Goal: Task Accomplishment & Management: Manage account settings

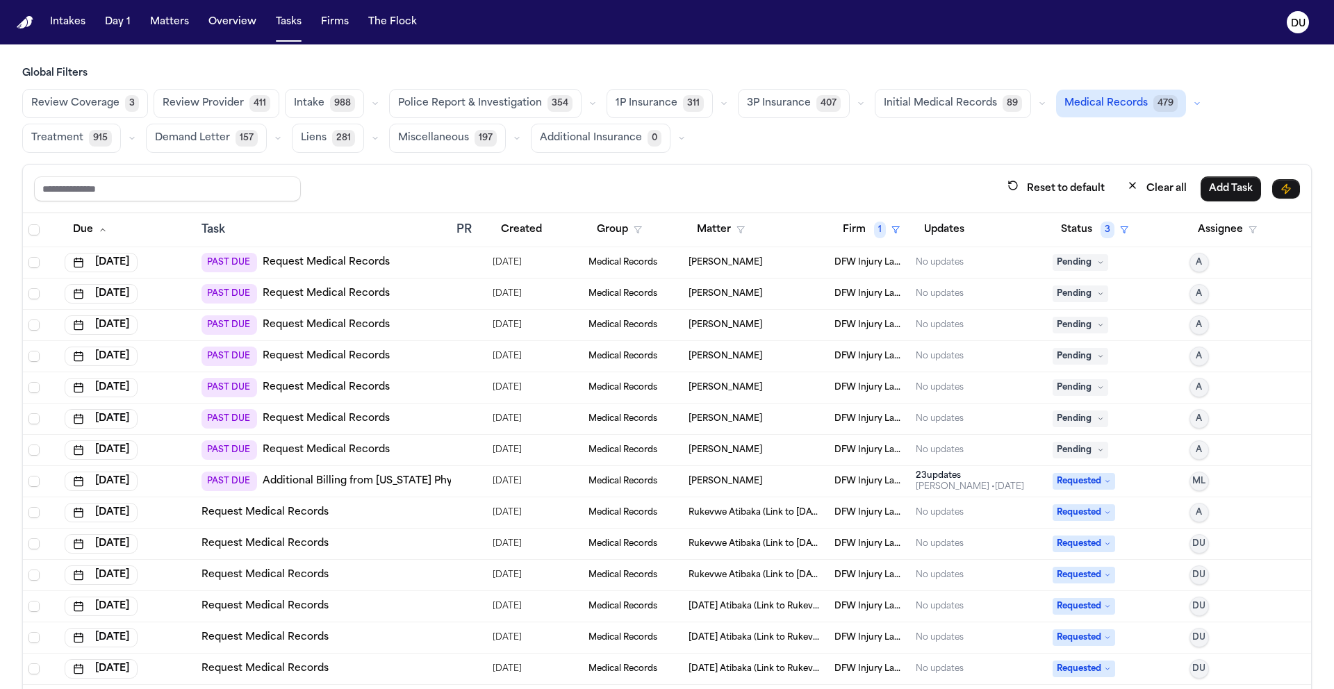
scroll to position [60, 0]
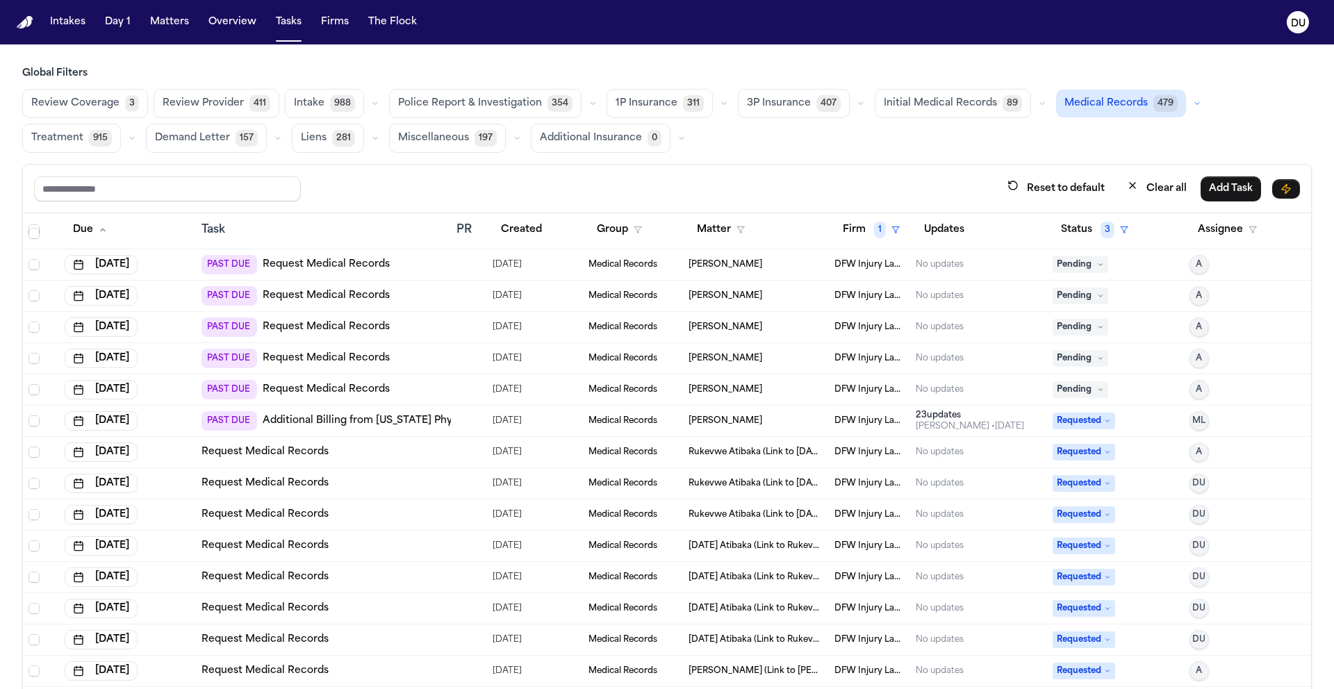
click at [19, 24] on img "Home" at bounding box center [25, 22] width 17 height 13
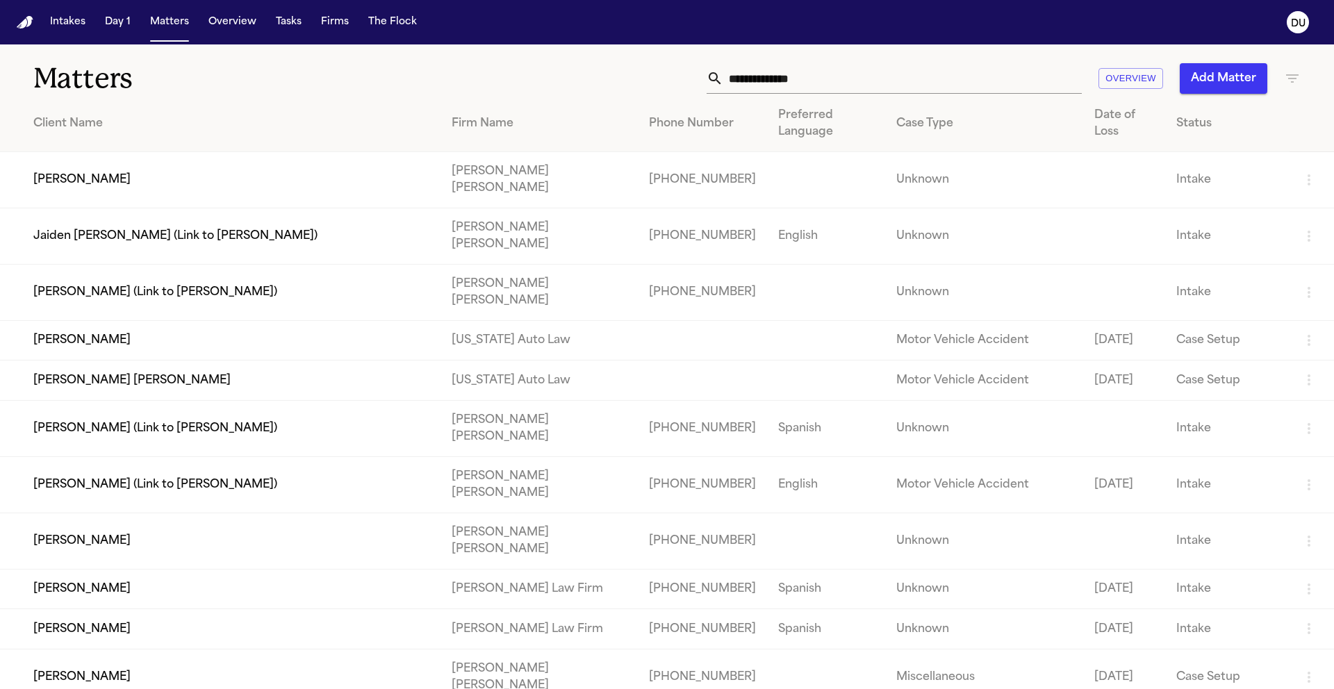
click at [818, 80] on input "text" at bounding box center [902, 78] width 358 height 31
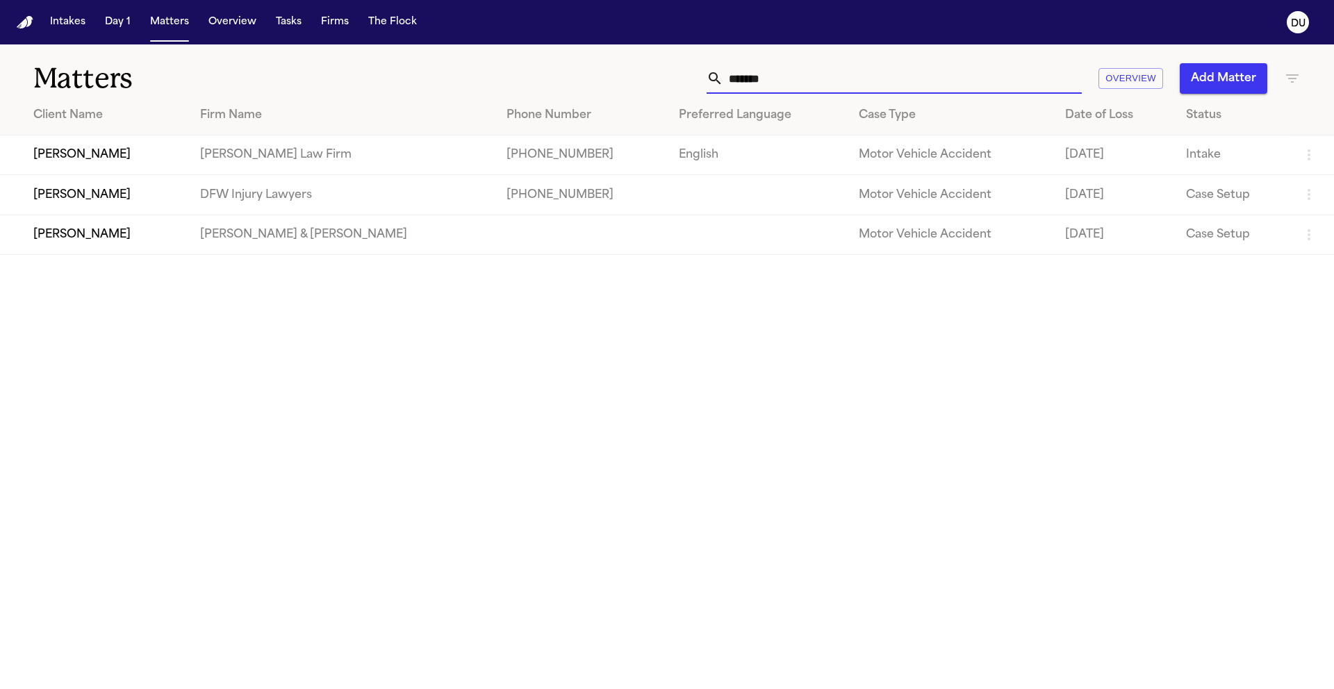
type input "*******"
click at [97, 204] on td "[PERSON_NAME]" at bounding box center [94, 195] width 189 height 40
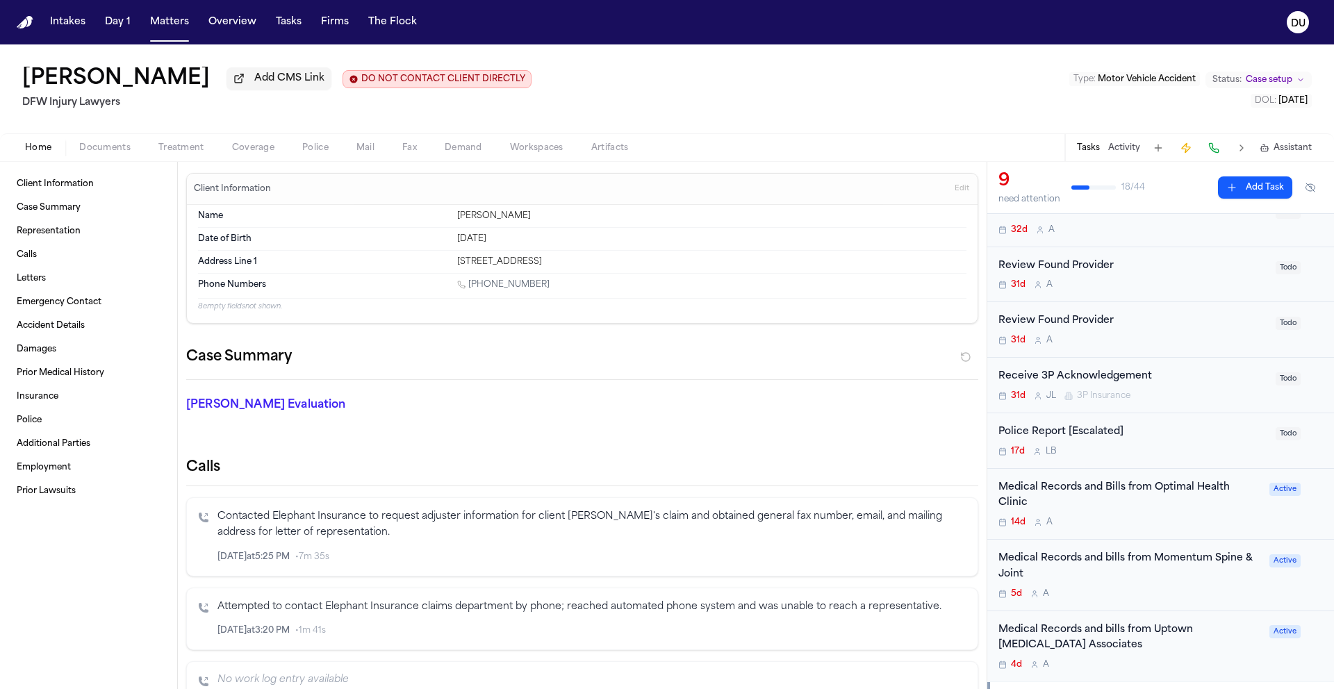
scroll to position [117, 0]
click at [1046, 494] on div "Medical Records and Bills from Optimal Health Clinic" at bounding box center [1129, 493] width 263 height 32
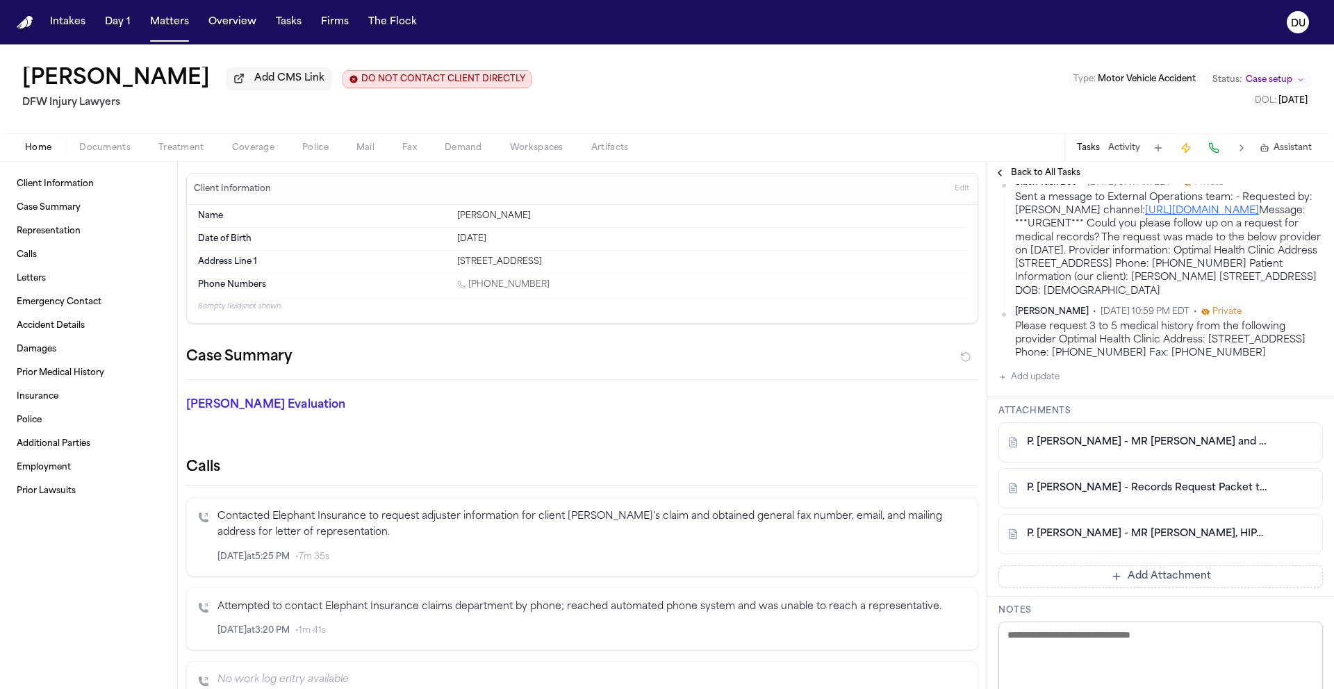
scroll to position [347, 0]
click at [1135, 446] on link "P. Sam - MR Request and HIPAA Release to Optimal Health Clinic - 8.22.25" at bounding box center [1147, 439] width 240 height 14
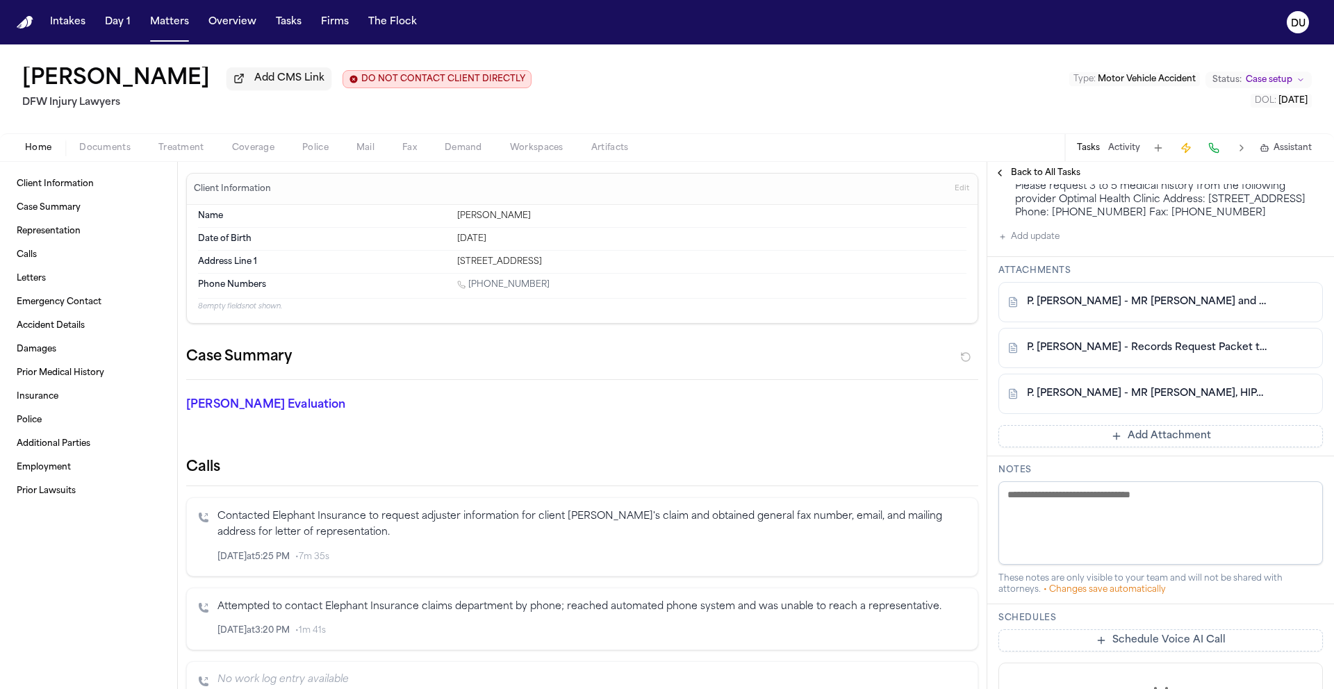
scroll to position [485, 0]
click at [1136, 308] on link "P. Sam - MR Request and HIPAA Release to Optimal Health Clinic - 8.22.25" at bounding box center [1147, 301] width 240 height 14
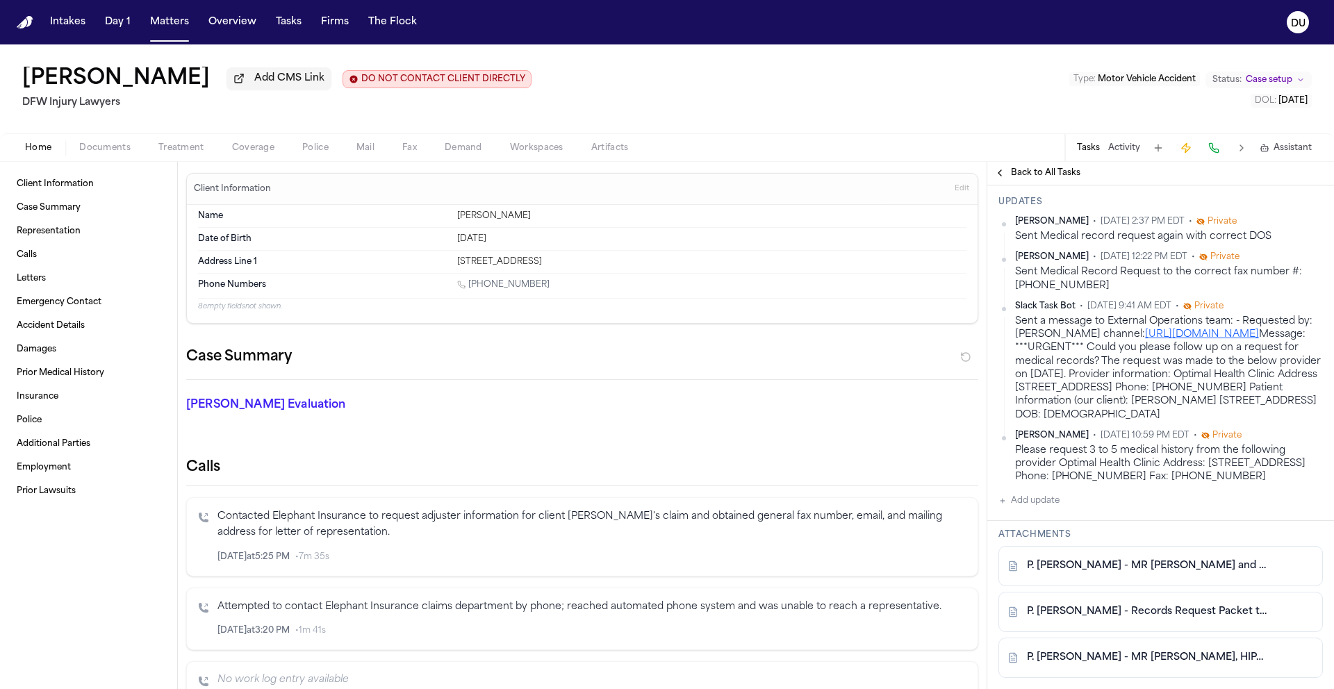
scroll to position [219, 0]
click at [1033, 510] on button "Add update" at bounding box center [1028, 501] width 61 height 17
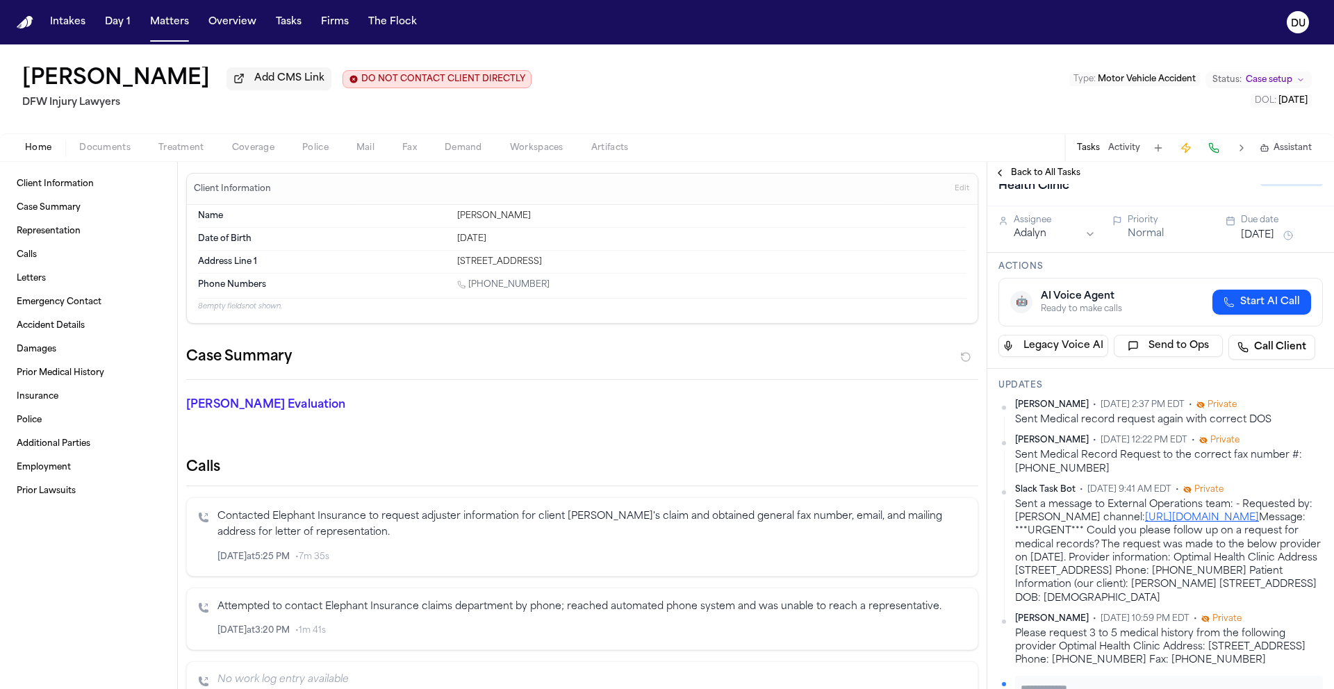
scroll to position [265, 0]
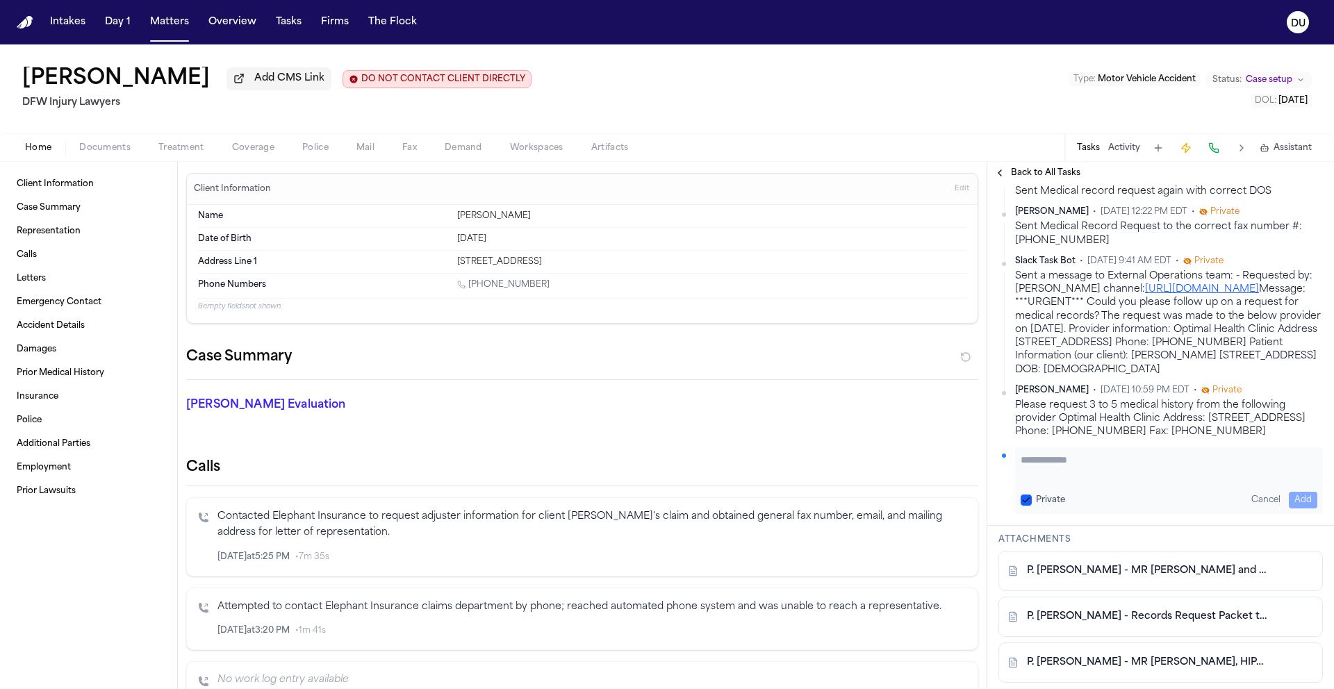
paste textarea "**********"
type textarea "**********"
drag, startPoint x: 1133, startPoint y: 516, endPoint x: 936, endPoint y: 488, distance: 199.2
click at [936, 488] on div "Client Information Case Summary Representation Calls Letters Emergency Contact …" at bounding box center [667, 425] width 1334 height 527
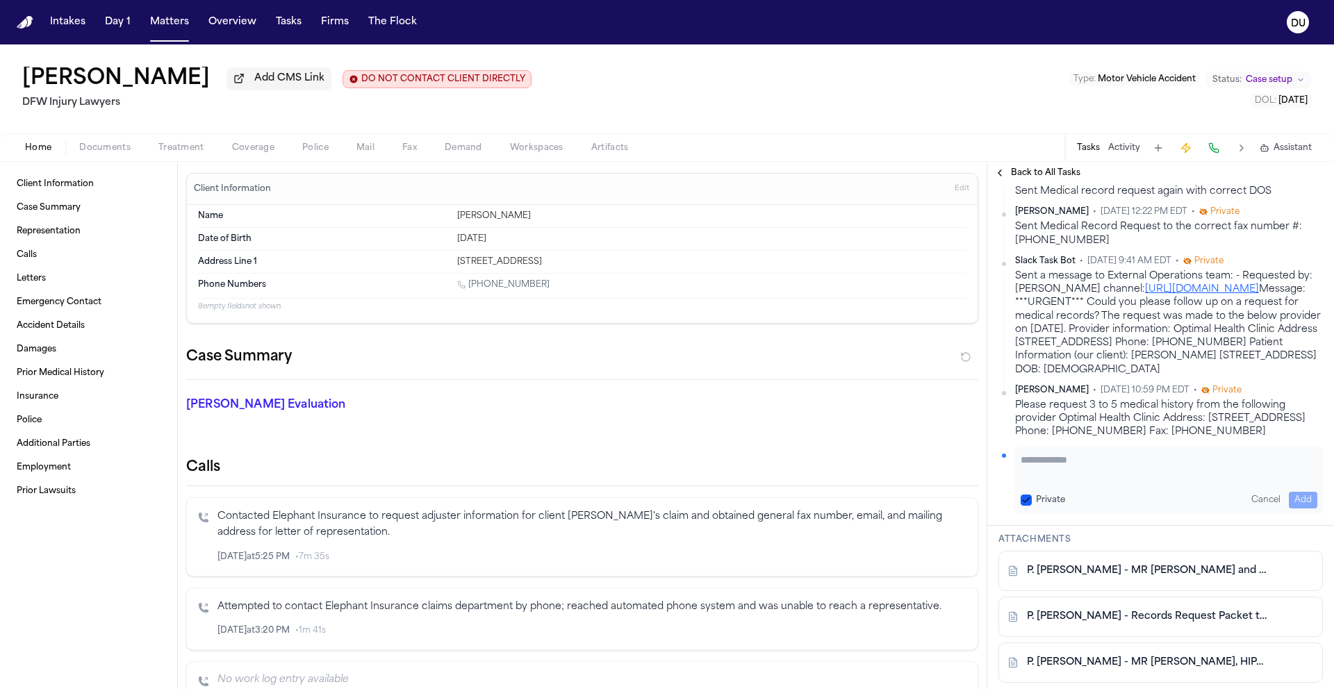
click at [1120, 481] on textarea "Add your update" at bounding box center [1163, 467] width 286 height 28
paste textarea "**********"
type textarea "**********"
click at [1293, 508] on button "Add" at bounding box center [1302, 500] width 28 height 17
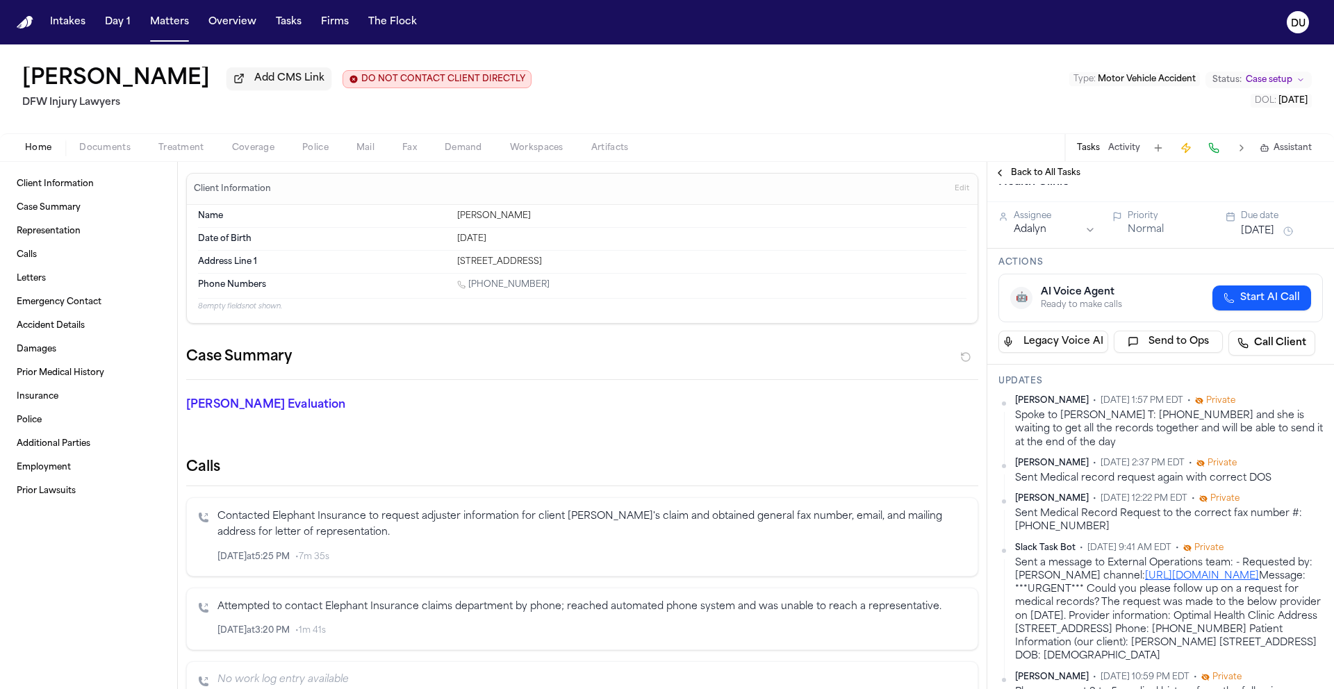
scroll to position [0, 0]
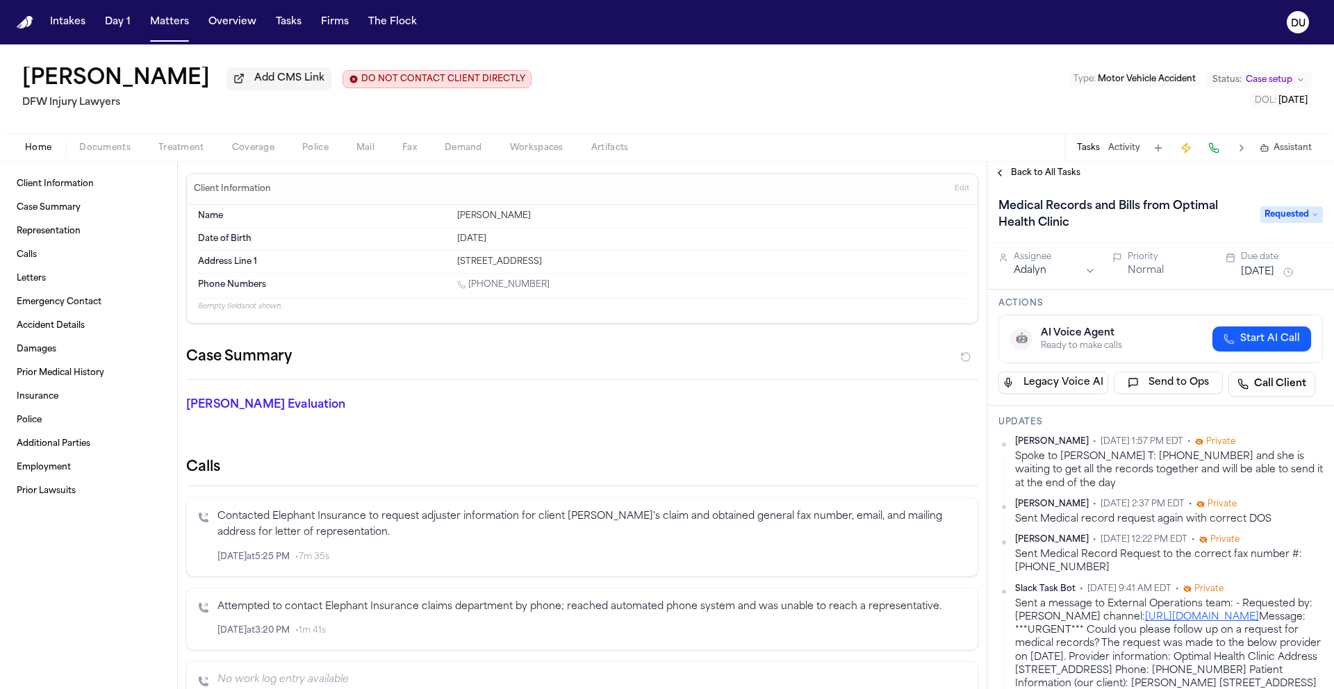
click at [1038, 172] on span "Back to All Tasks" at bounding box center [1045, 172] width 69 height 11
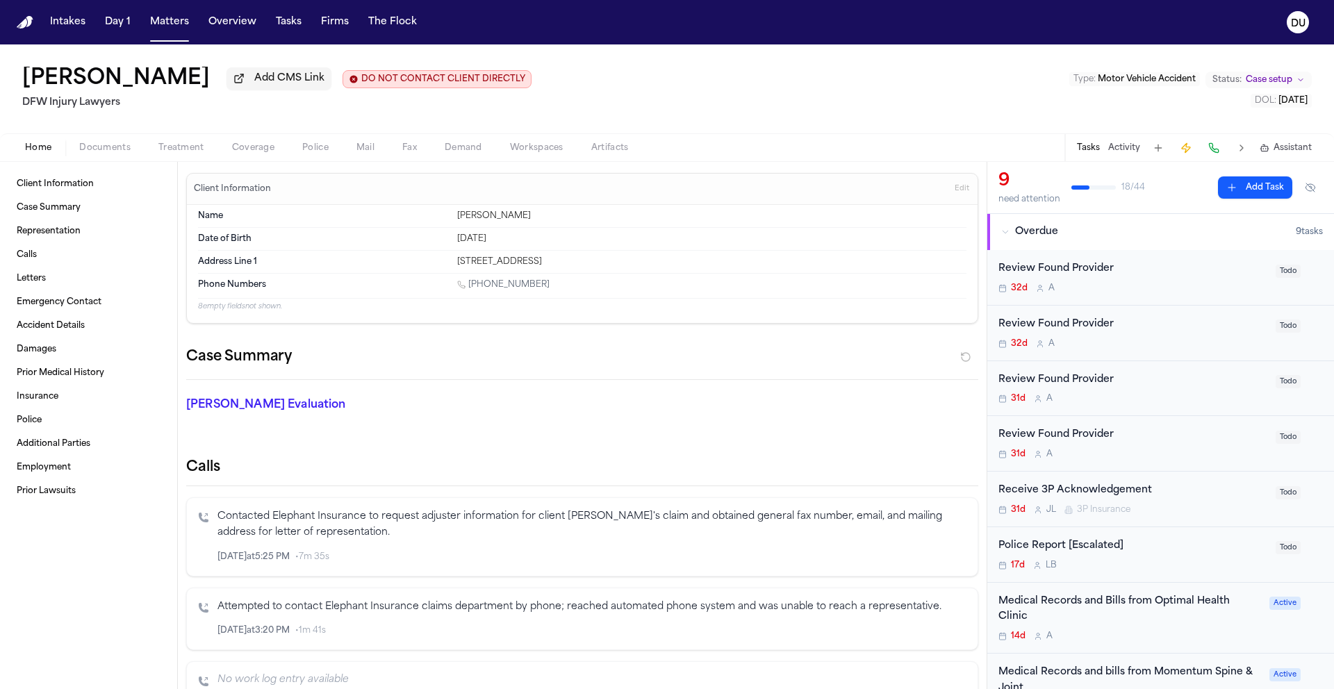
click at [26, 17] on img "Home" at bounding box center [25, 22] width 17 height 13
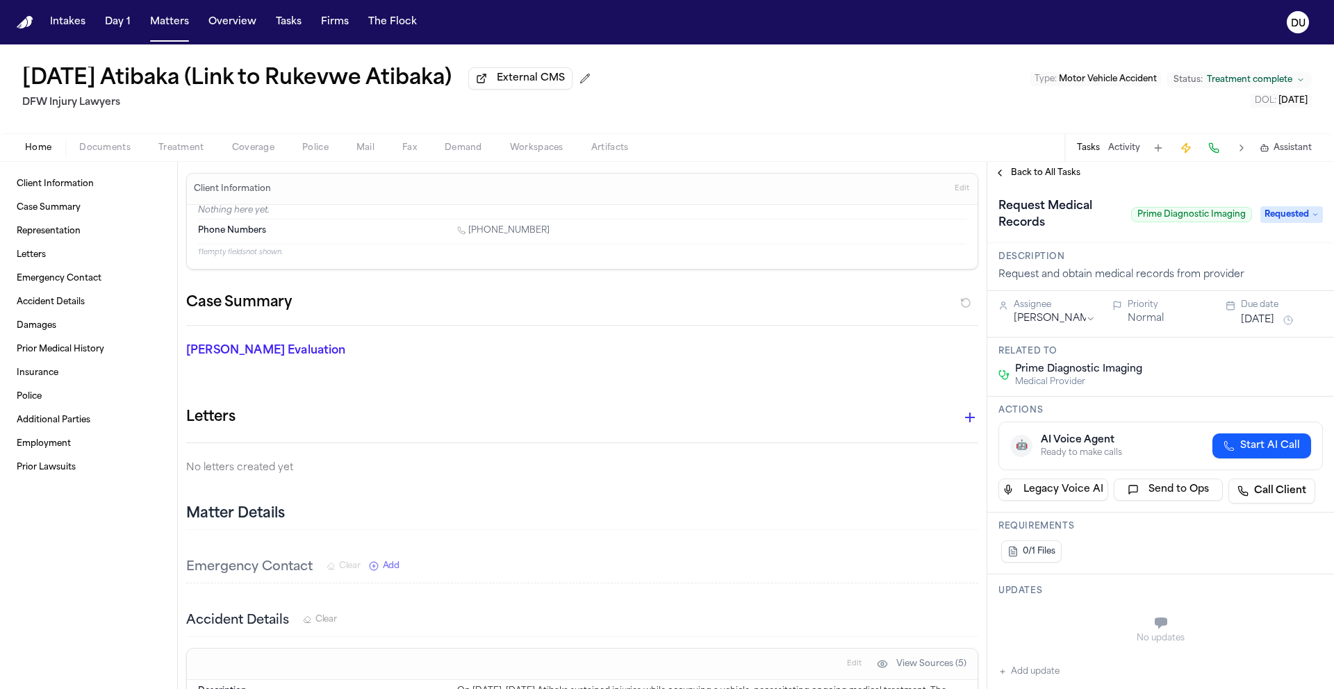
click at [26, 28] on img "Home" at bounding box center [25, 22] width 17 height 13
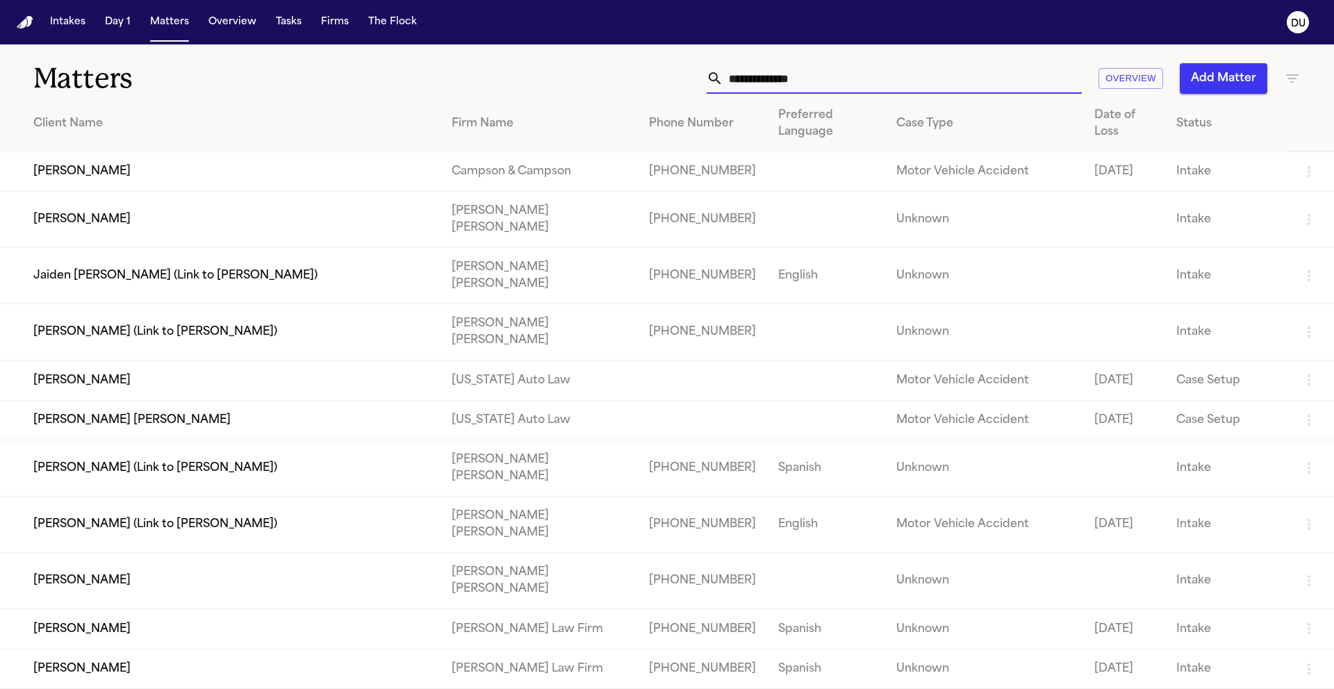
click at [811, 82] on input "text" at bounding box center [902, 78] width 358 height 31
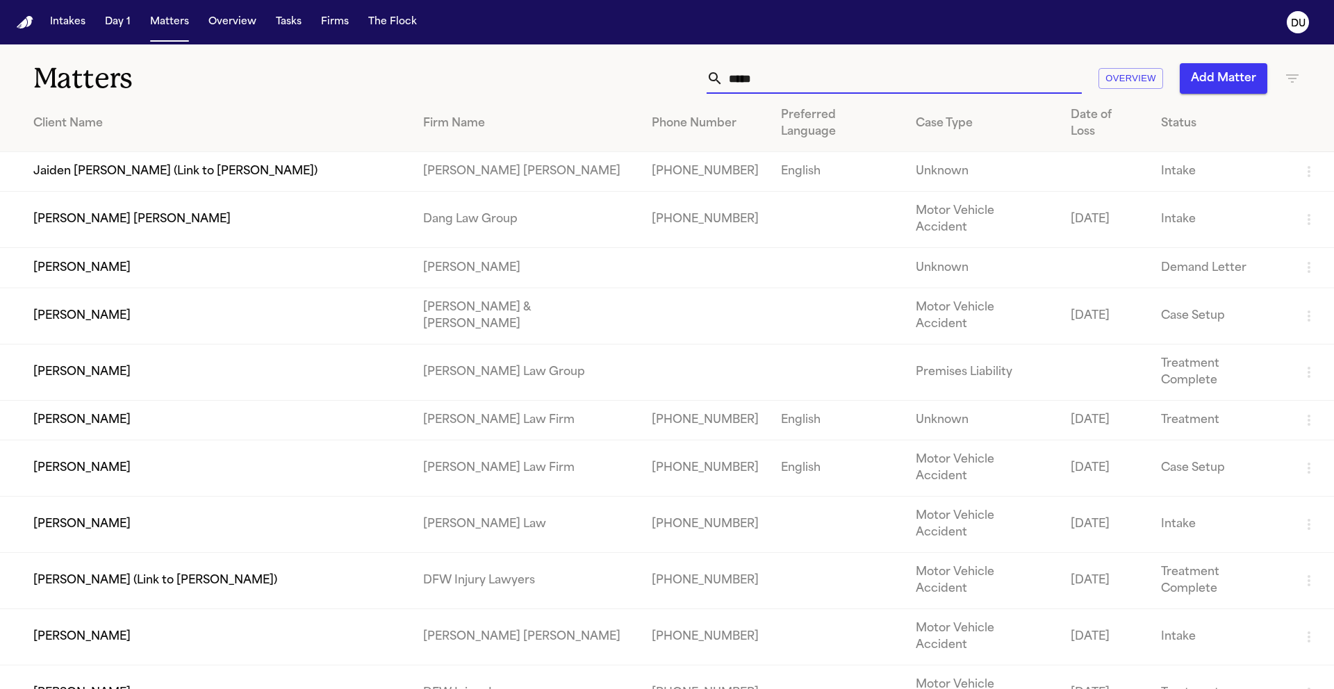
type input "*****"
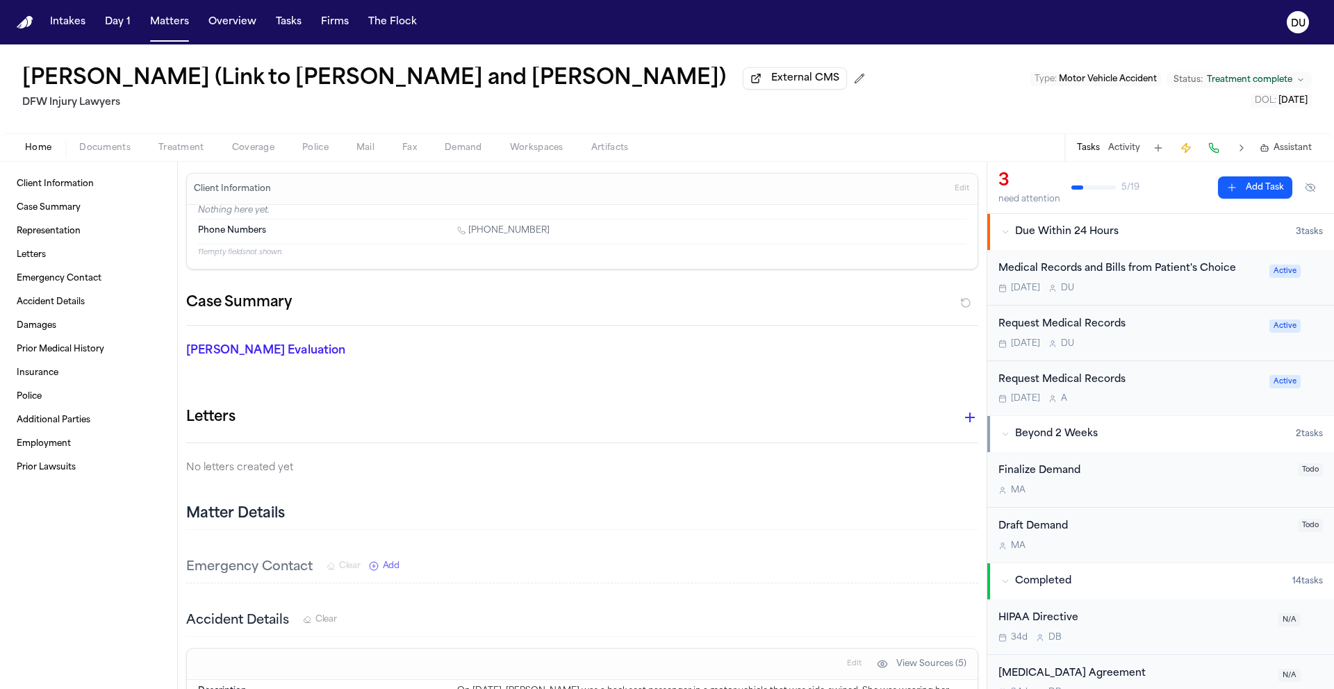
click at [1099, 333] on div "Request Medical Records" at bounding box center [1129, 325] width 263 height 16
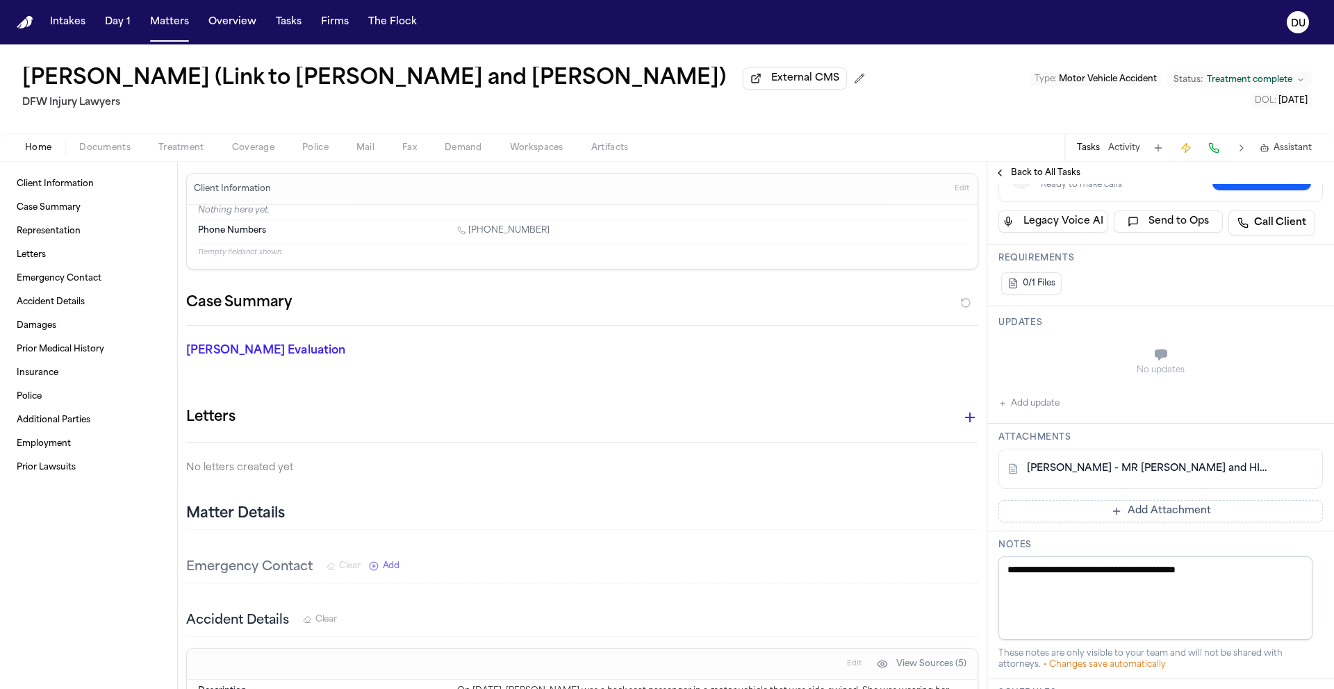
scroll to position [274, 0]
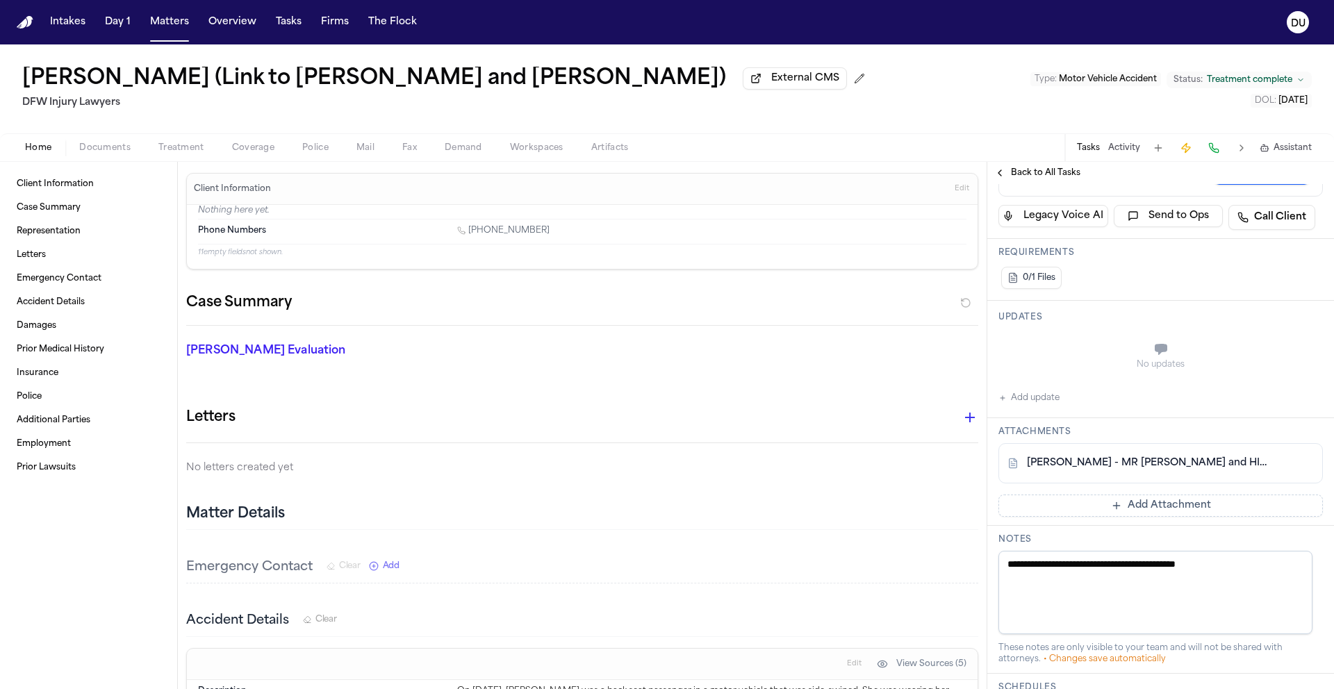
click at [1118, 509] on button "Add Attachment" at bounding box center [1160, 506] width 324 height 22
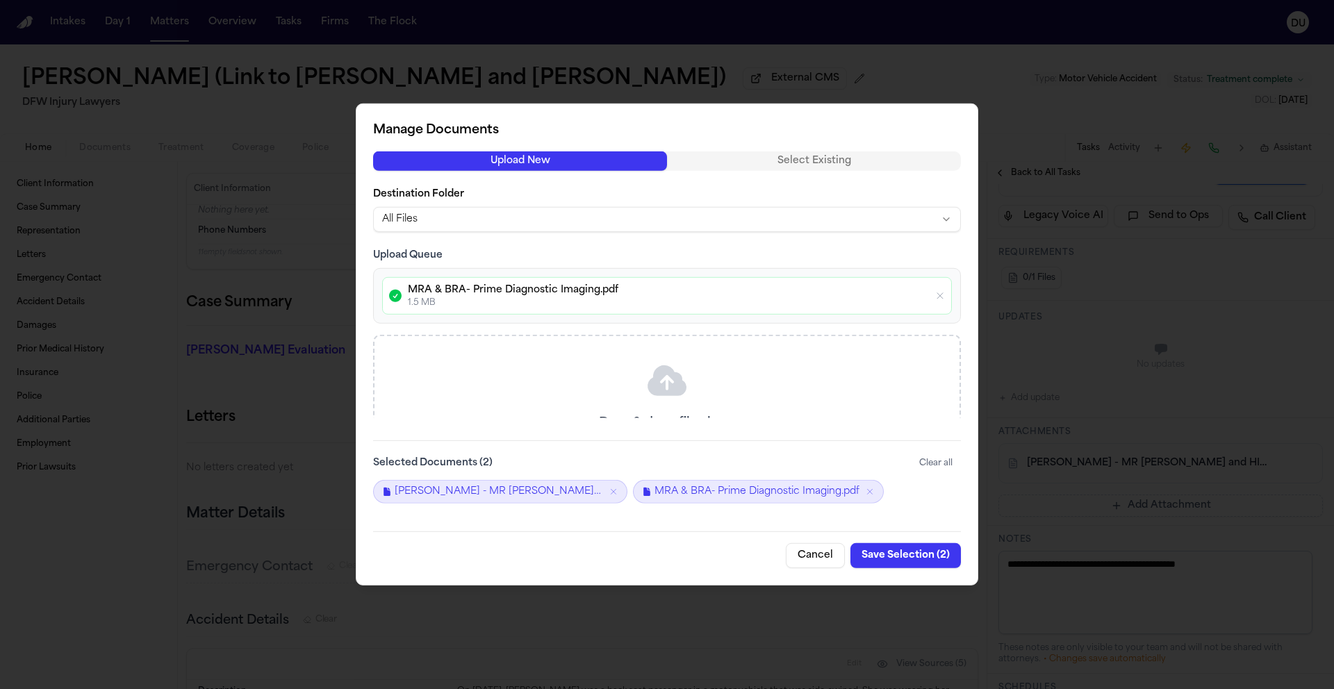
click at [904, 556] on button "Save Selection ( 2 )" at bounding box center [905, 555] width 110 height 25
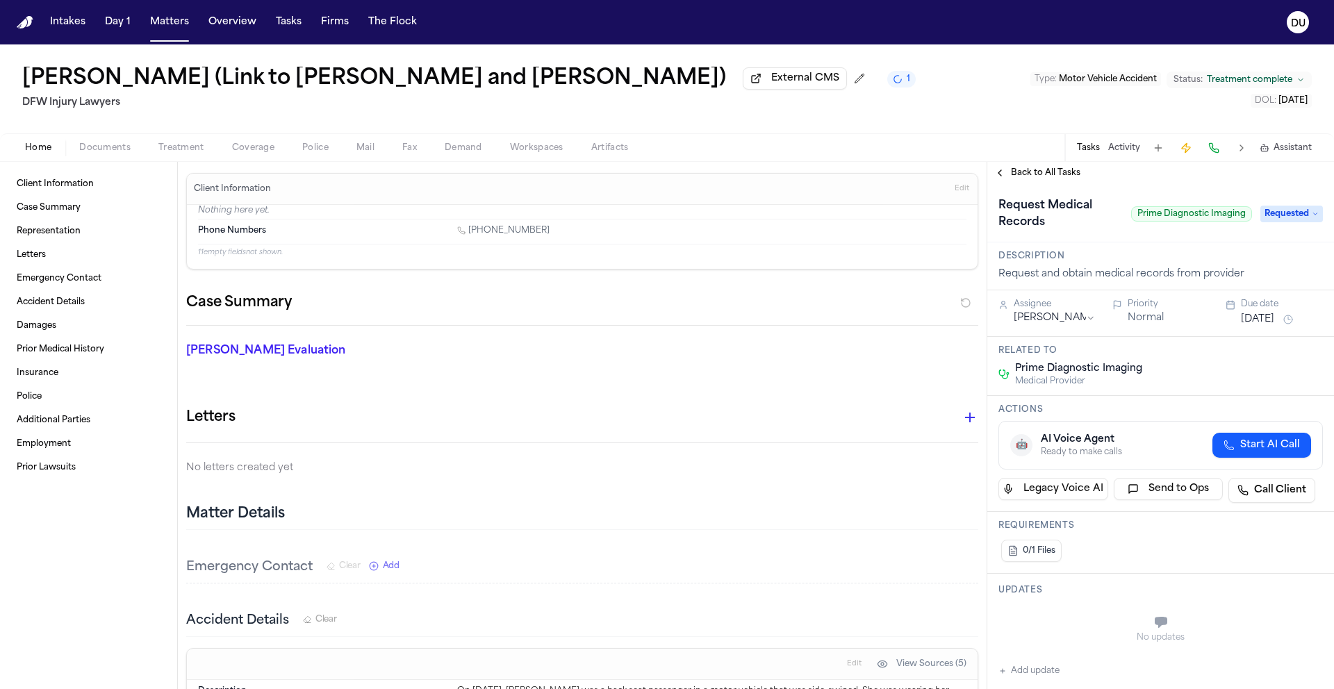
scroll to position [0, 0]
click at [1278, 219] on span "Requested" at bounding box center [1291, 214] width 63 height 17
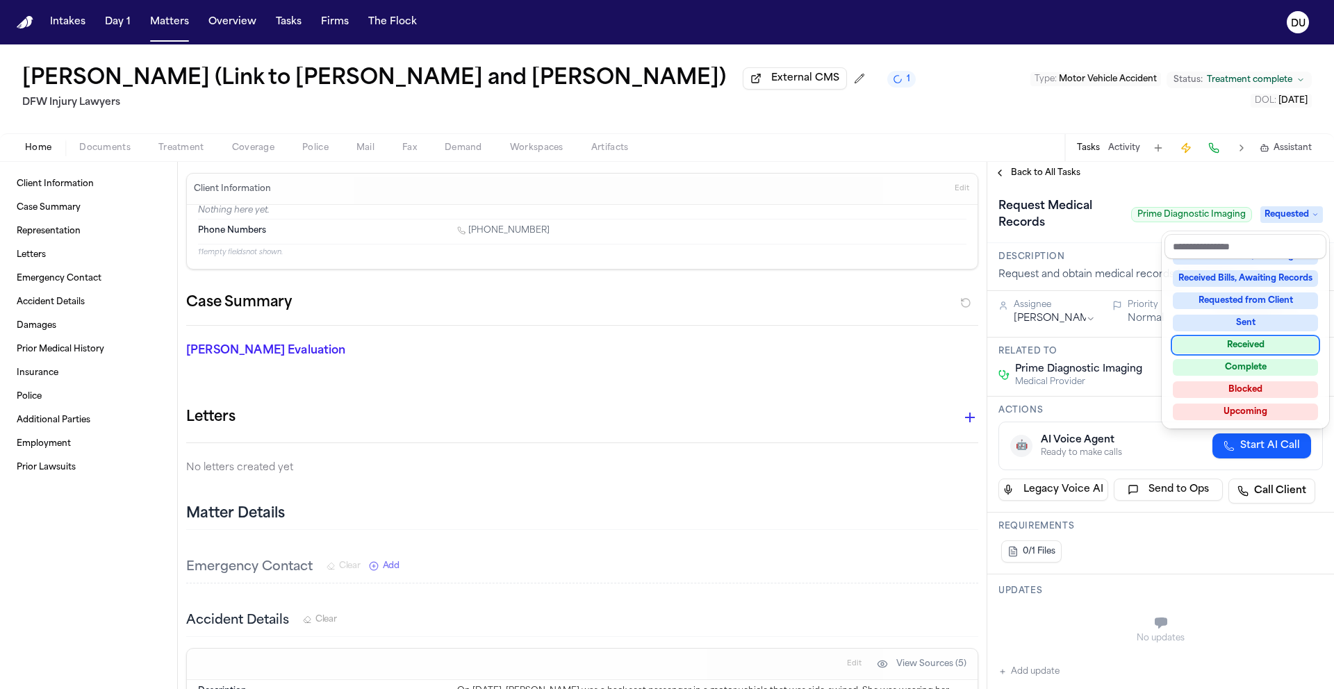
click at [1244, 344] on div "Received" at bounding box center [1244, 345] width 145 height 17
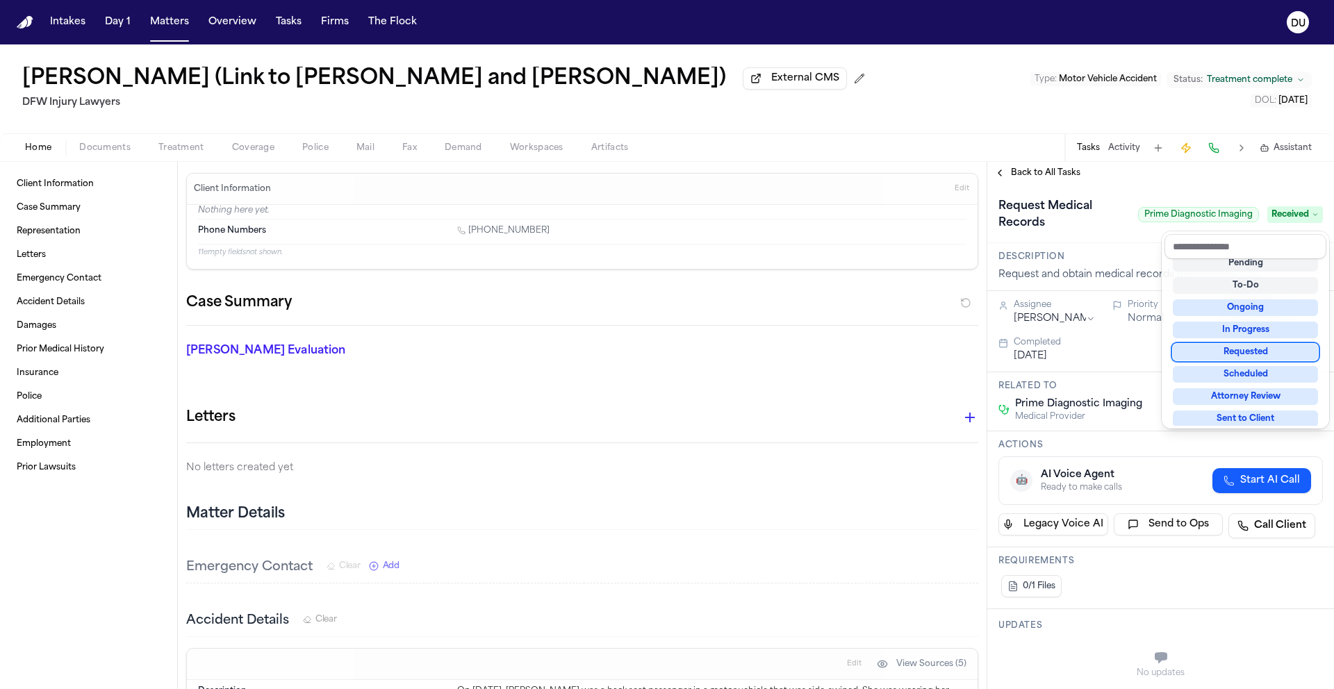
scroll to position [33, 0]
click at [1147, 174] on div "**********" at bounding box center [1160, 425] width 347 height 527
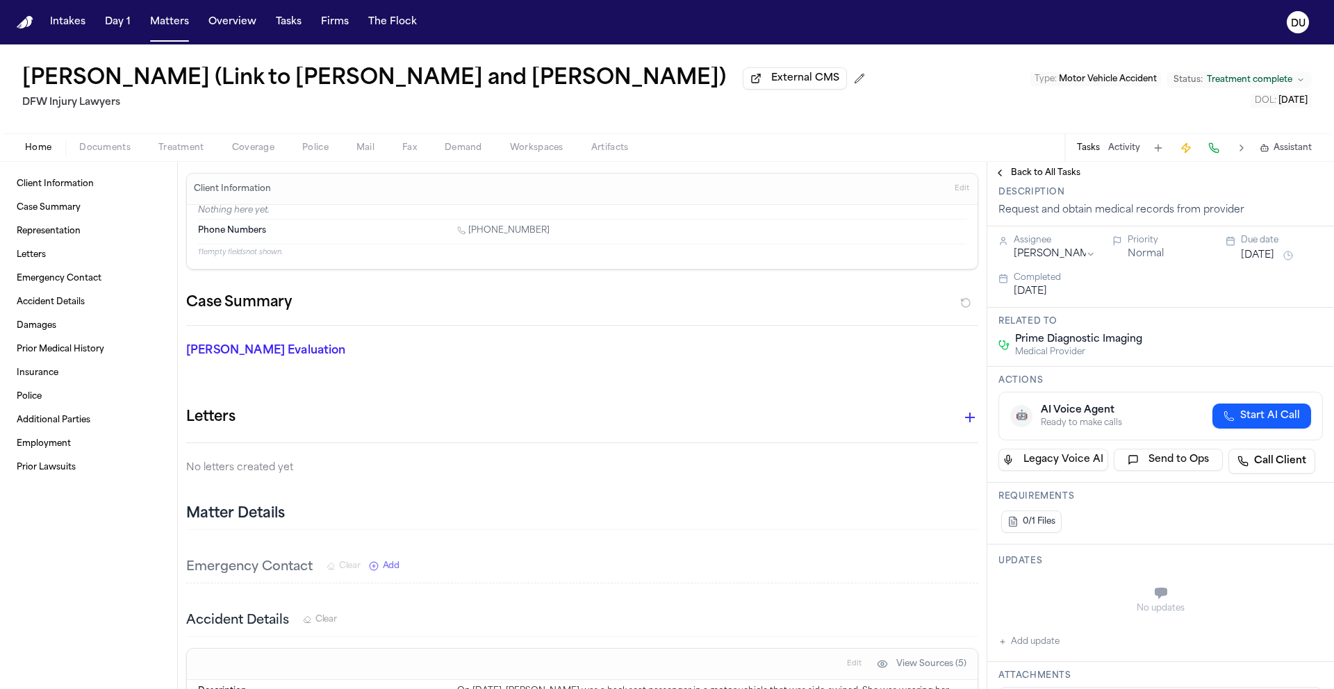
scroll to position [0, 0]
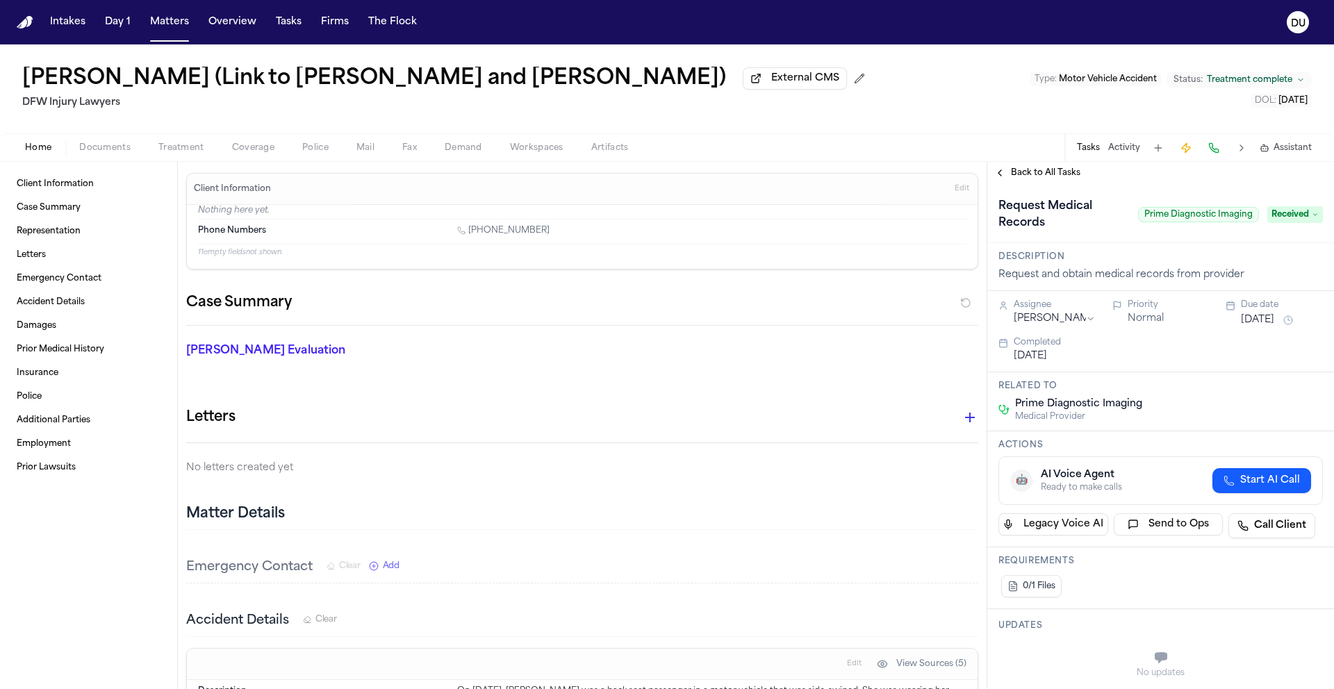
click at [1043, 174] on span "Back to All Tasks" at bounding box center [1045, 172] width 69 height 11
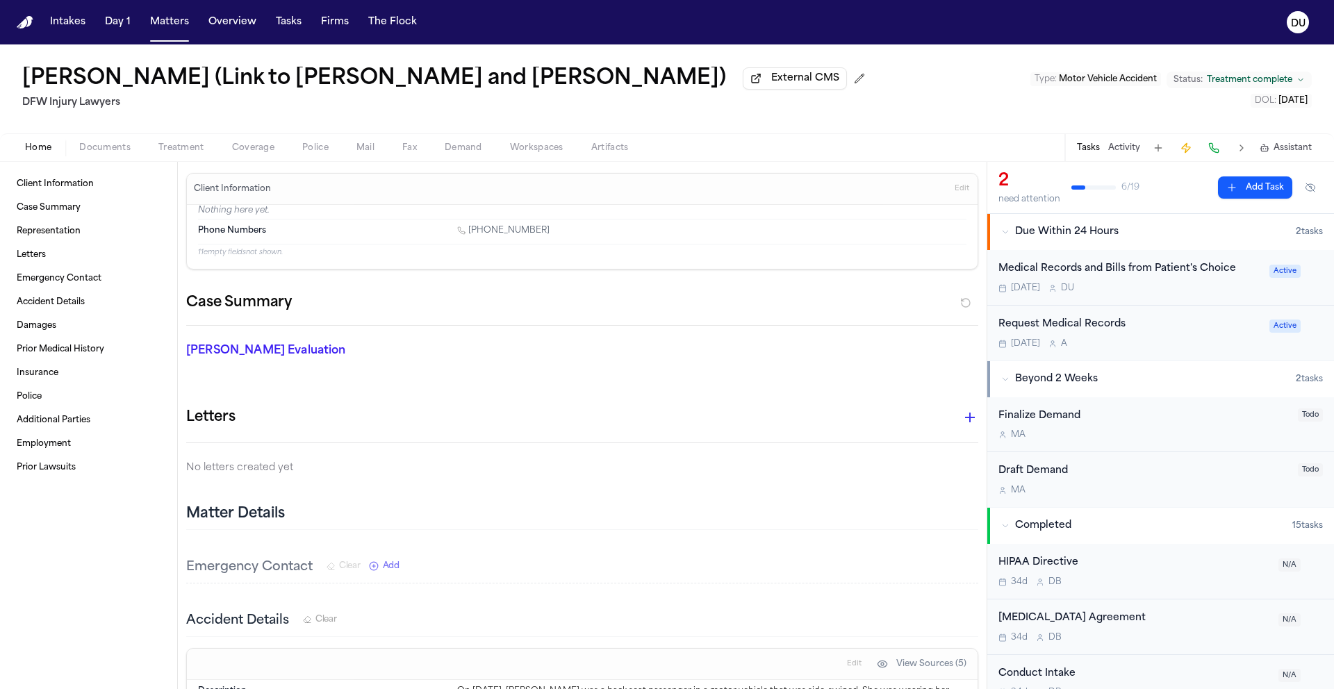
click at [26, 26] on img "Home" at bounding box center [25, 22] width 17 height 13
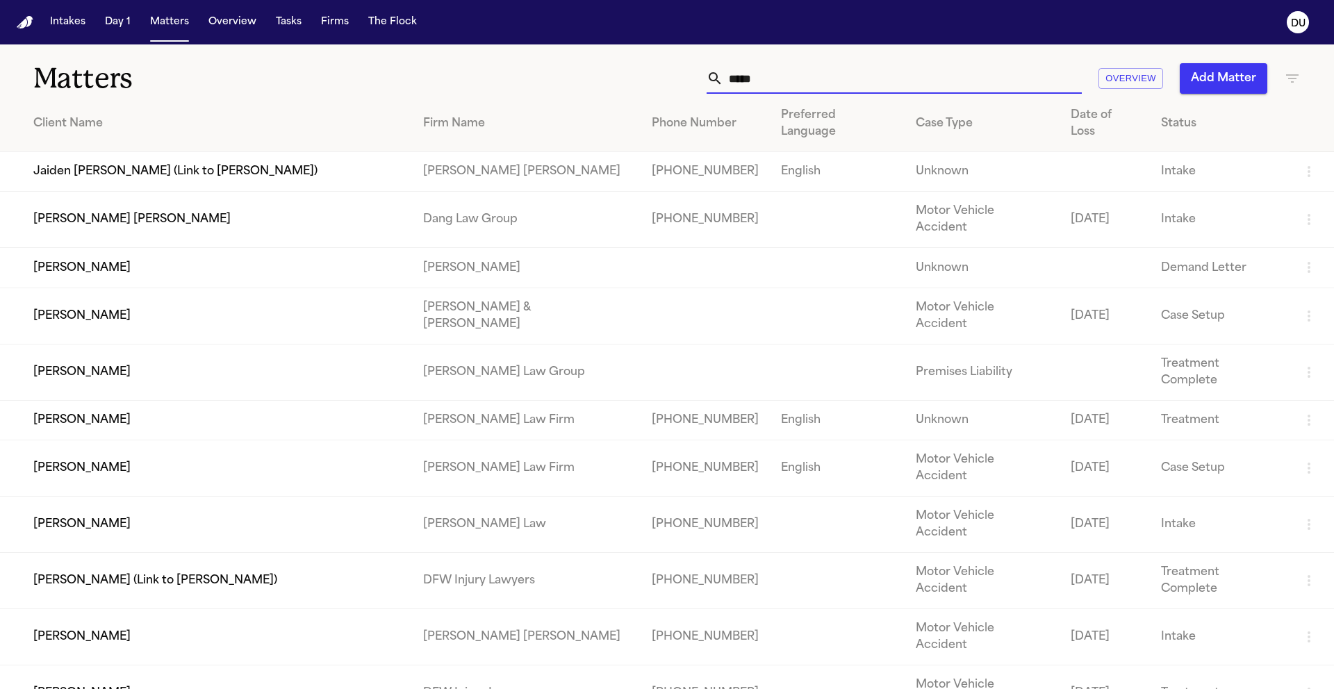
drag, startPoint x: 794, startPoint y: 84, endPoint x: 720, endPoint y: 79, distance: 74.5
click at [723, 79] on input "*****" at bounding box center [902, 78] width 358 height 31
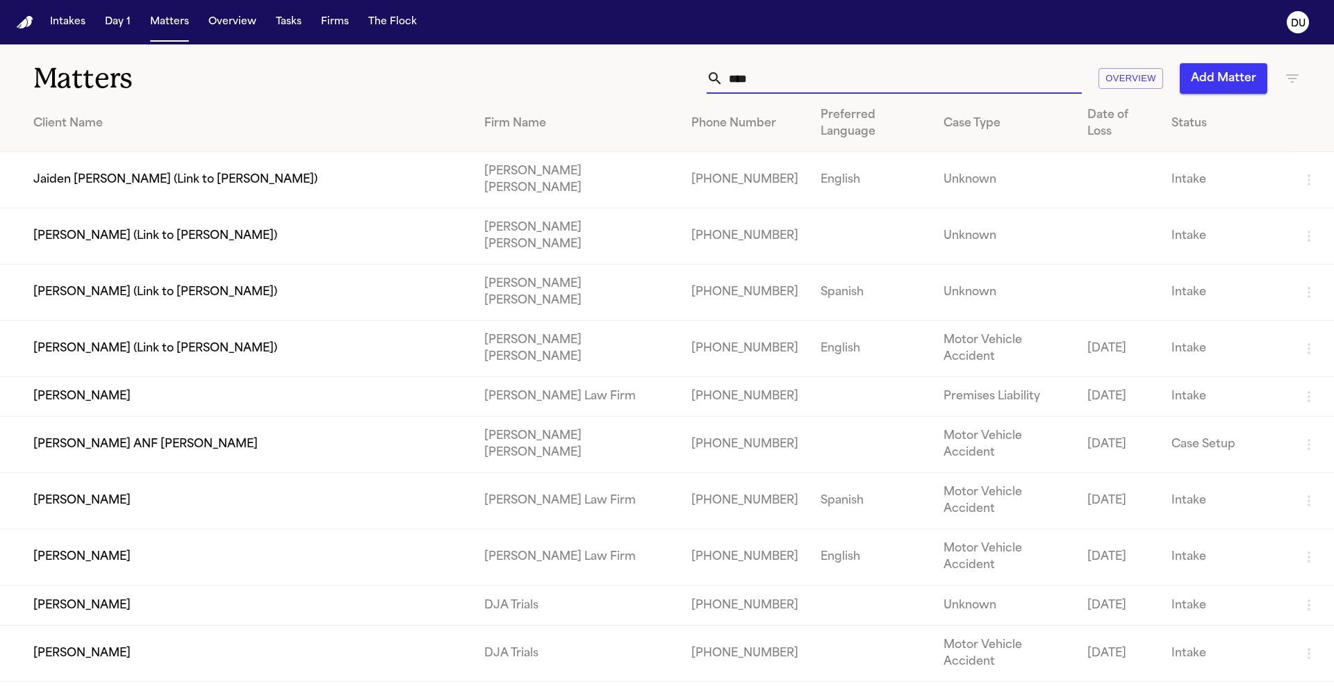
type input "*****"
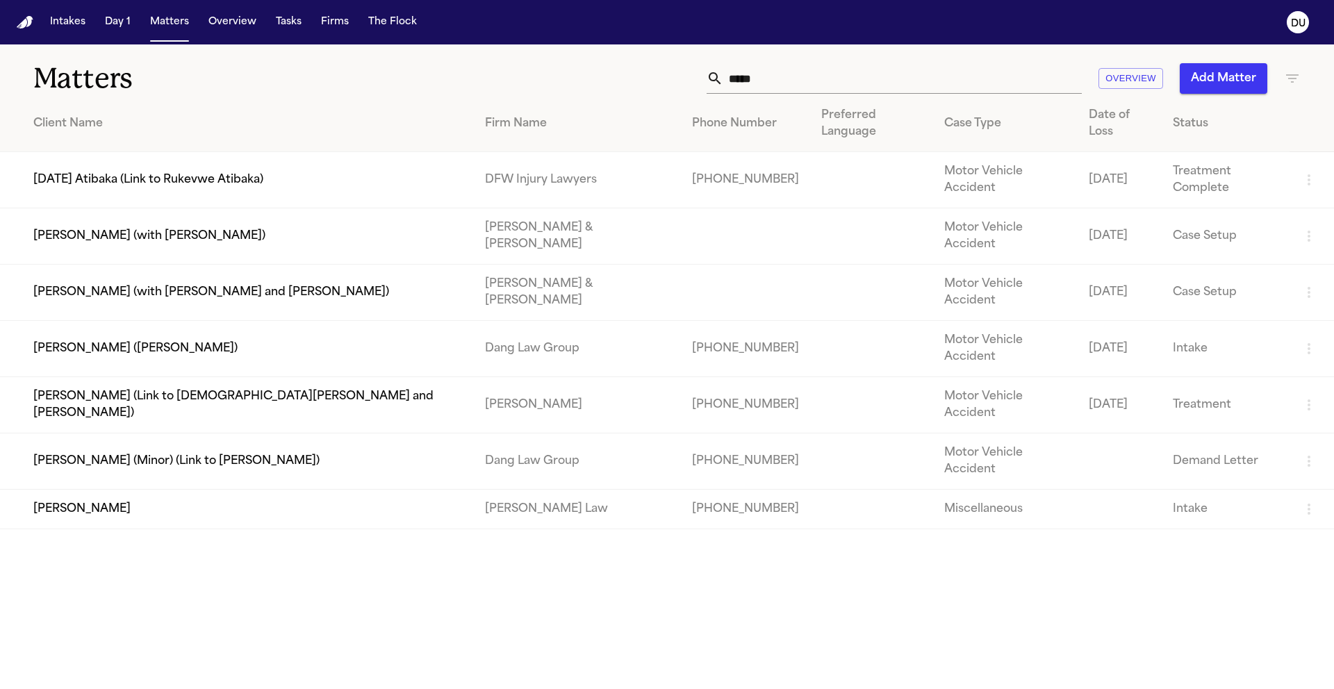
click at [809, 85] on input "*****" at bounding box center [902, 78] width 358 height 31
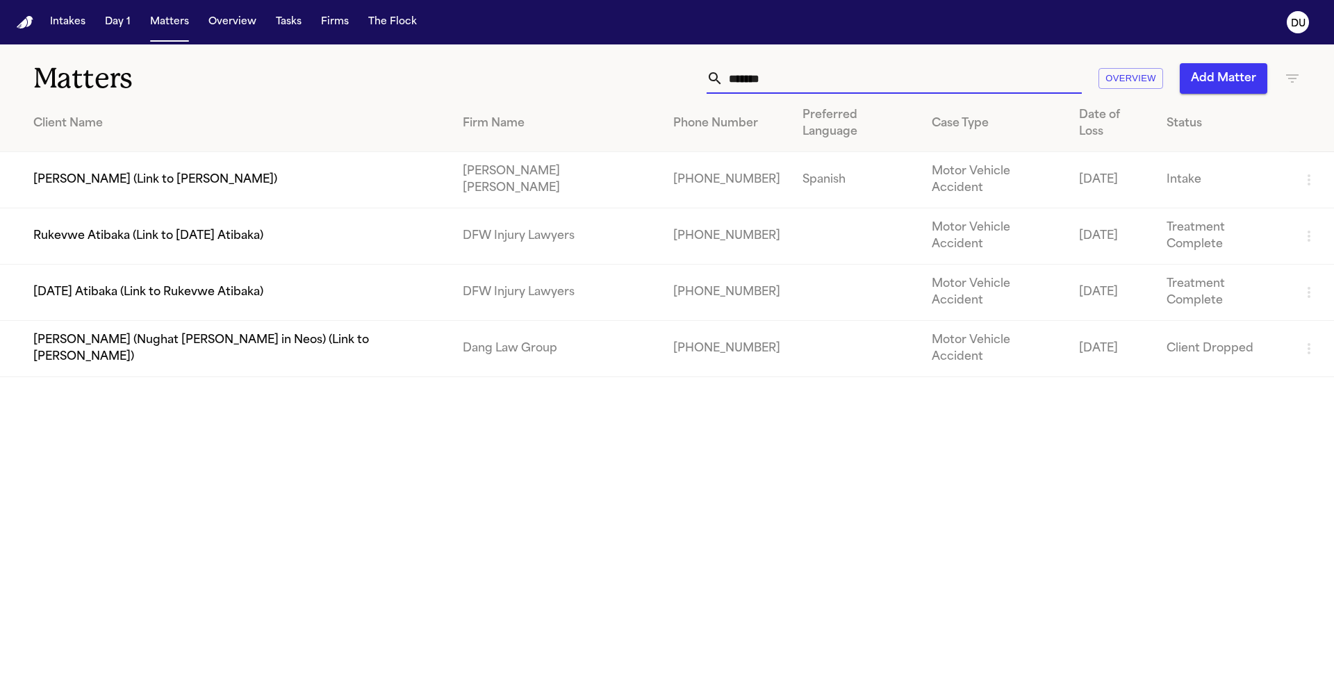
type input "*******"
click at [138, 208] on td "Rukevwe Atibaka (Link to Sunday Atibaka)" at bounding box center [225, 236] width 451 height 56
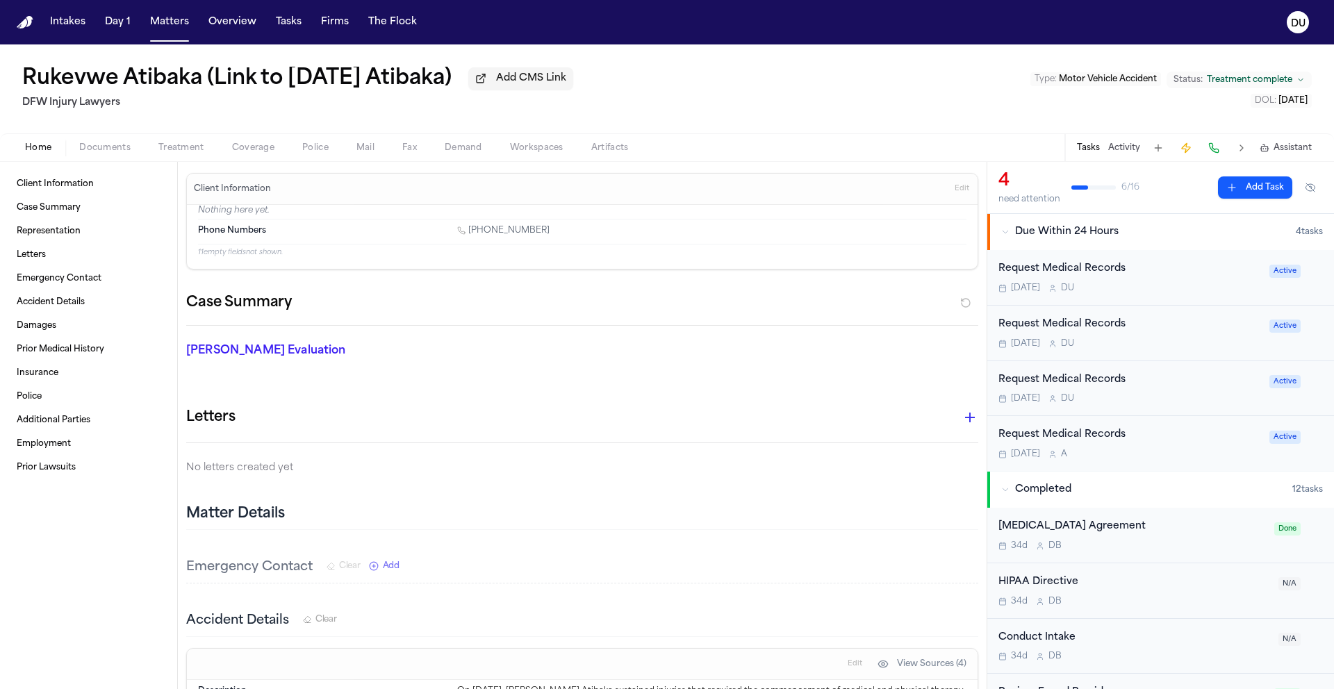
click at [1084, 443] on div "Request Medical Records" at bounding box center [1129, 435] width 263 height 16
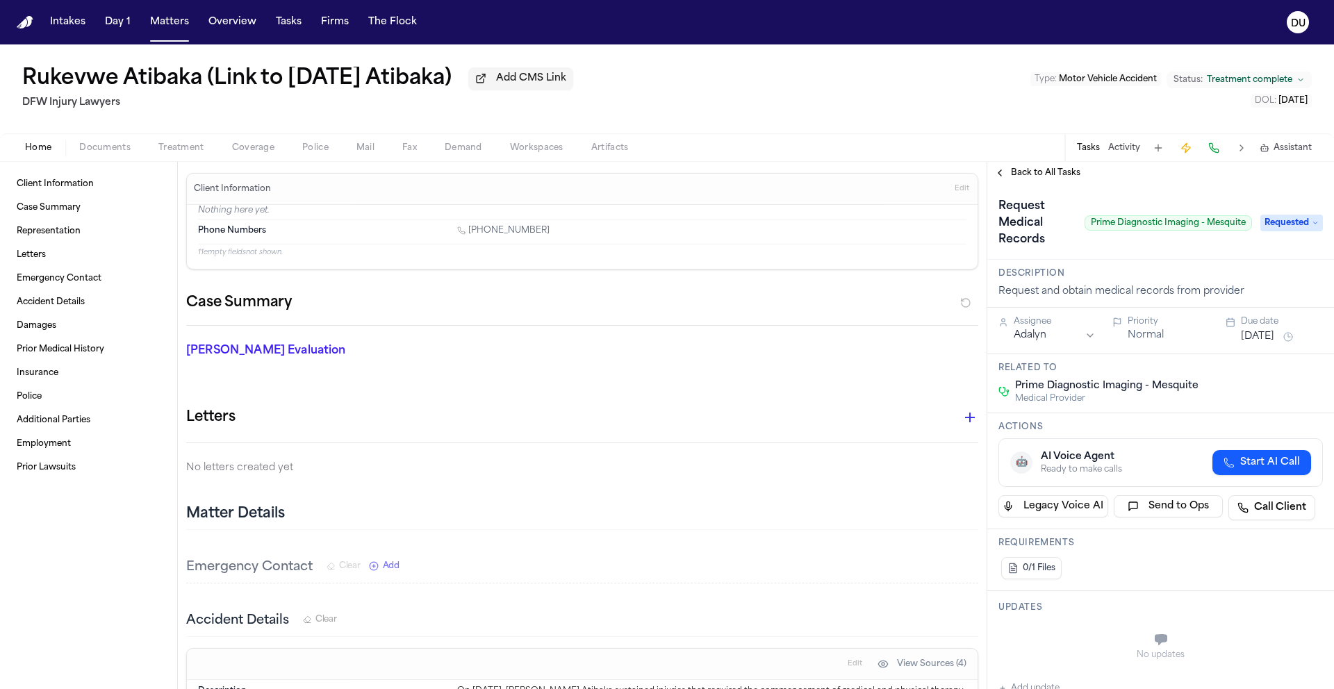
scroll to position [265, 0]
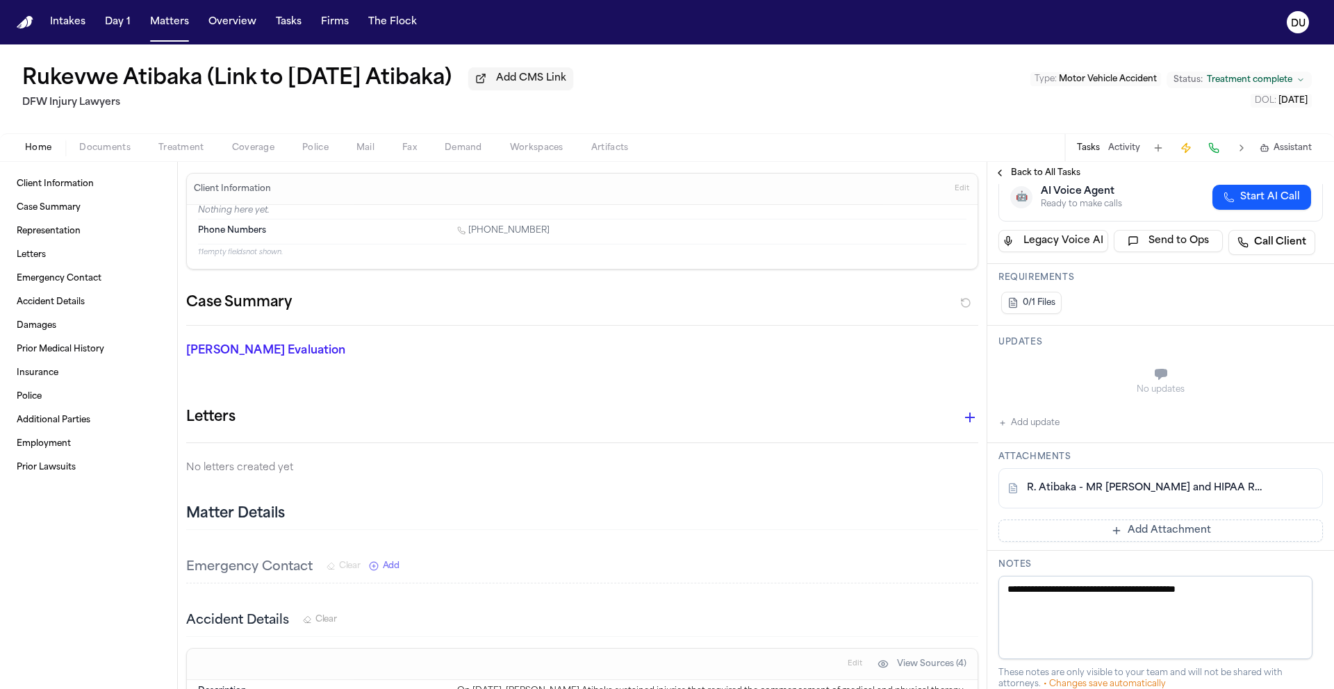
click at [1143, 535] on button "Add Attachment" at bounding box center [1160, 531] width 324 height 22
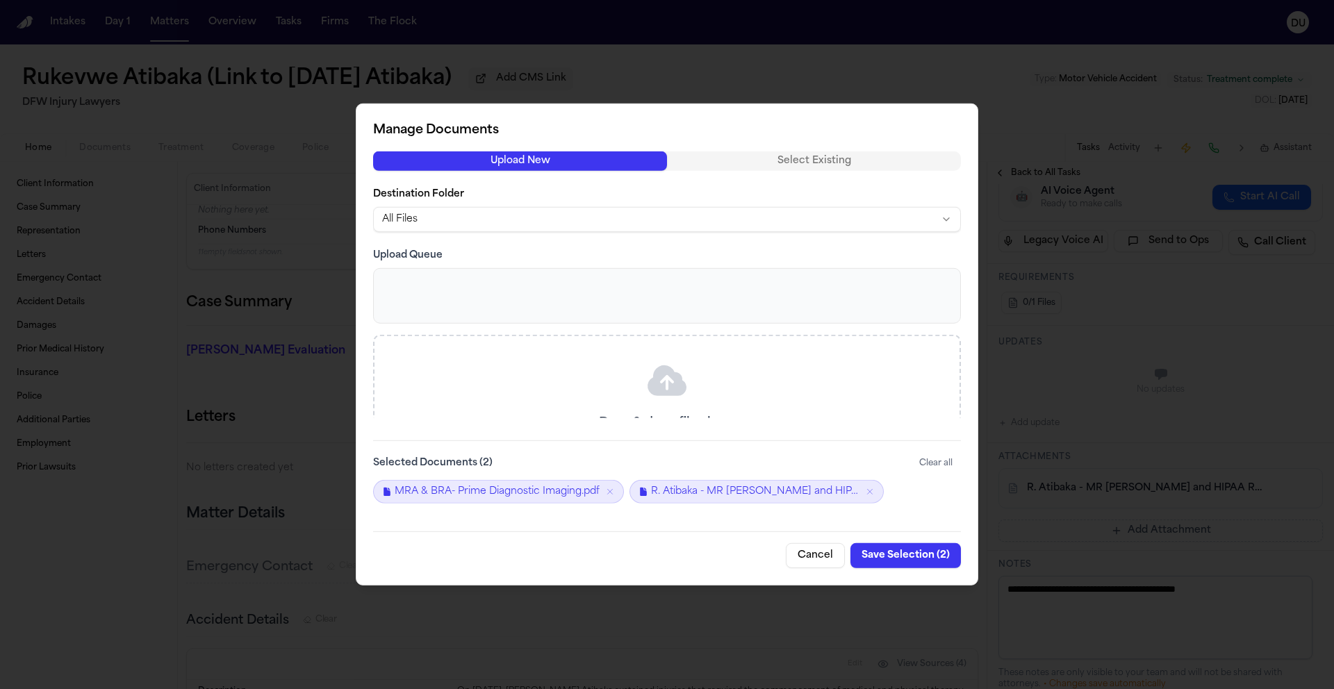
click at [920, 554] on button "Save Selection ( 2 )" at bounding box center [905, 555] width 110 height 25
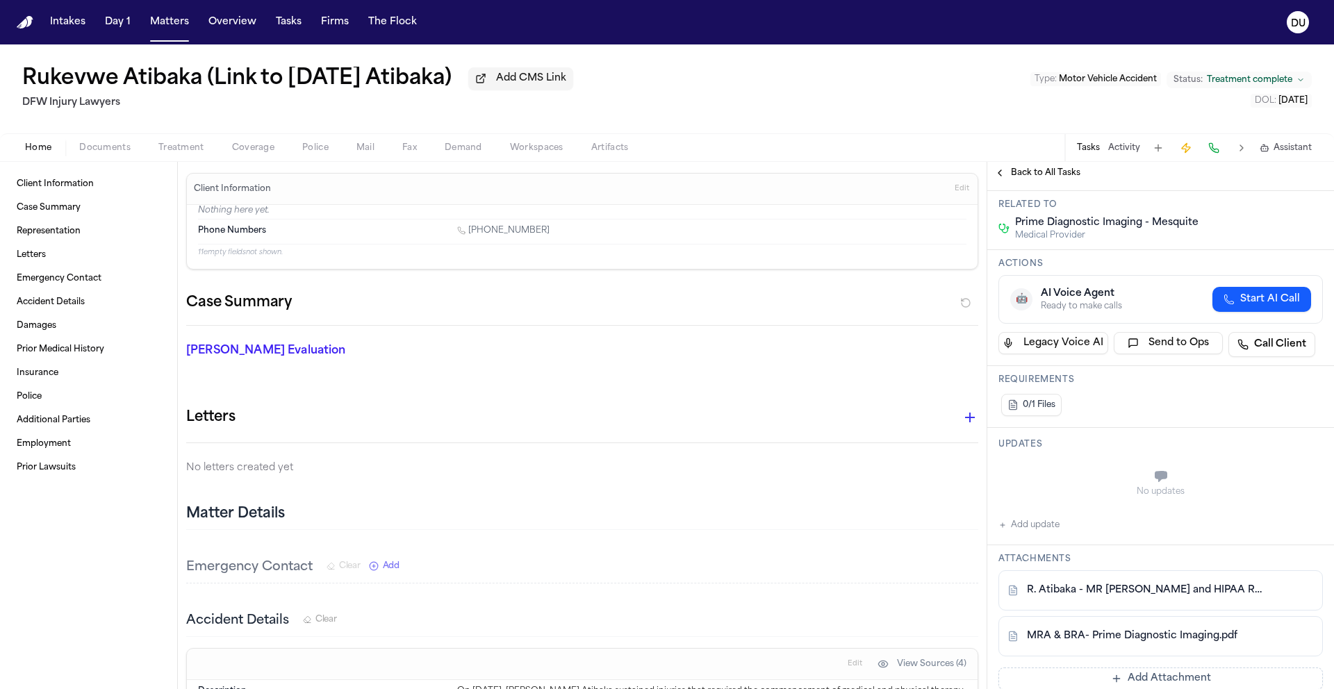
scroll to position [0, 0]
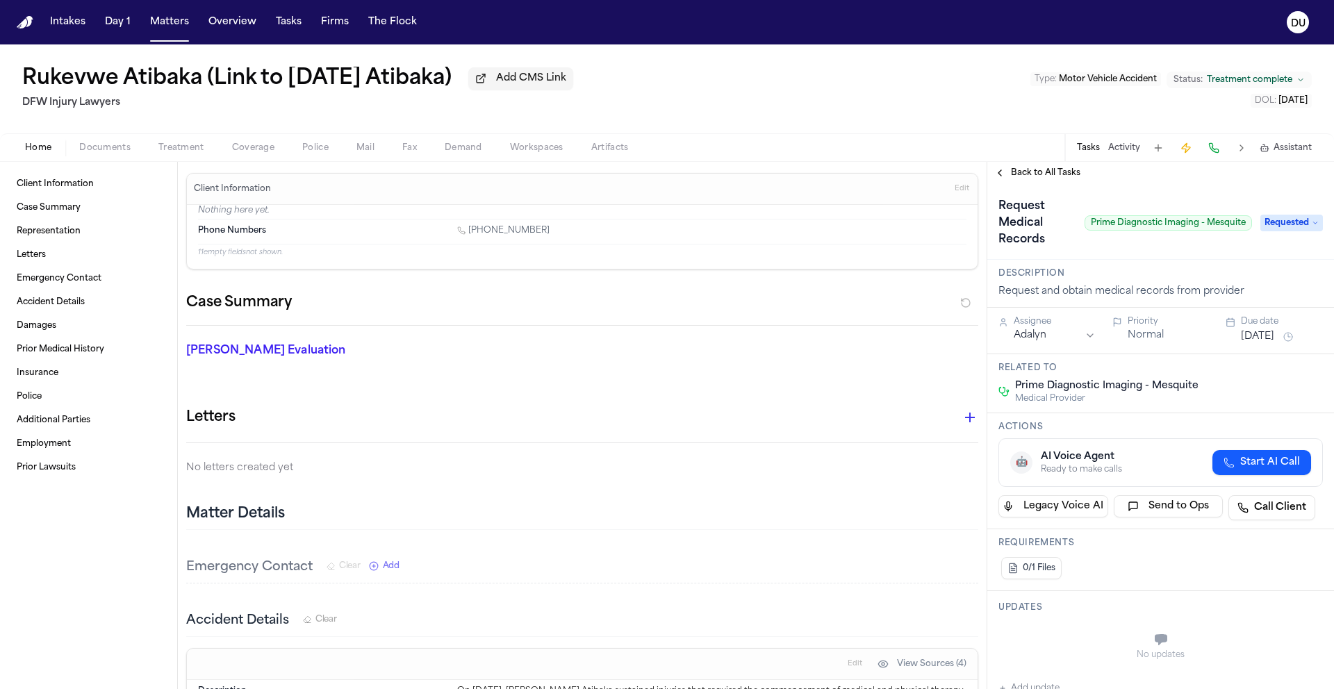
click at [1283, 226] on span "Requested" at bounding box center [1291, 223] width 63 height 17
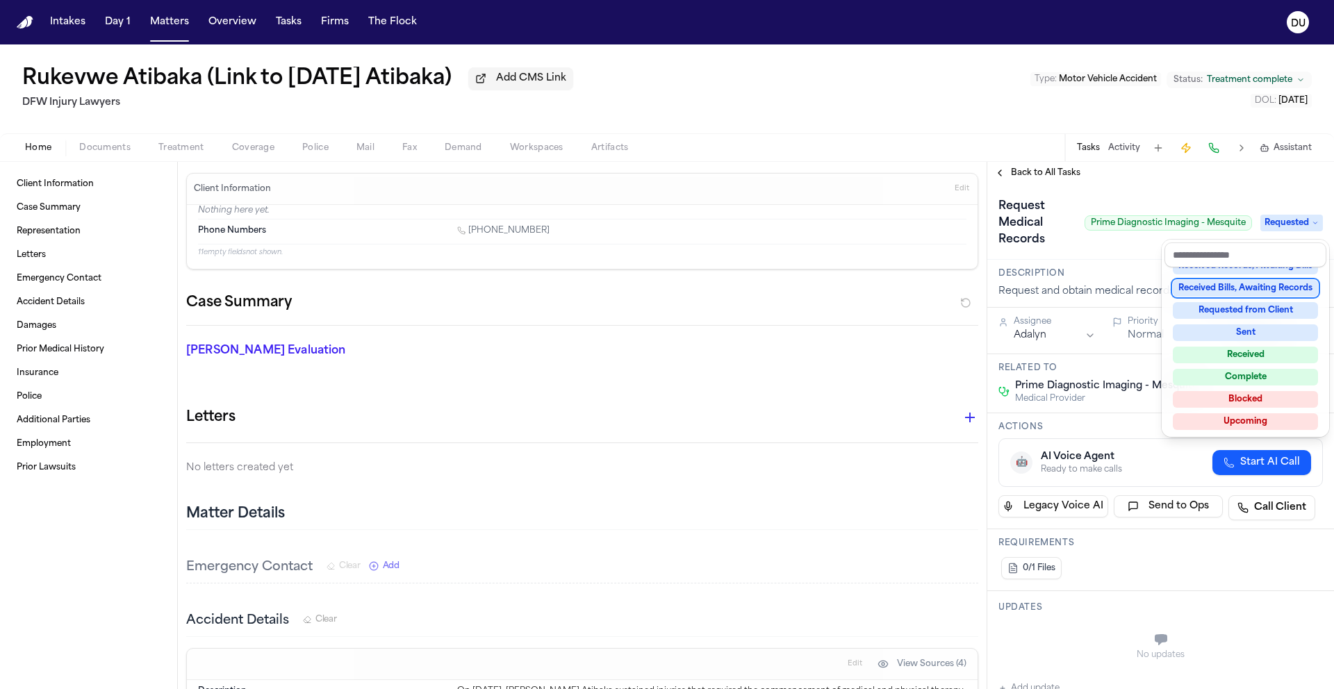
scroll to position [217, 0]
click at [1247, 351] on div "Received" at bounding box center [1244, 353] width 145 height 17
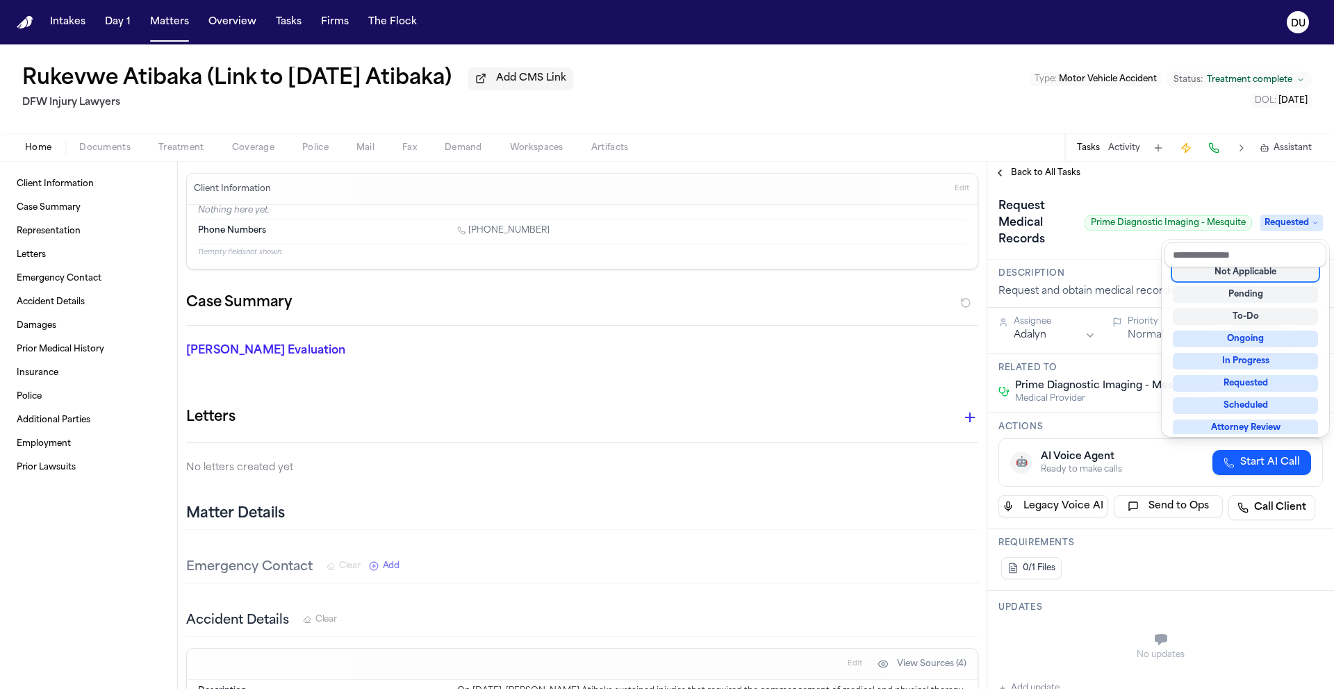
scroll to position [6, 0]
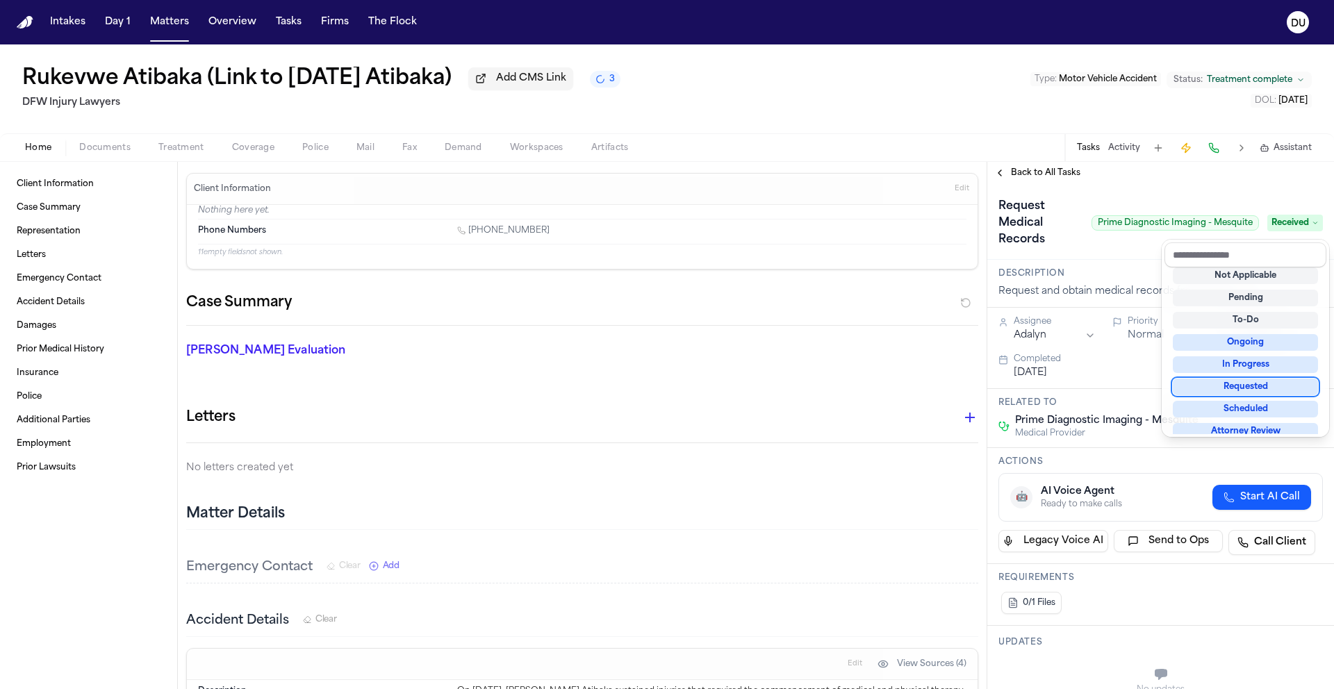
click at [1117, 183] on div "**********" at bounding box center [1160, 425] width 347 height 527
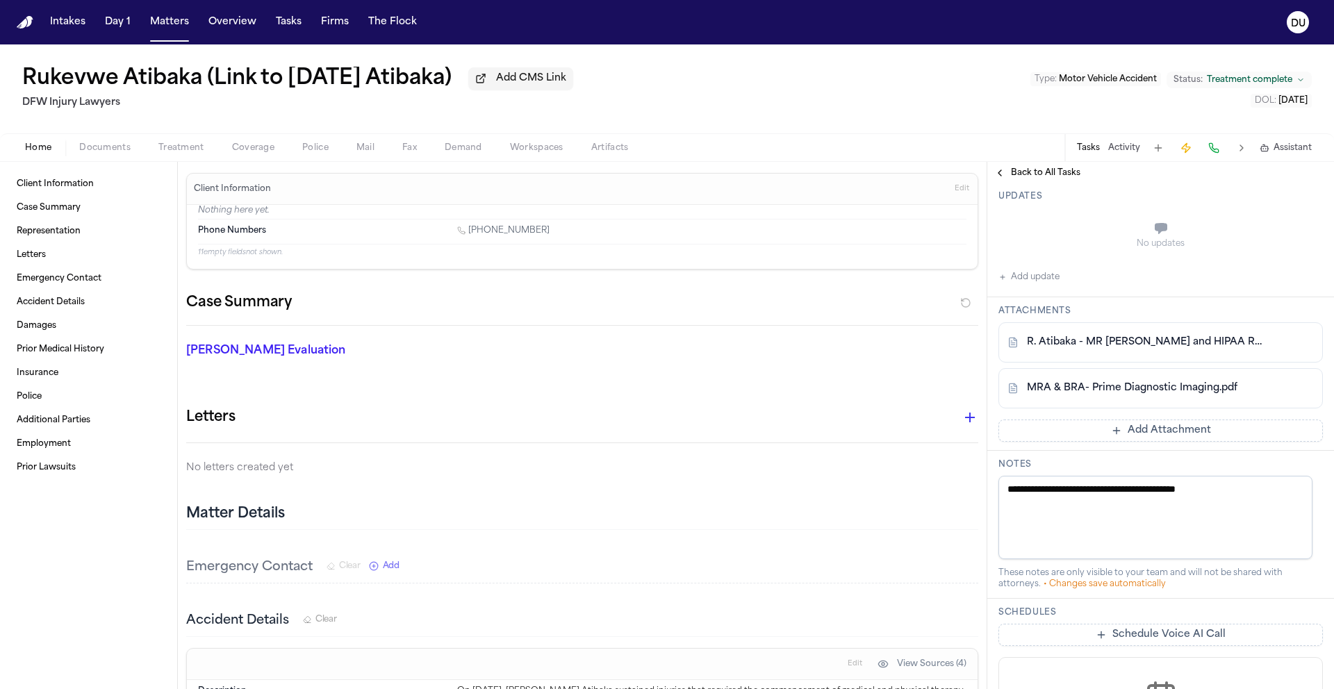
scroll to position [353, 0]
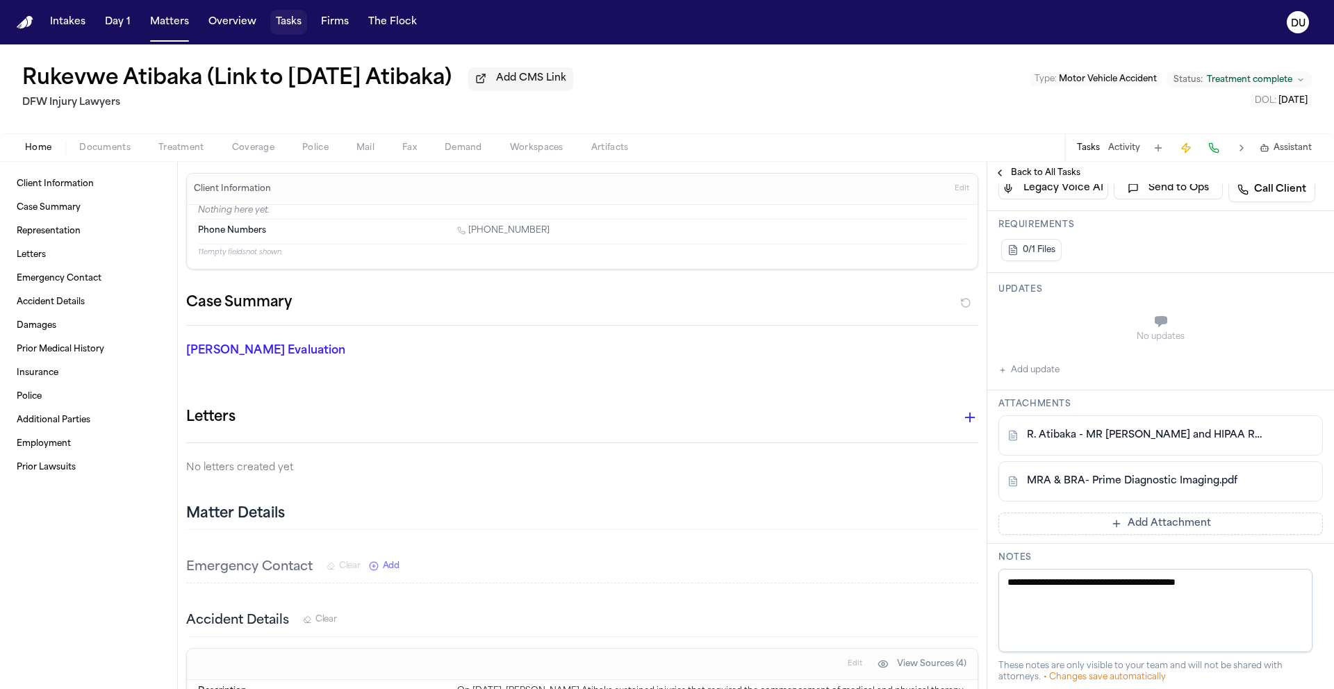
click at [285, 29] on button "Tasks" at bounding box center [288, 22] width 37 height 25
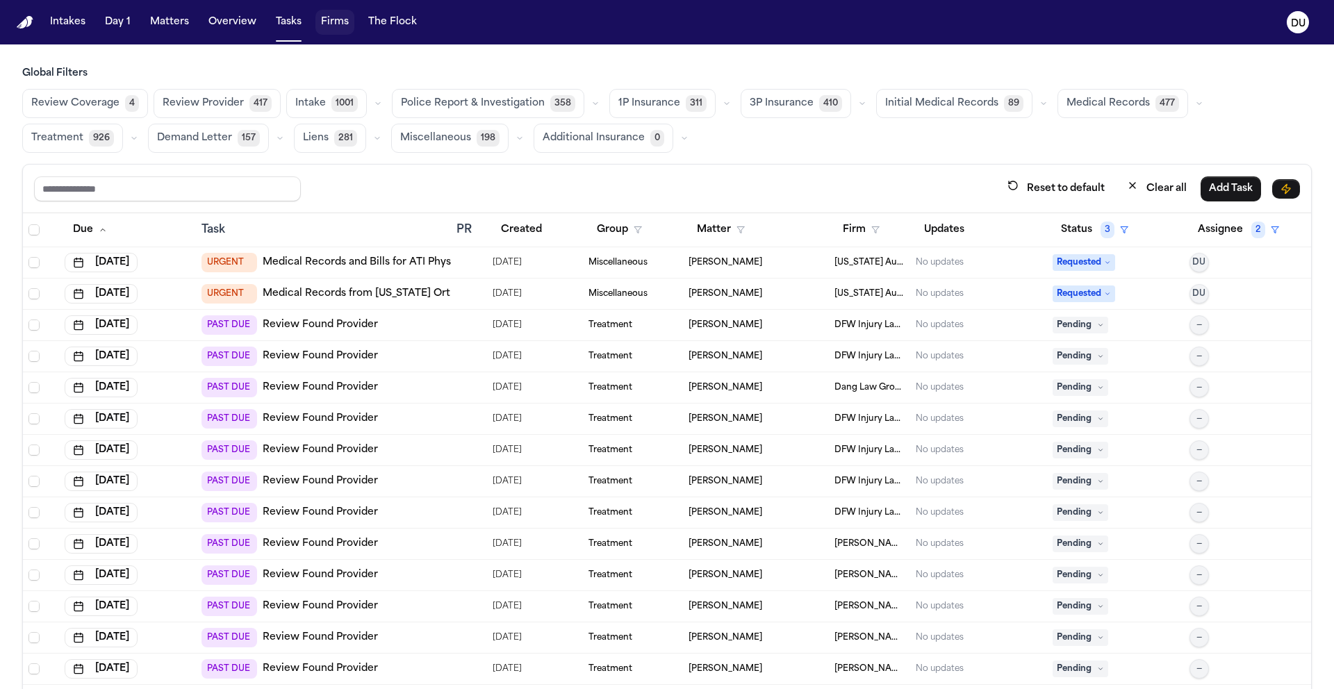
click at [335, 26] on button "Firms" at bounding box center [334, 22] width 39 height 25
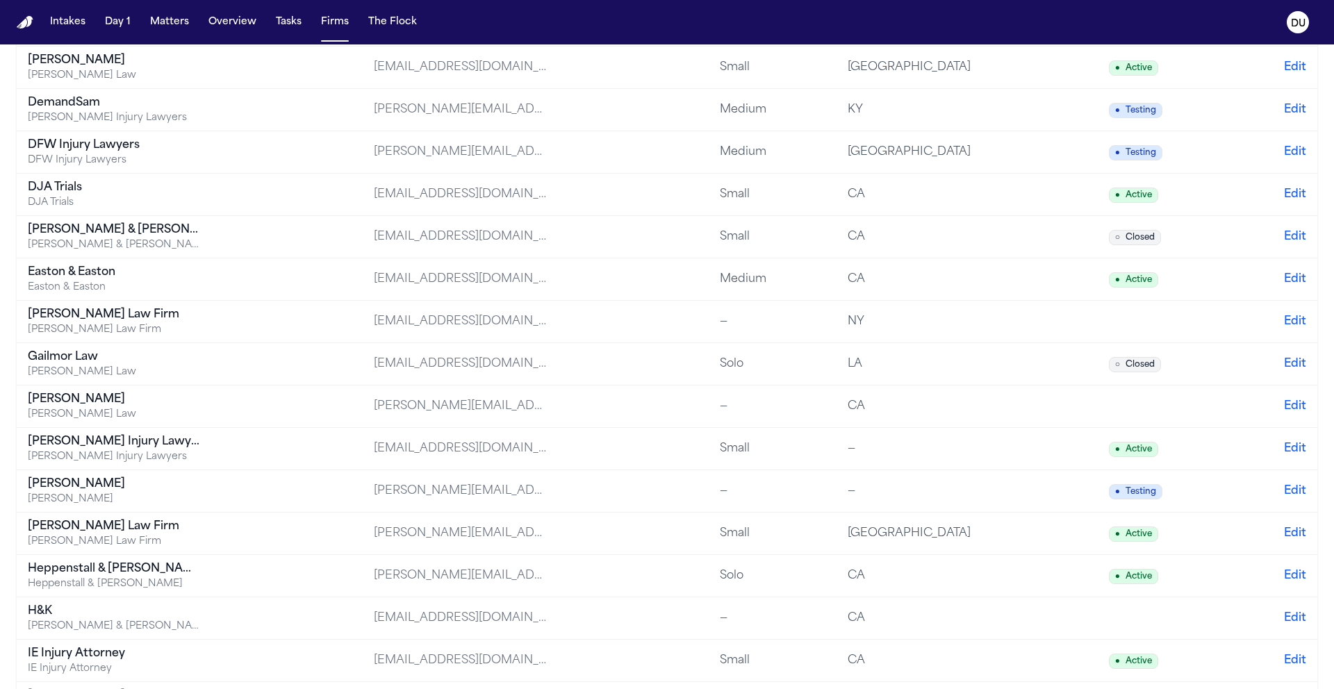
scroll to position [654, 0]
click at [117, 146] on div "DFW Injury Lawyers" at bounding box center [115, 146] width 174 height 17
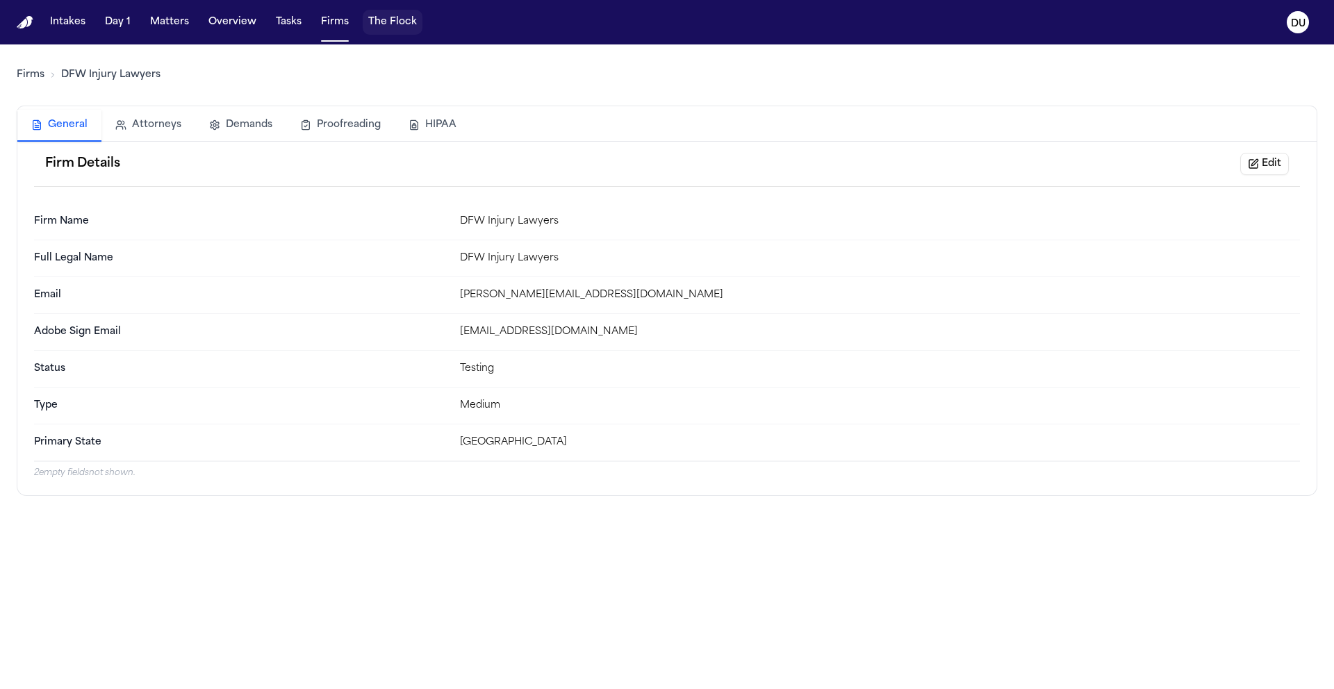
click at [376, 20] on button "The Flock" at bounding box center [393, 22] width 60 height 25
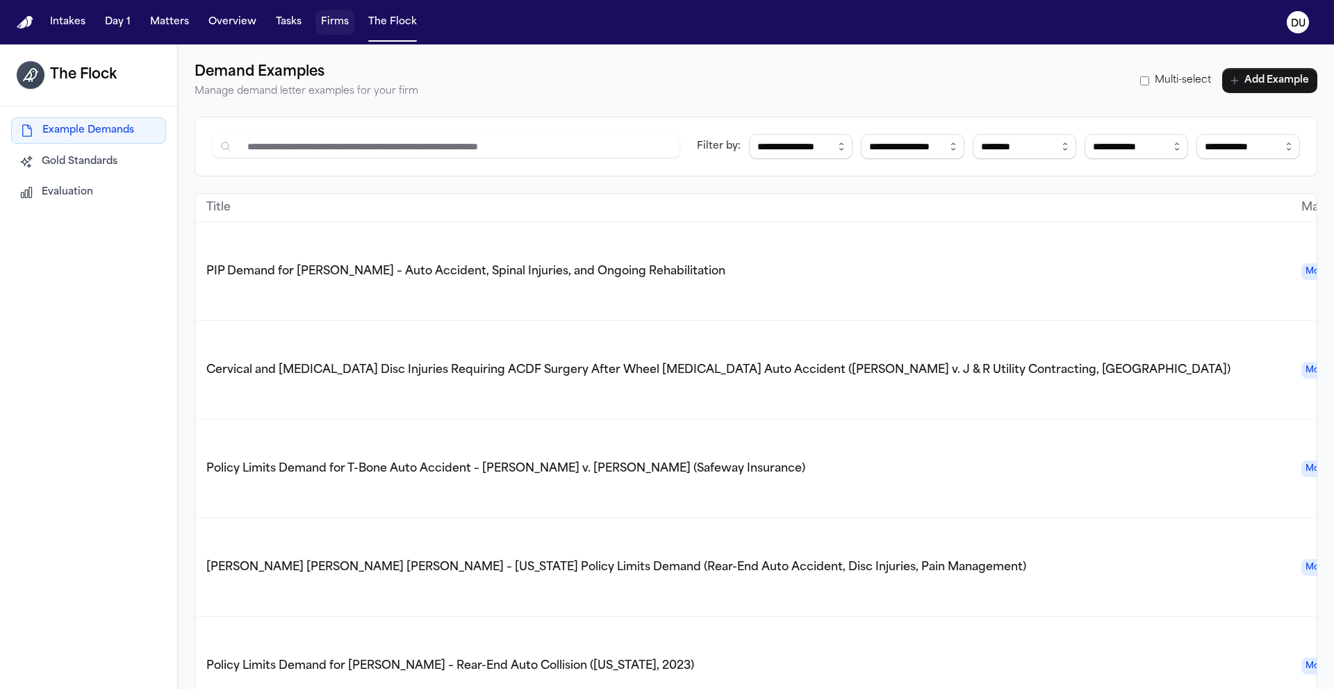
click at [331, 22] on button "Firms" at bounding box center [334, 22] width 39 height 25
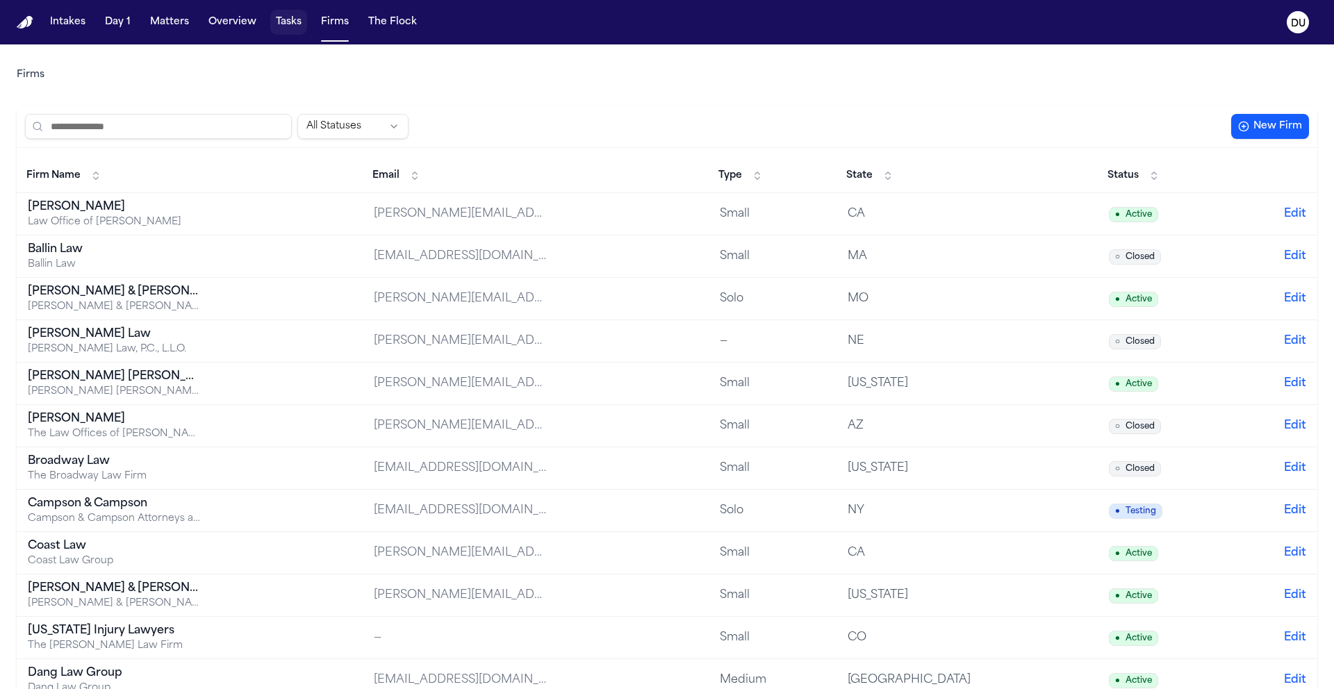
click at [283, 24] on button "Tasks" at bounding box center [288, 22] width 37 height 25
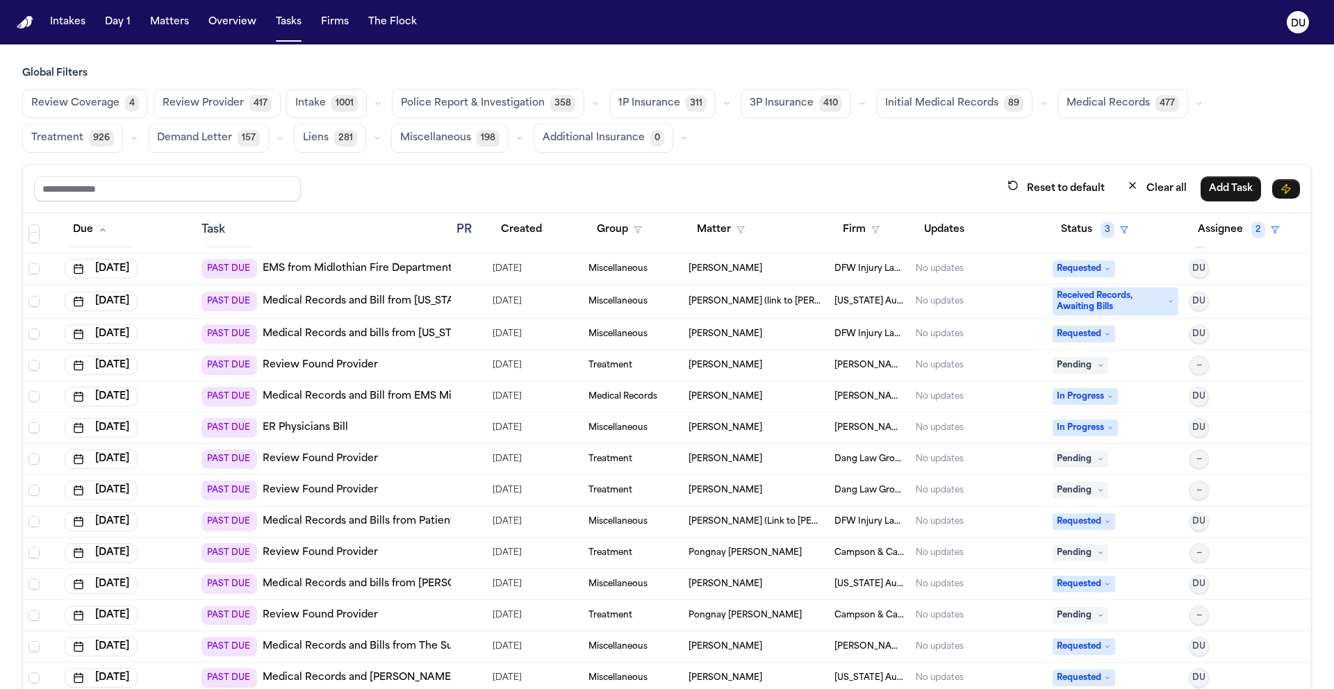
scroll to position [9000, 0]
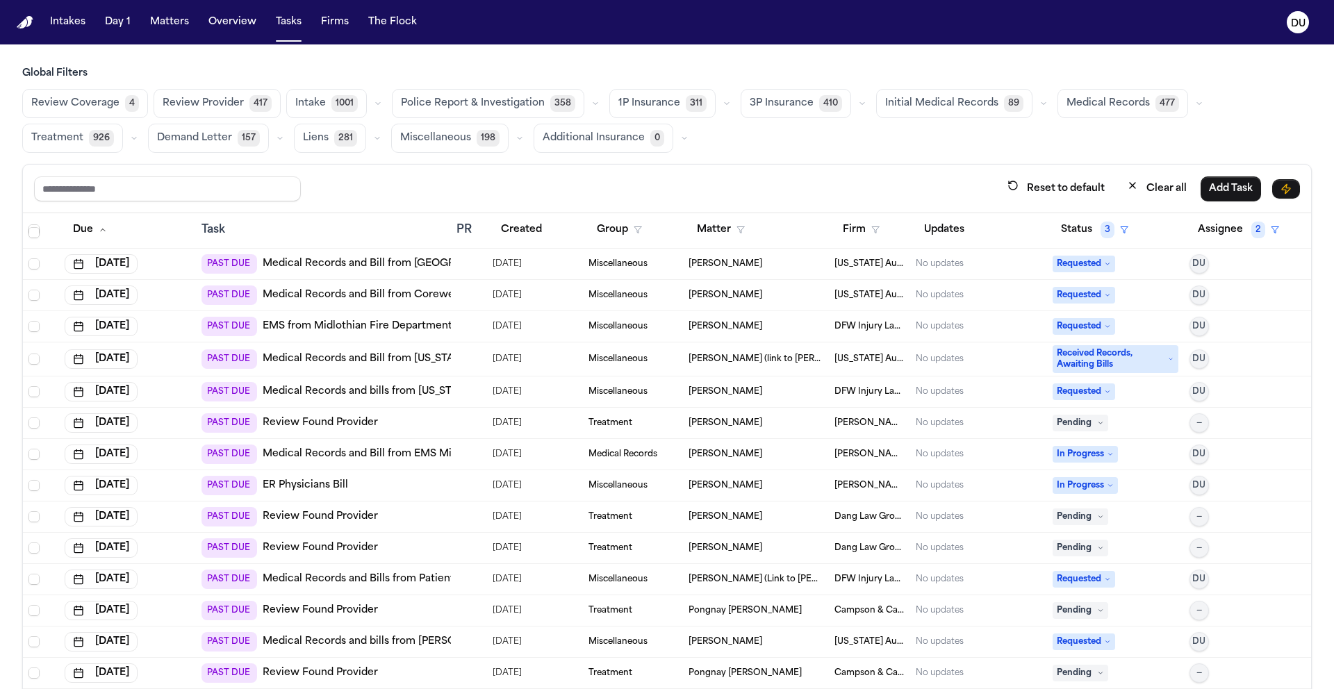
click at [333, 393] on link "Medical Records and bills from Texas Health Harris Methodist Hospital Southwest…" at bounding box center [521, 392] width 517 height 14
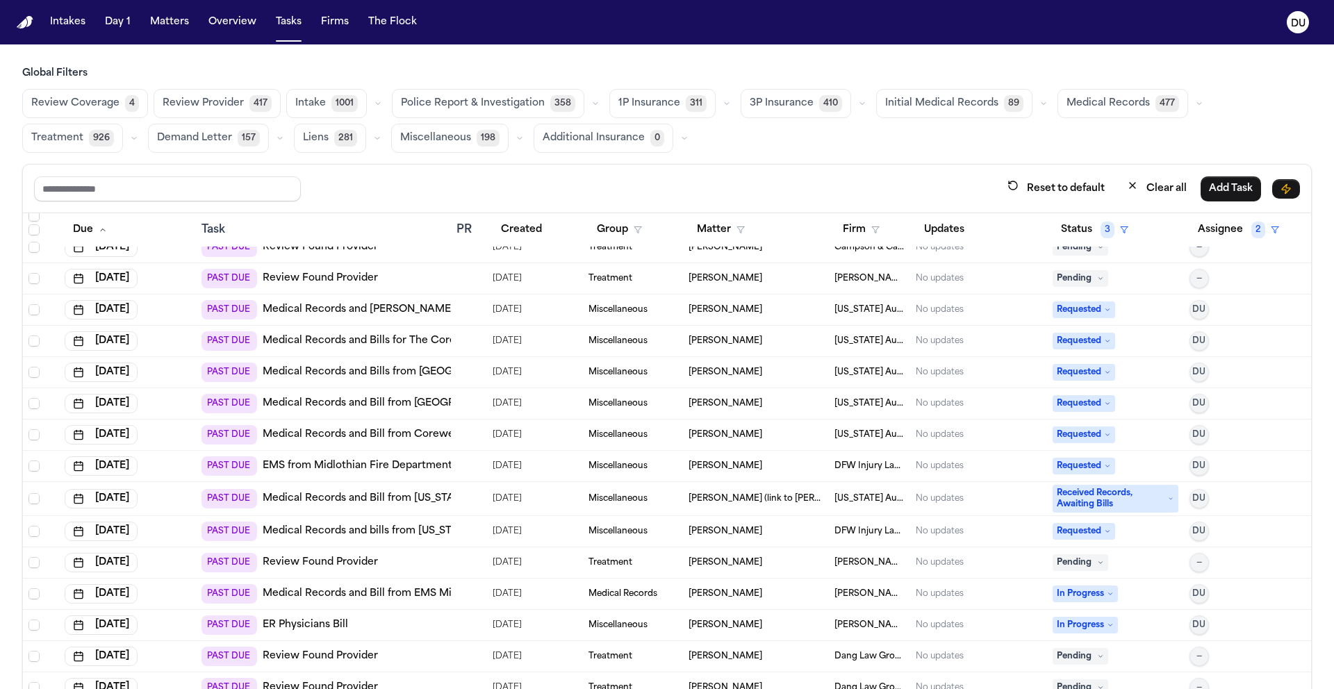
scroll to position [8848, 0]
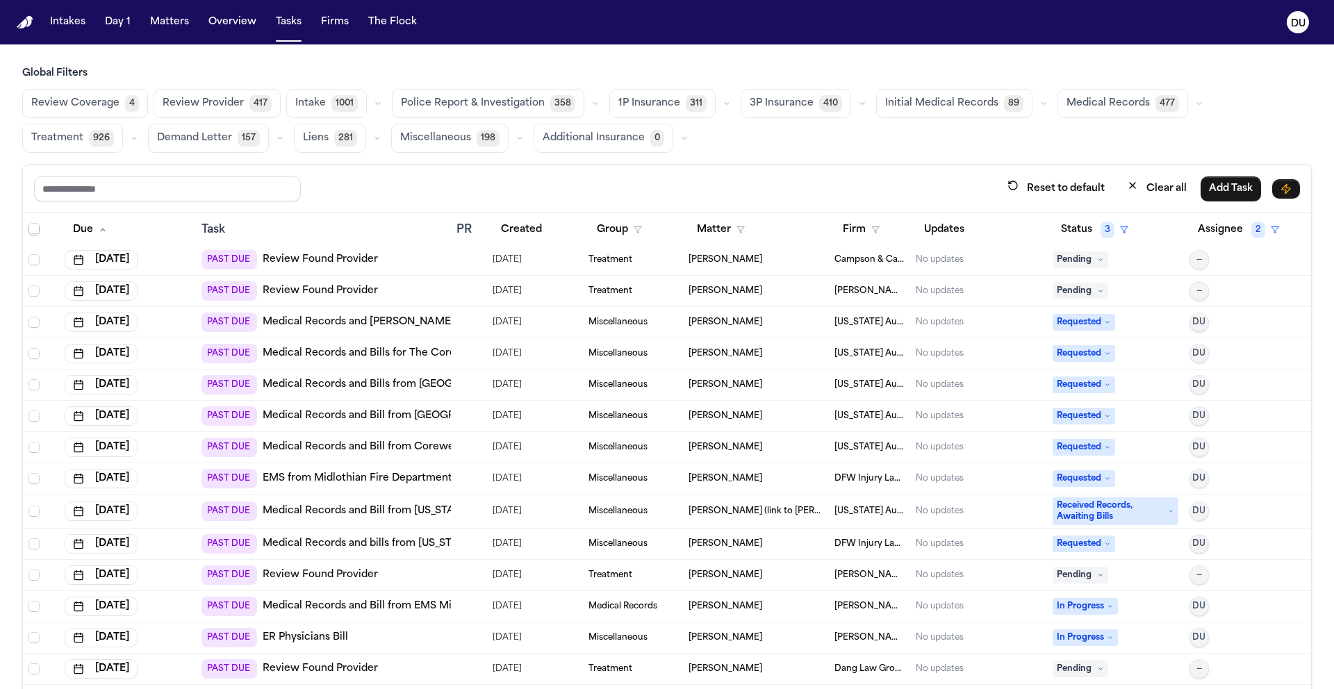
click at [31, 26] on img "Home" at bounding box center [25, 22] width 17 height 13
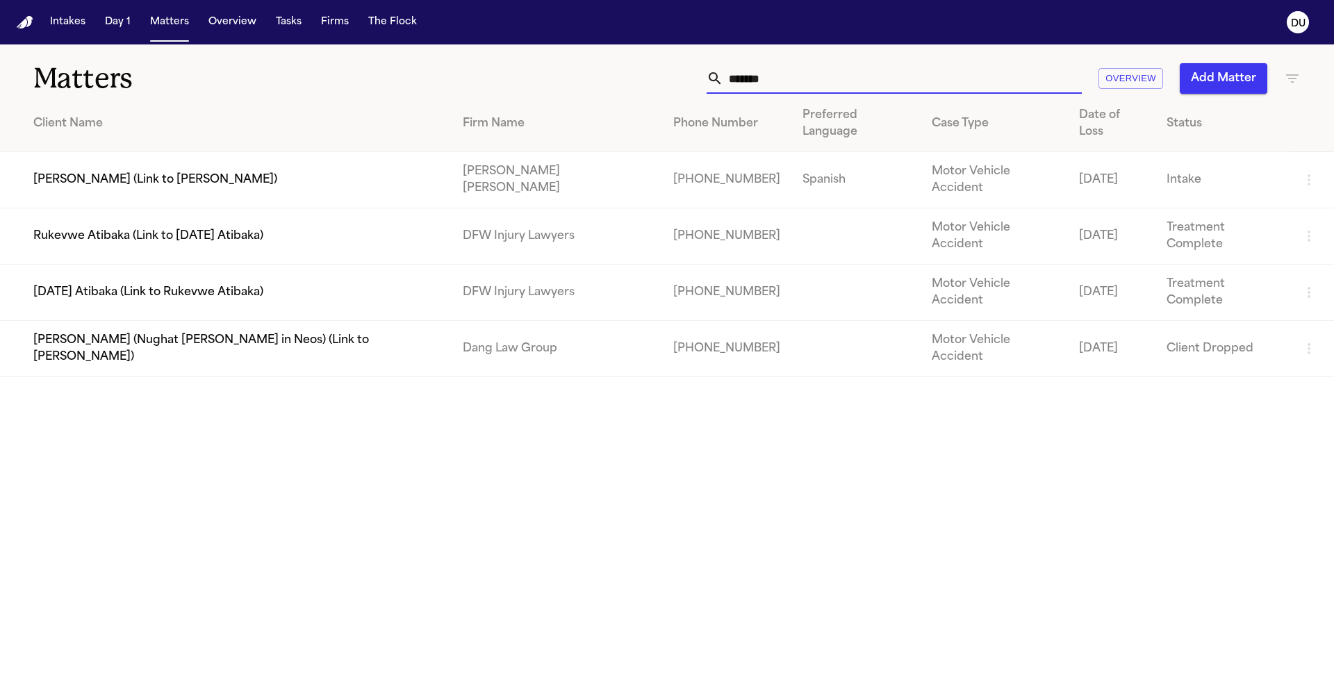
drag, startPoint x: 813, startPoint y: 90, endPoint x: 688, endPoint y: 88, distance: 125.7
click at [688, 88] on div "******* Overview Add Matter" at bounding box center [851, 78] width 898 height 31
drag, startPoint x: 823, startPoint y: 79, endPoint x: 721, endPoint y: 78, distance: 102.1
click at [721, 79] on div "*******" at bounding box center [893, 78] width 375 height 31
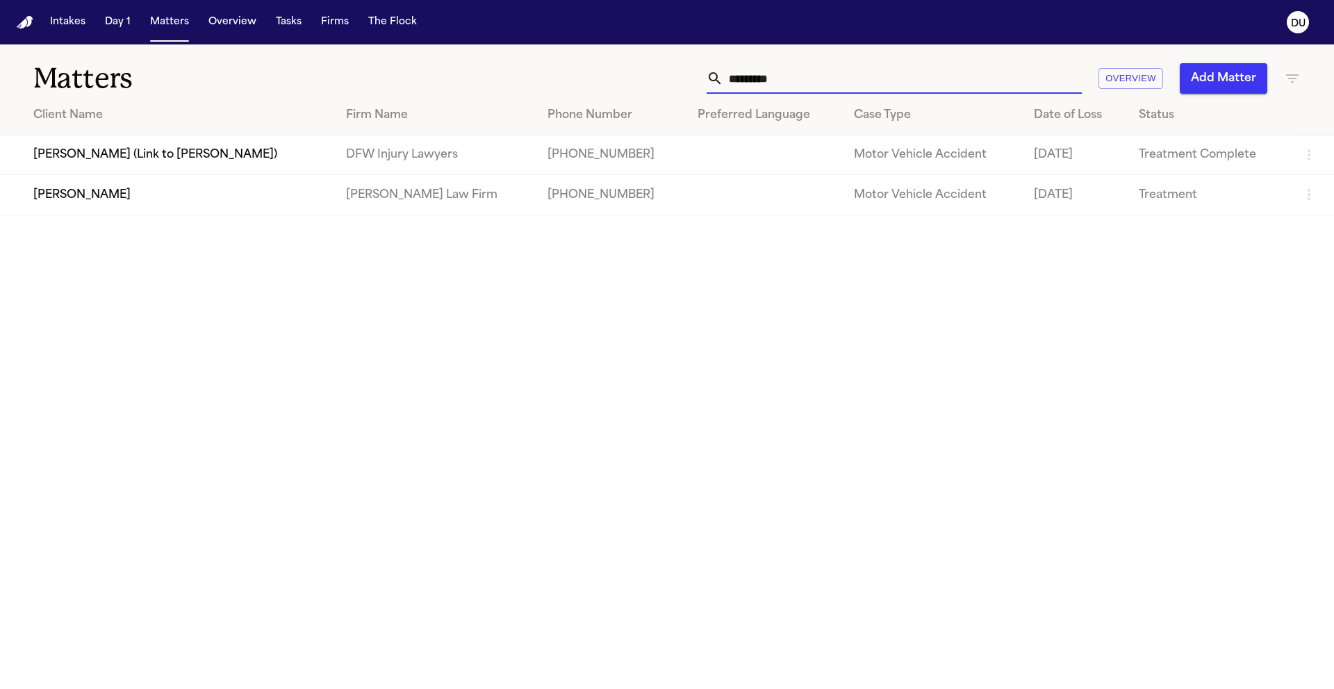
type input "*********"
click at [247, 215] on td "[PERSON_NAME]" at bounding box center [167, 195] width 335 height 40
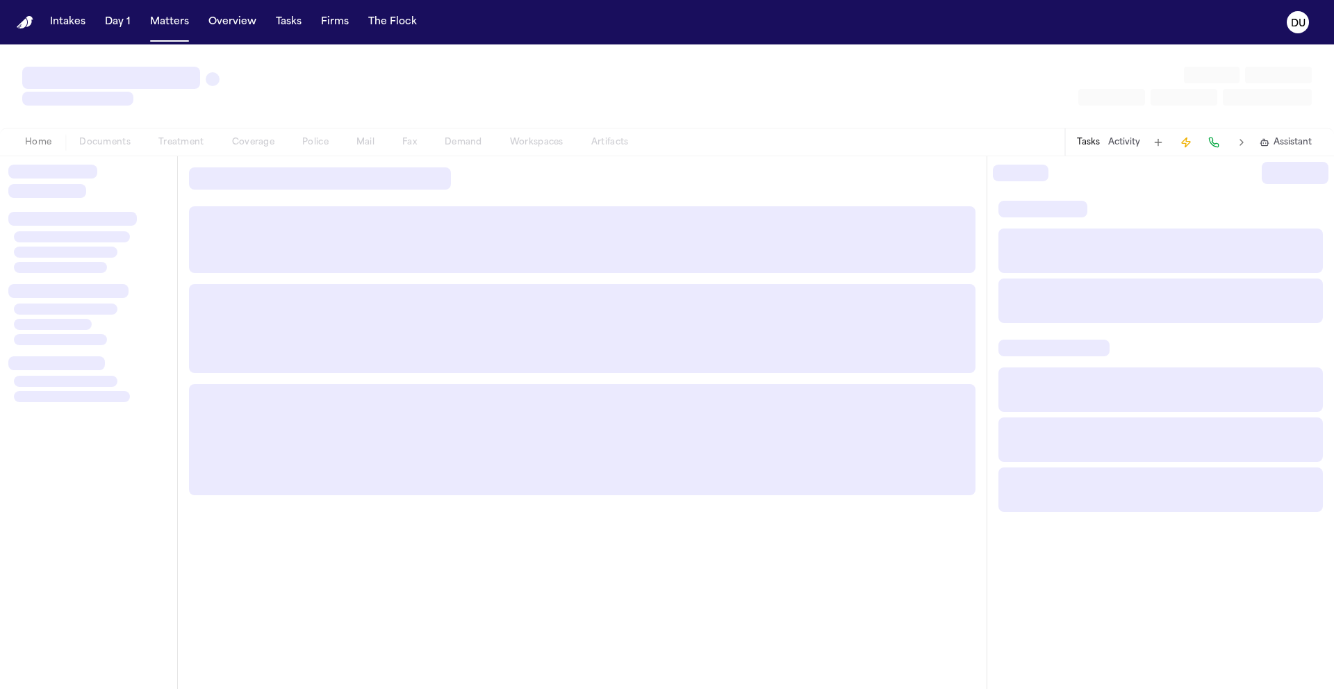
click at [247, 215] on div at bounding box center [582, 239] width 786 height 67
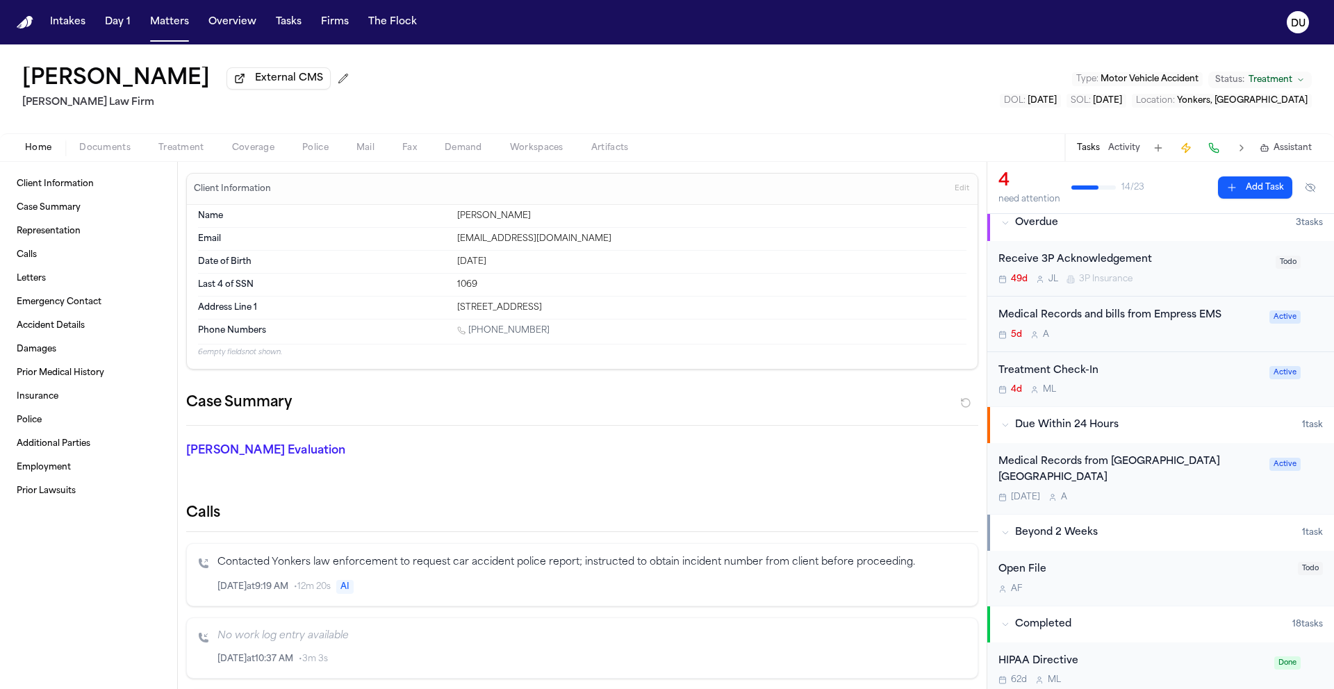
scroll to position [21, 0]
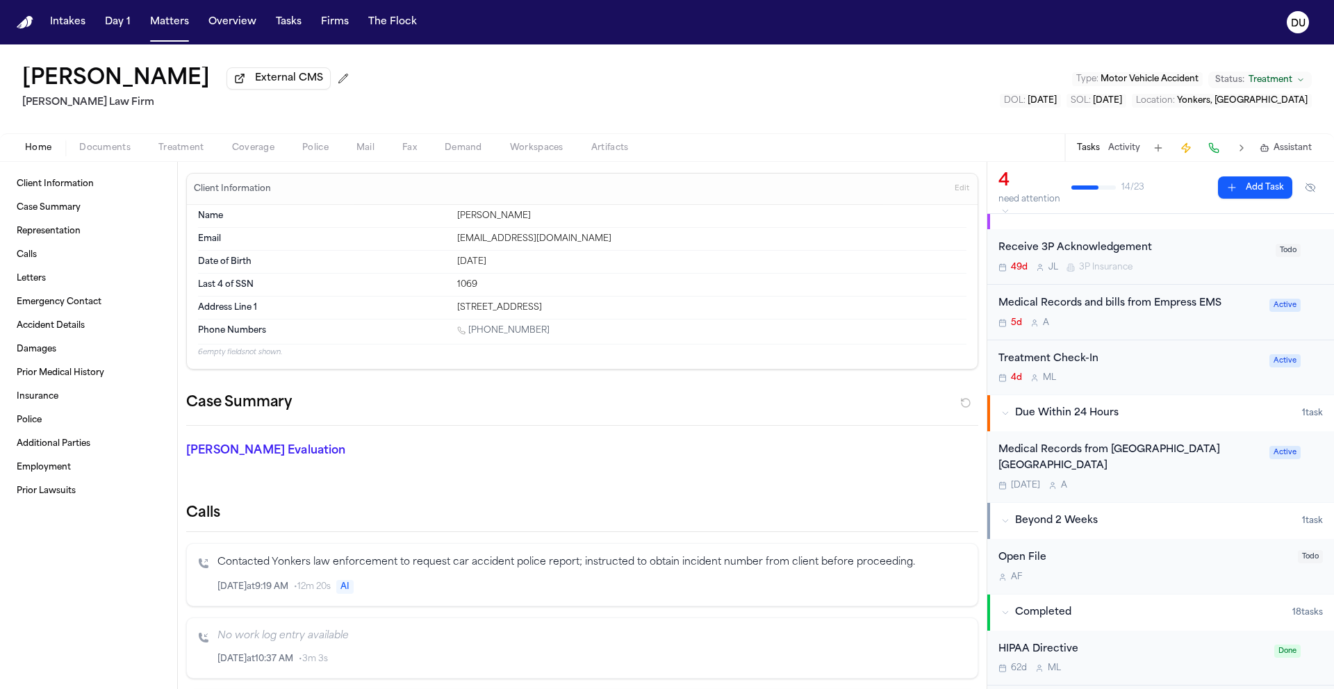
click at [1124, 454] on div "Medical Records from St. John's Riverside Hospital Yonkers" at bounding box center [1129, 458] width 263 height 32
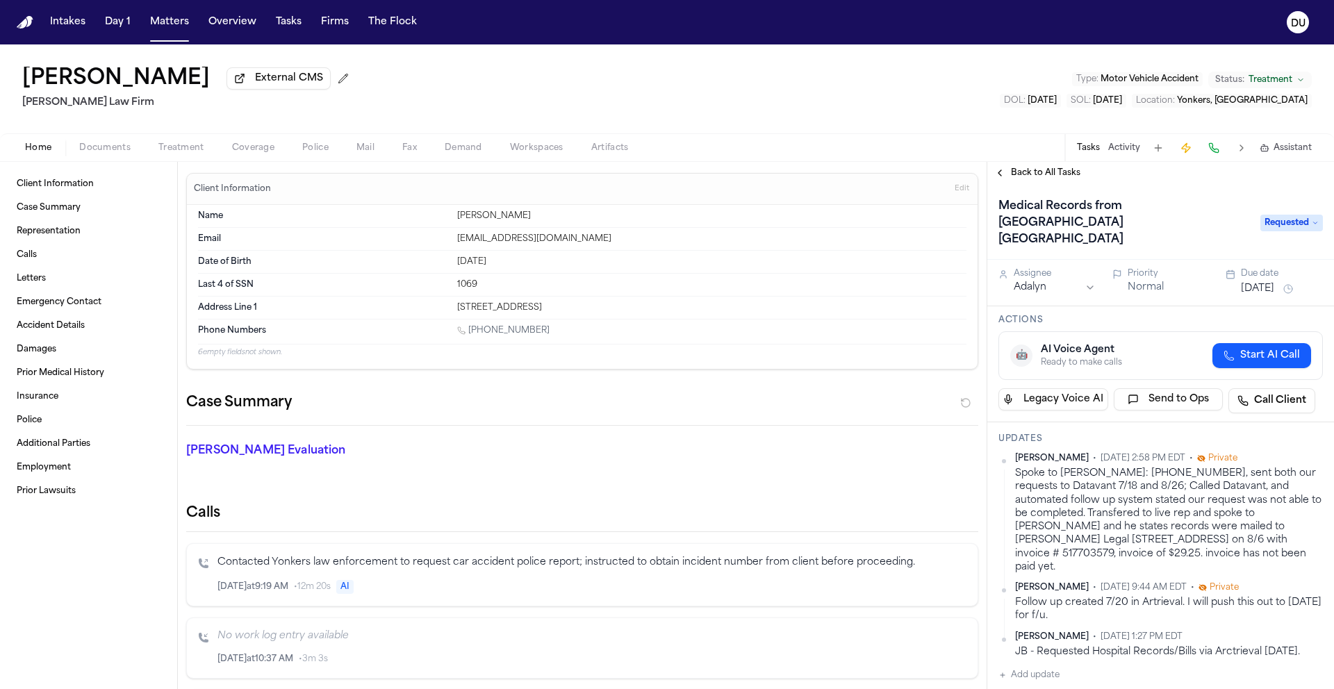
click at [1035, 177] on span "Back to All Tasks" at bounding box center [1045, 172] width 69 height 11
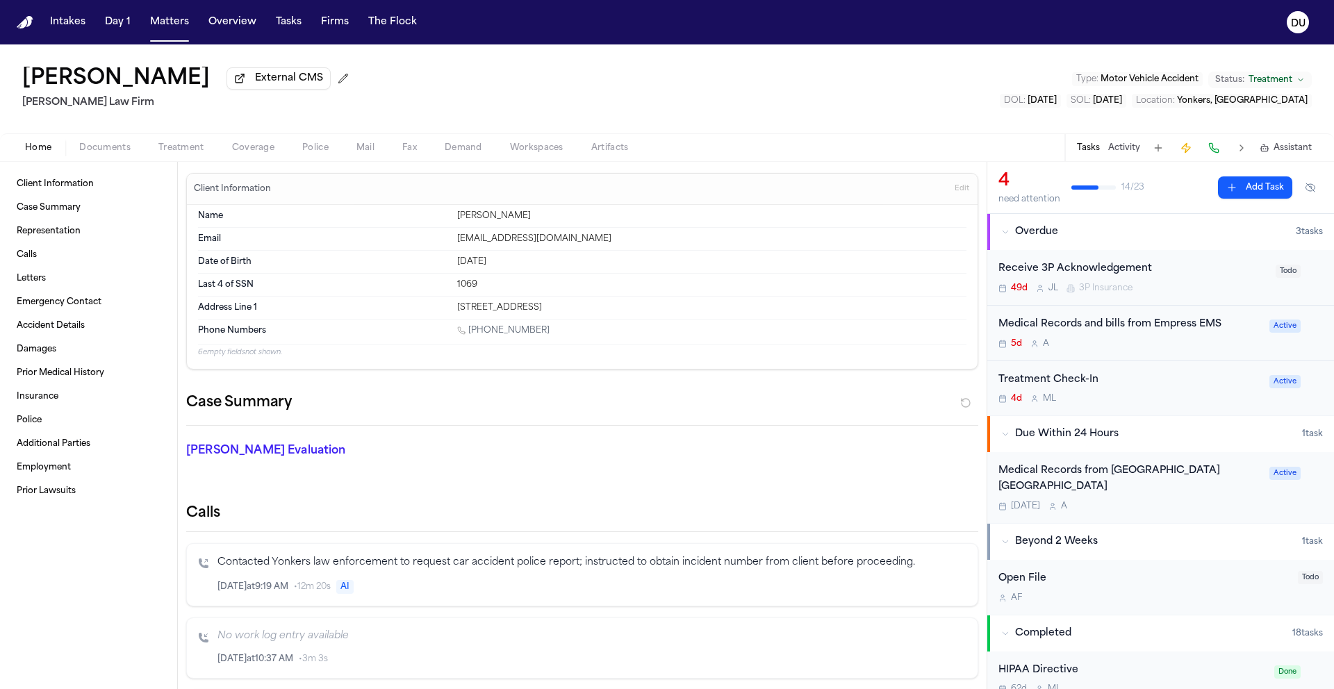
click at [1167, 332] on div "Medical Records and bills from Empress EMS" at bounding box center [1129, 325] width 263 height 16
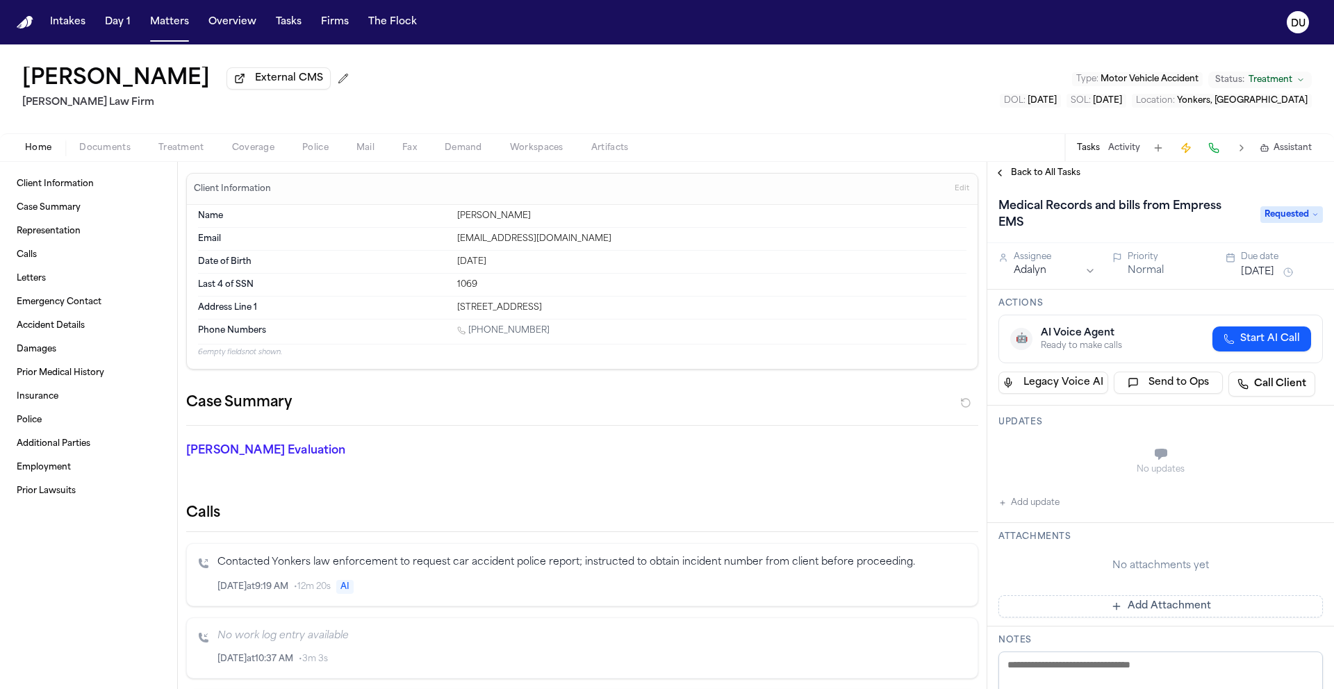
click at [20, 19] on img "Home" at bounding box center [25, 22] width 17 height 13
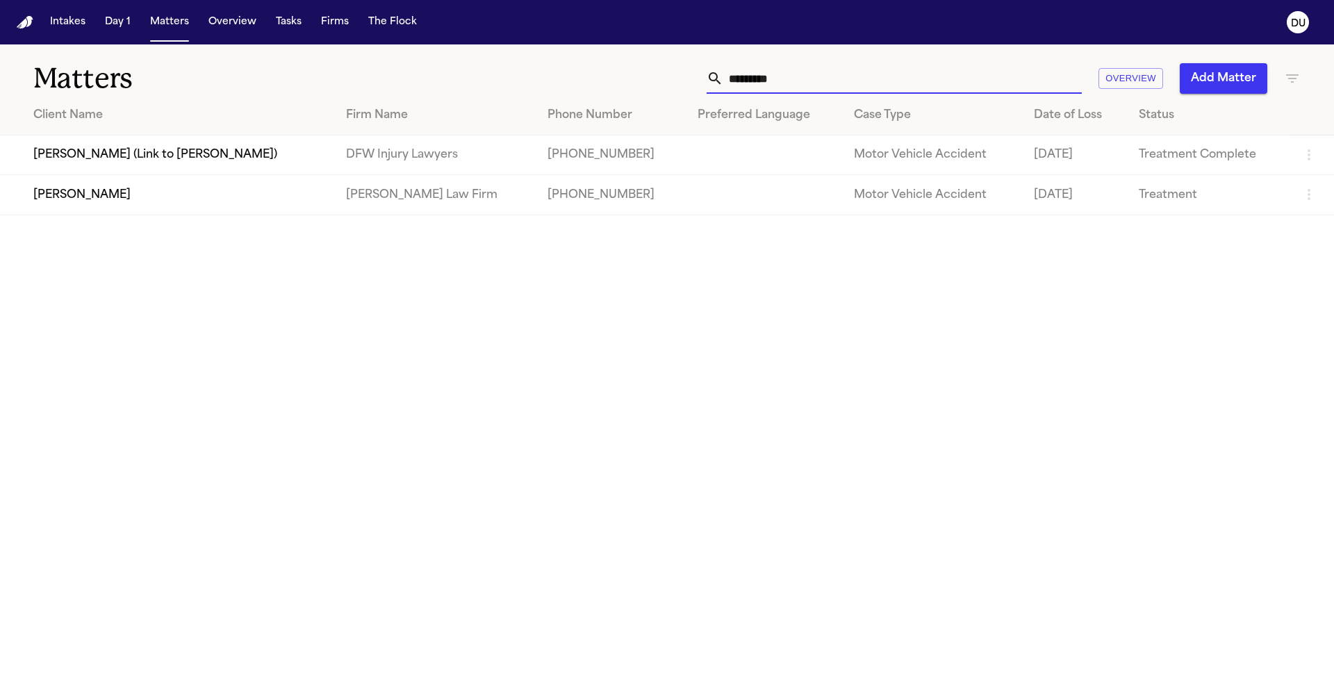
drag, startPoint x: 797, startPoint y: 82, endPoint x: 723, endPoint y: 76, distance: 73.8
click at [724, 78] on input "*********" at bounding box center [902, 78] width 358 height 31
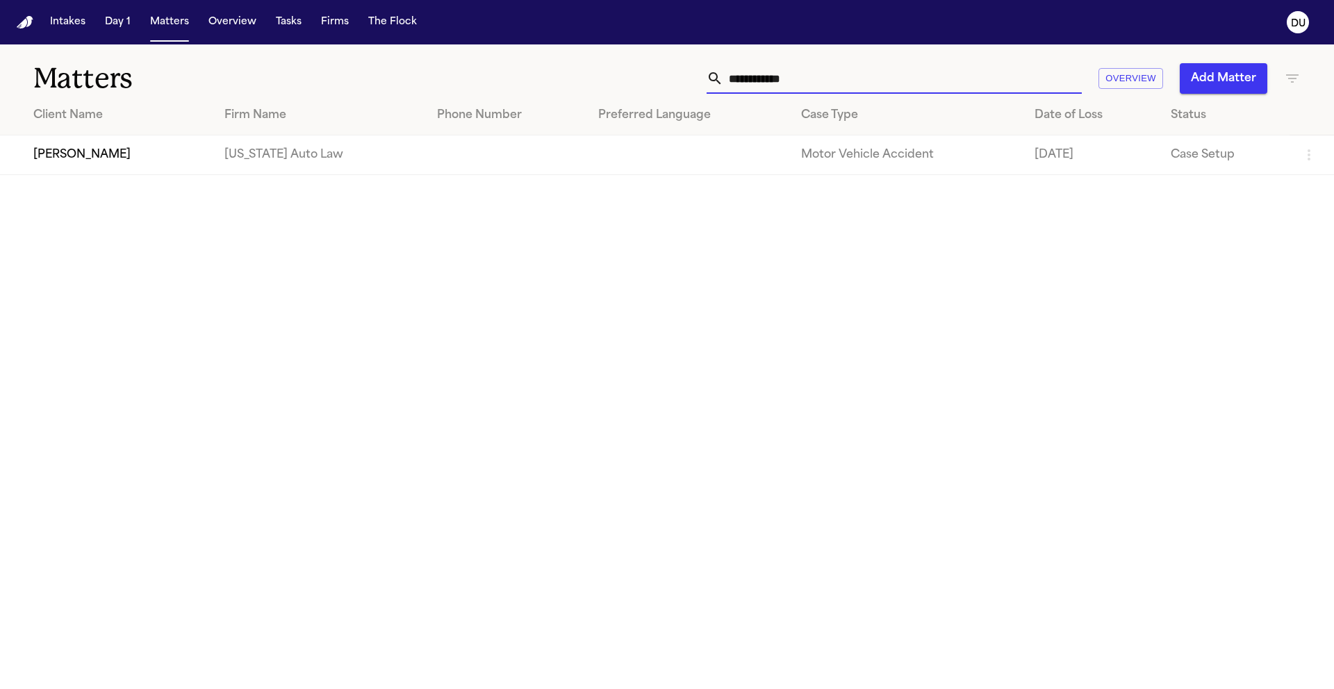
type input "**********"
click at [285, 168] on td "[US_STATE] Auto Law" at bounding box center [319, 155] width 213 height 40
click at [194, 151] on td "Shamar Brown" at bounding box center [106, 155] width 213 height 40
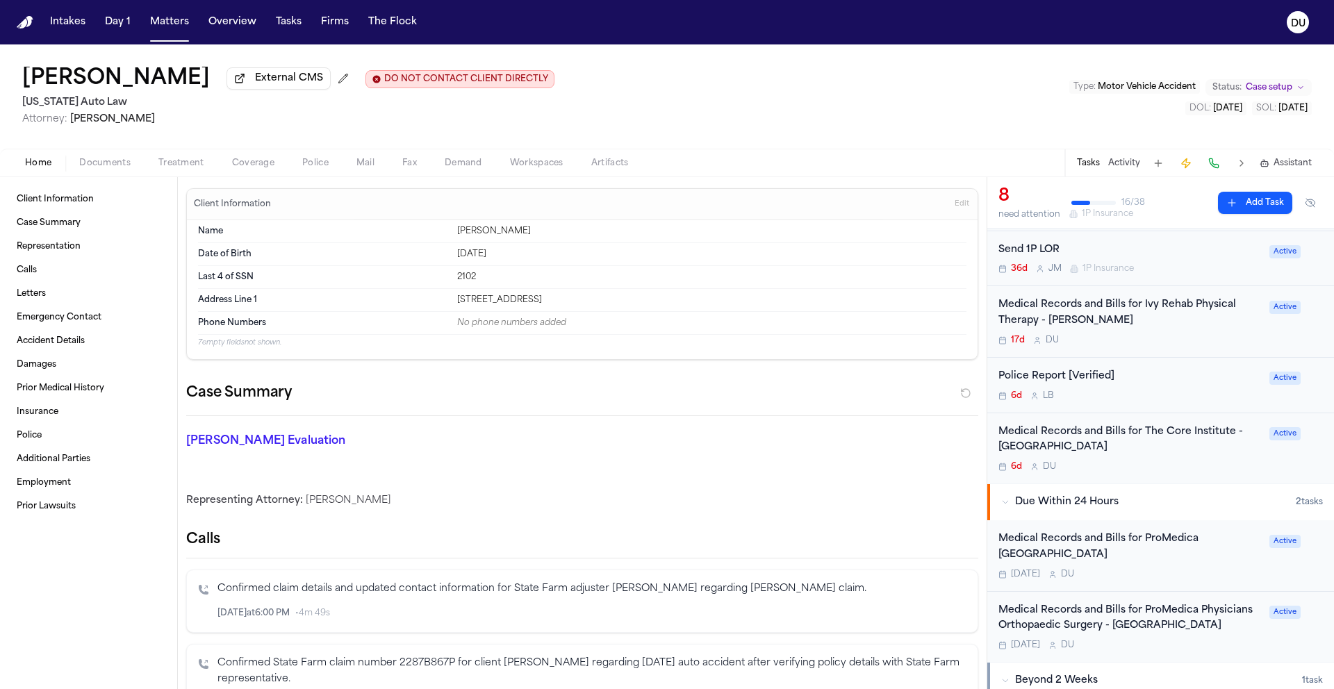
scroll to position [148, 0]
click at [1090, 435] on div "Medical Records and Bills for The Core Institute - Southfield" at bounding box center [1129, 438] width 263 height 32
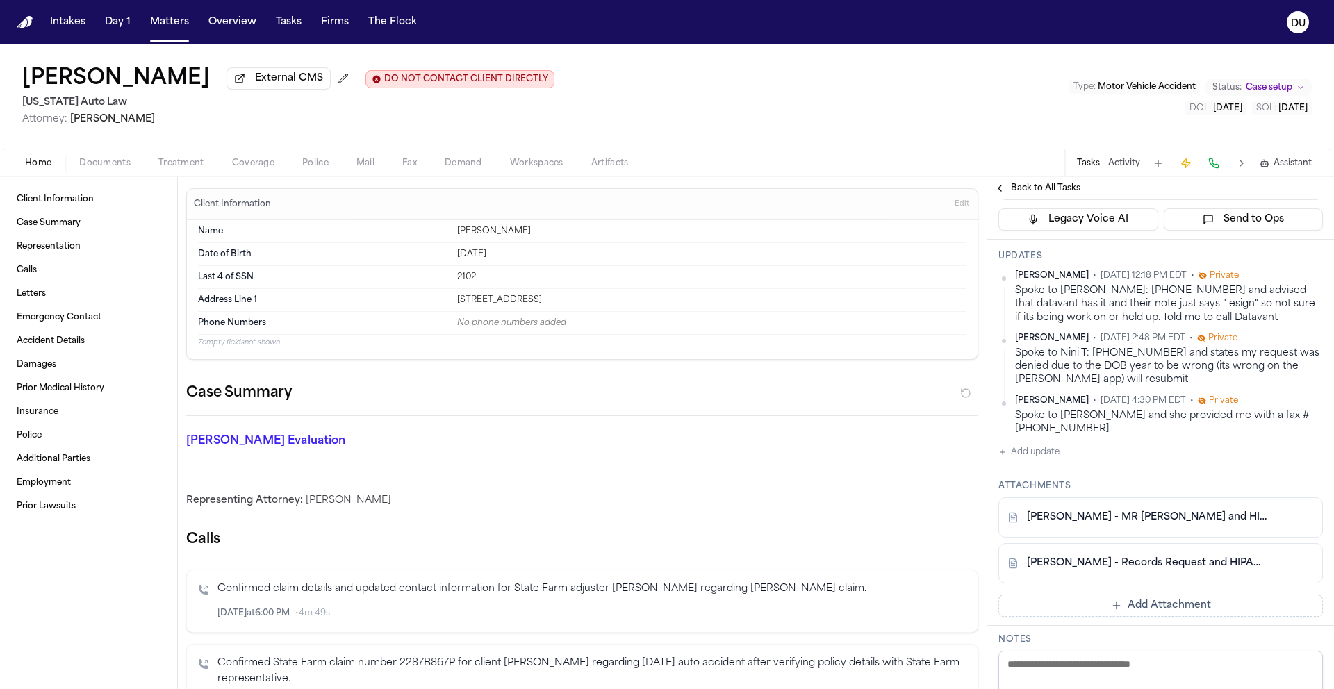
scroll to position [244, 0]
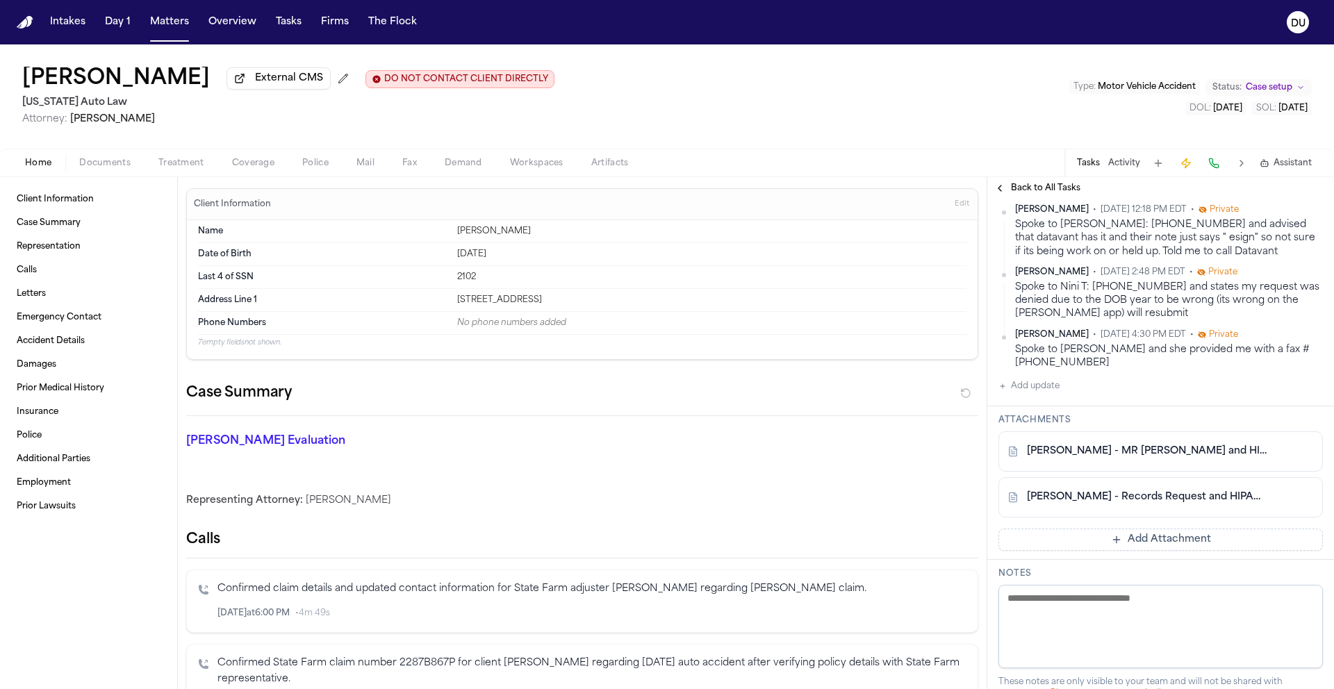
click at [1154, 455] on link "S. Brown - MR Request and HIPAA Auth to The Core Institute - 7.2.25" at bounding box center [1147, 452] width 240 height 14
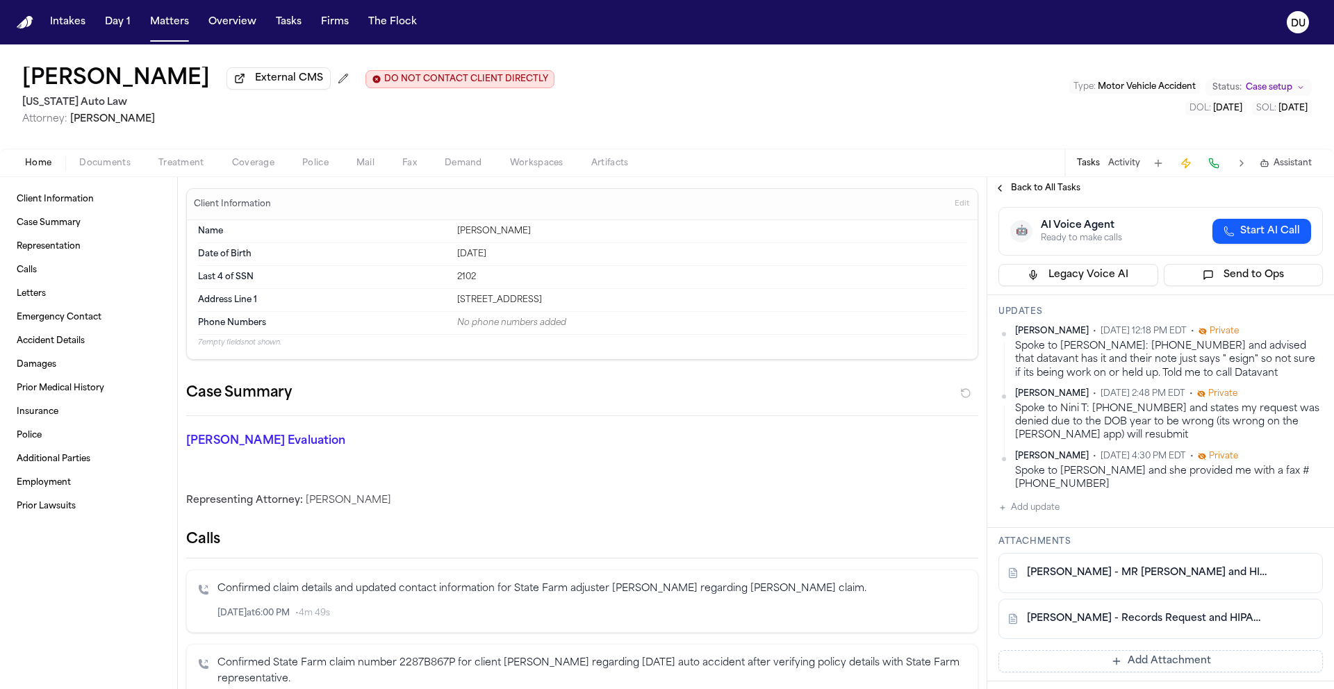
scroll to position [122, 0]
click at [26, 20] on img "Home" at bounding box center [25, 22] width 17 height 13
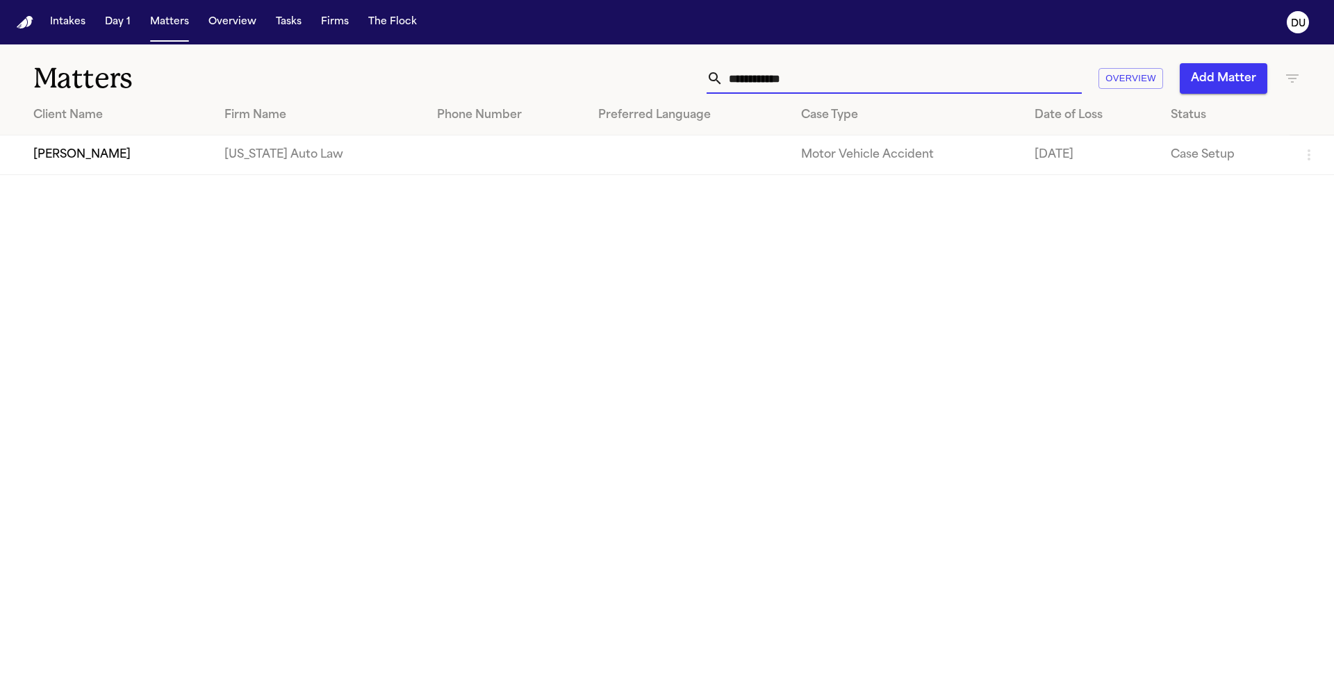
drag, startPoint x: 847, startPoint y: 77, endPoint x: 718, endPoint y: 78, distance: 128.5
click at [719, 78] on div "**********" at bounding box center [893, 78] width 375 height 31
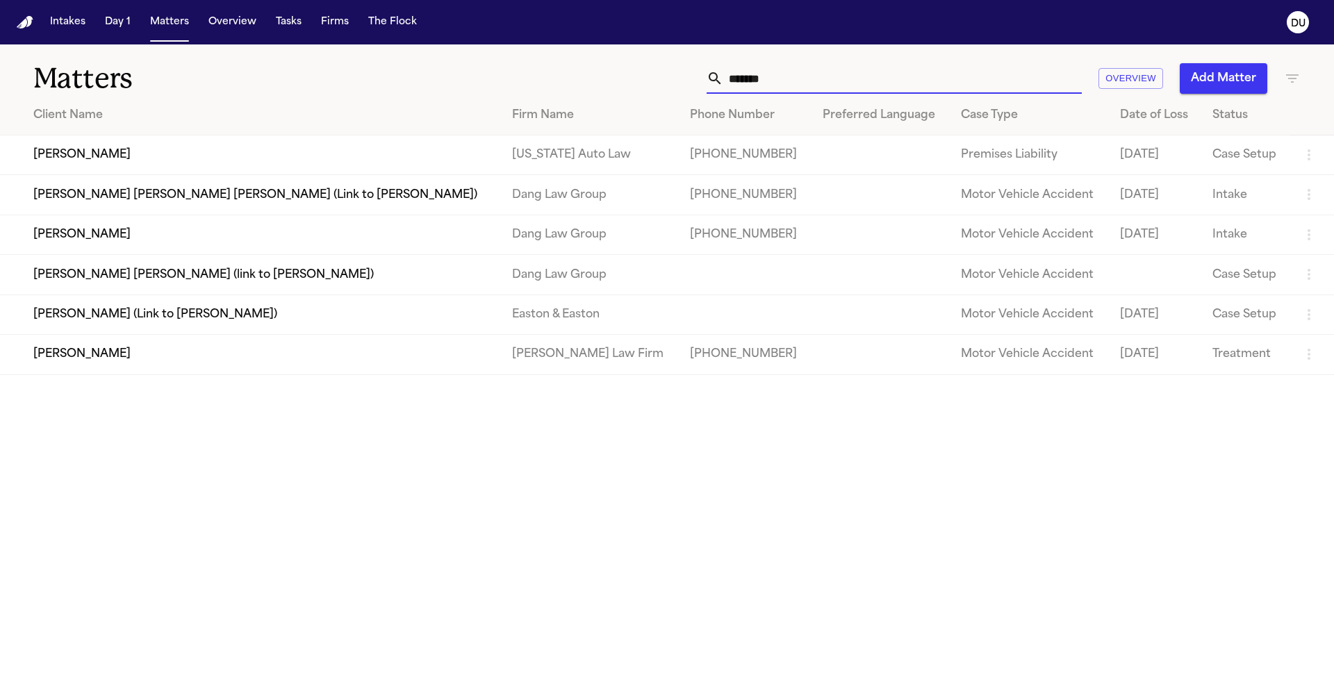
type input "*******"
click at [372, 149] on td "Francois Fleming" at bounding box center [250, 155] width 501 height 40
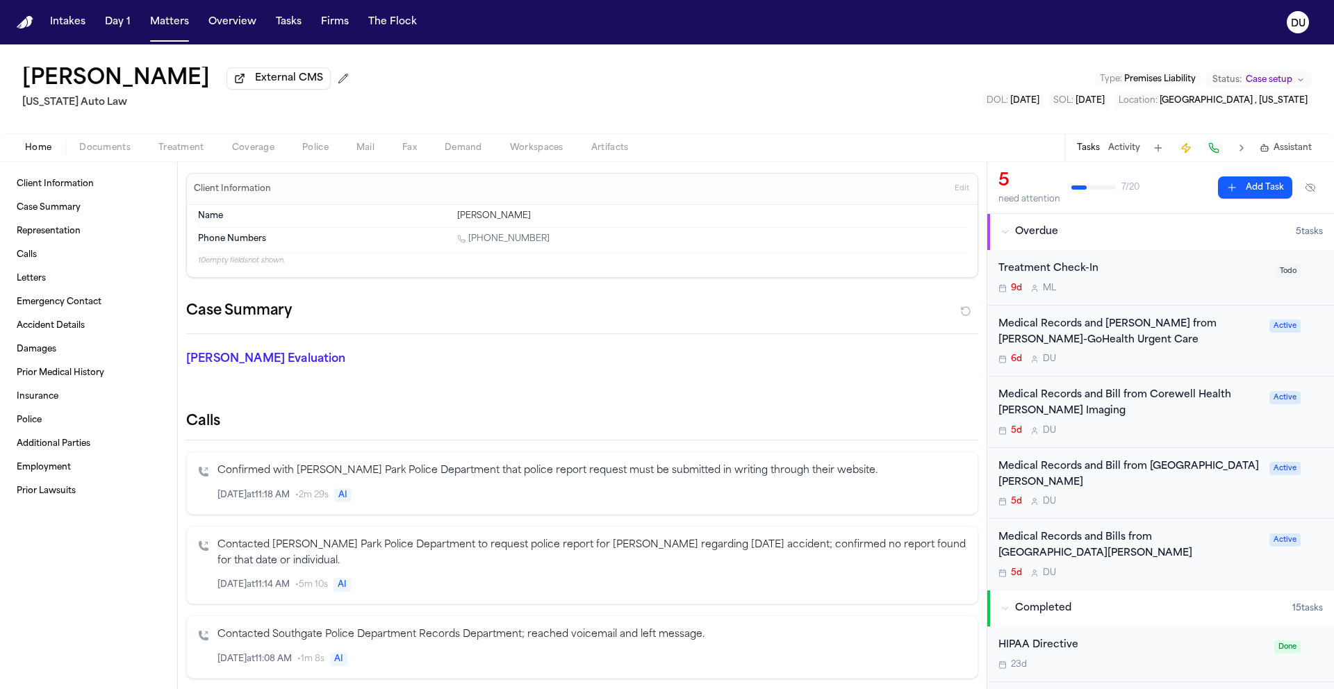
click at [1137, 332] on div "Medical Records and Bill from Henry Ford-GoHealth Urgent Care" at bounding box center [1129, 333] width 263 height 32
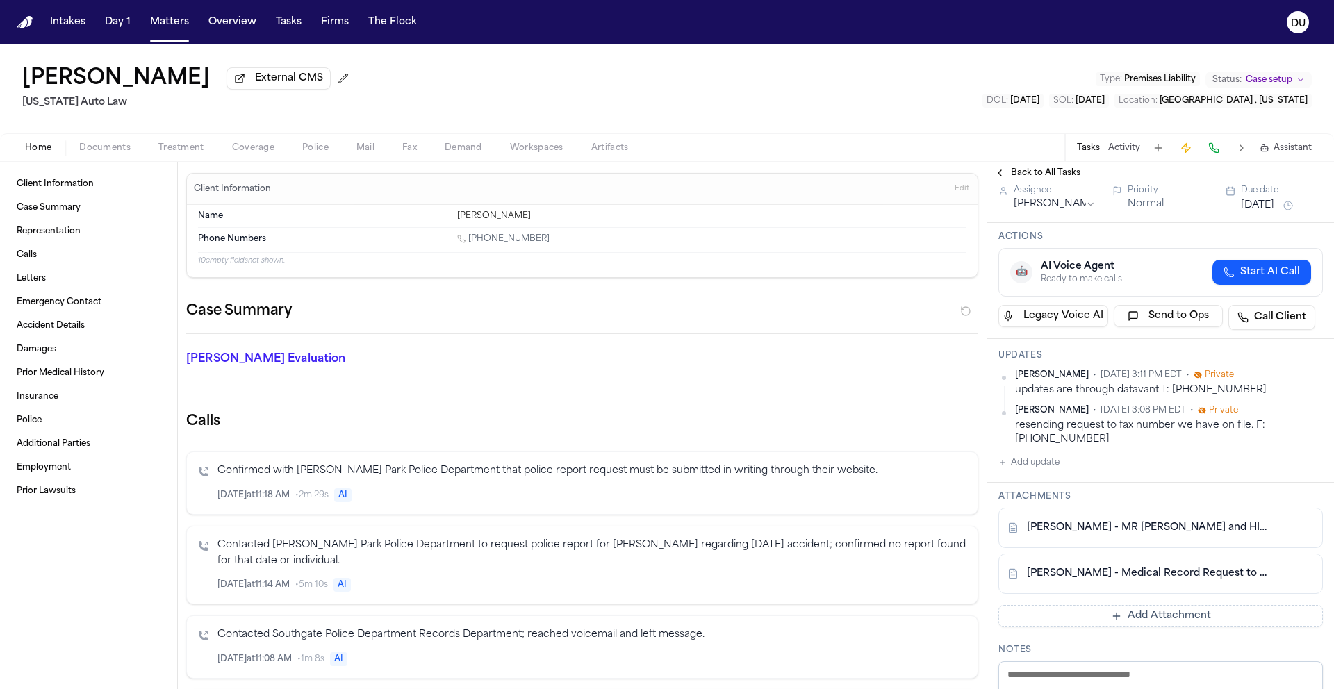
scroll to position [69, 0]
click at [1165, 528] on link "F. Fleming - MR Request and HIPAA Auth to Henry Ford-GoHealth Urgent Care - 8.2…" at bounding box center [1147, 525] width 240 height 14
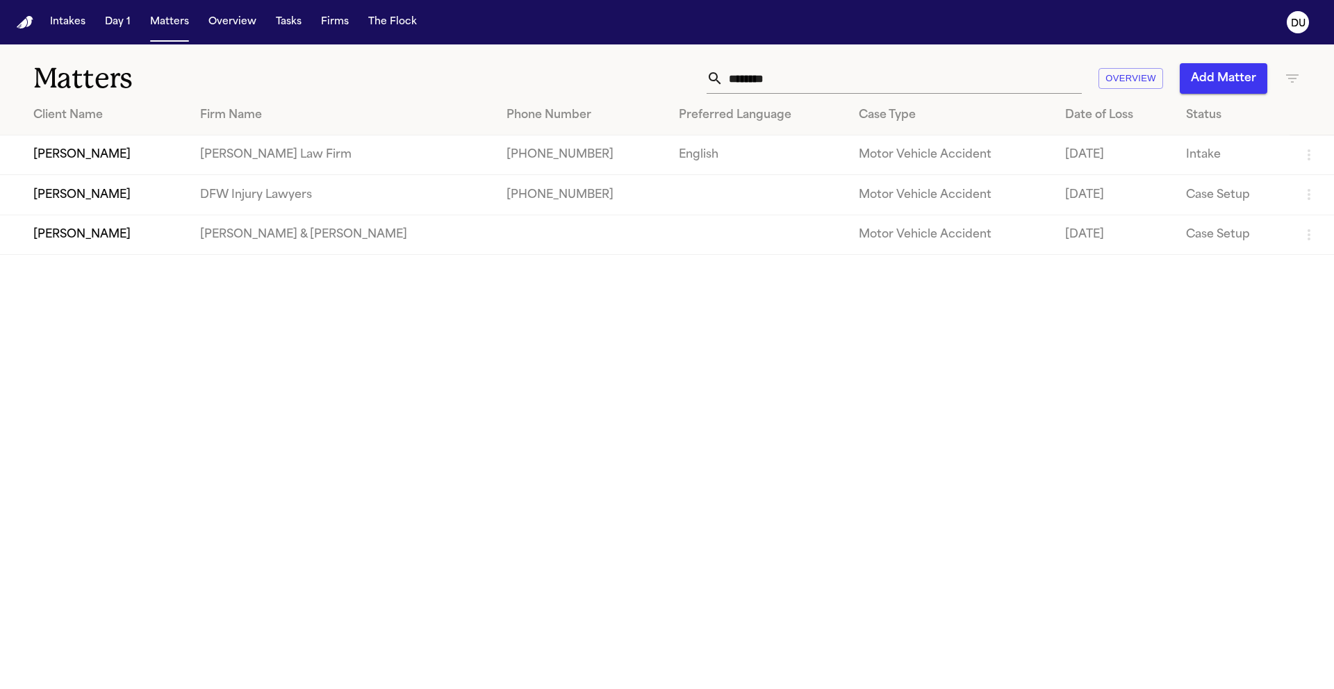
click at [34, 25] on nav "Intakes Day 1 Matters Overview Tasks Firms The Flock DU" at bounding box center [667, 22] width 1334 height 44
click at [315, 20] on button "Firms" at bounding box center [334, 22] width 39 height 25
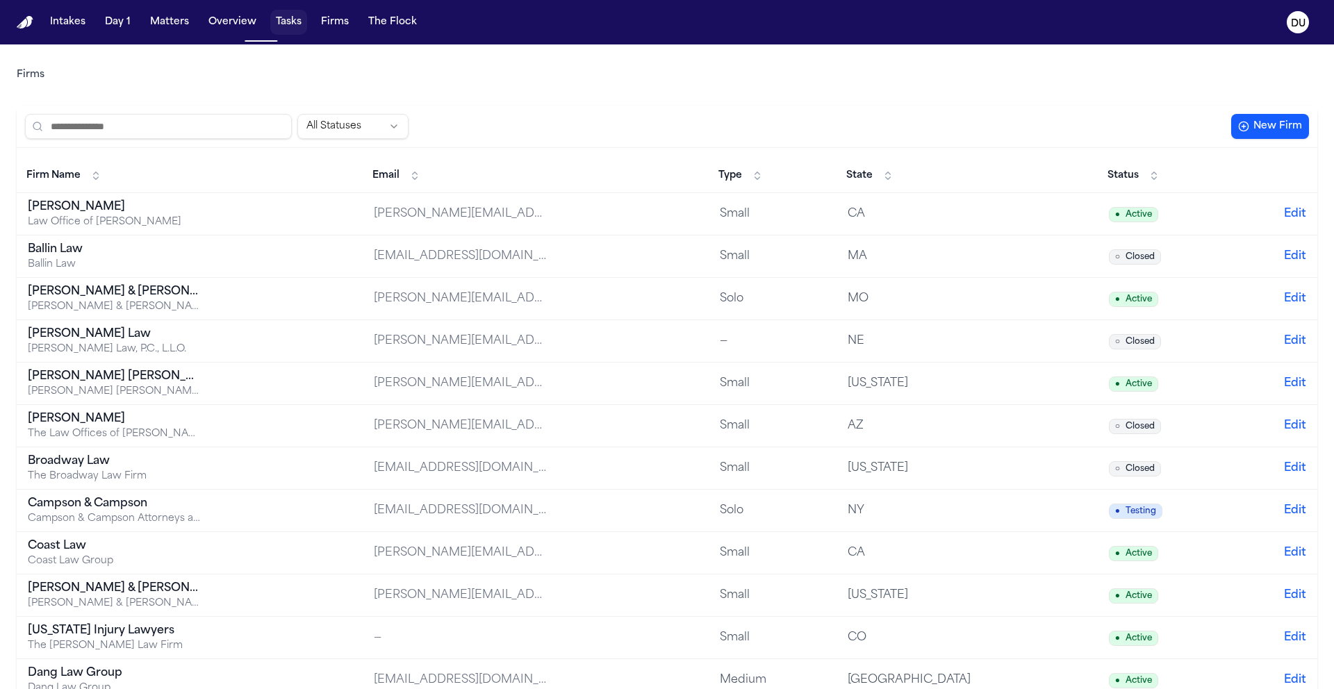
click at [276, 23] on button "Tasks" at bounding box center [288, 22] width 37 height 25
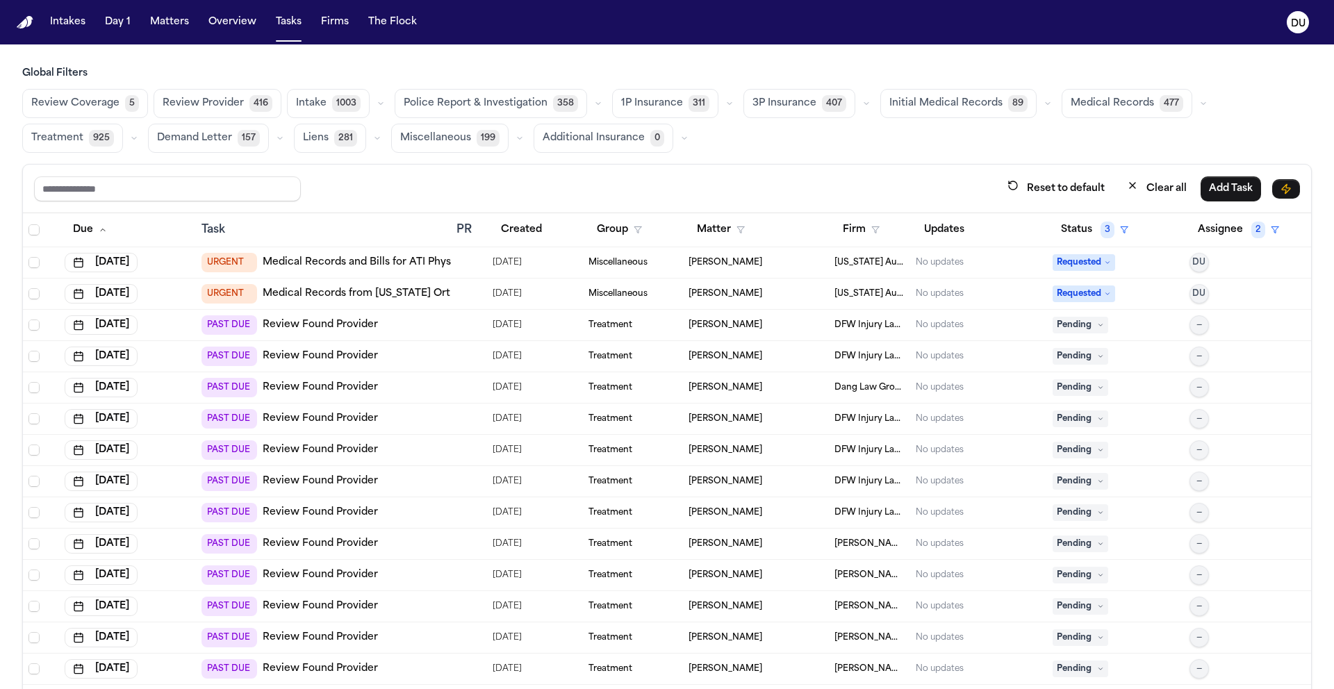
click at [1075, 105] on span "Medical Records" at bounding box center [1111, 104] width 83 height 14
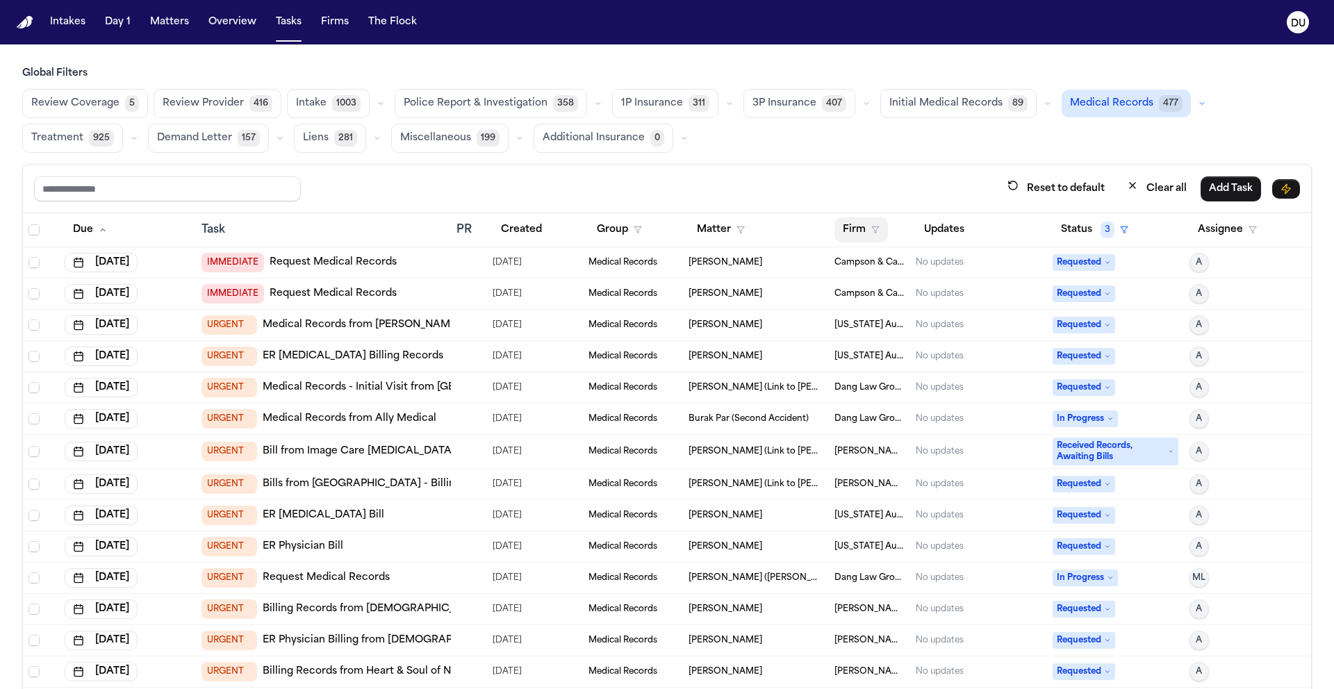
click at [834, 234] on button "Firm" at bounding box center [860, 229] width 53 height 25
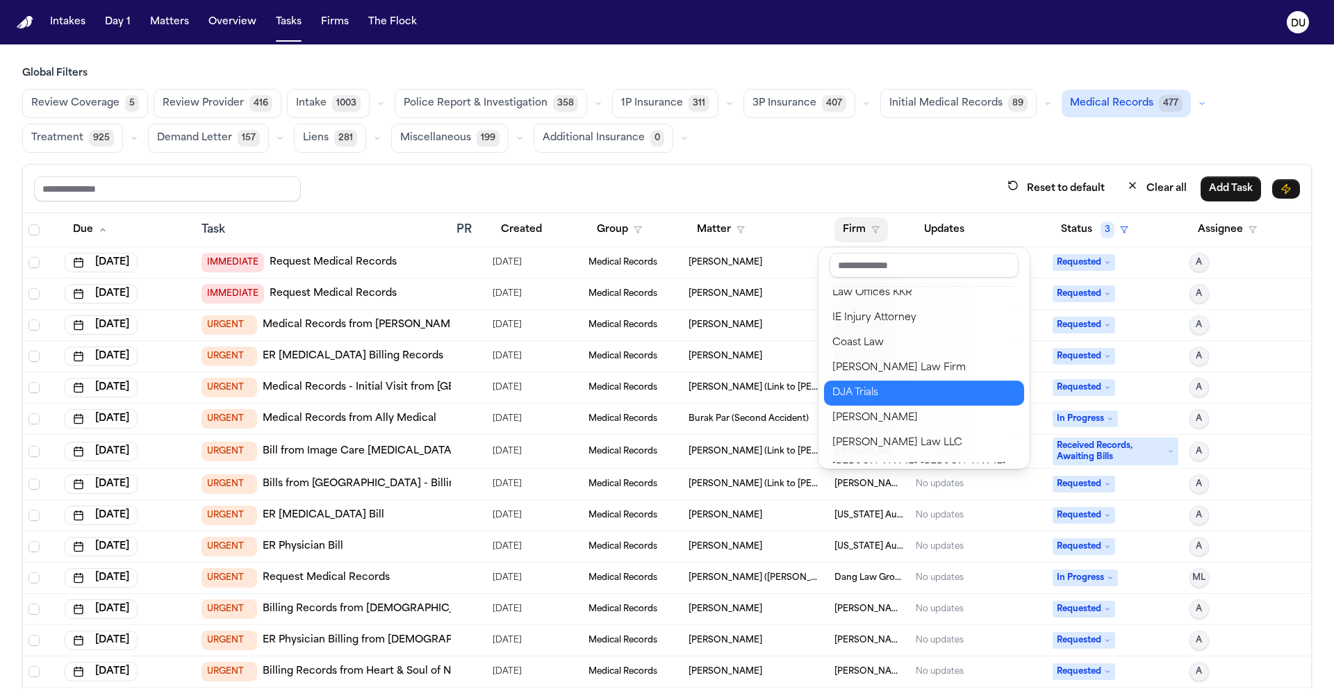
scroll to position [276, 0]
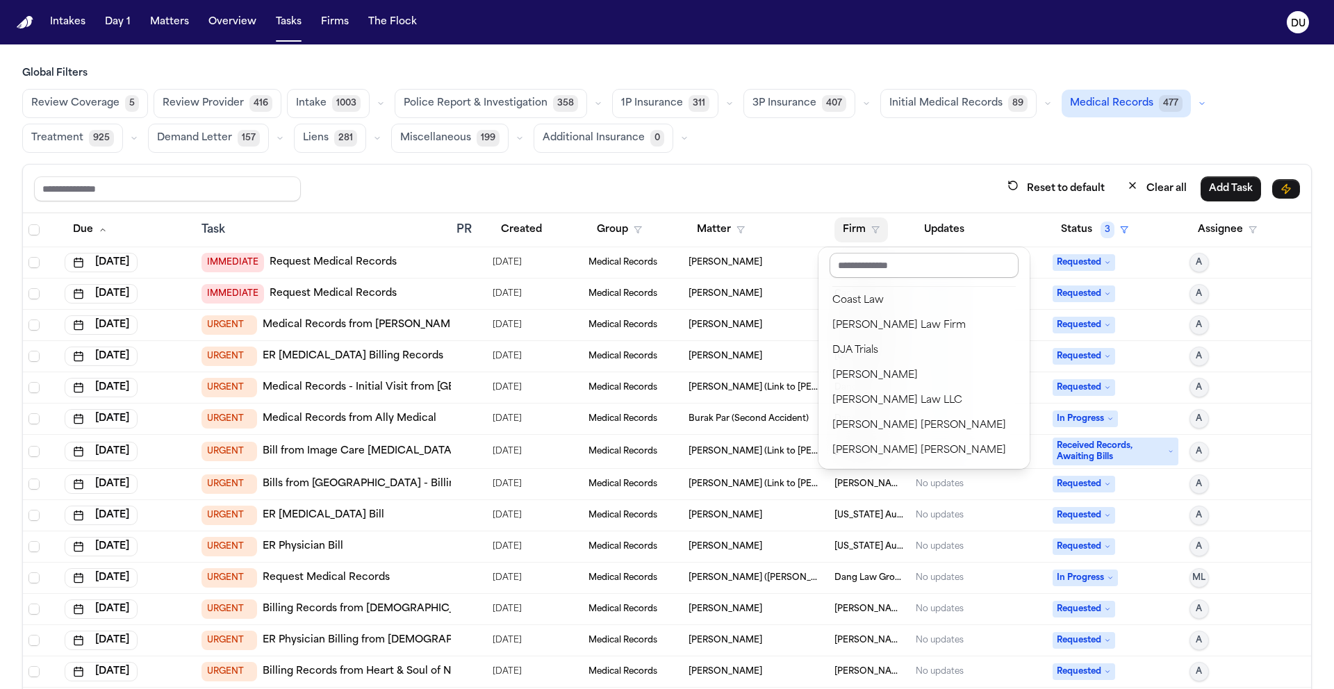
click at [888, 263] on input "text" at bounding box center [923, 265] width 189 height 25
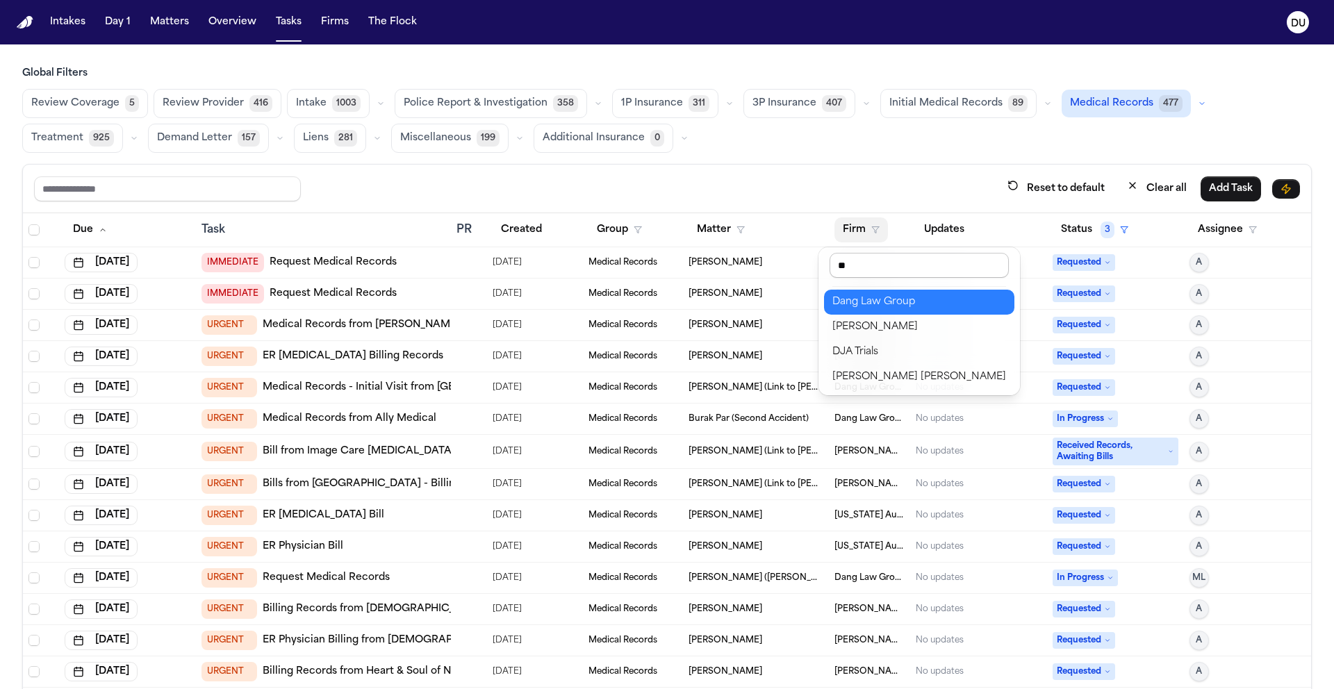
scroll to position [0, 0]
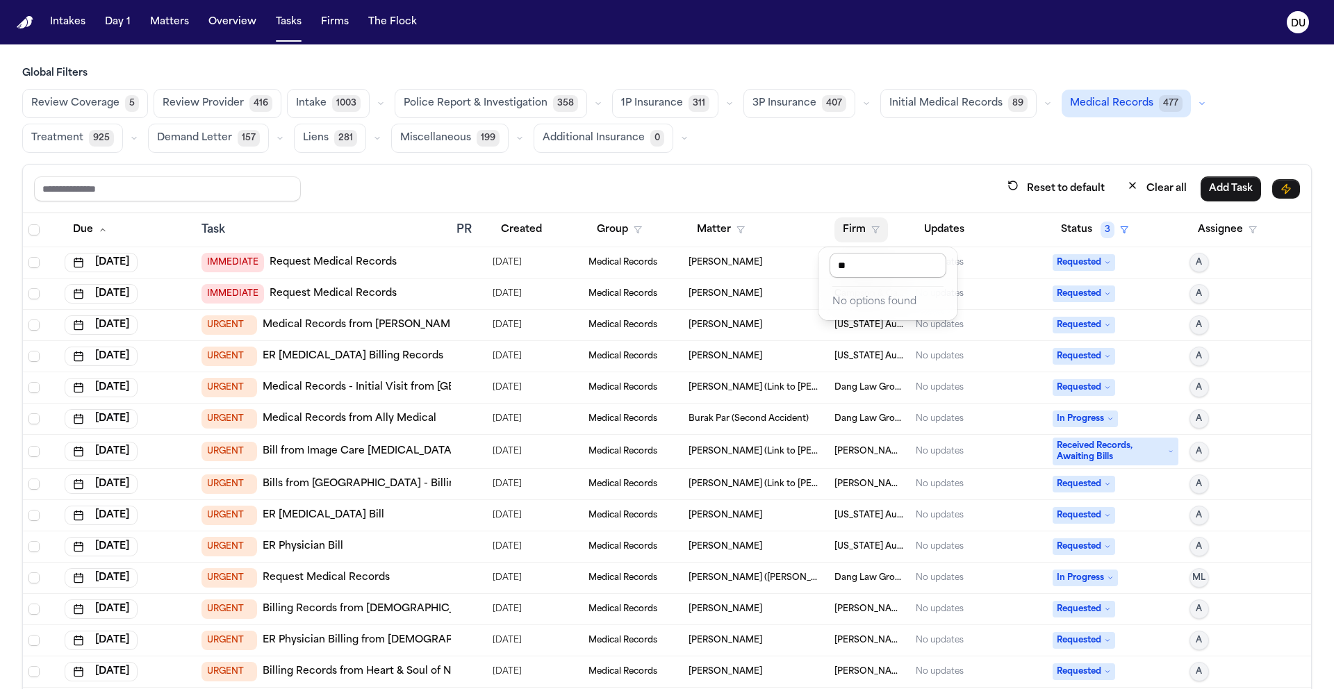
type input "*"
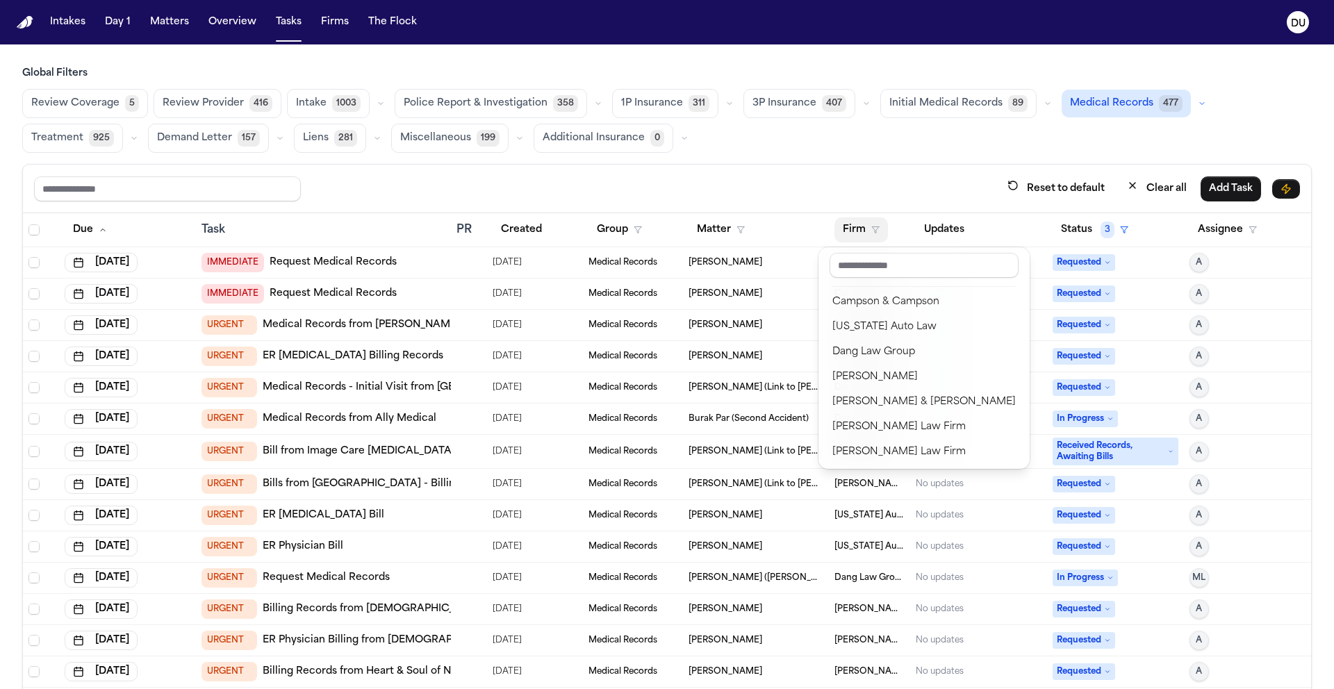
click at [906, 187] on div "Reset to default Clear all Add Task Due Task PR Created Group Matter Firm Updat…" at bounding box center [666, 457] width 1289 height 586
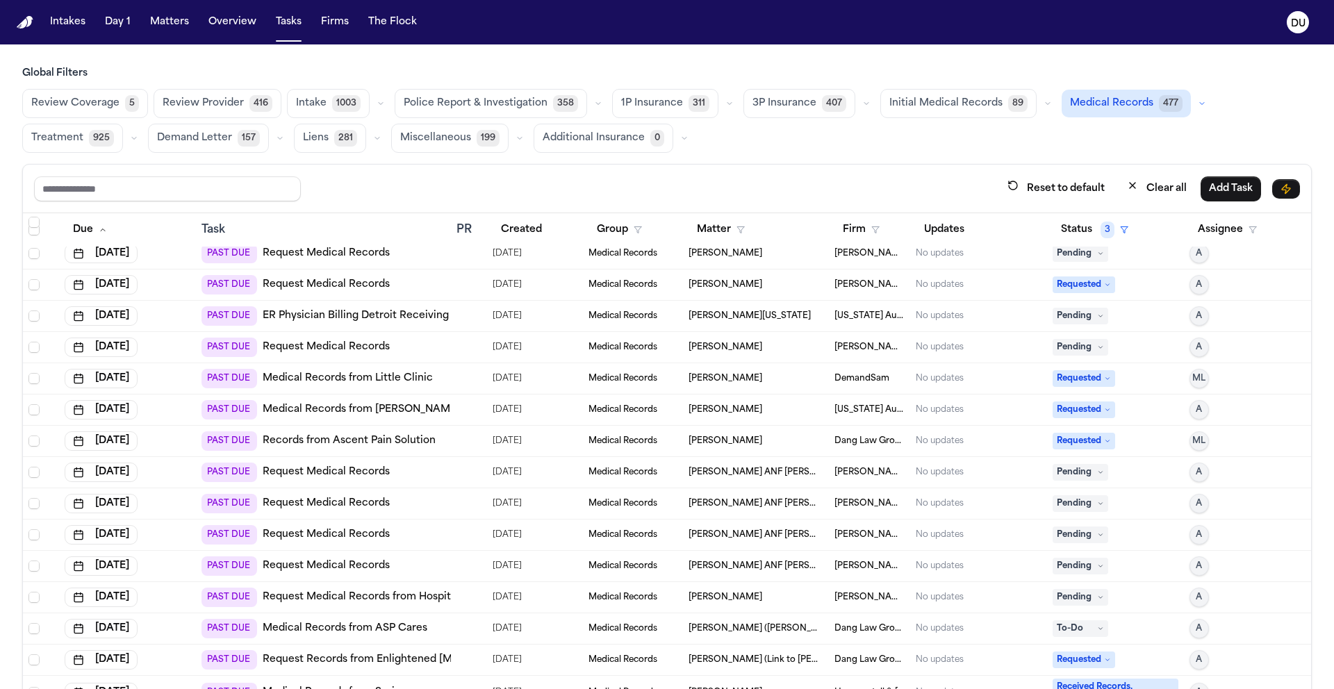
scroll to position [5285, 0]
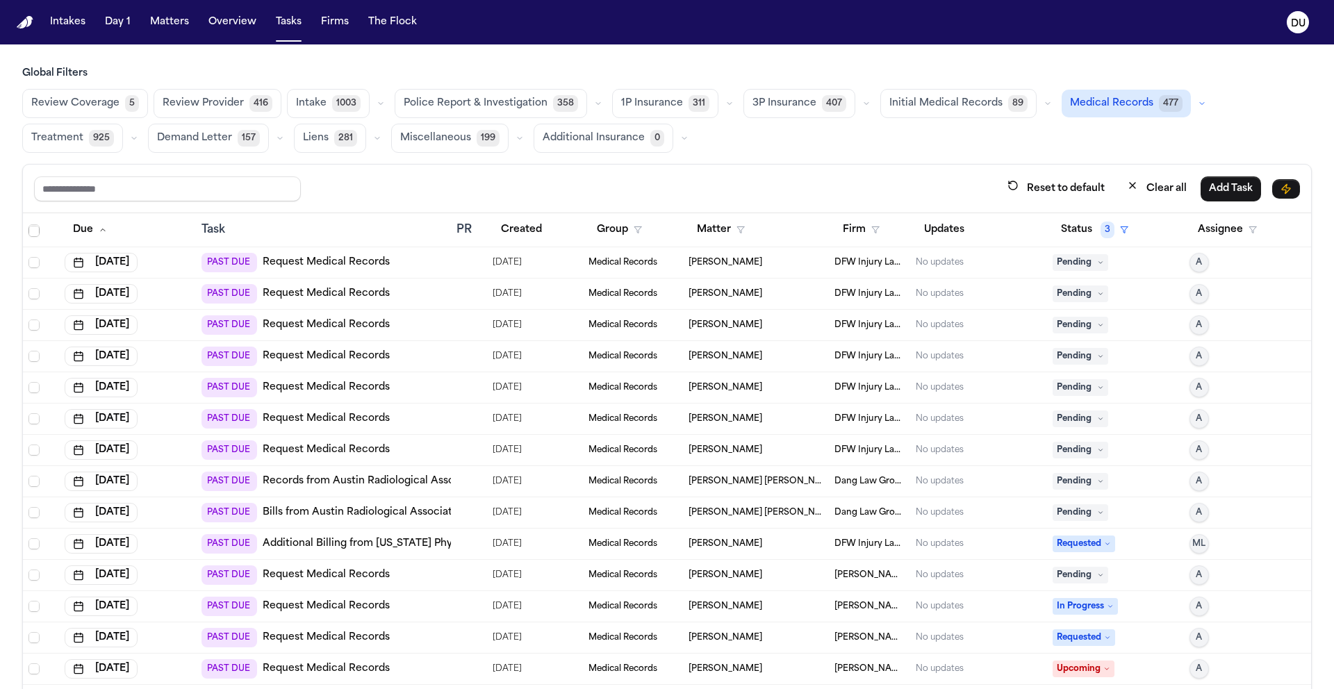
click at [863, 456] on td "DFW Injury Lawyers" at bounding box center [870, 450] width 82 height 31
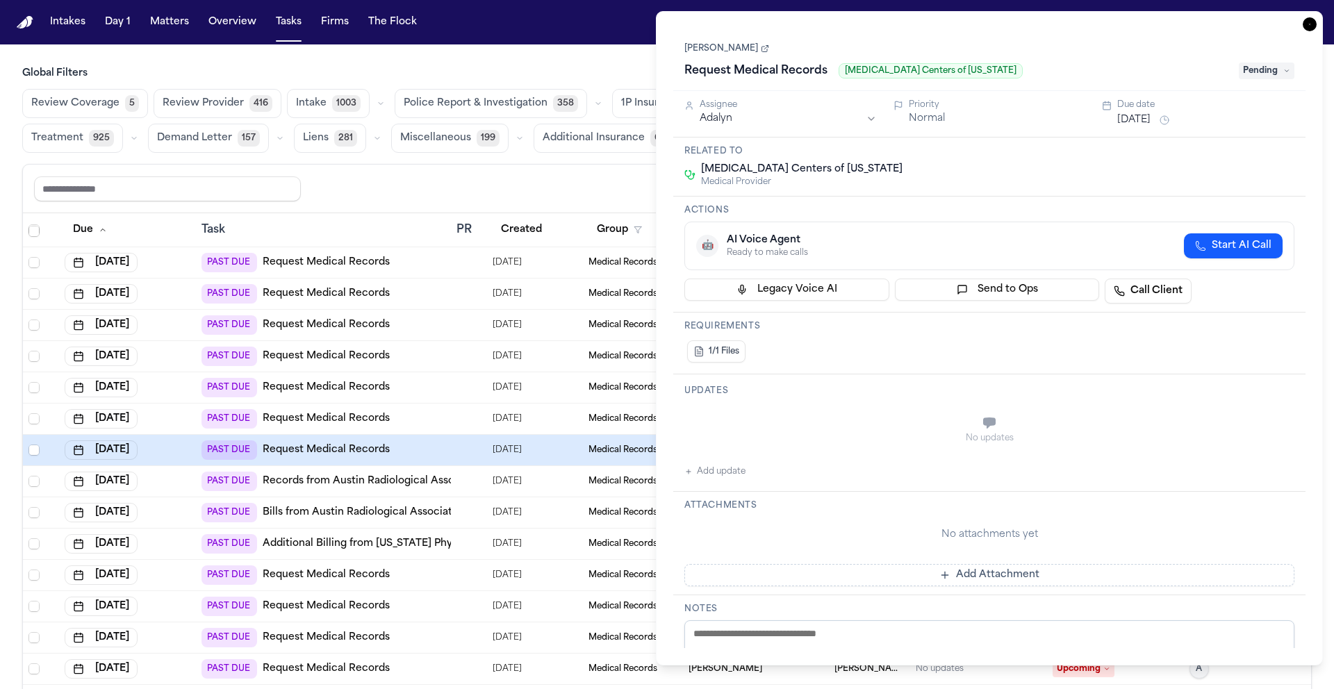
click at [1309, 26] on icon "button" at bounding box center [1309, 24] width 14 height 14
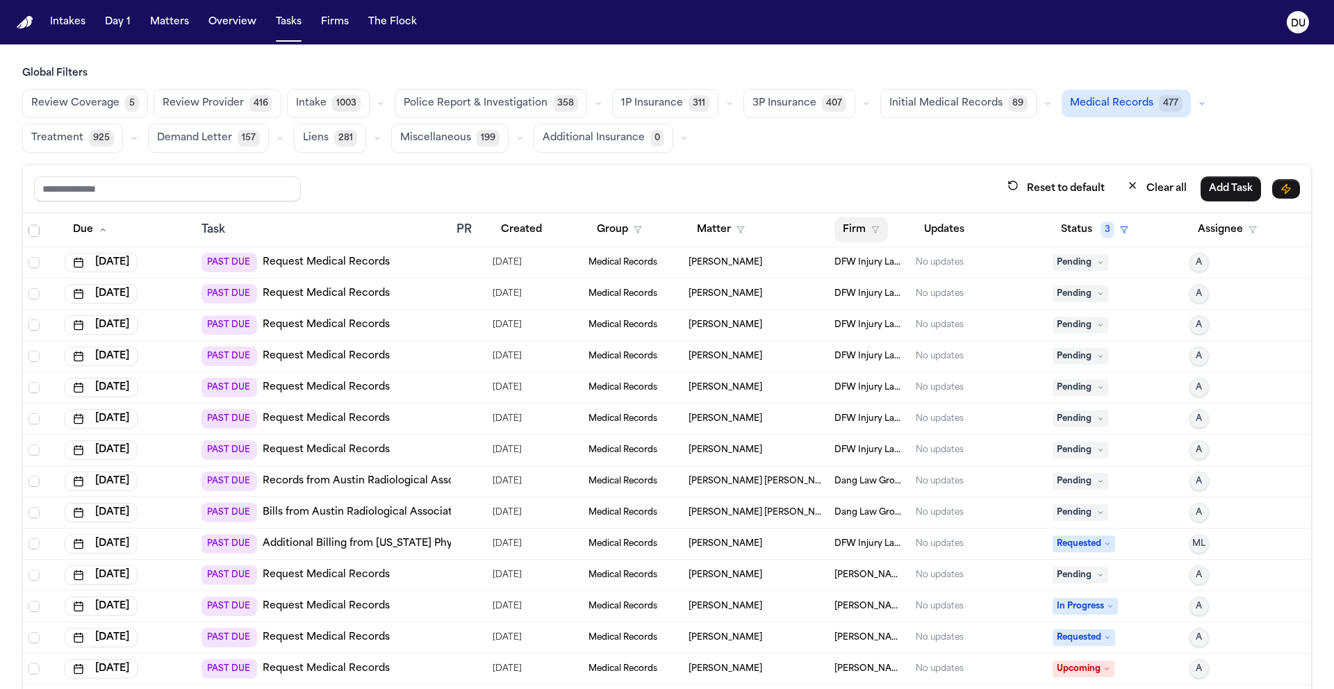
click at [845, 230] on button "Firm" at bounding box center [860, 229] width 53 height 25
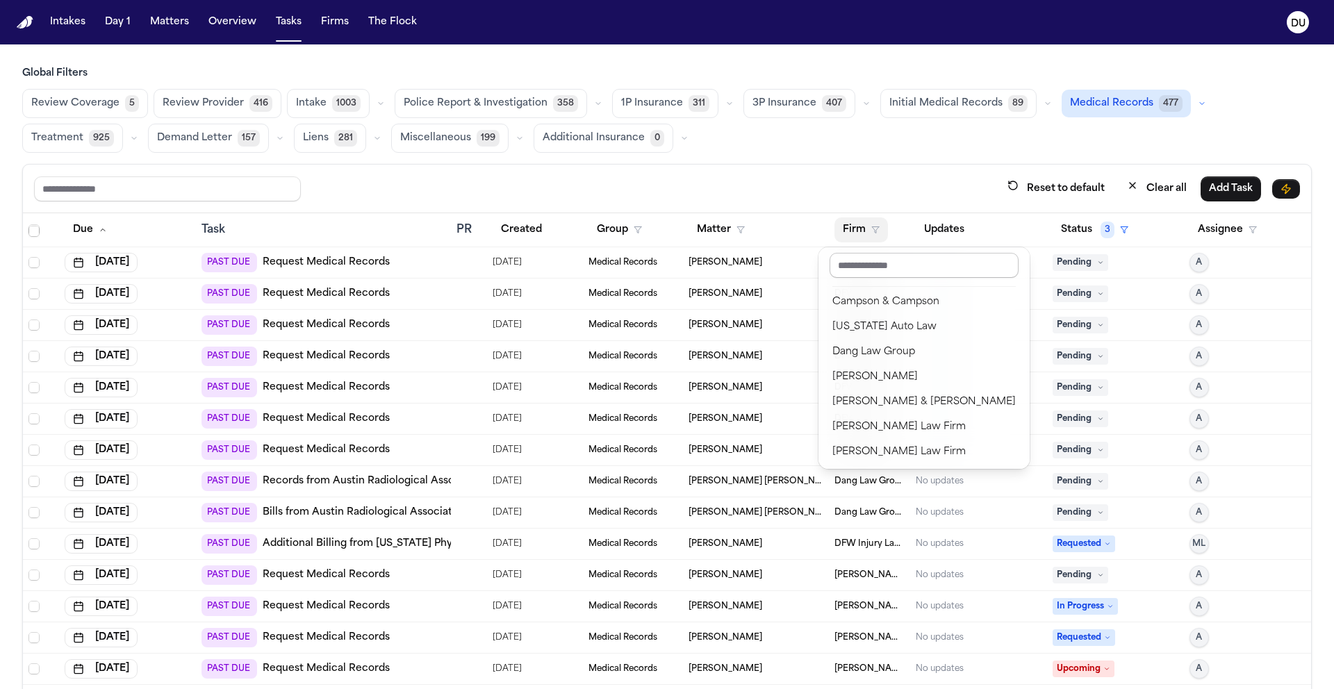
click at [873, 269] on input "text" at bounding box center [923, 265] width 189 height 25
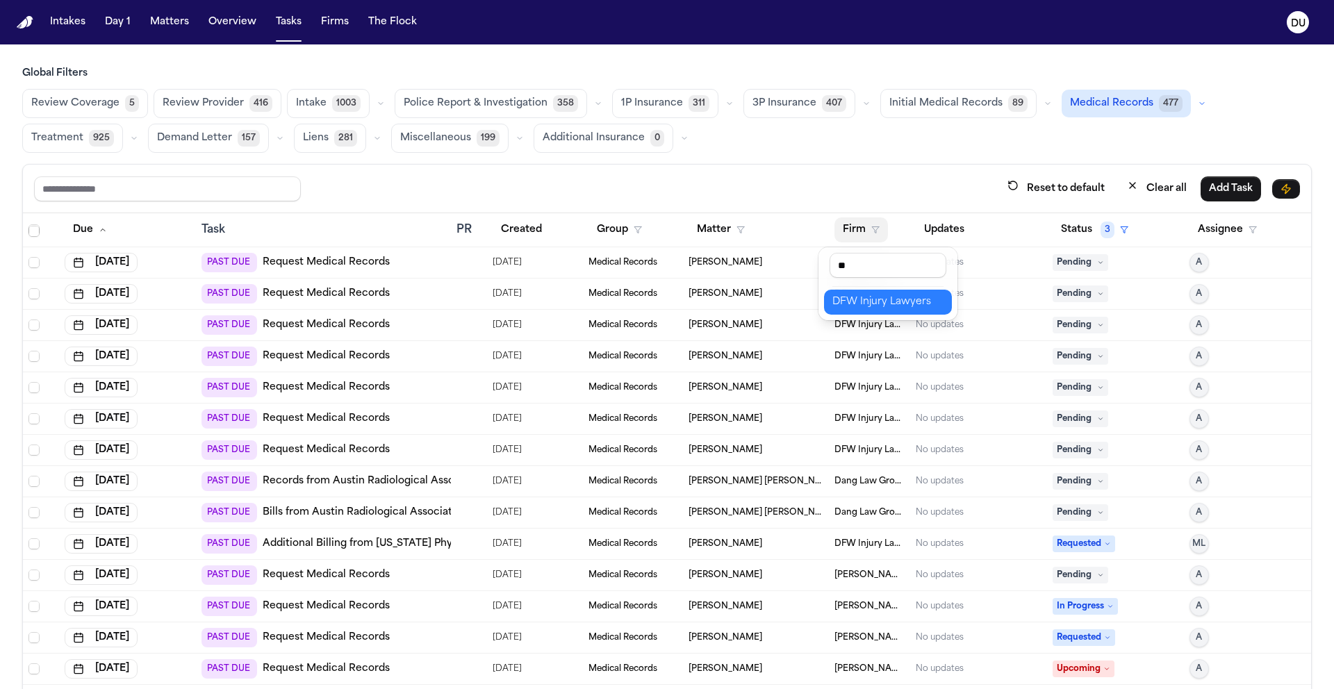
type input "**"
click at [877, 307] on div "DFW Injury Lawyers" at bounding box center [887, 302] width 111 height 17
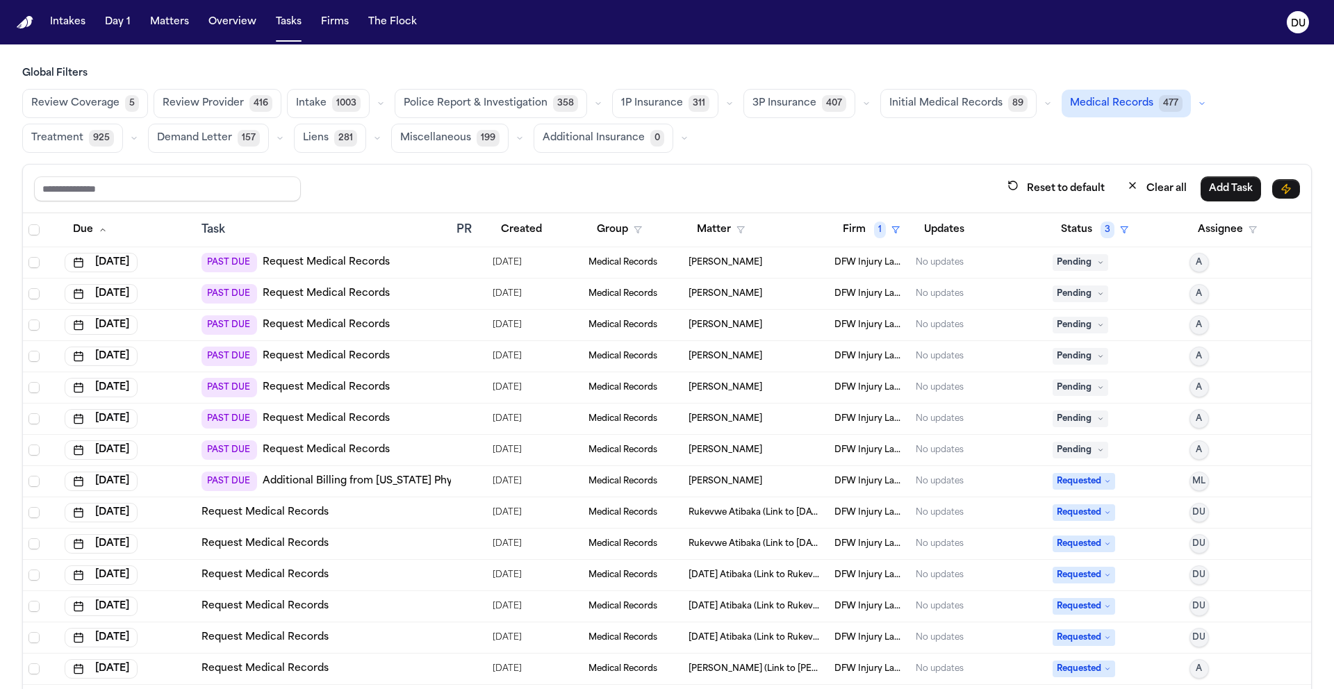
scroll to position [83, 0]
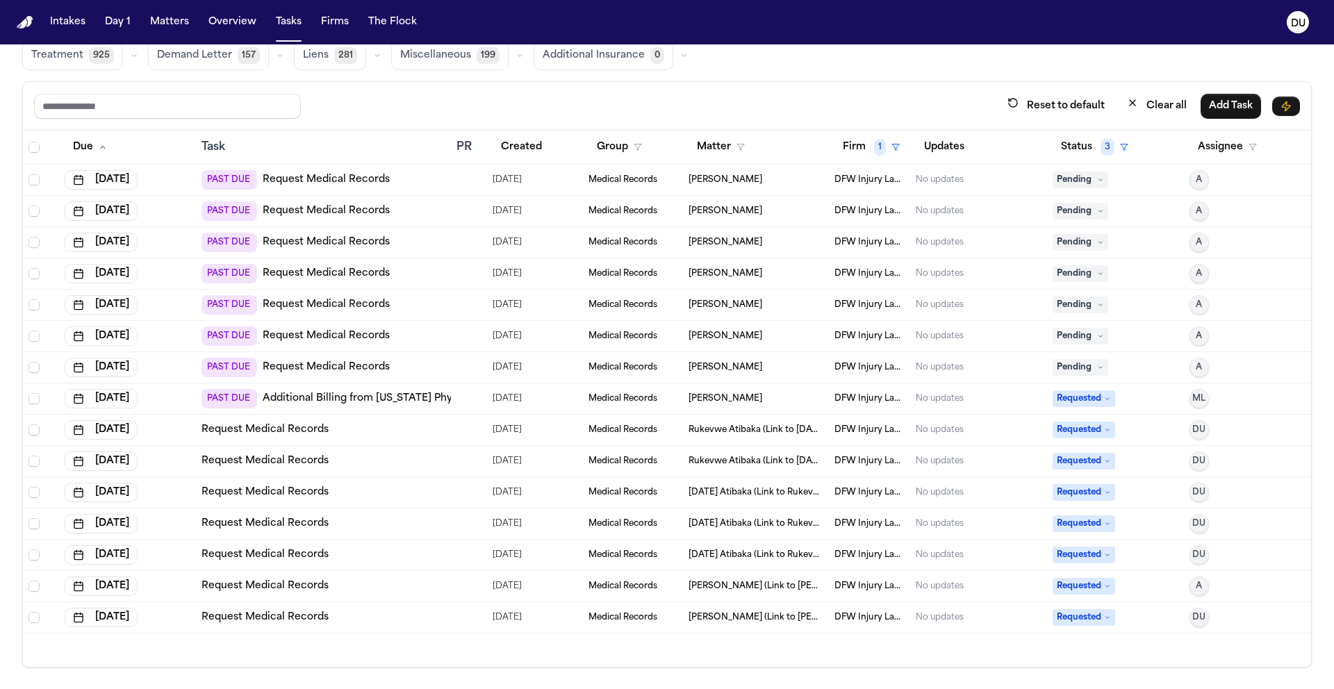
click at [288, 22] on button "Tasks" at bounding box center [288, 22] width 37 height 25
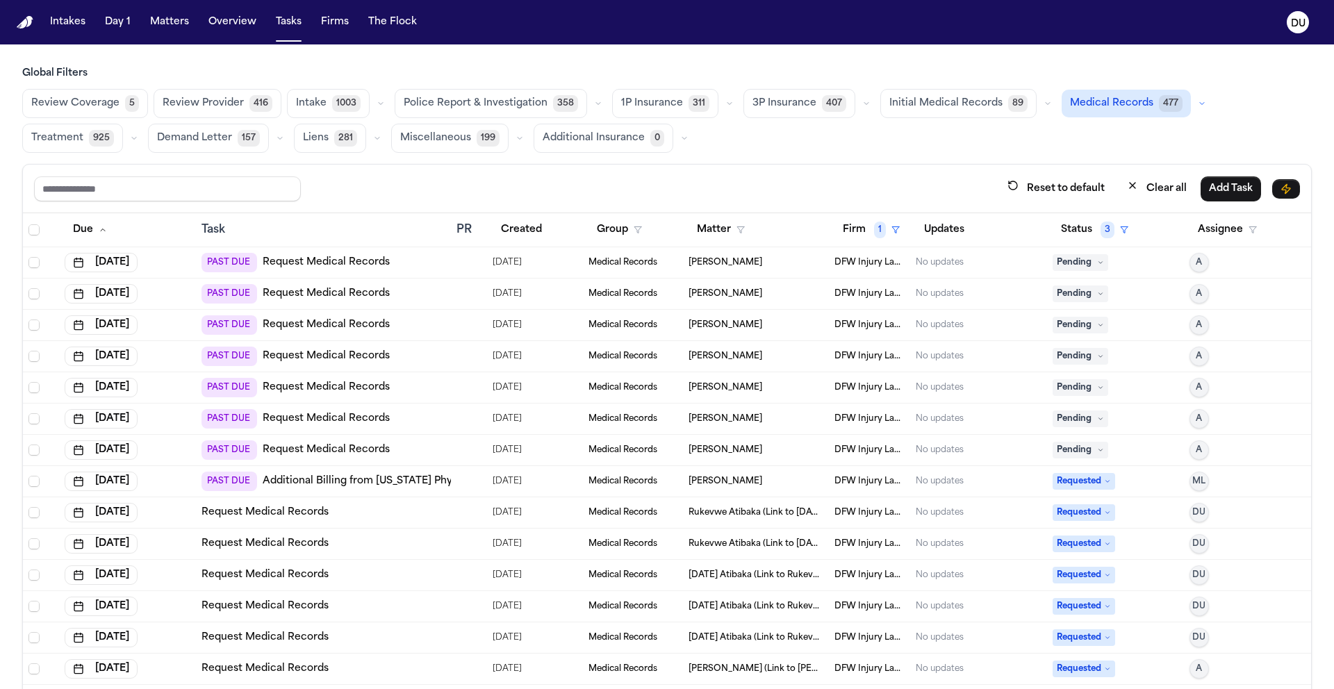
click at [930, 106] on span "Initial Medical Records" at bounding box center [945, 104] width 113 height 14
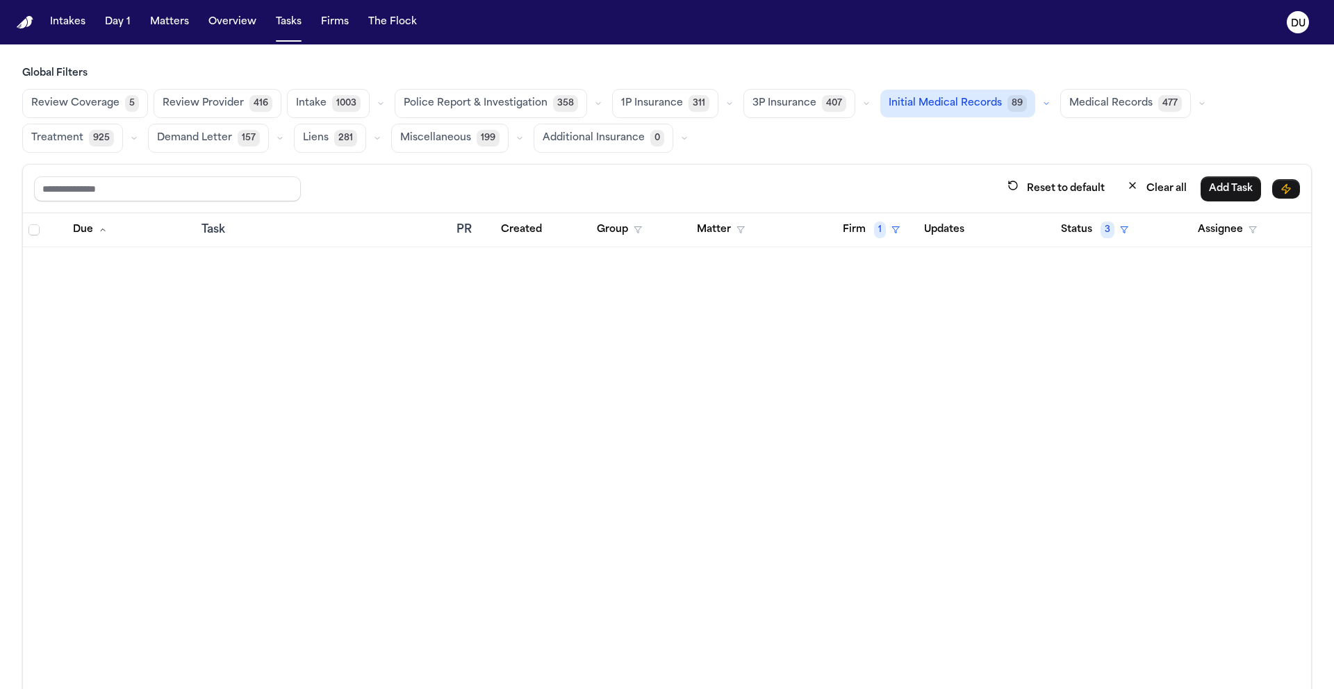
click at [1086, 97] on span "Medical Records" at bounding box center [1110, 104] width 83 height 14
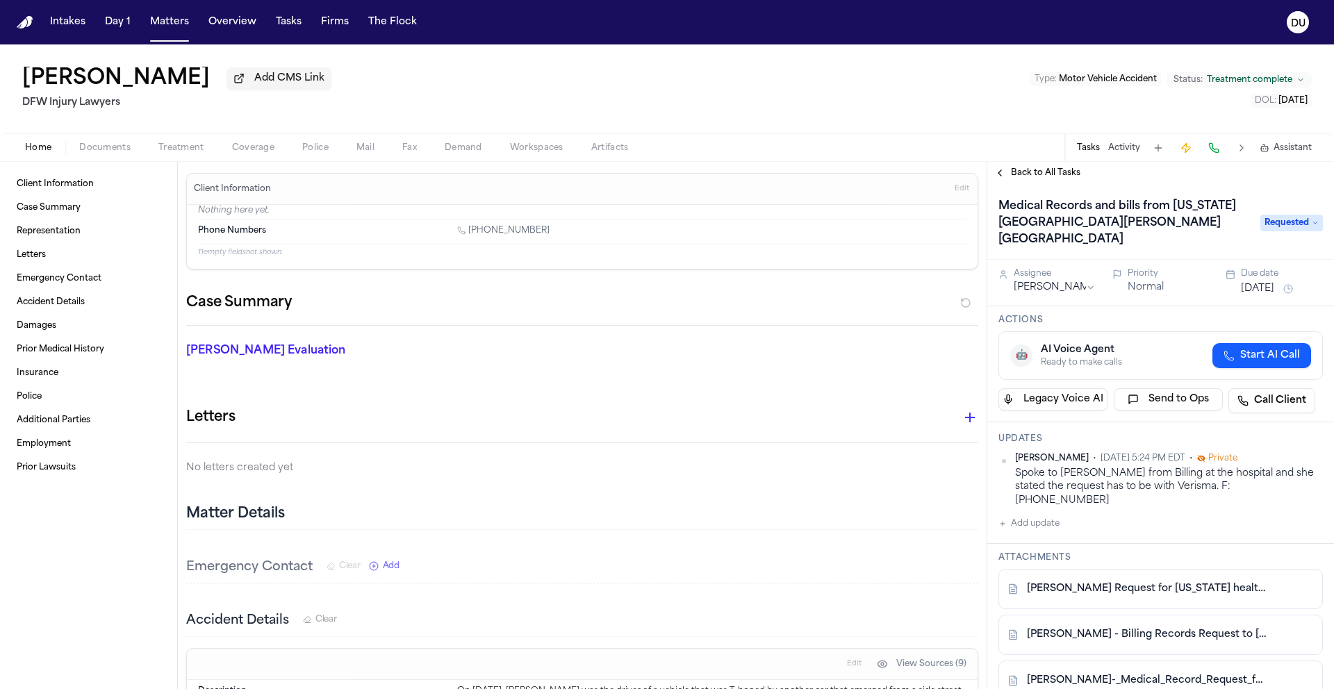
click at [1274, 290] on button "[DATE]" at bounding box center [1256, 289] width 33 height 14
click at [1118, 178] on div "Back to All Tasks" at bounding box center [1160, 172] width 347 height 11
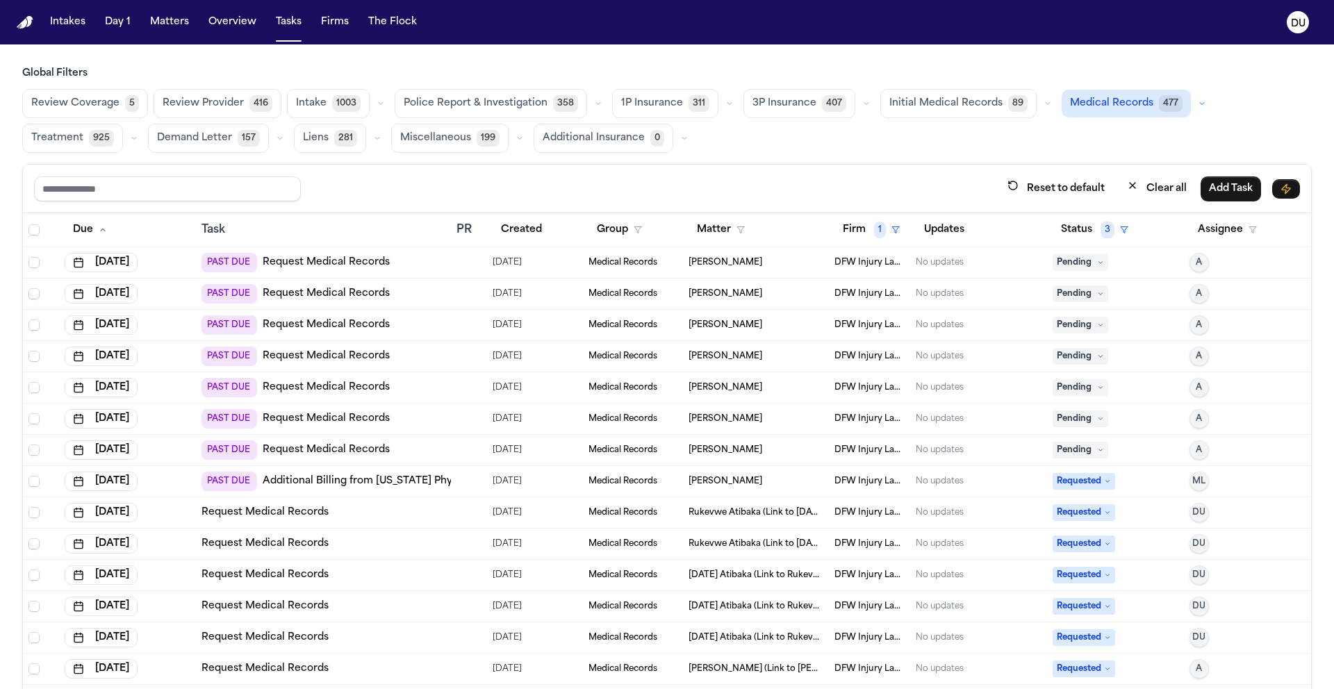
scroll to position [83, 0]
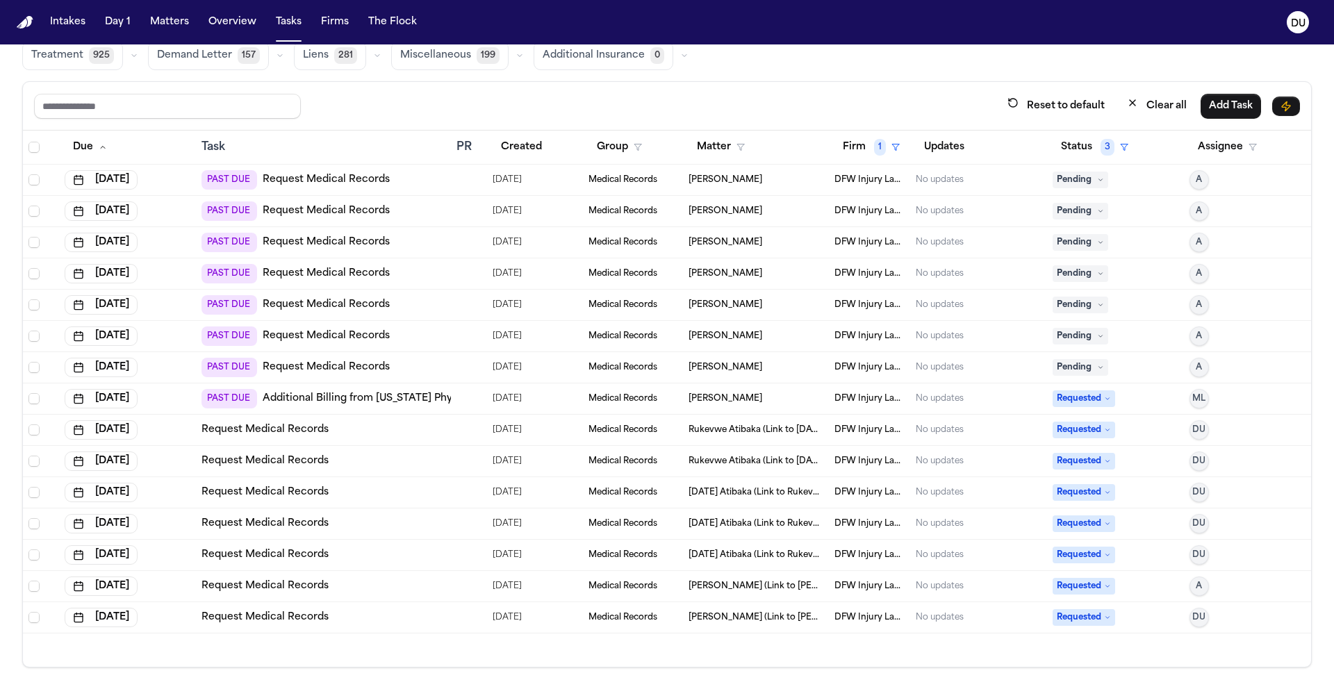
click at [301, 396] on link "Additional Billing from [US_STATE] Physician Resources for ER Billing" at bounding box center [432, 399] width 339 height 14
click at [337, 185] on link "Request Medical Records" at bounding box center [326, 180] width 127 height 14
click at [24, 24] on img "Home" at bounding box center [25, 22] width 17 height 13
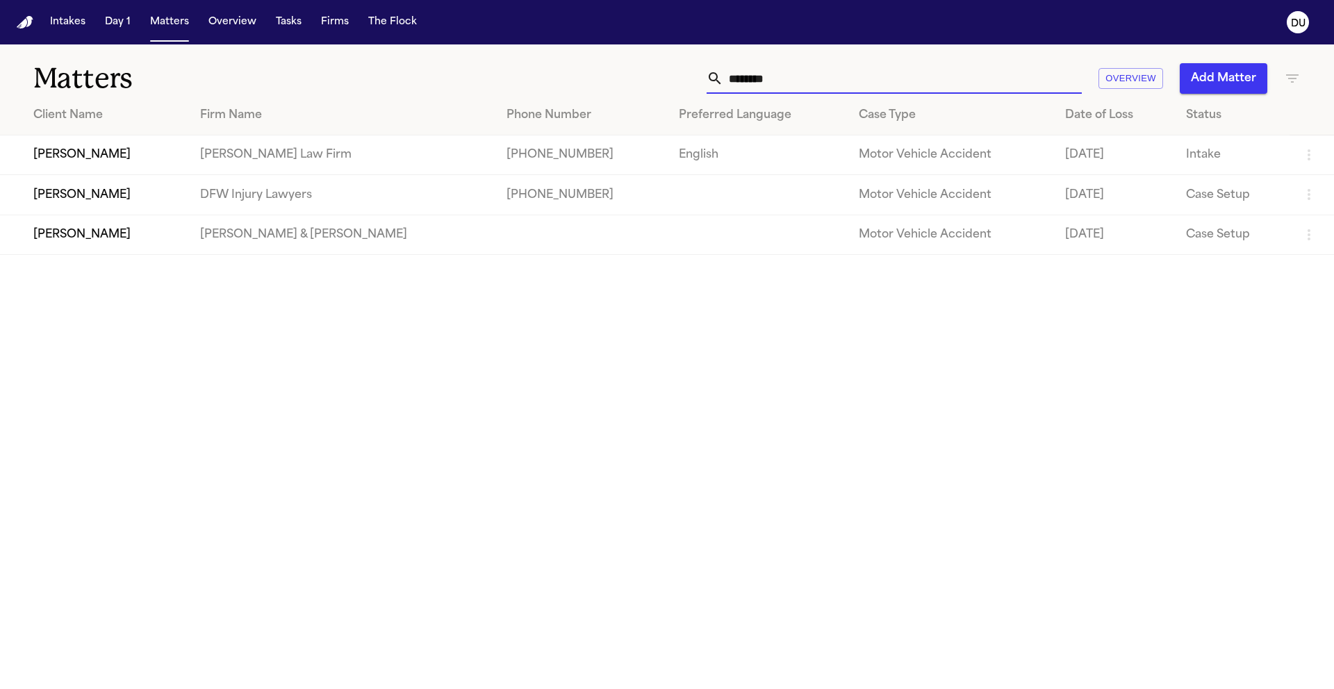
drag, startPoint x: 804, startPoint y: 81, endPoint x: 713, endPoint y: 81, distance: 91.0
click at [713, 81] on div "*******" at bounding box center [893, 78] width 375 height 31
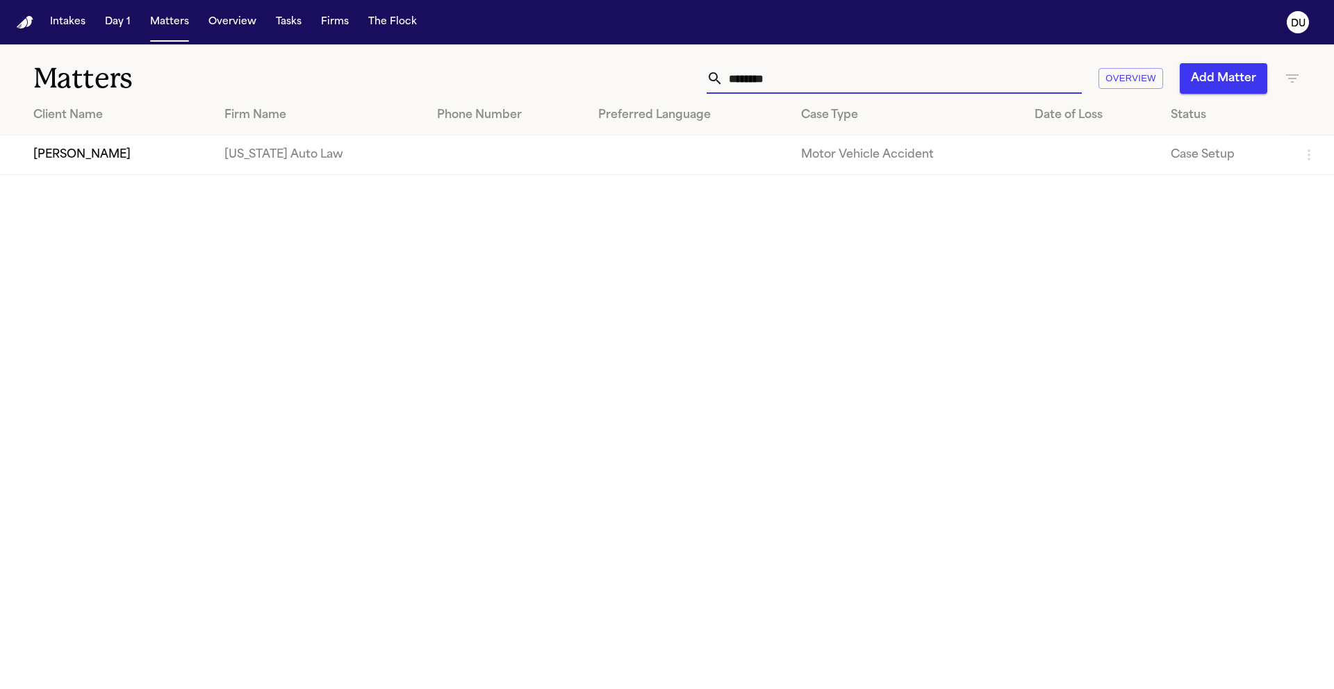
type input "********"
click at [119, 156] on td "[PERSON_NAME]" at bounding box center [106, 155] width 213 height 40
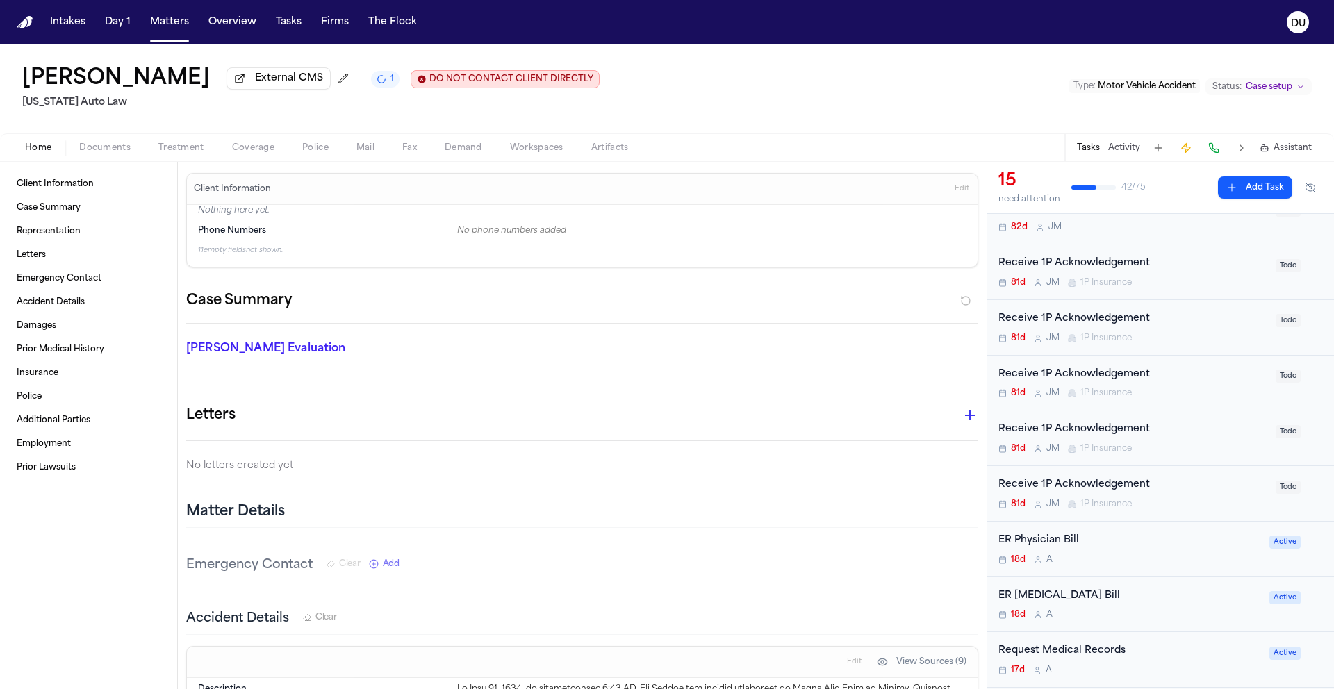
scroll to position [683, 0]
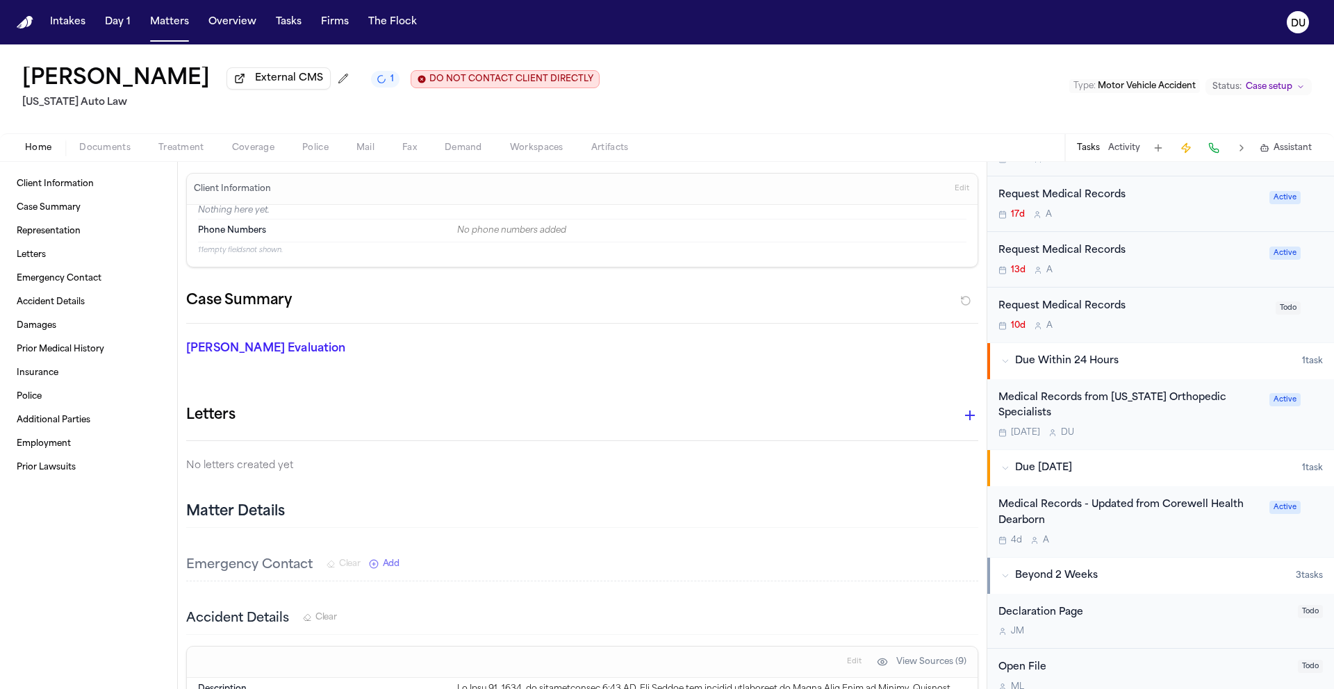
click at [1113, 403] on div "Medical Records from [US_STATE] Orthopedic Specialists" at bounding box center [1129, 406] width 263 height 32
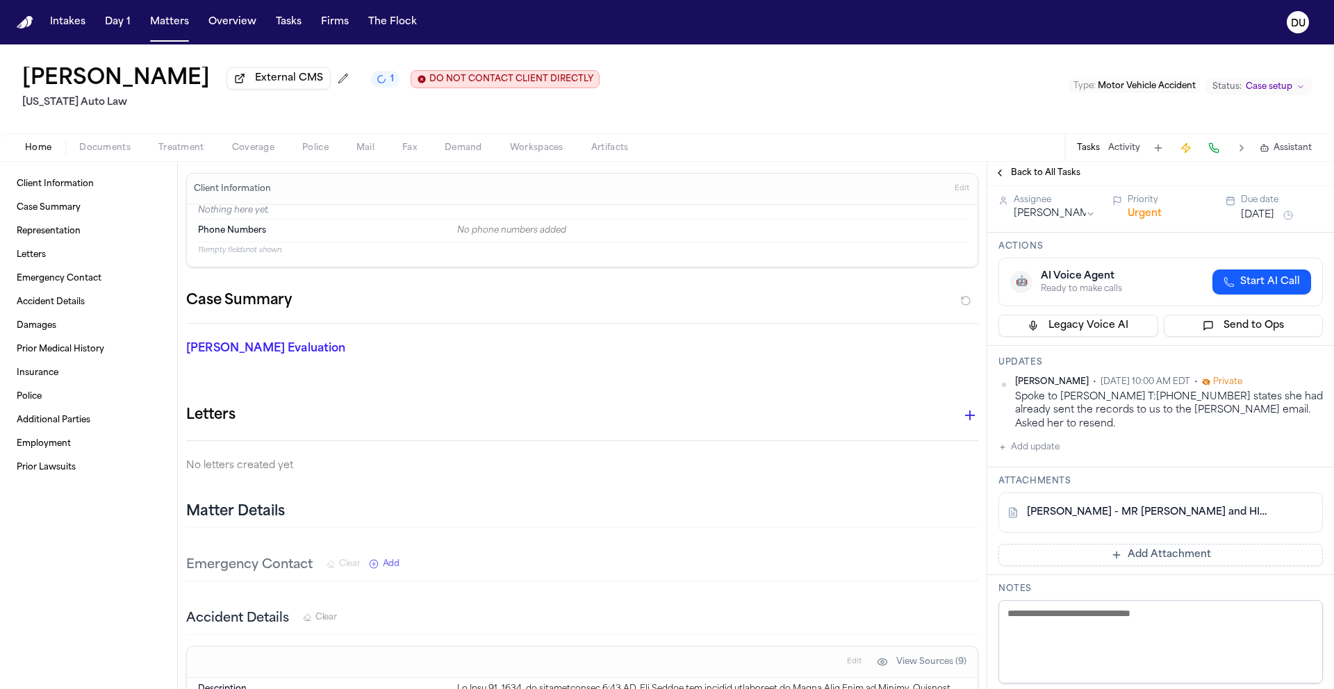
scroll to position [75, 0]
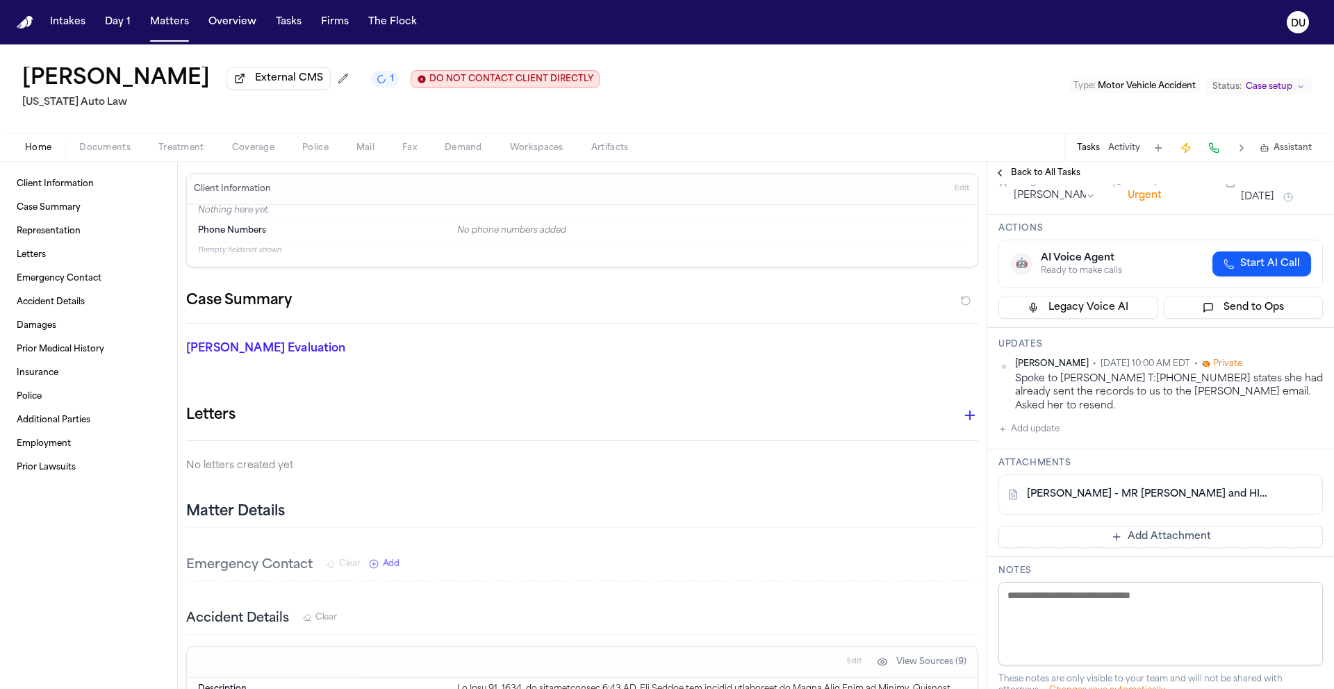
click at [1135, 526] on button "Add Attachment" at bounding box center [1160, 537] width 324 height 22
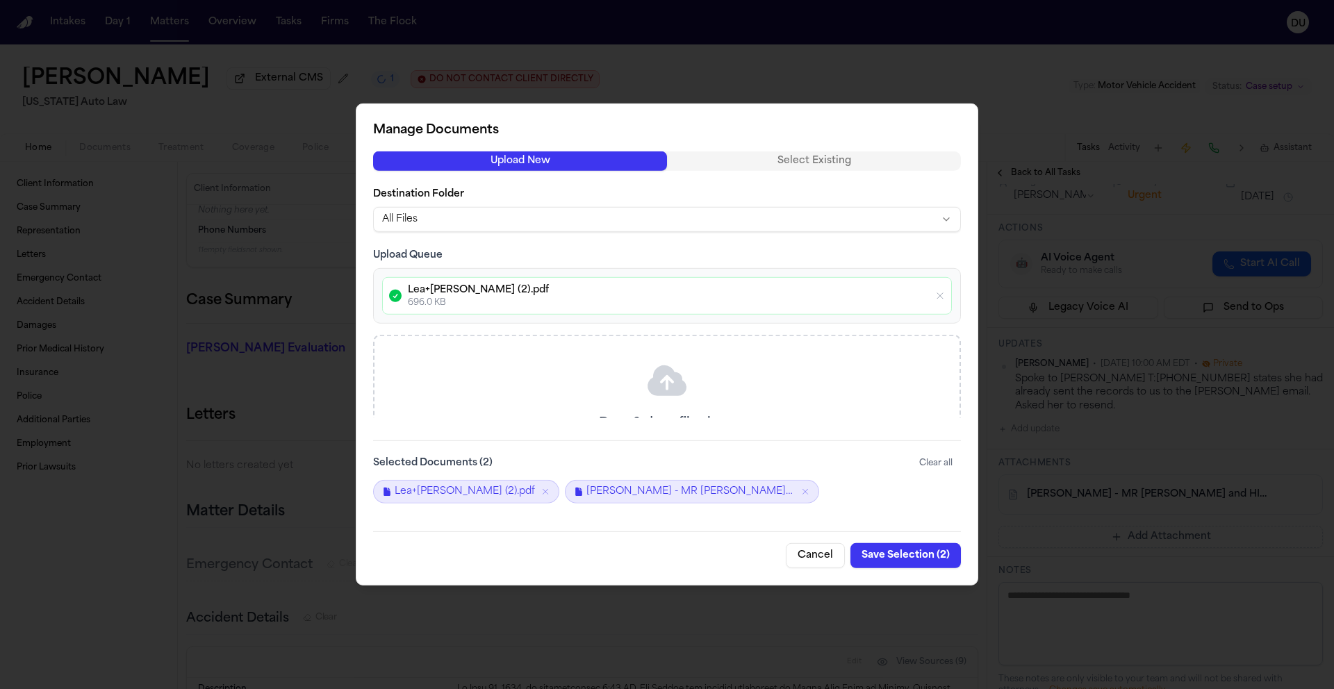
click at [915, 556] on button "Save Selection ( 2 )" at bounding box center [905, 555] width 110 height 25
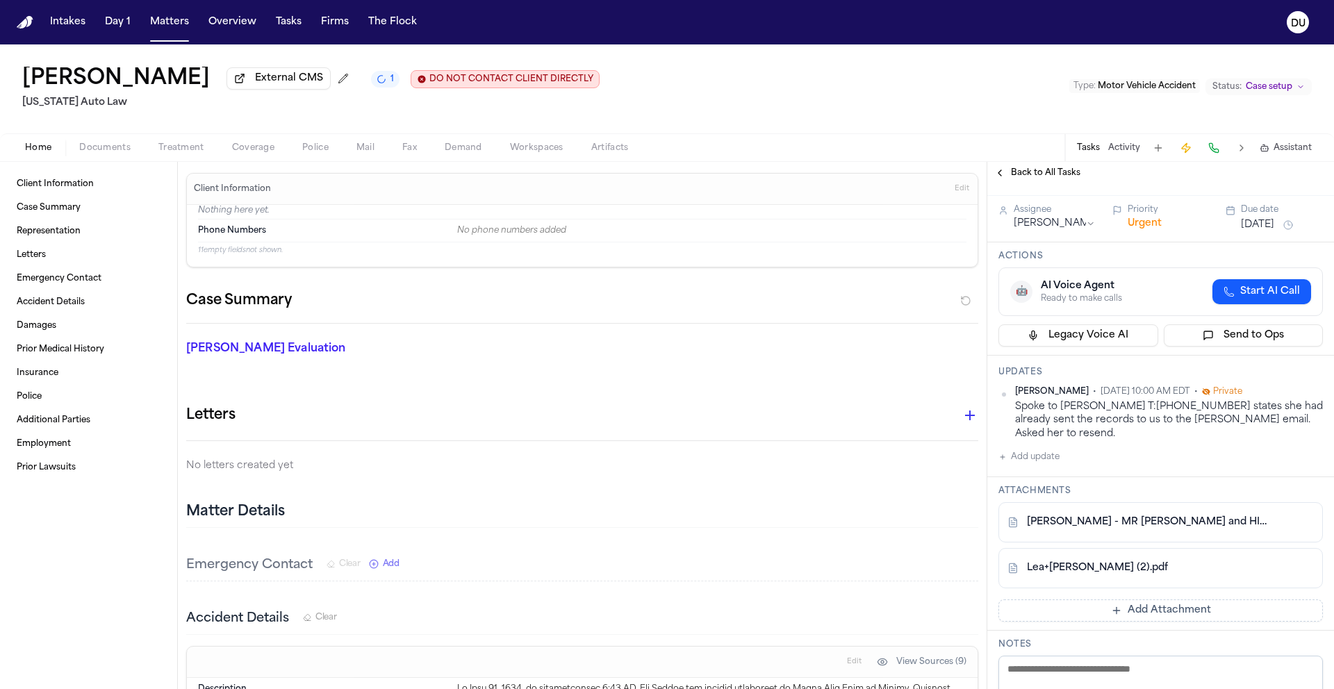
scroll to position [0, 0]
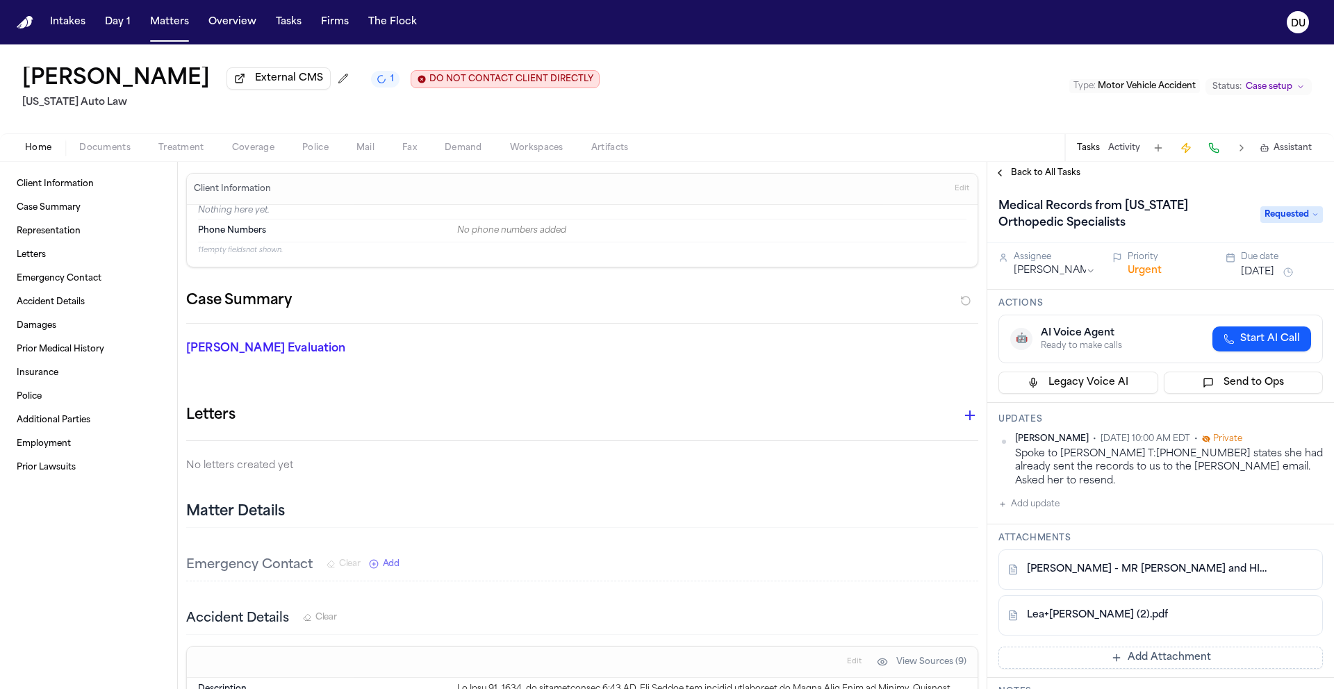
click at [1290, 218] on span "Requested" at bounding box center [1291, 214] width 63 height 17
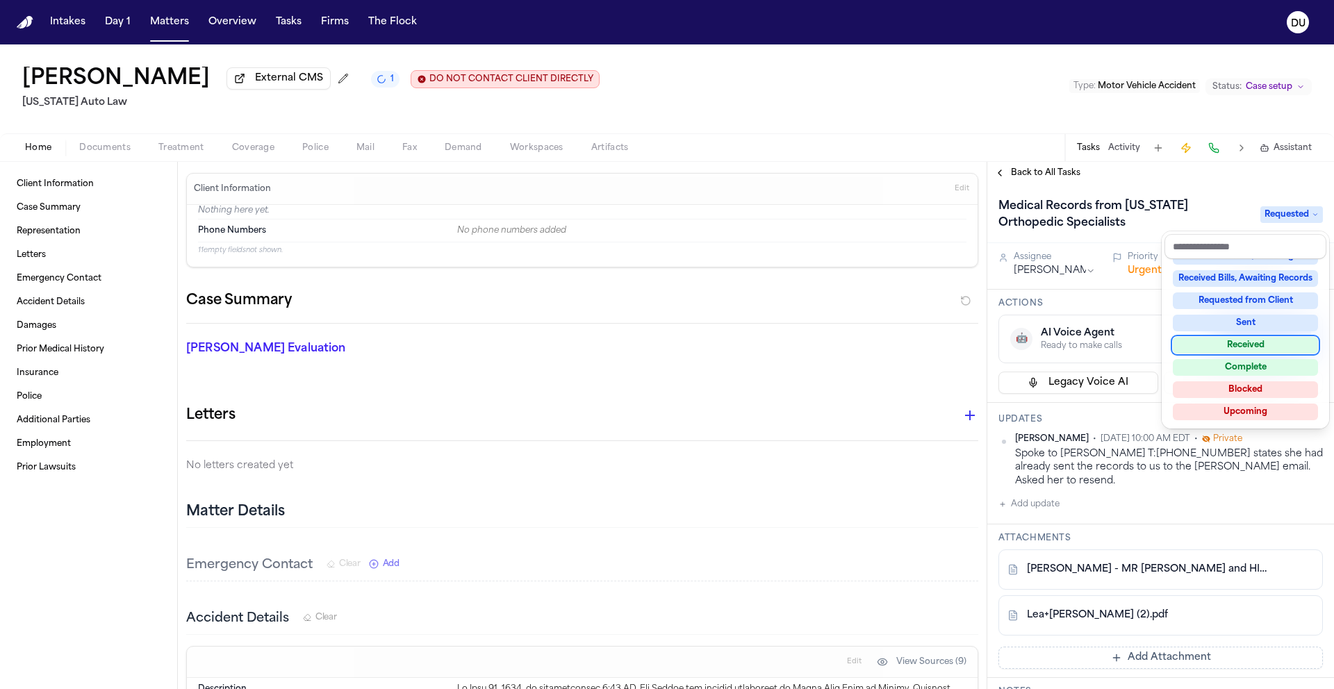
click at [1254, 348] on div "Received" at bounding box center [1244, 345] width 145 height 17
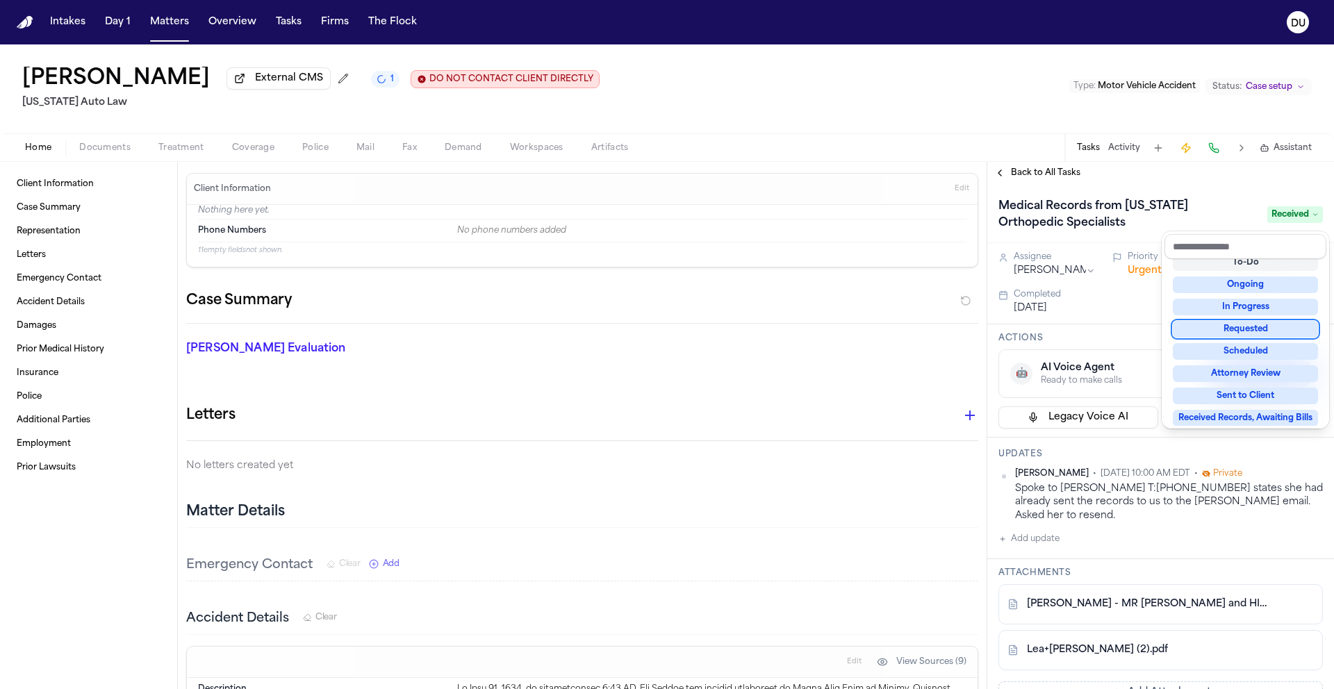
scroll to position [50, 0]
click at [1200, 172] on div "Back to All Tasks Medical Records from [US_STATE] Orthopedic Specialists Receiv…" at bounding box center [1160, 425] width 347 height 527
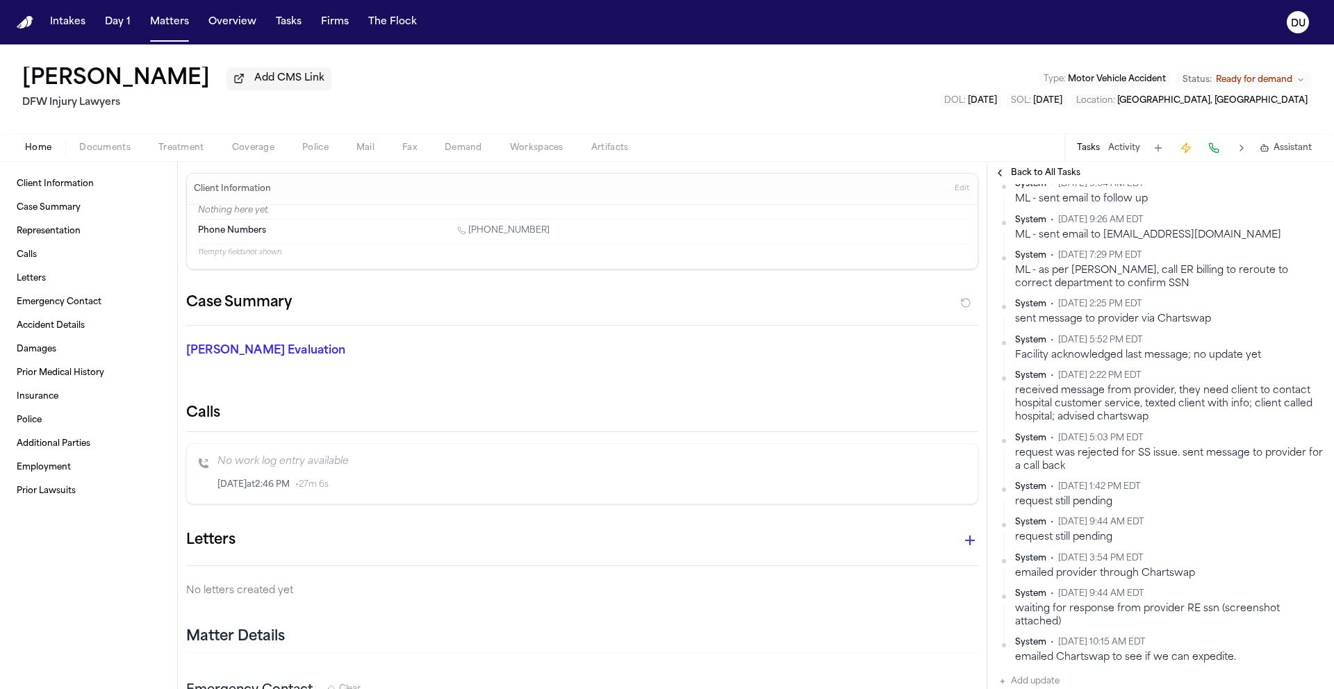
scroll to position [1028, 0]
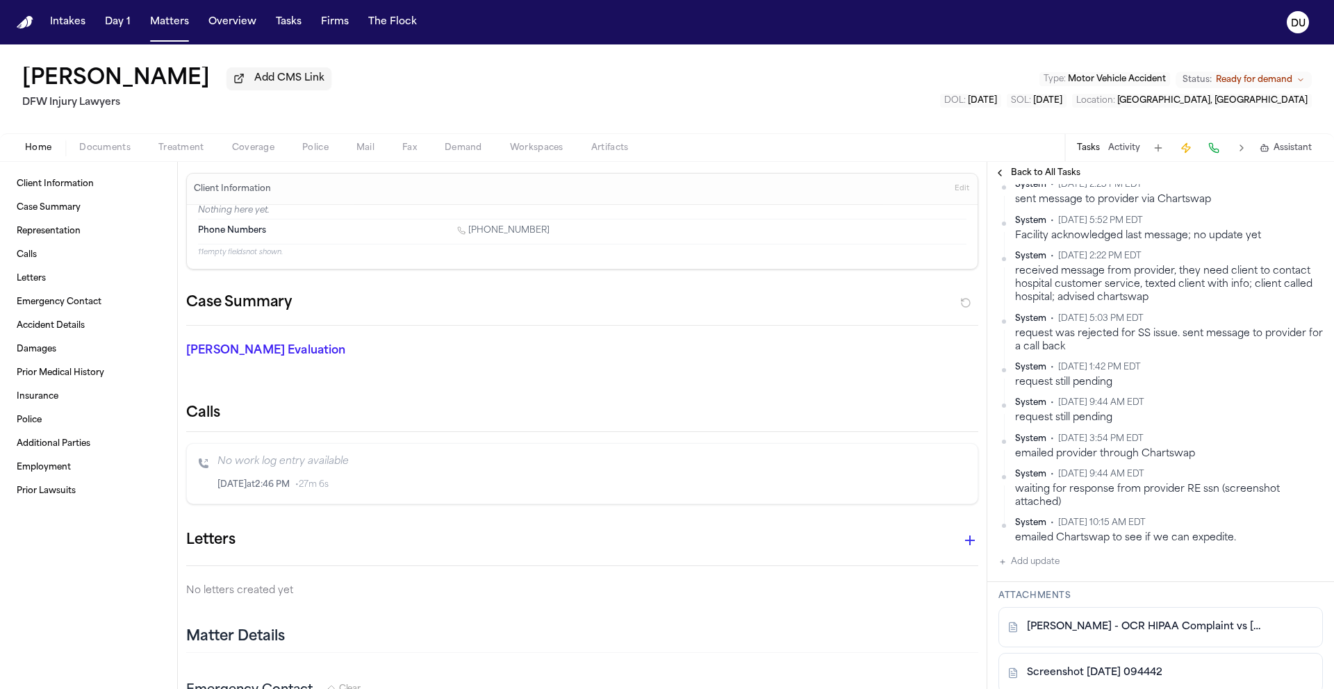
click at [1039, 565] on button "Add update" at bounding box center [1028, 562] width 61 height 17
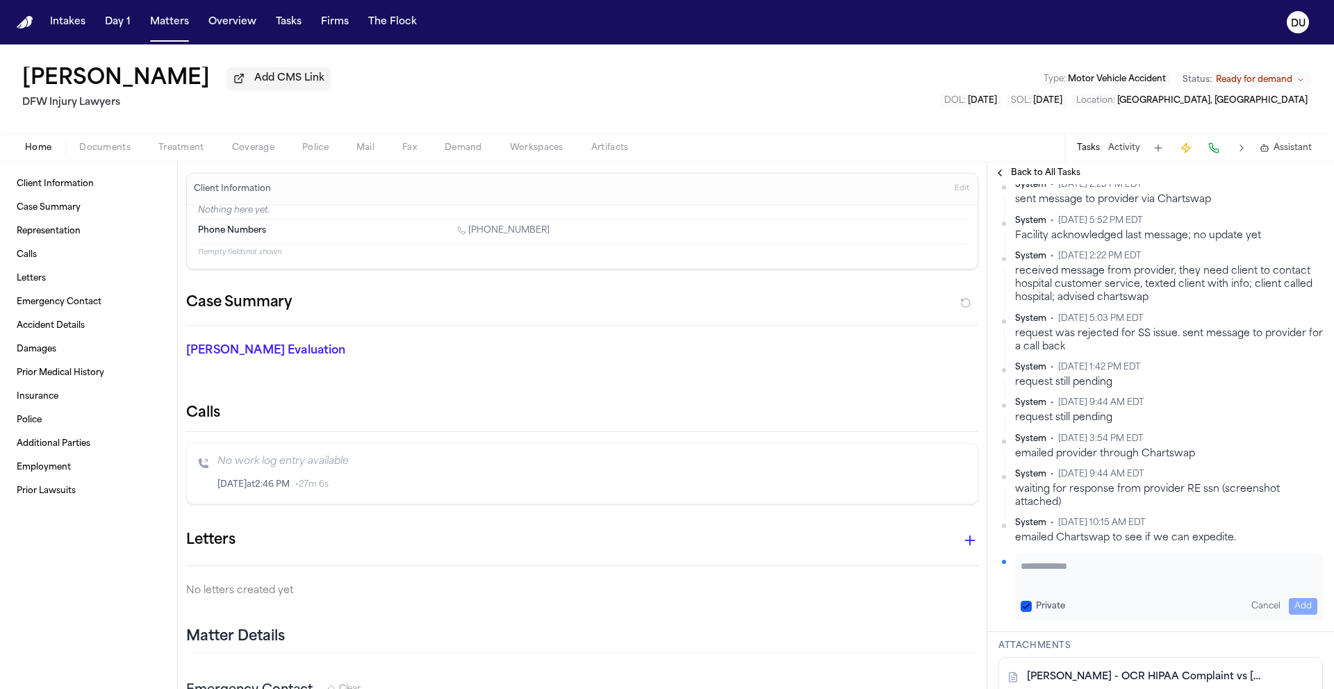
click at [1123, 567] on textarea "Add your update" at bounding box center [1168, 573] width 297 height 28
type textarea "*"
type textarea "**********"
click at [1297, 606] on button "Add" at bounding box center [1302, 606] width 28 height 17
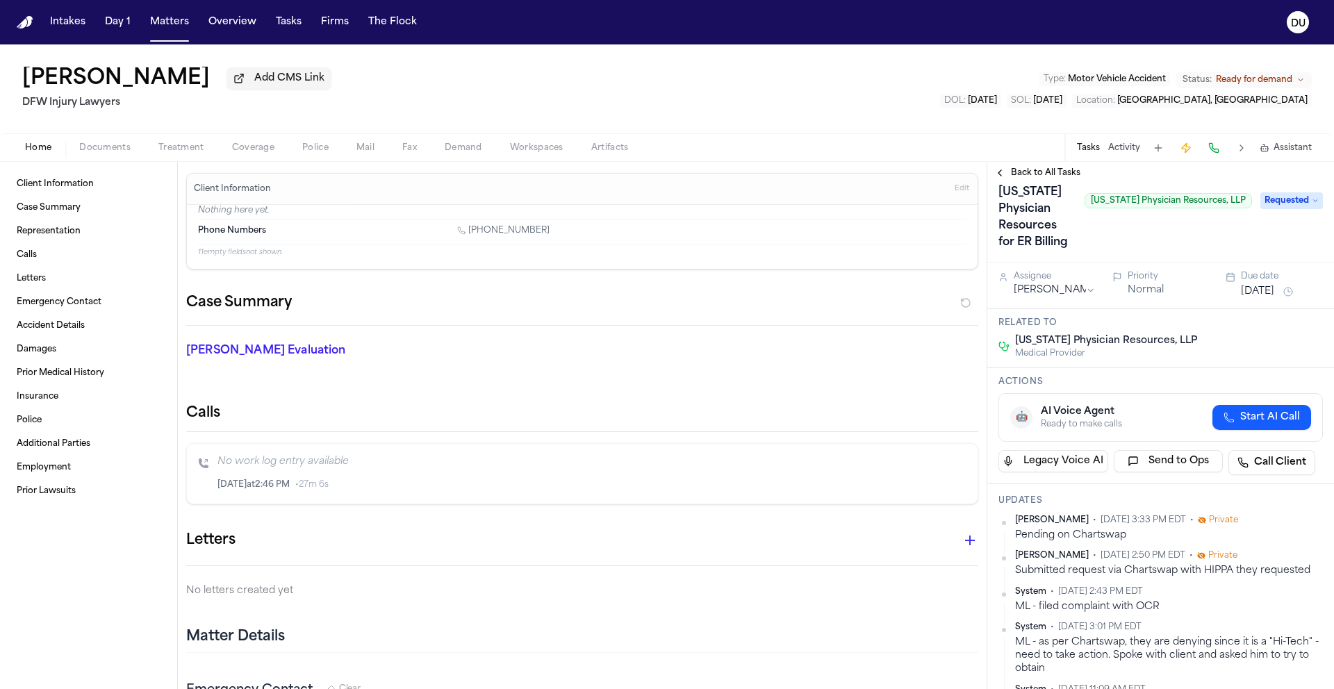
scroll to position [0, 0]
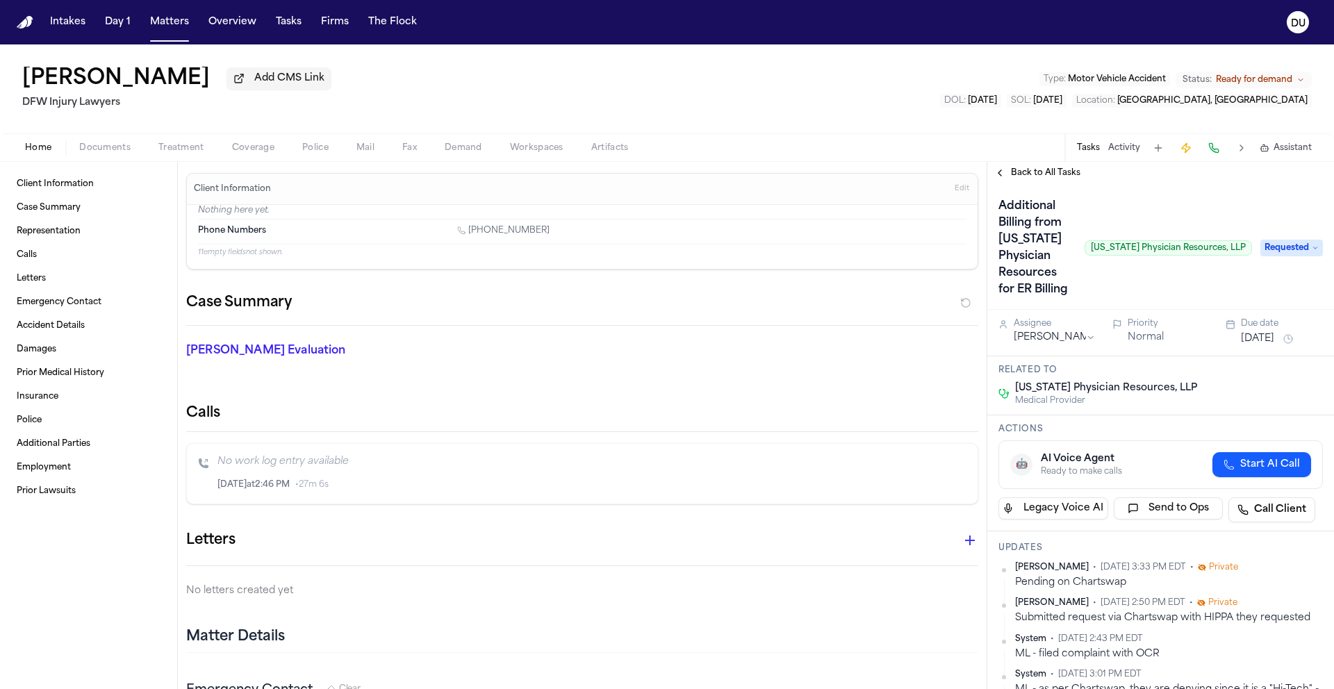
click at [1261, 332] on button "Aug 14, 2025" at bounding box center [1256, 339] width 33 height 14
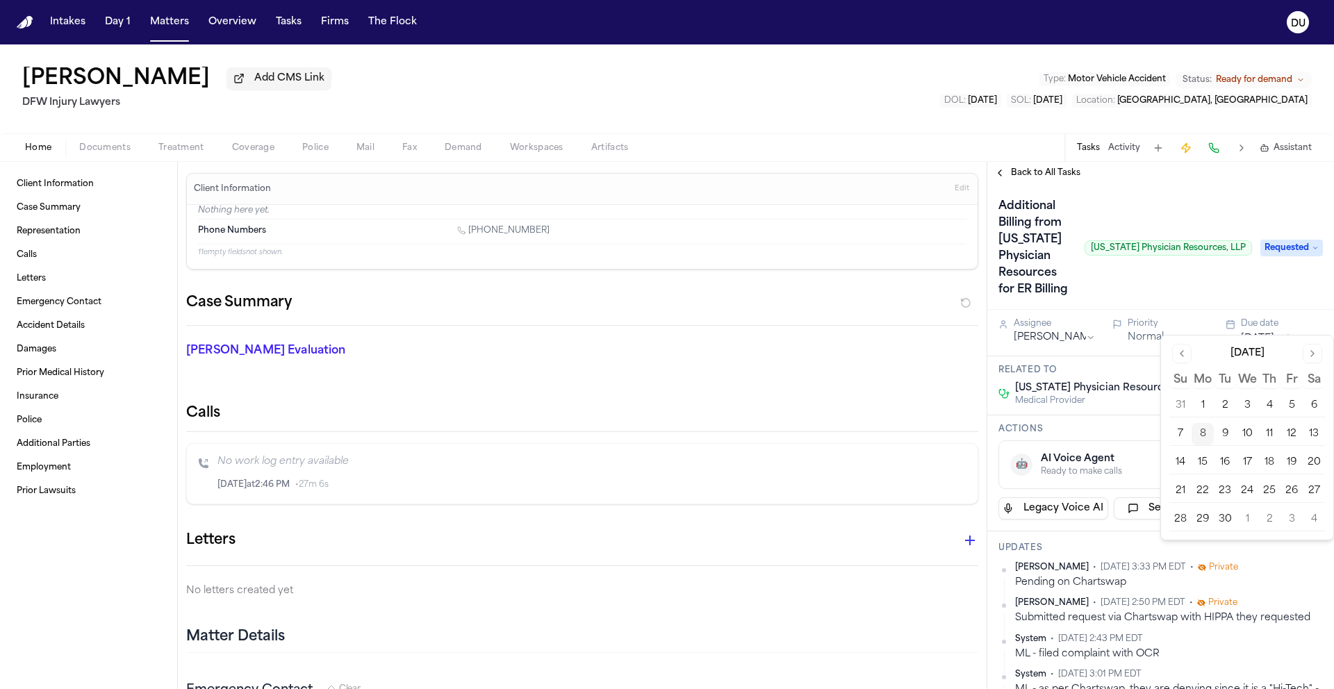
click at [1240, 435] on button "10" at bounding box center [1247, 434] width 22 height 22
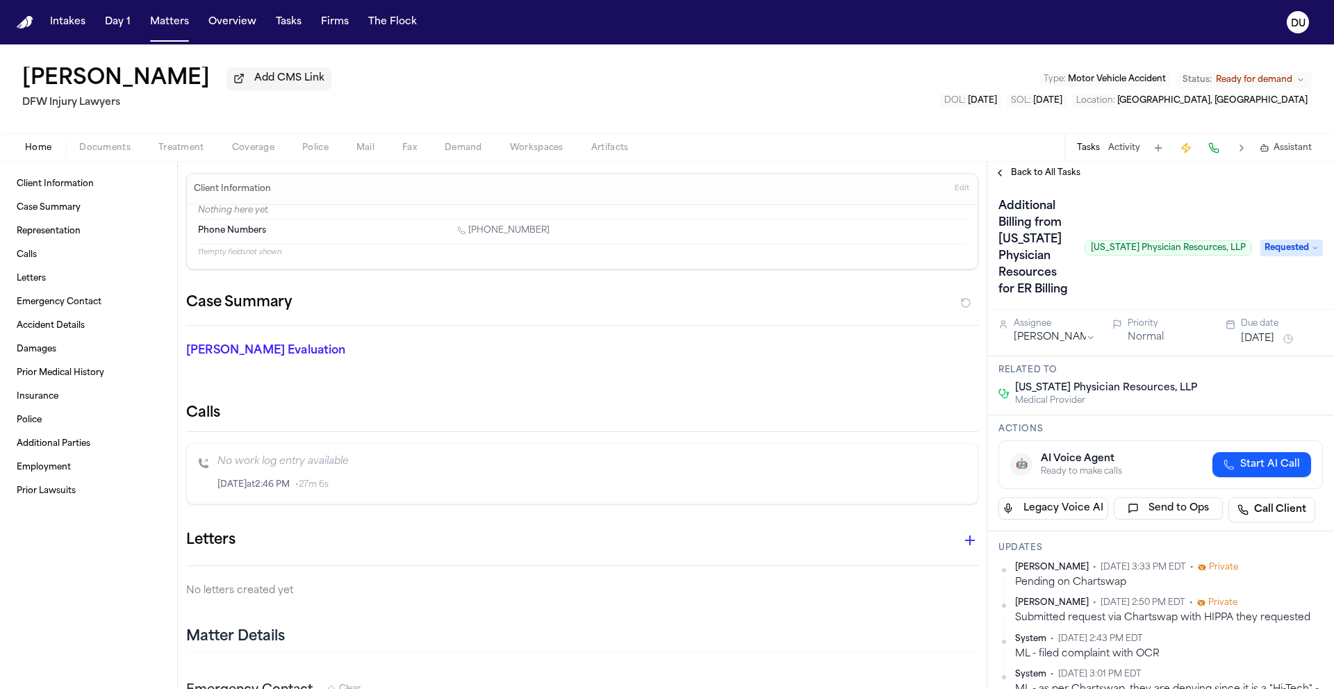
click at [1177, 194] on div "Additional Billing from Texas Physician Resources for ER Billing Texas Physicia…" at bounding box center [1160, 247] width 347 height 126
click at [21, 19] on img "Home" at bounding box center [25, 22] width 17 height 13
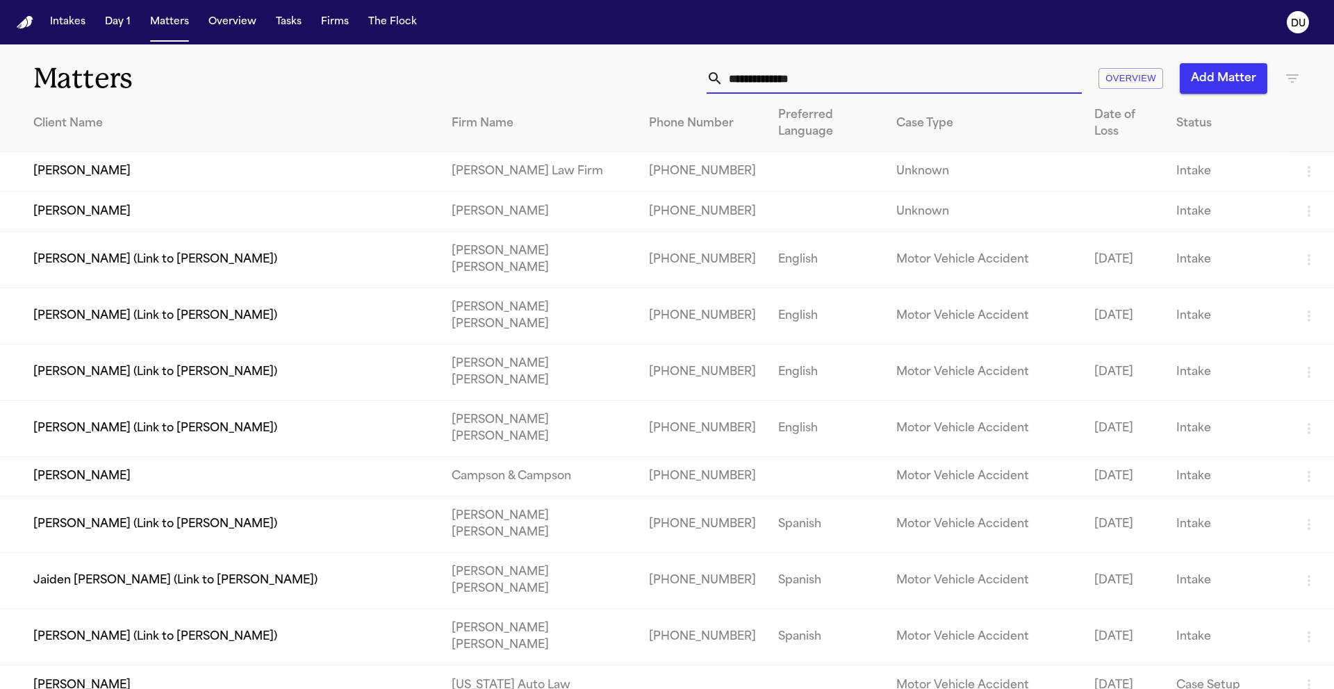
drag, startPoint x: 871, startPoint y: 83, endPoint x: 849, endPoint y: 81, distance: 22.3
click at [860, 83] on input "text" at bounding box center [902, 78] width 358 height 31
click at [299, 24] on button "Tasks" at bounding box center [288, 22] width 37 height 25
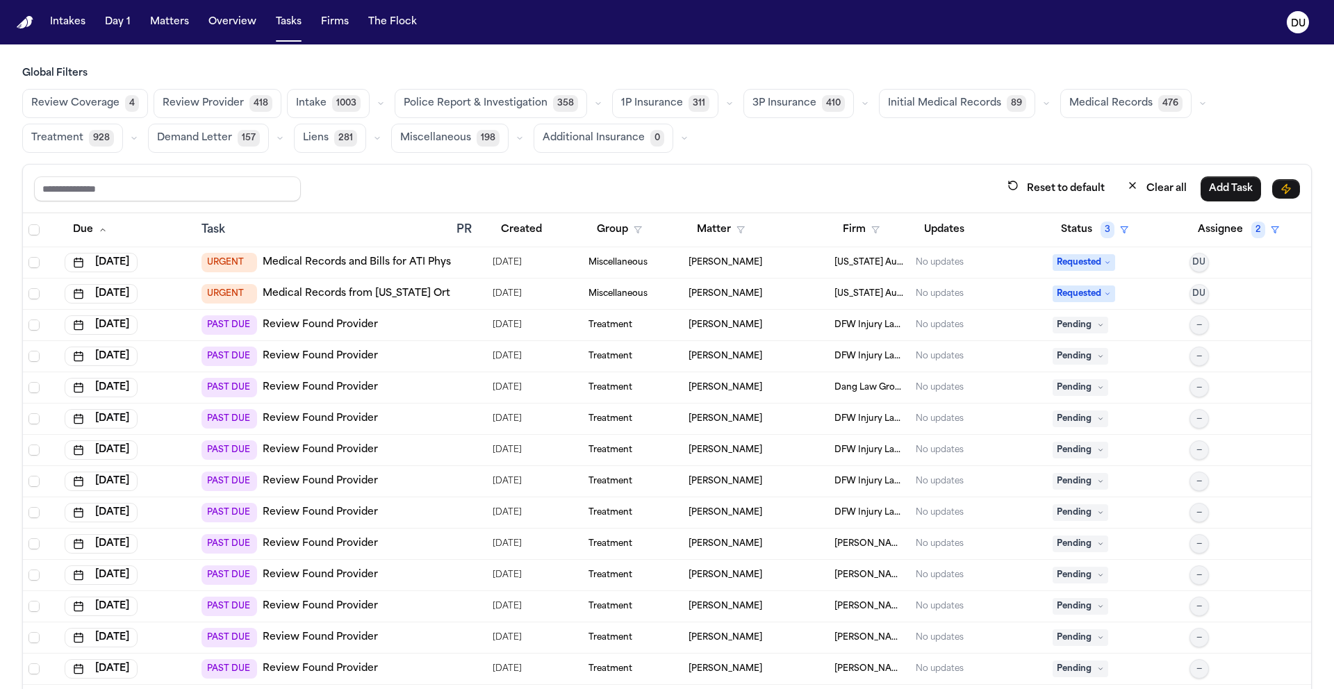
click at [1132, 103] on span "Medical Records" at bounding box center [1110, 104] width 83 height 14
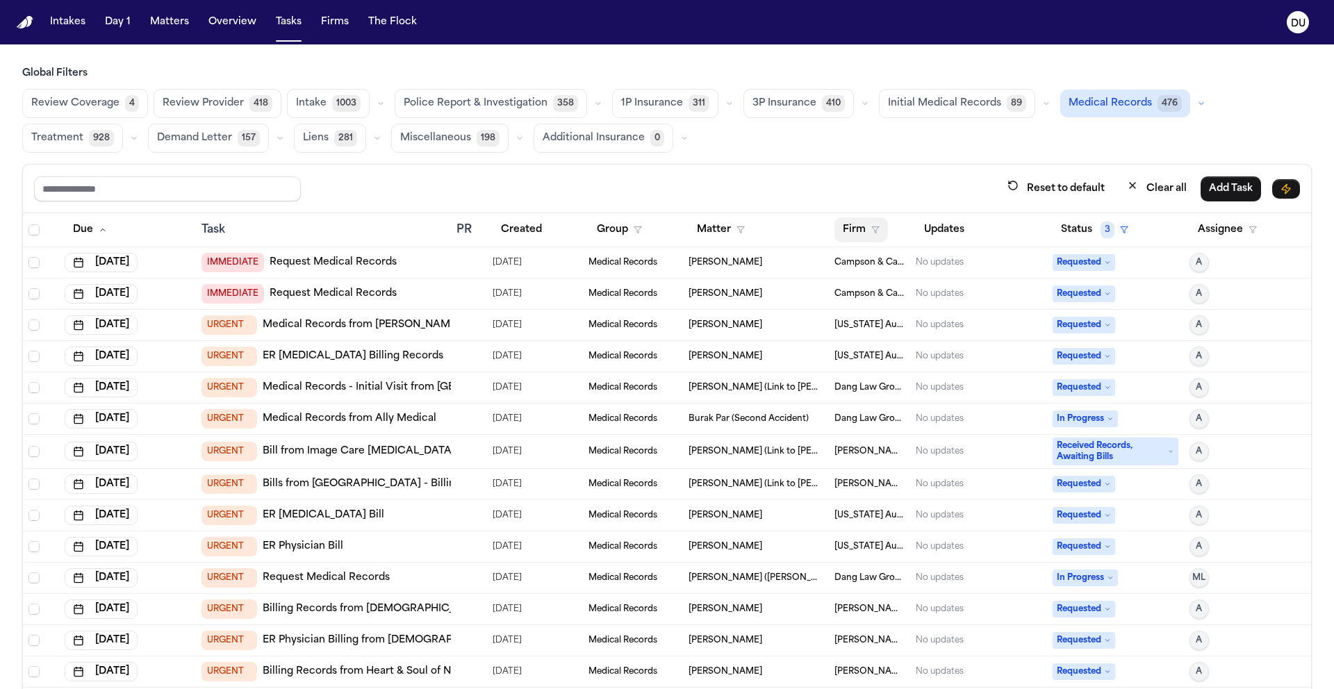
click at [847, 233] on button "Firm" at bounding box center [860, 229] width 53 height 25
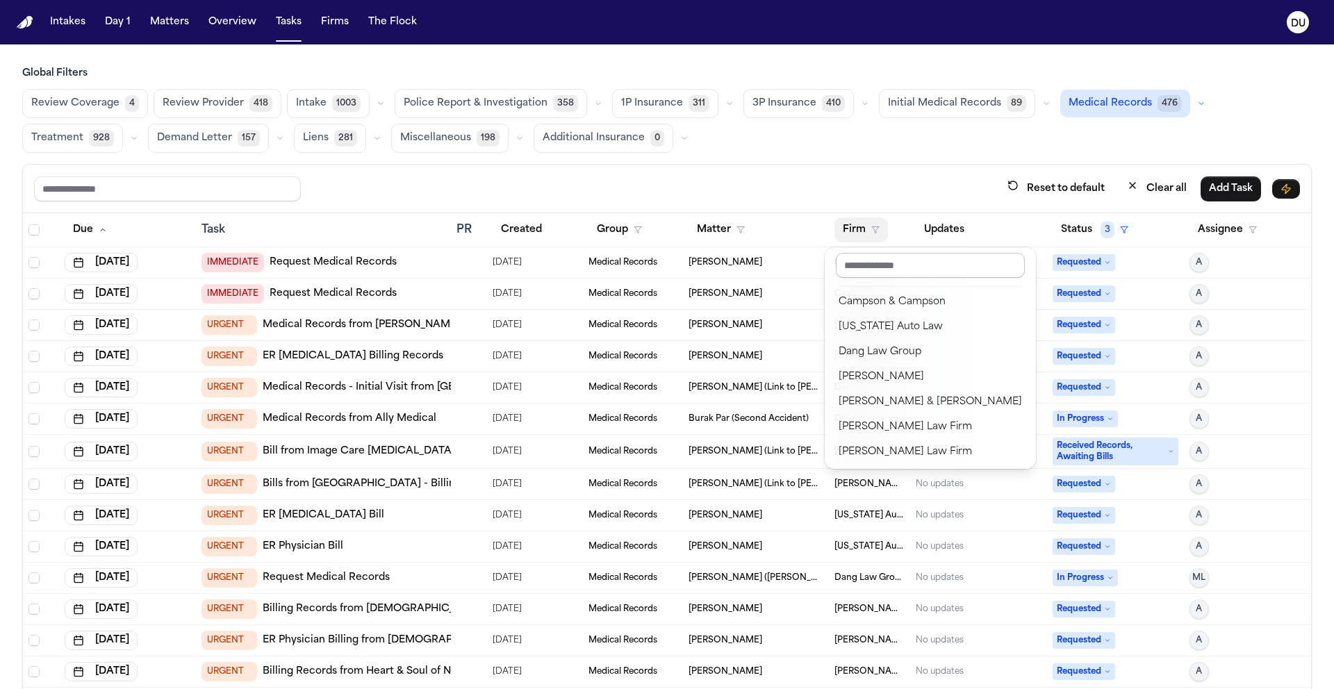
click at [909, 269] on input "text" at bounding box center [930, 265] width 189 height 25
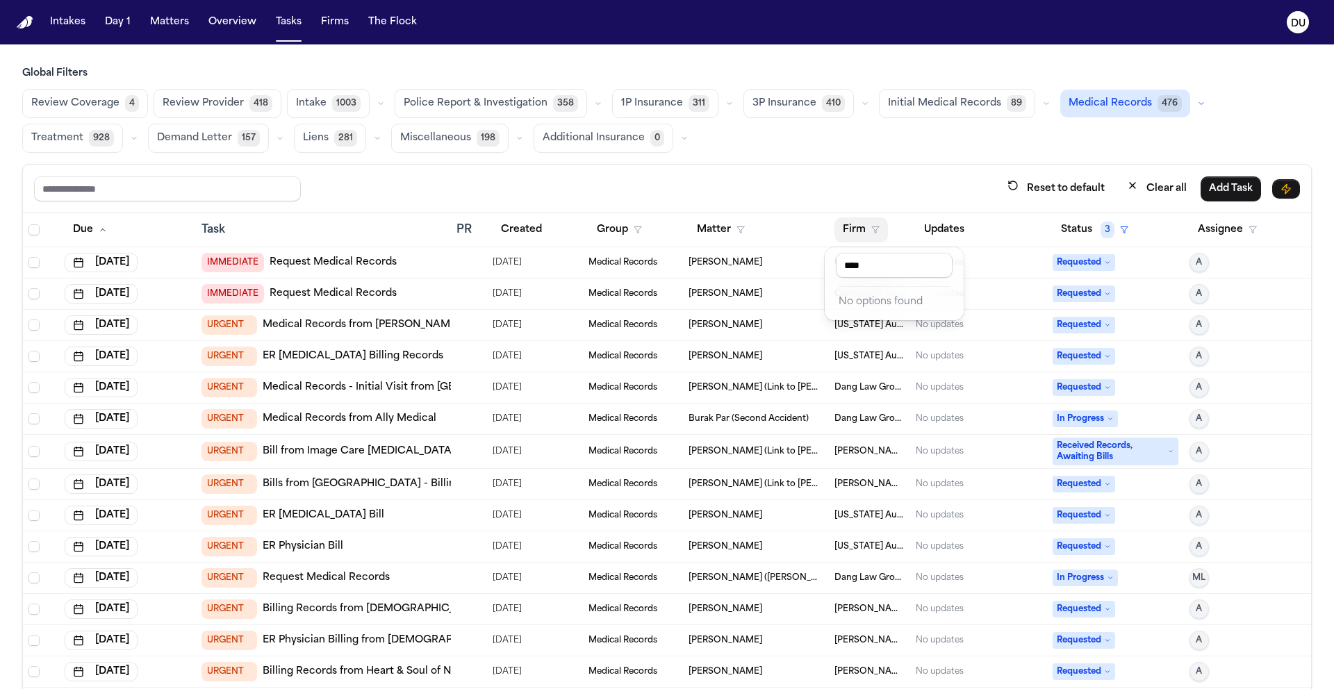
type input "****"
click at [902, 183] on div "Reset to default Clear all Add Task Due Task PR Created Group Matter Firm Updat…" at bounding box center [666, 457] width 1289 height 586
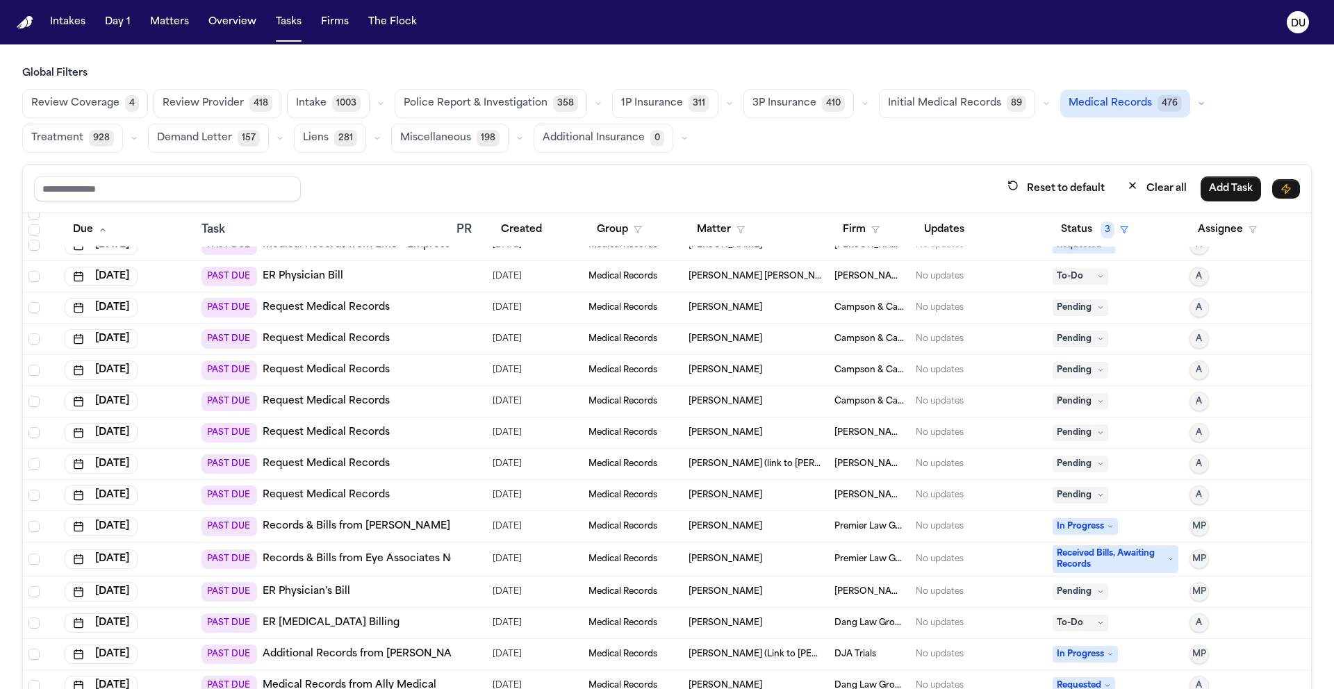
scroll to position [6422, 0]
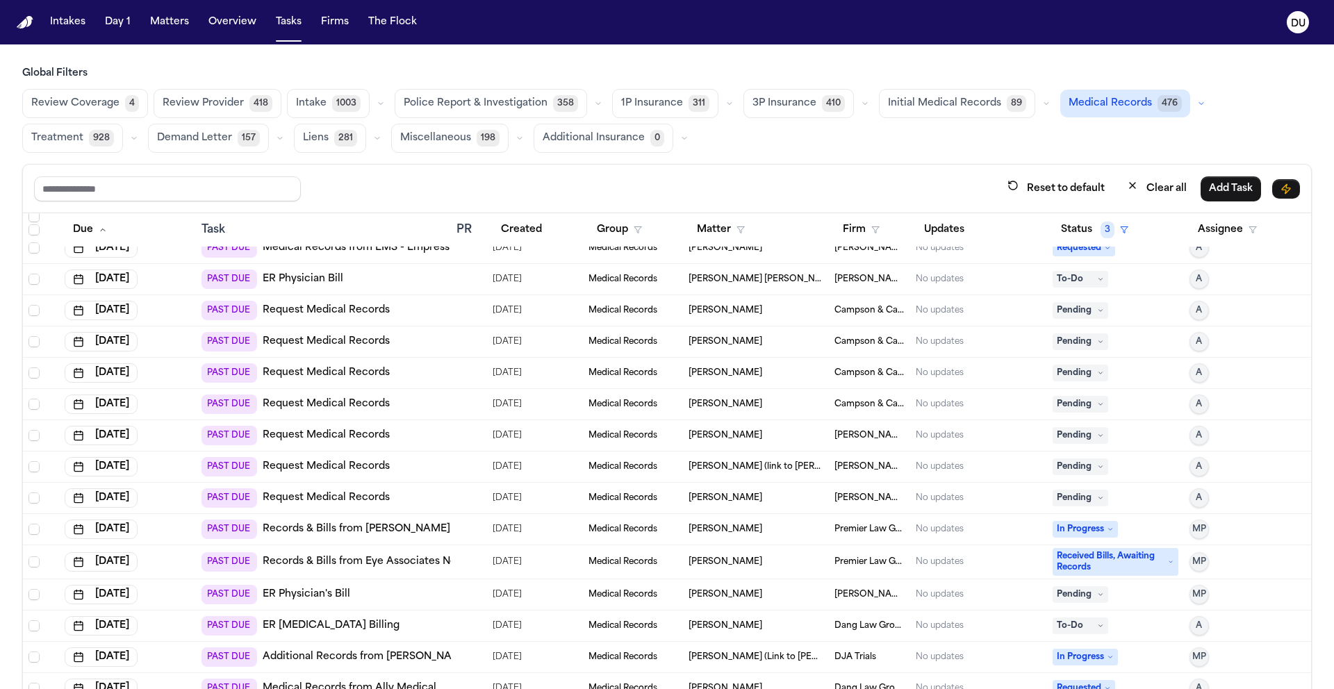
click at [874, 279] on span "[PERSON_NAME] Law Group" at bounding box center [869, 279] width 71 height 11
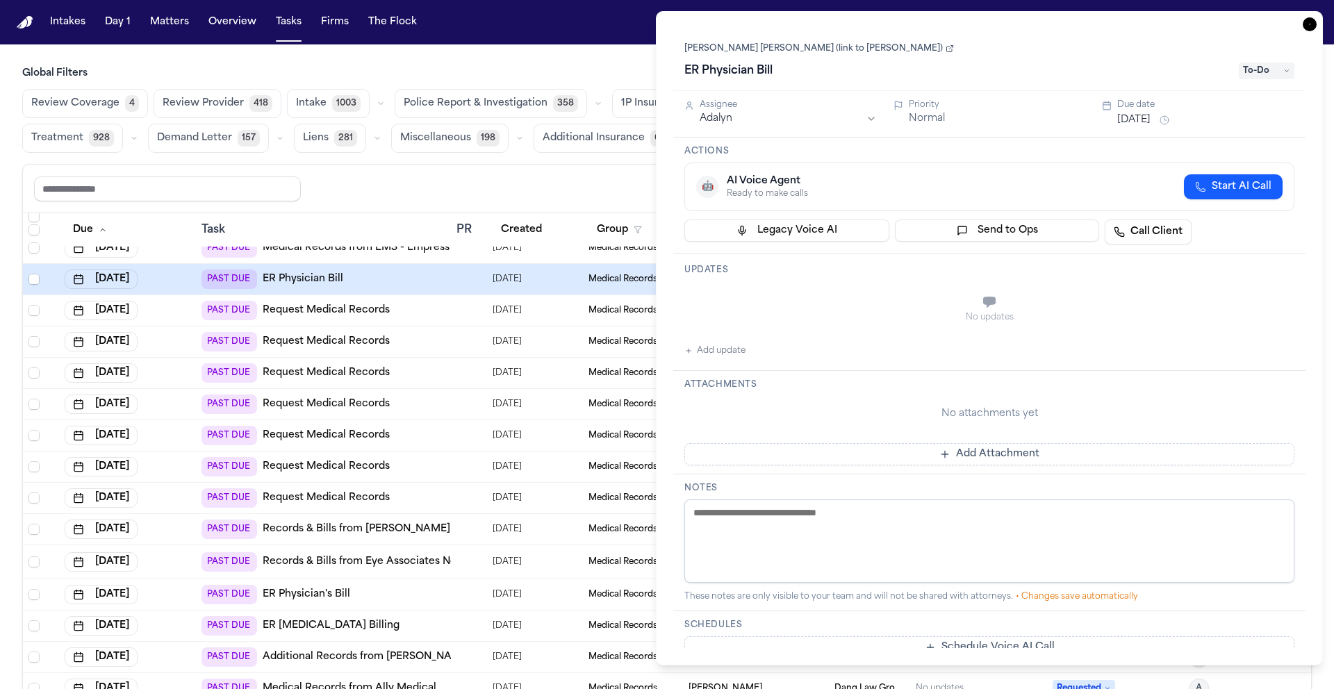
click at [1313, 23] on icon "button" at bounding box center [1309, 24] width 14 height 14
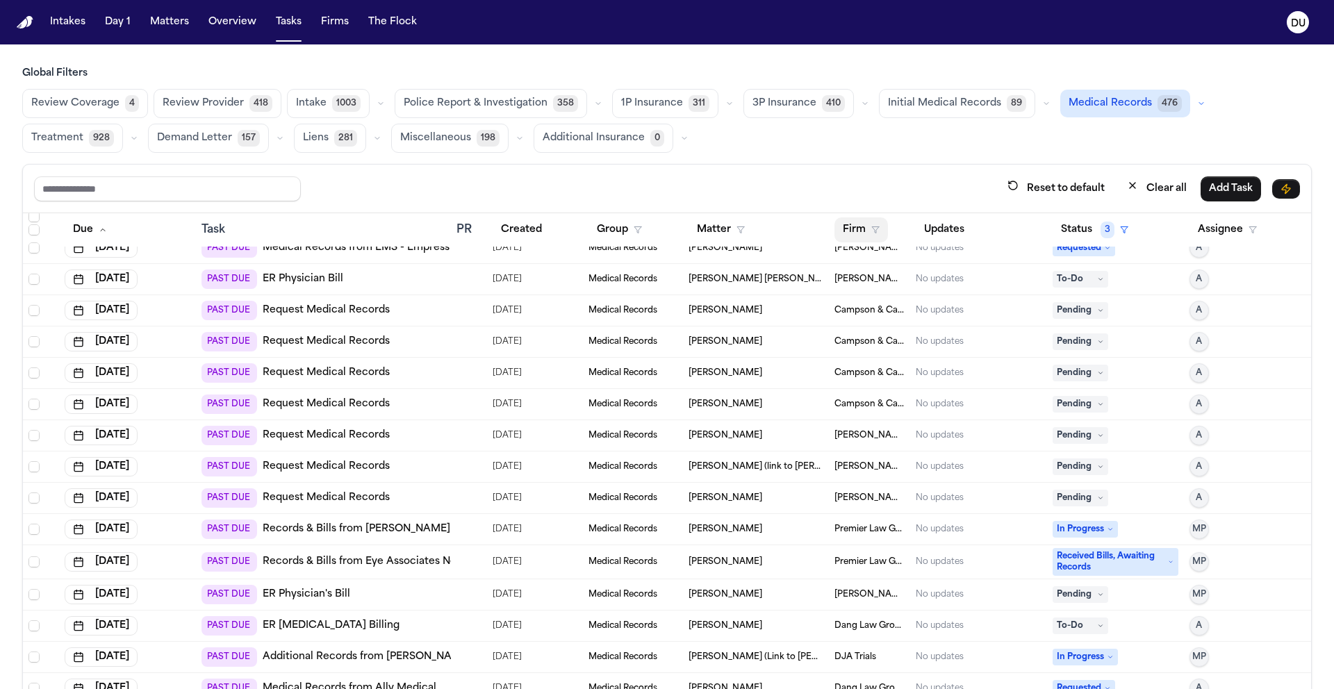
click at [861, 226] on button "Firm" at bounding box center [860, 229] width 53 height 25
click at [883, 264] on td "Morgan Law Group" at bounding box center [870, 279] width 82 height 31
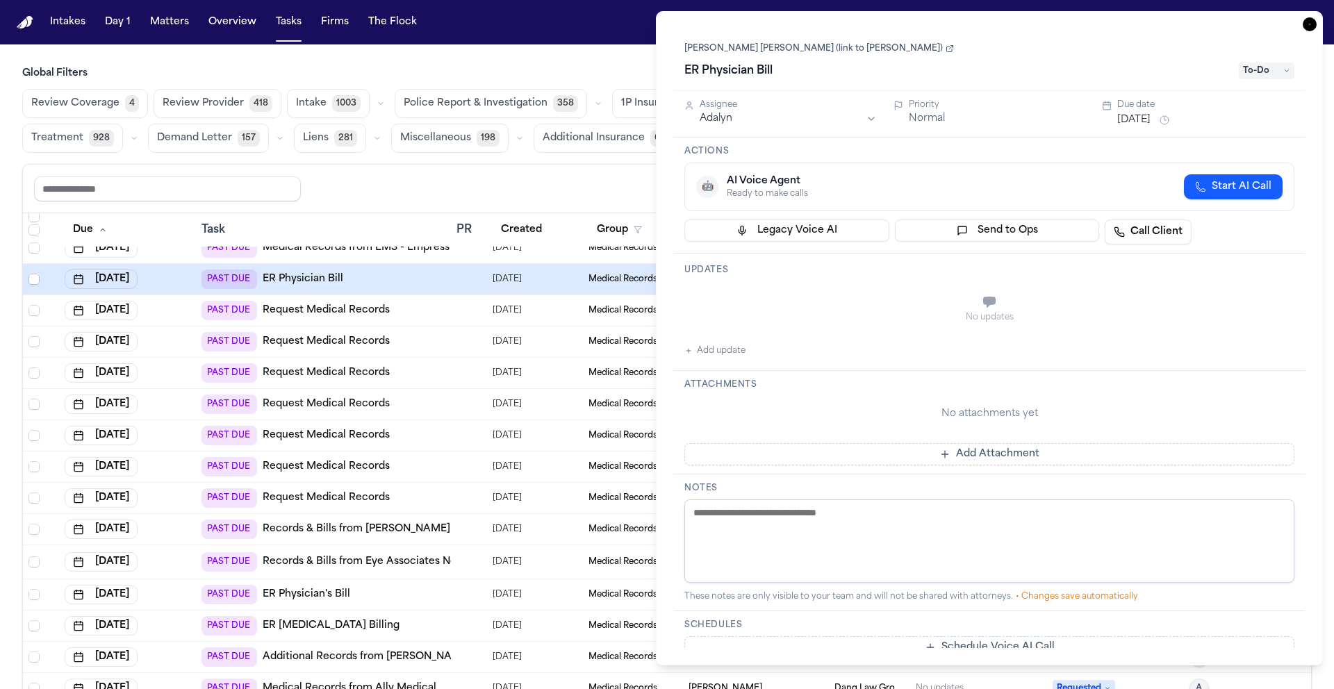
click at [1311, 29] on icon "button" at bounding box center [1309, 24] width 14 height 14
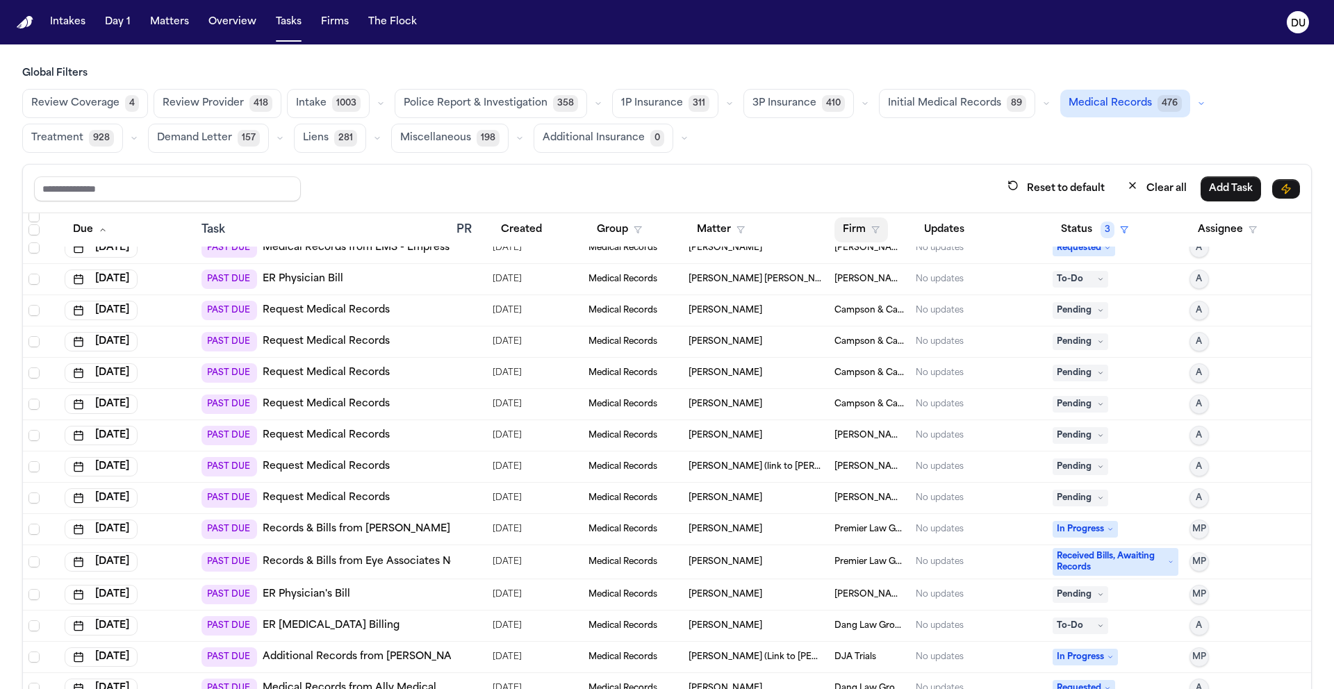
click at [841, 237] on button "Firm" at bounding box center [860, 229] width 53 height 25
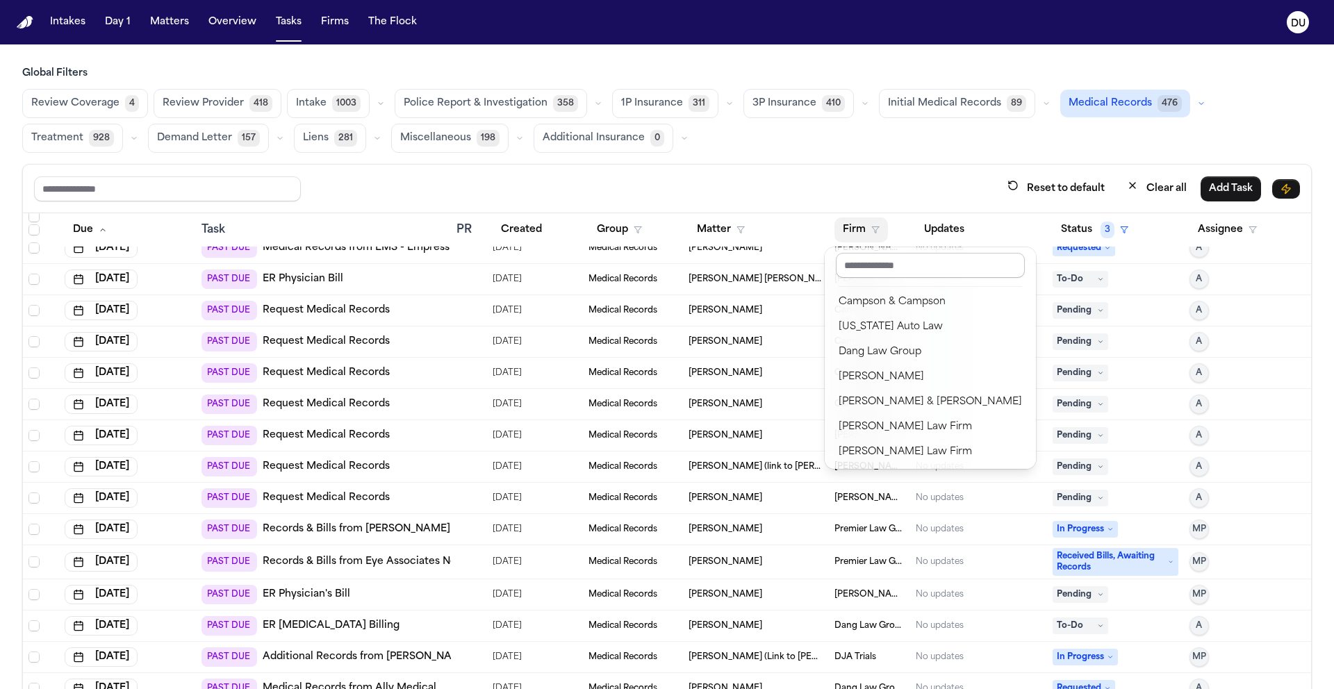
click at [856, 260] on input "text" at bounding box center [930, 265] width 189 height 25
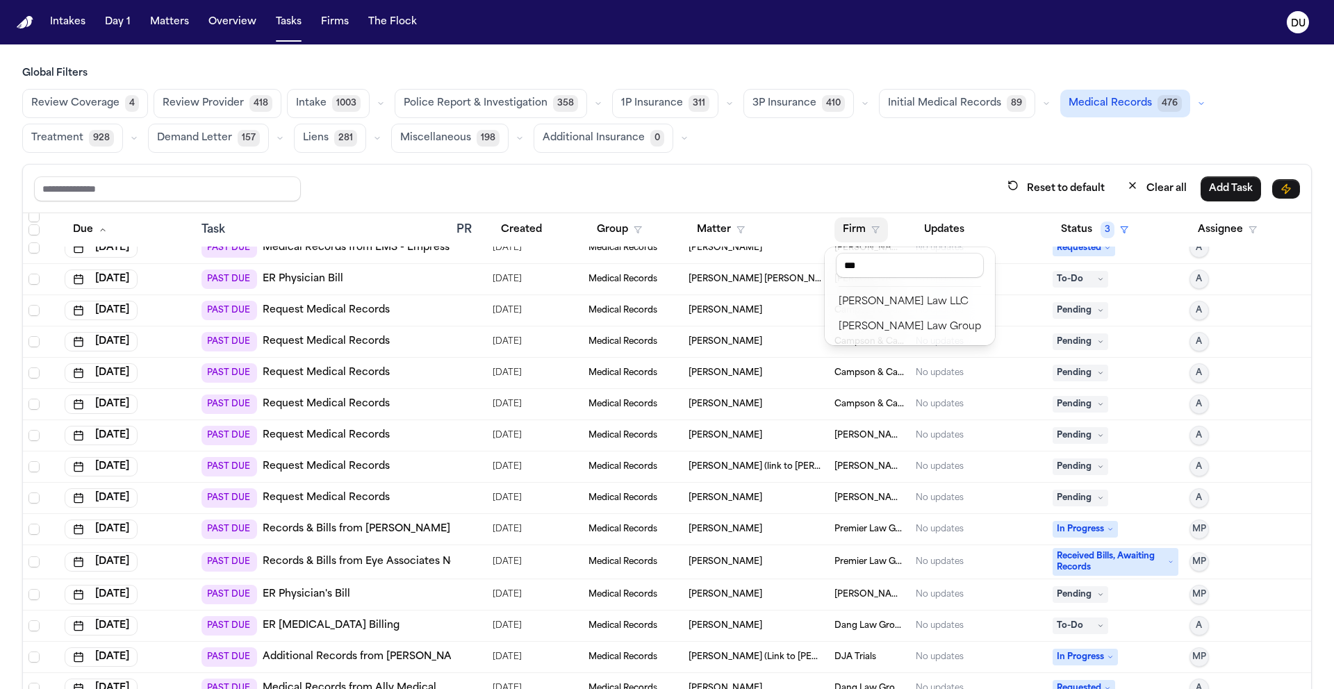
type input "***"
click at [881, 339] on button "Morgan Law Group" at bounding box center [909, 327] width 159 height 25
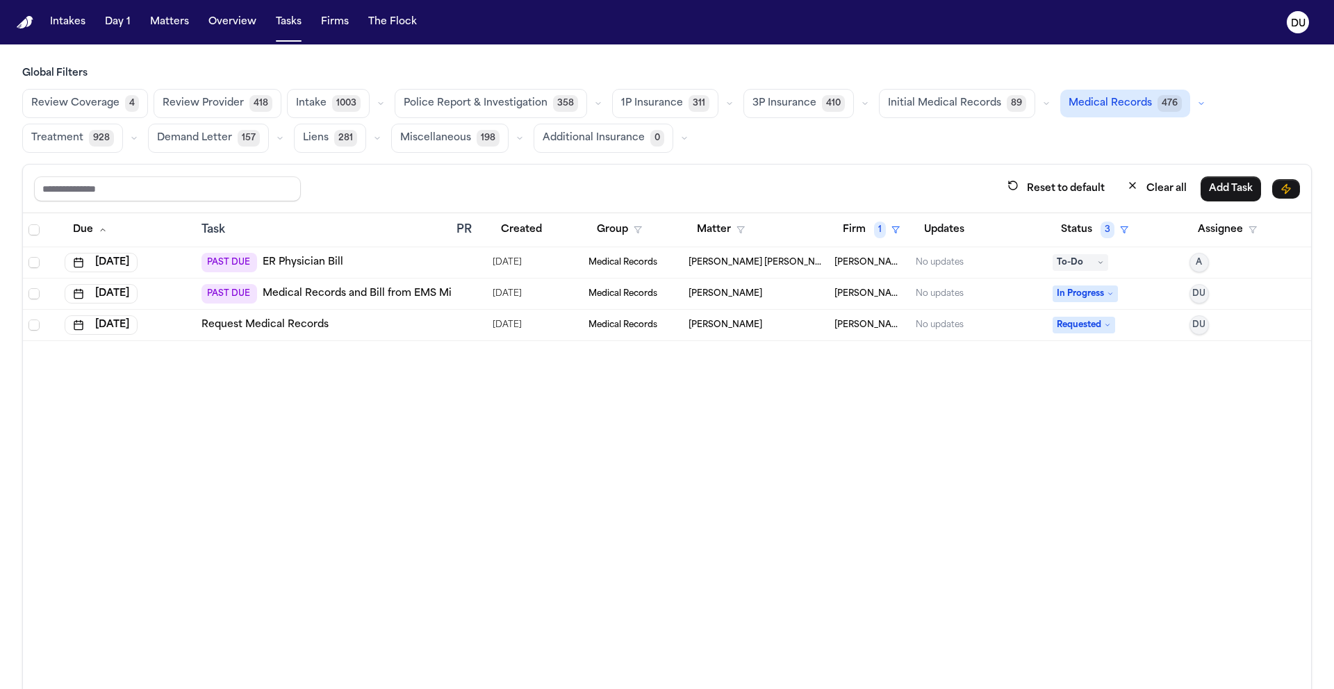
click at [260, 318] on link "Request Medical Records" at bounding box center [264, 325] width 127 height 14
click at [329, 263] on link "ER Physician Bill" at bounding box center [303, 263] width 81 height 14
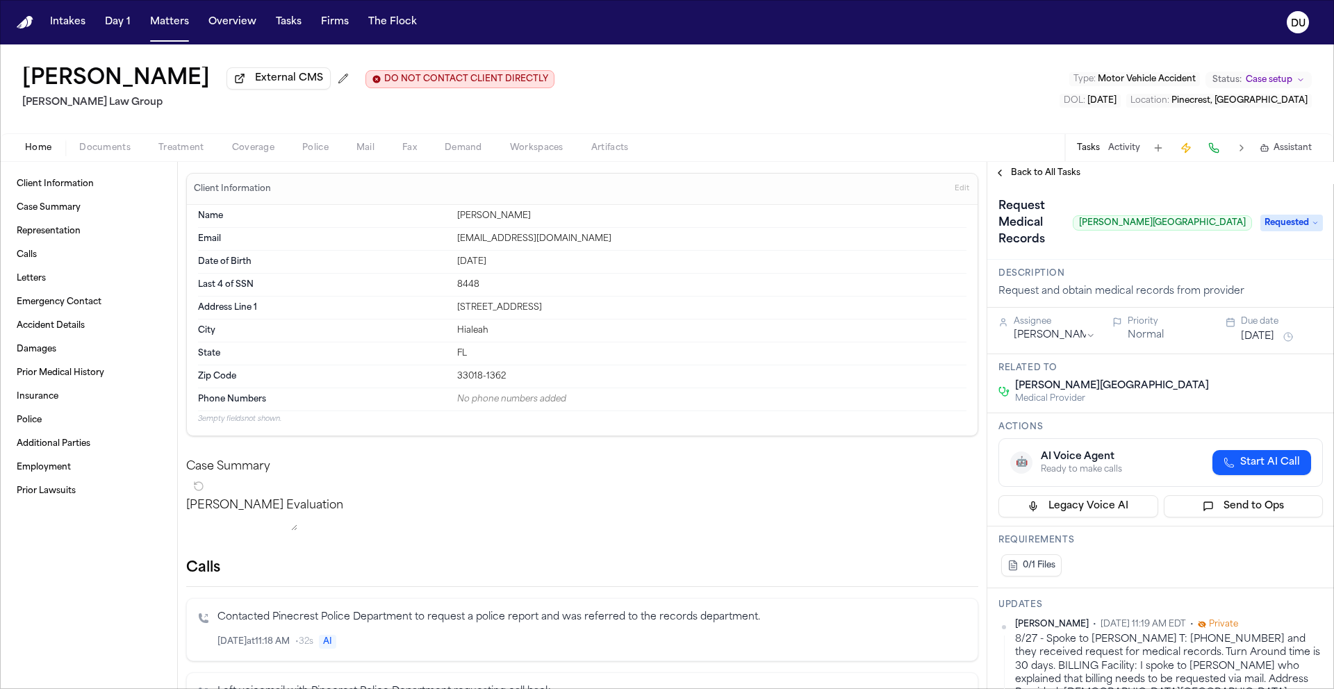
click at [1038, 176] on span "Back to All Tasks" at bounding box center [1045, 172] width 69 height 11
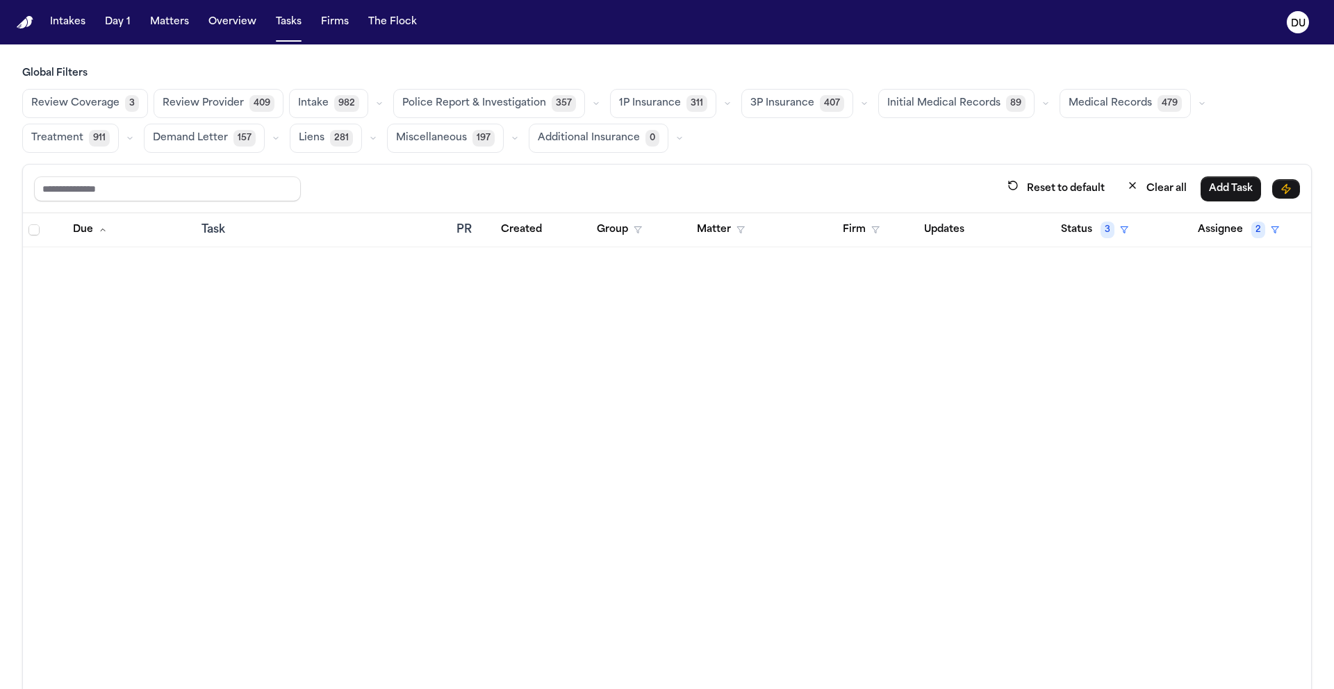
scroll to position [9026, 0]
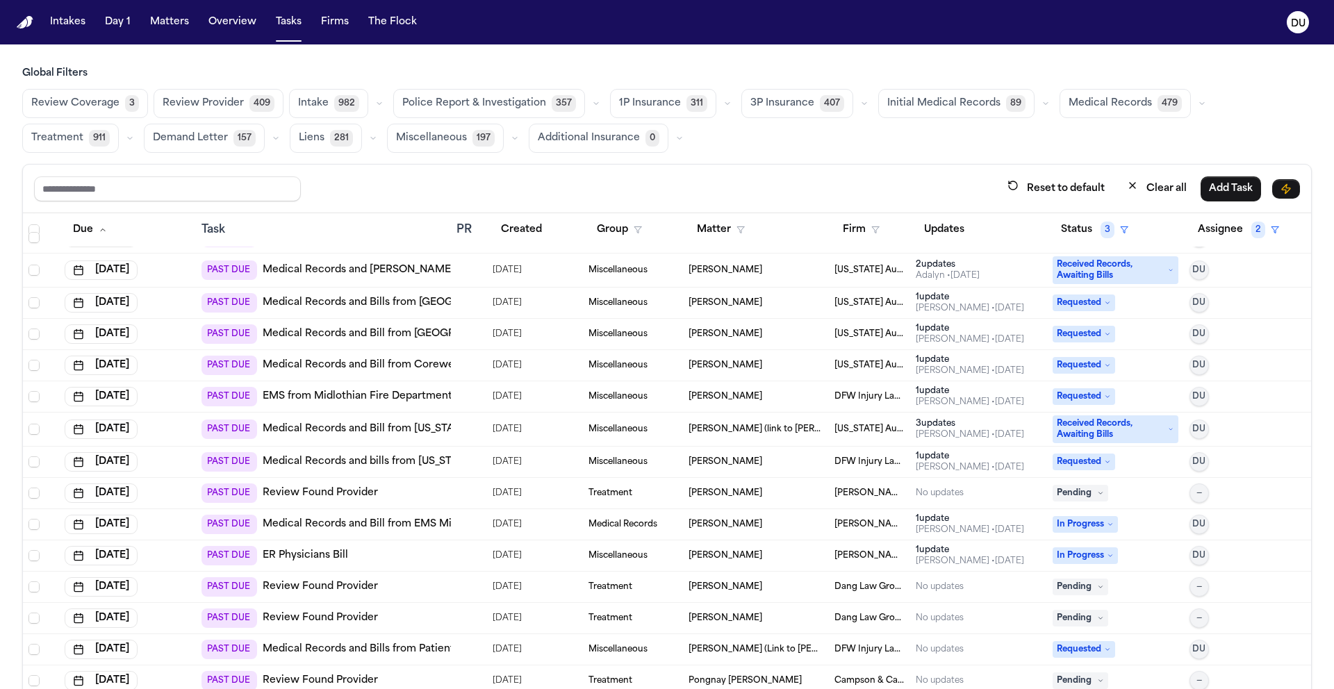
click at [22, 20] on img "Home" at bounding box center [25, 22] width 17 height 13
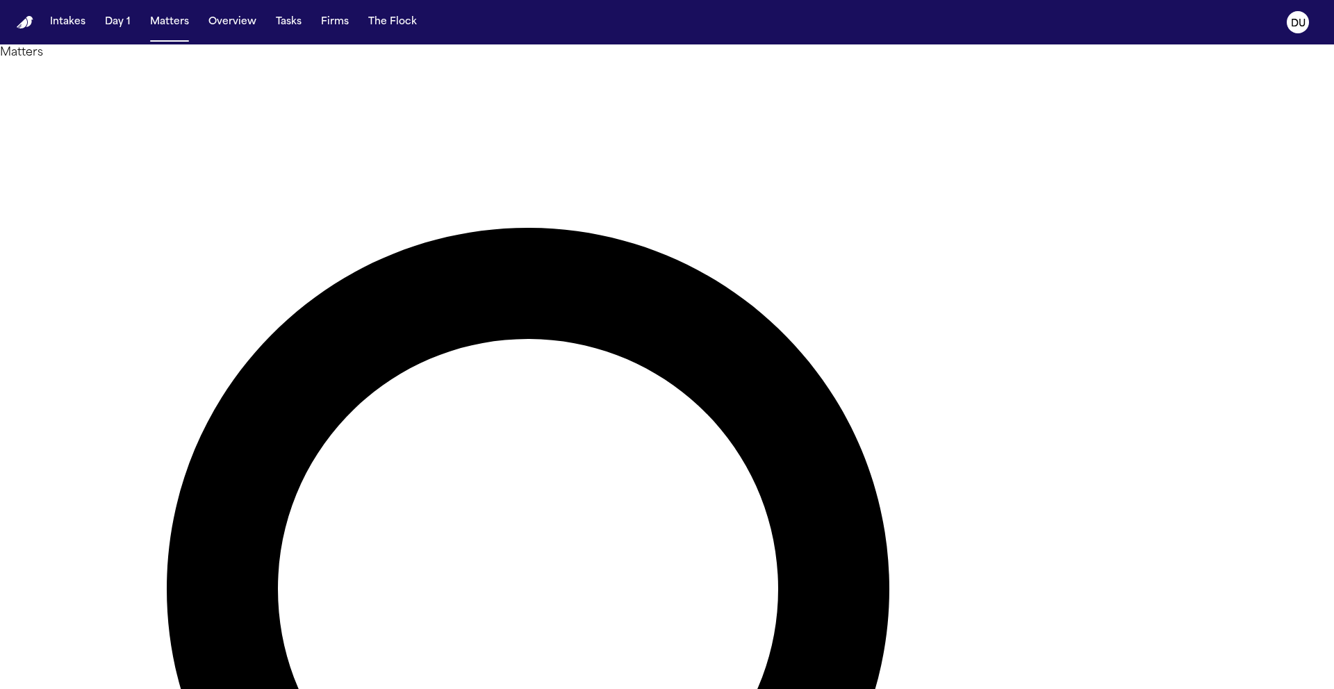
type input "**********"
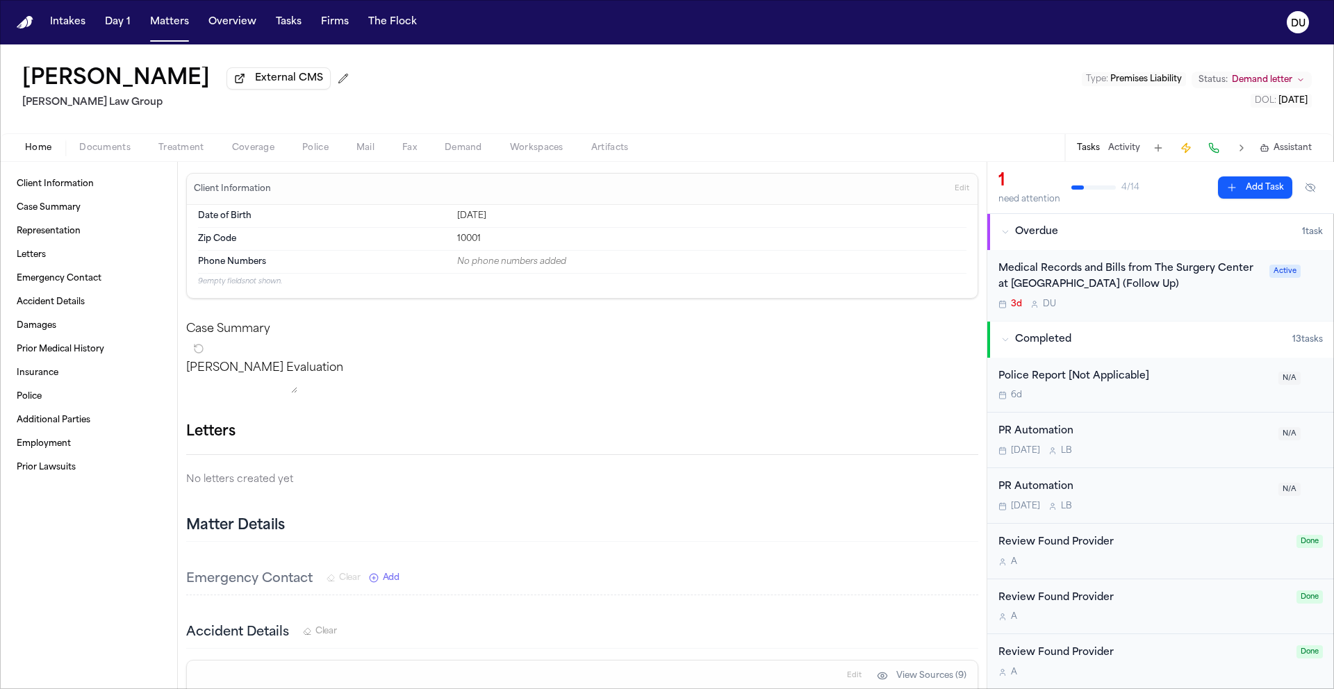
click at [1053, 280] on div "Medical Records and Bills from The Surgery Center at Doral (Follow Up)" at bounding box center [1129, 277] width 263 height 32
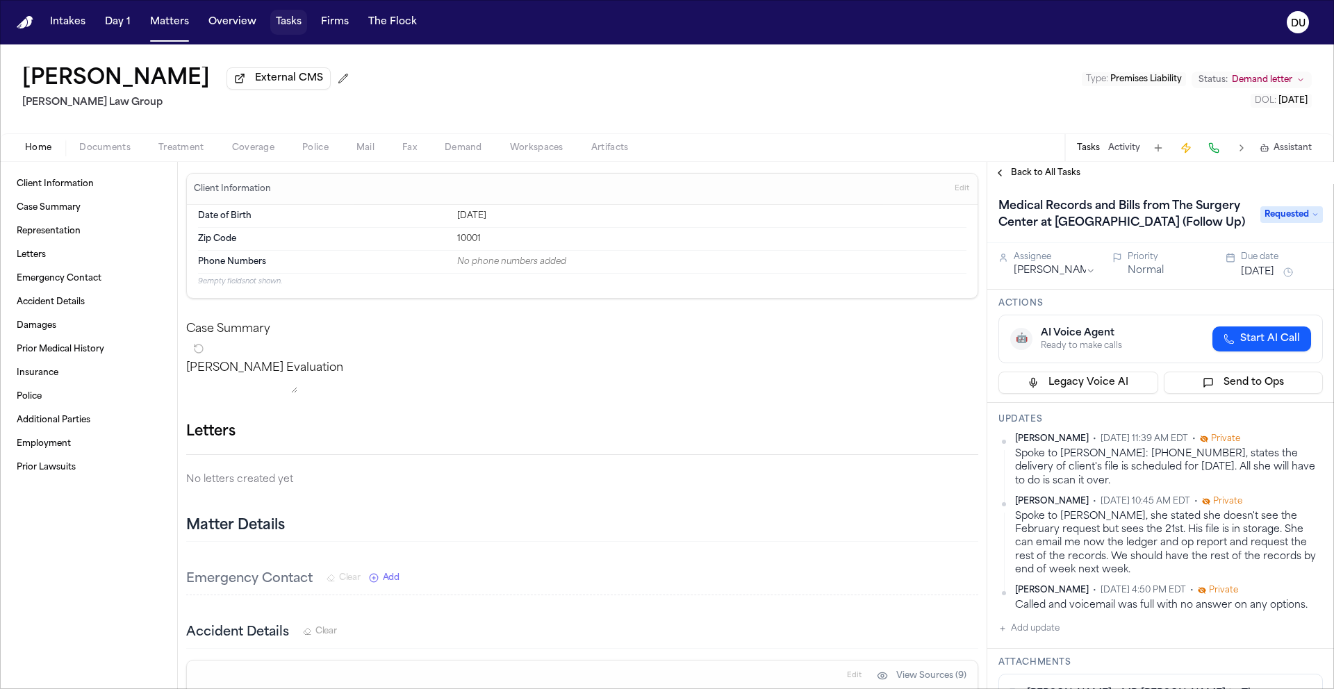
click at [283, 19] on button "Tasks" at bounding box center [288, 22] width 37 height 25
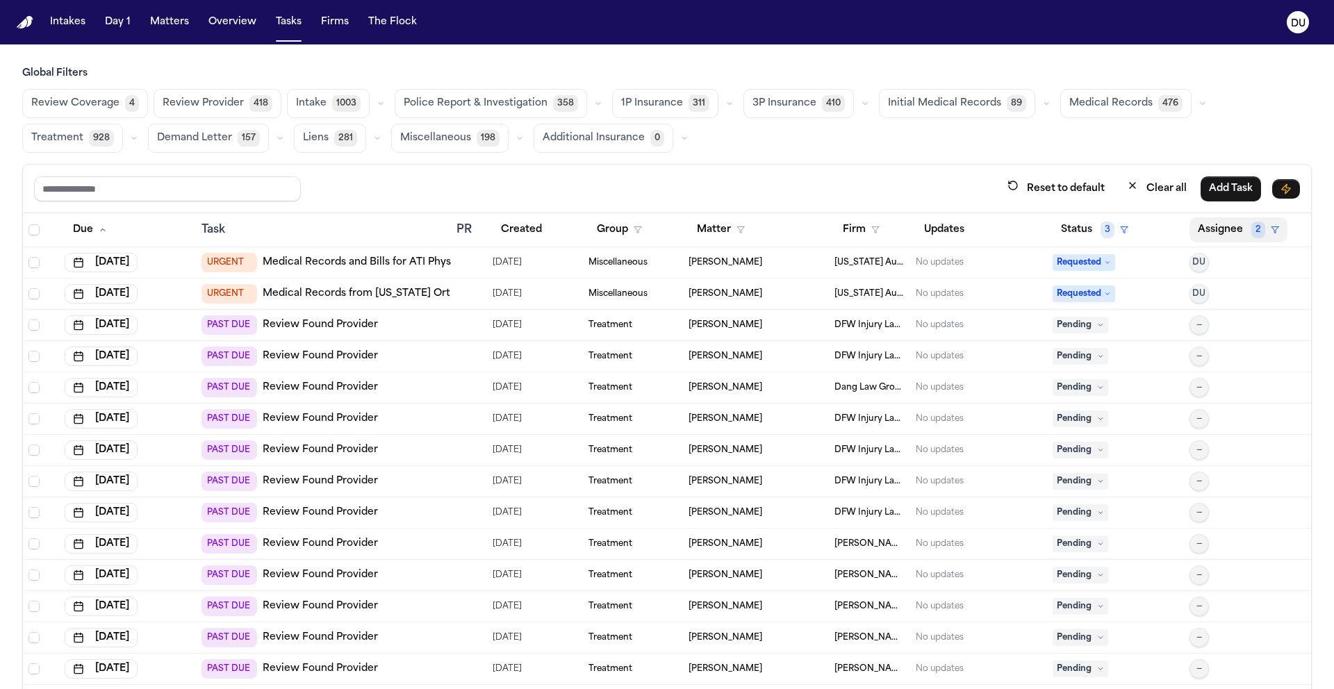
click at [1206, 225] on button "Assignee 2" at bounding box center [1238, 229] width 98 height 25
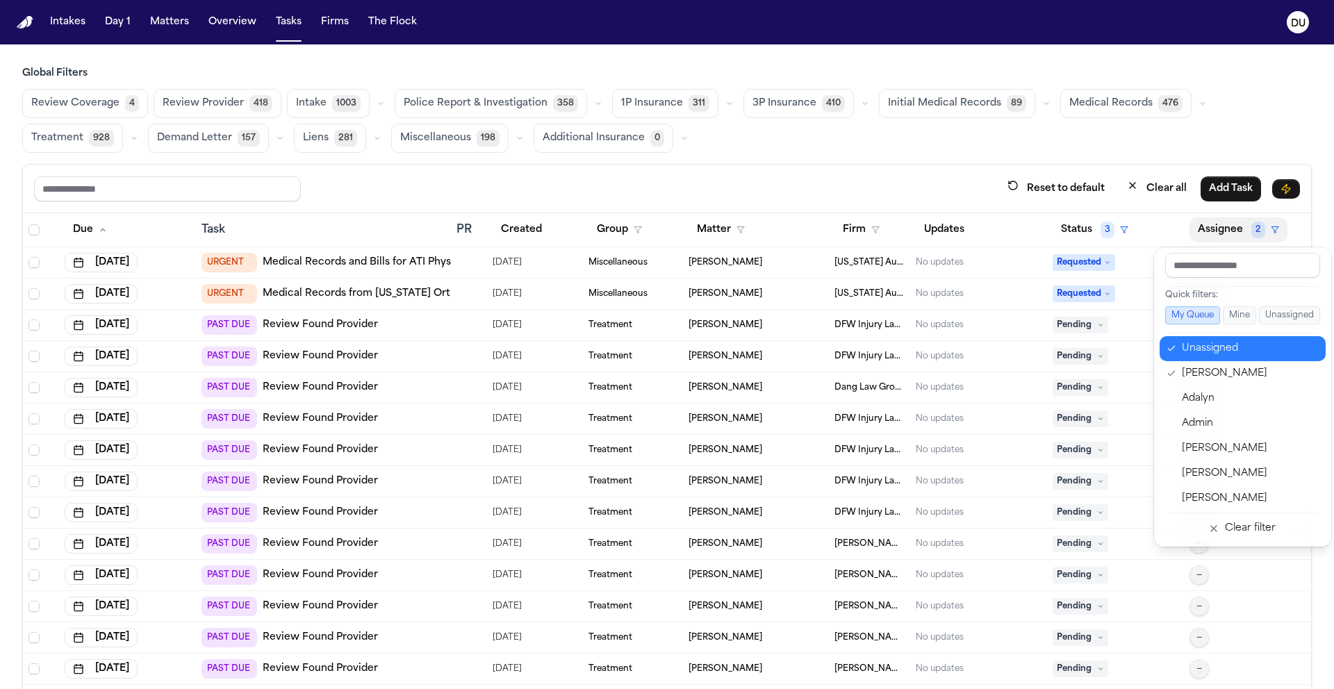
click at [1180, 349] on button "Unassigned" at bounding box center [1242, 348] width 166 height 25
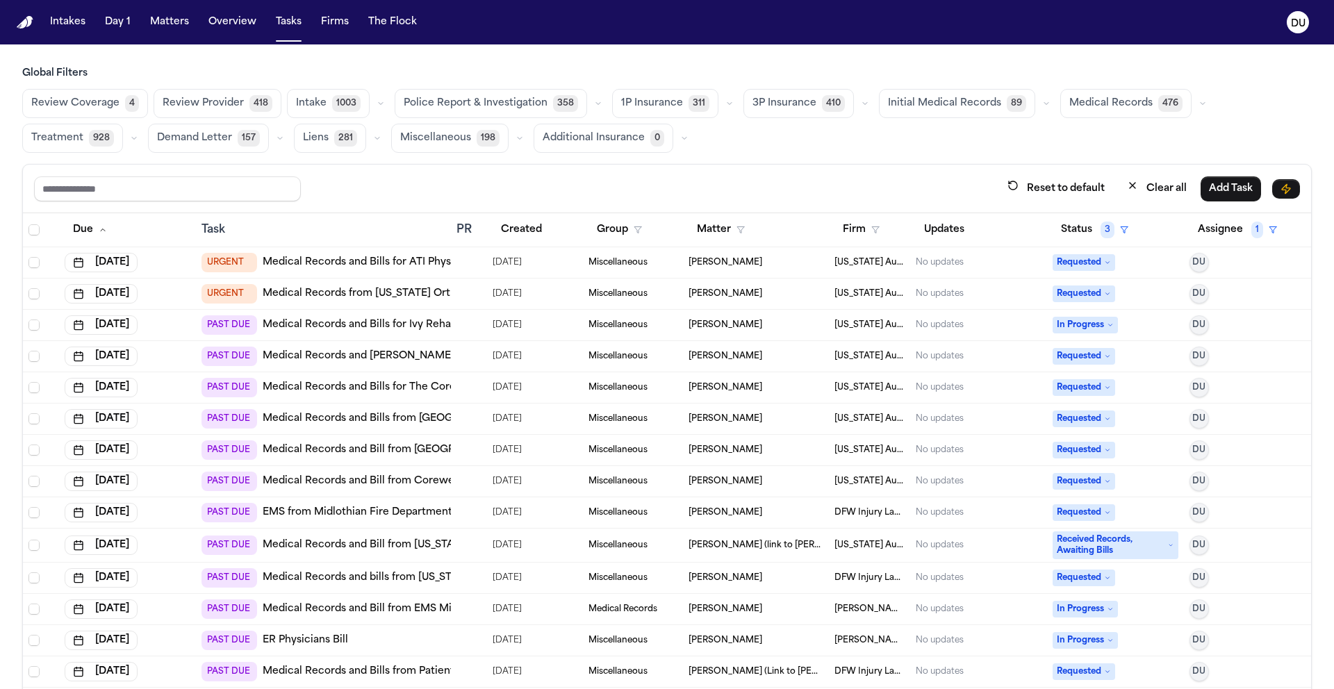
click at [375, 294] on link "Medical Records from Michigan Orthopedic Specialists" at bounding box center [404, 294] width 283 height 14
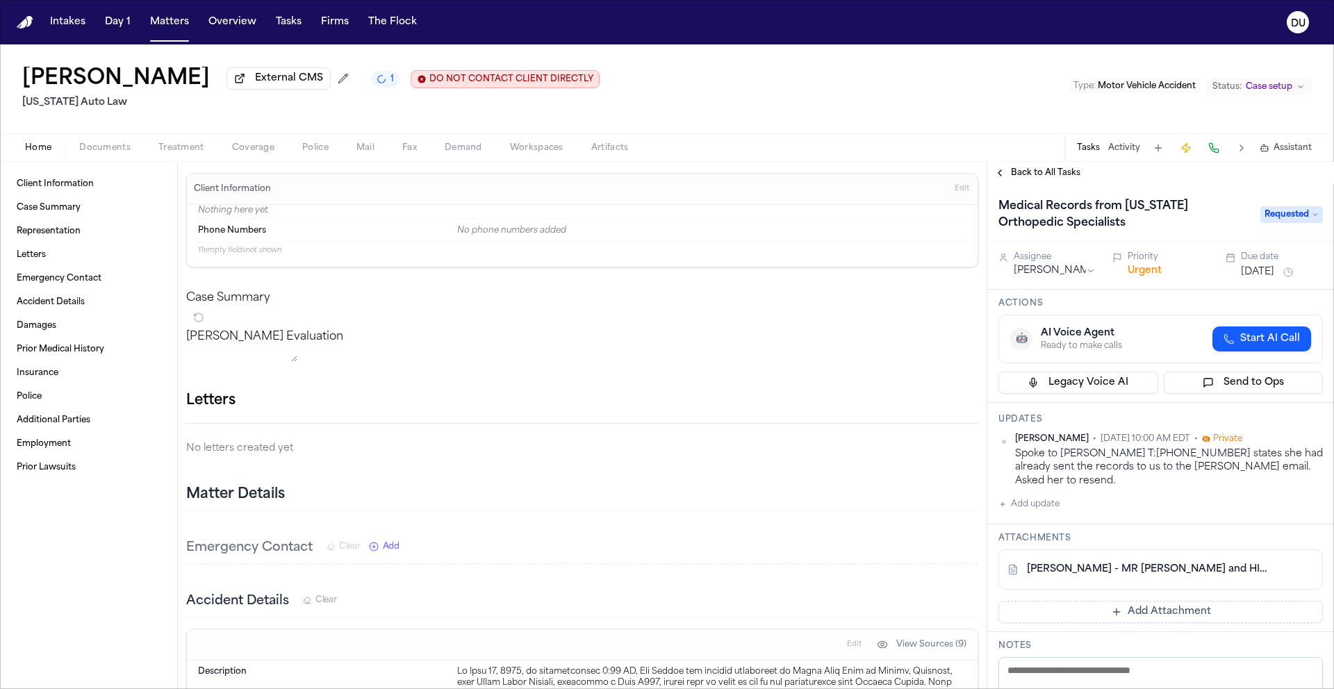
scroll to position [3, 0]
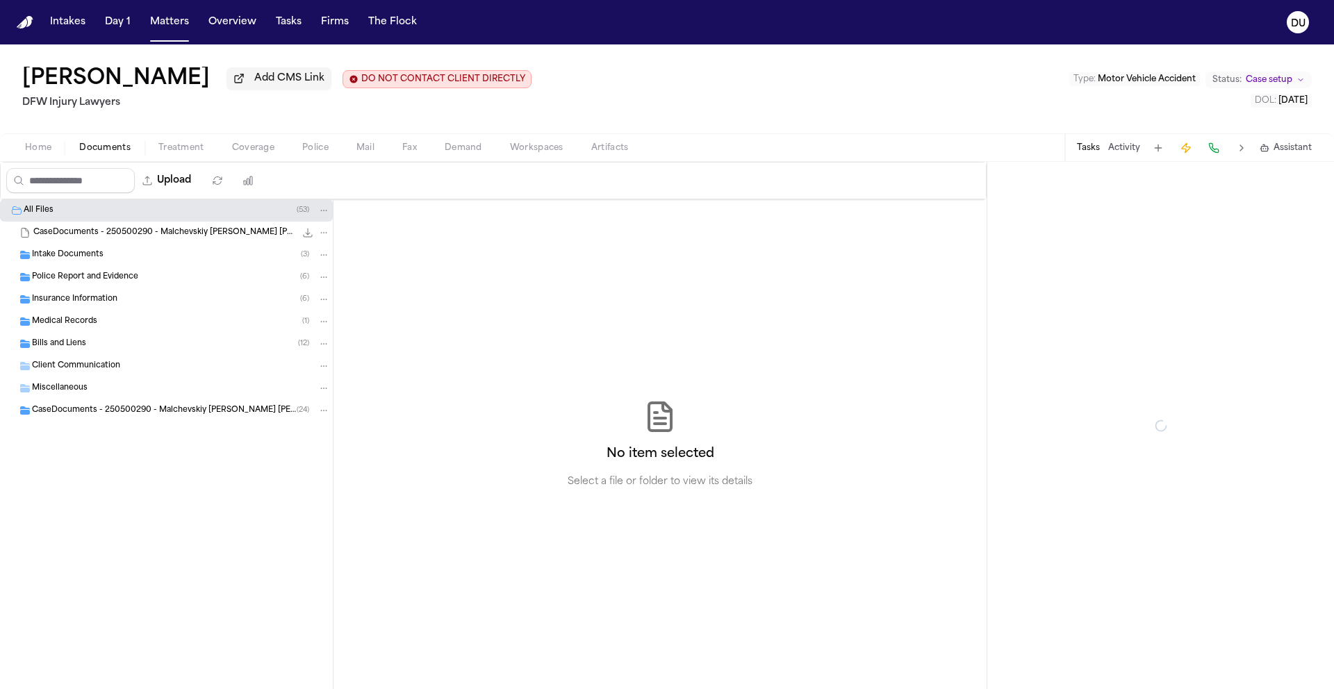
click at [111, 153] on span "Documents" at bounding box center [104, 147] width 51 height 11
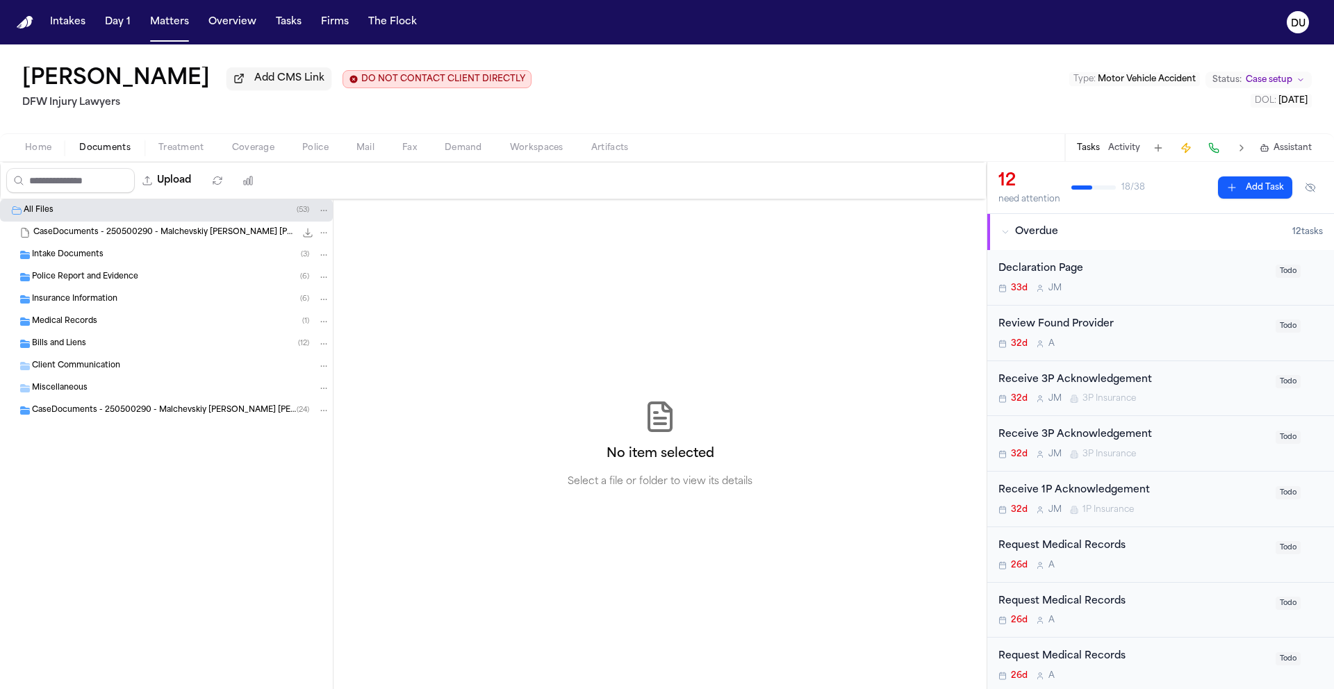
click at [40, 147] on span "Home" at bounding box center [38, 147] width 26 height 11
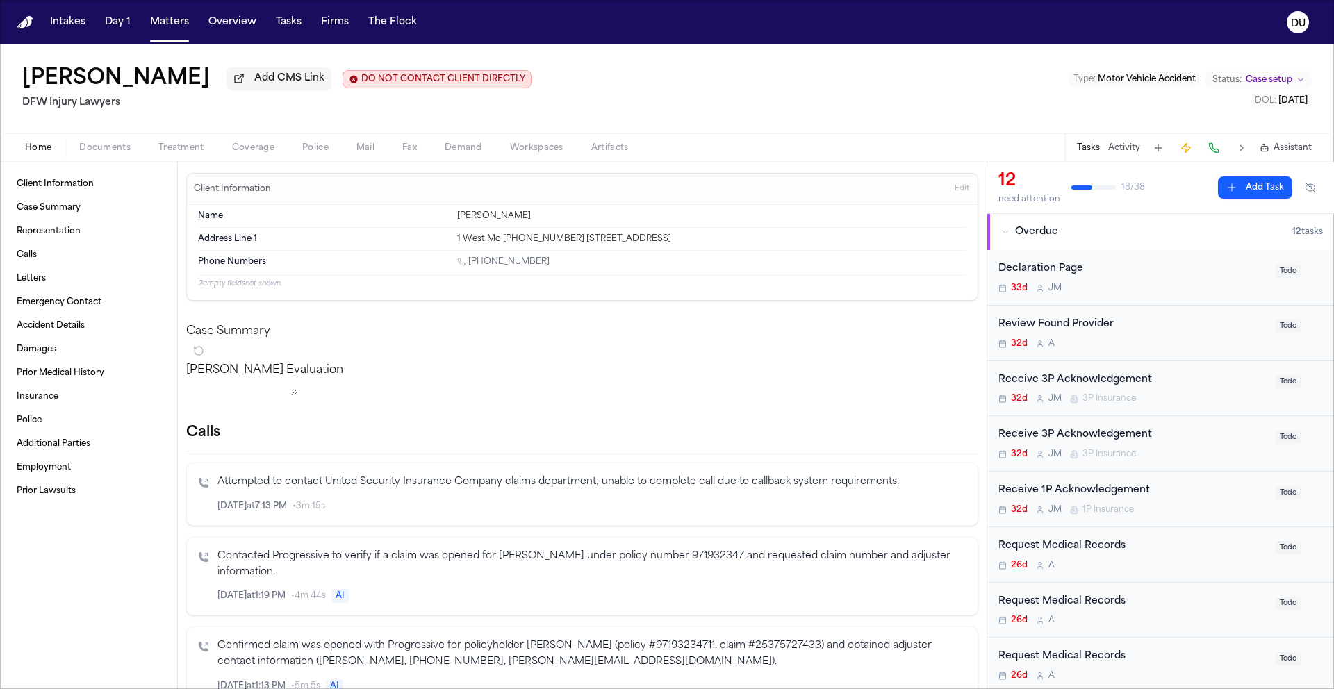
click at [117, 150] on span "Documents" at bounding box center [104, 147] width 51 height 11
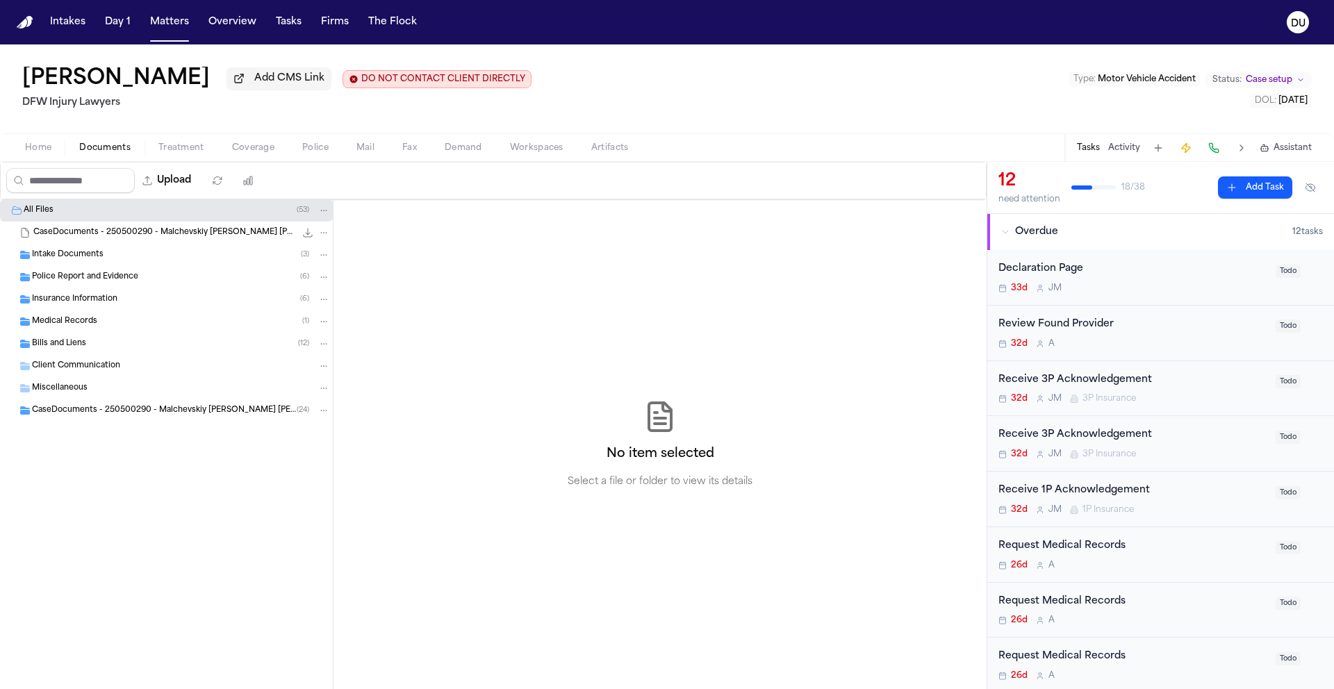
click at [188, 153] on span "Treatment" at bounding box center [181, 147] width 46 height 11
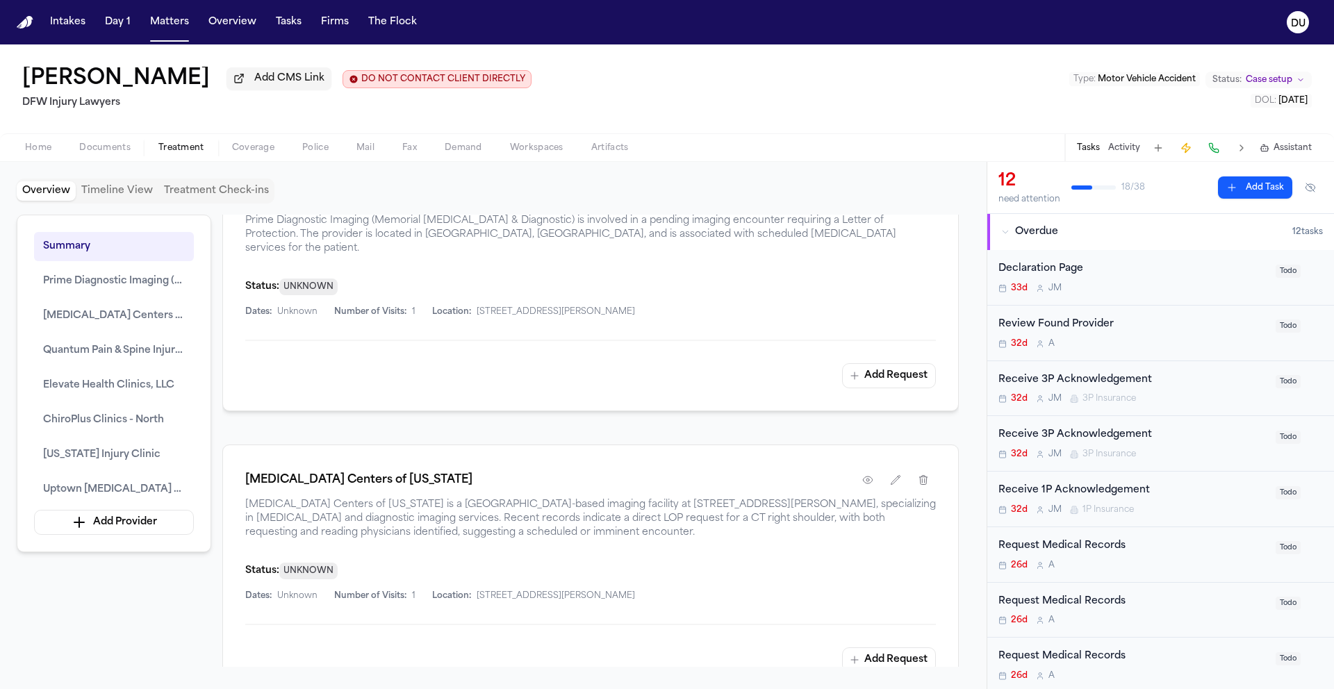
scroll to position [1064, 0]
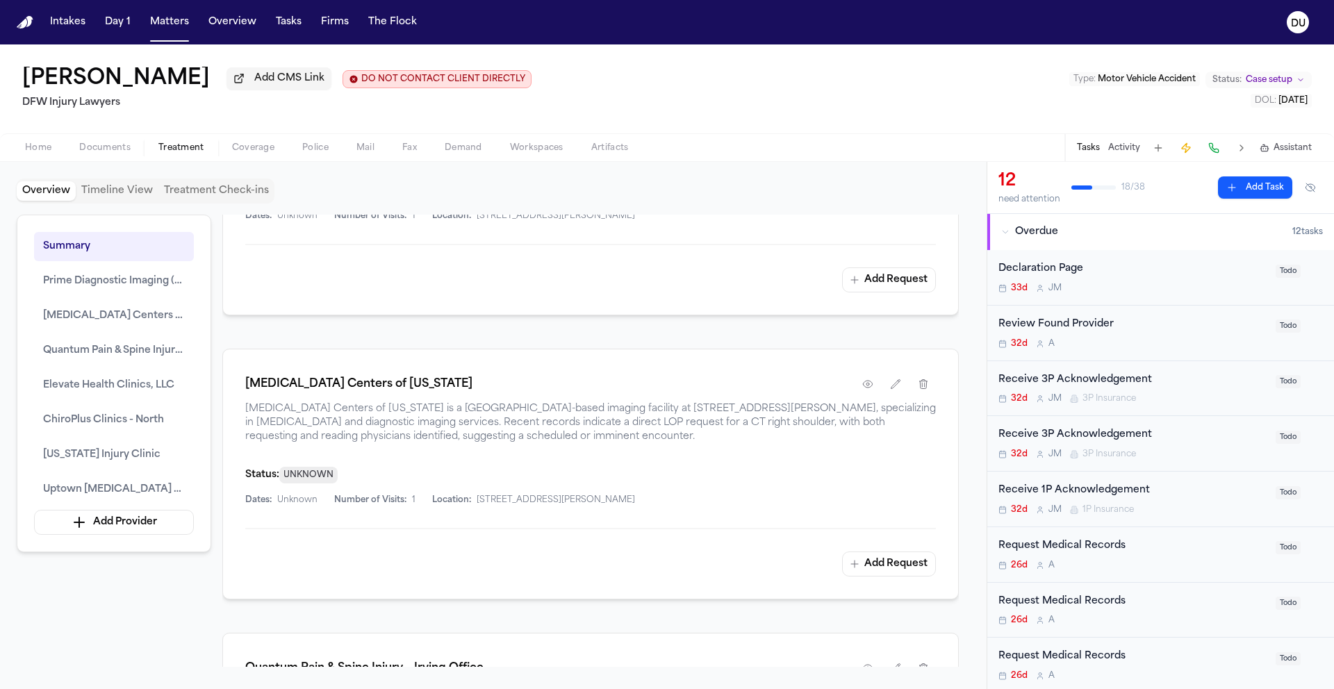
click at [659, 466] on div "Status: UNKNOWN" at bounding box center [590, 474] width 690 height 17
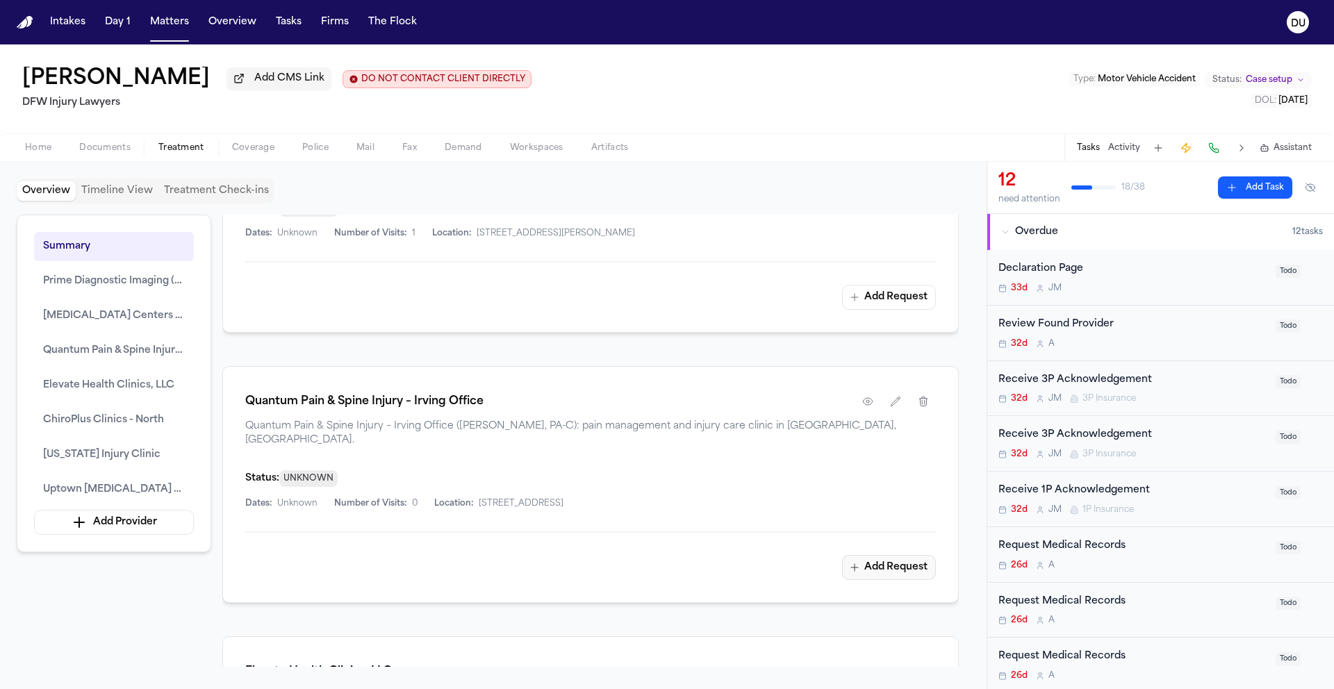
click at [899, 555] on button "Add Request" at bounding box center [889, 567] width 94 height 25
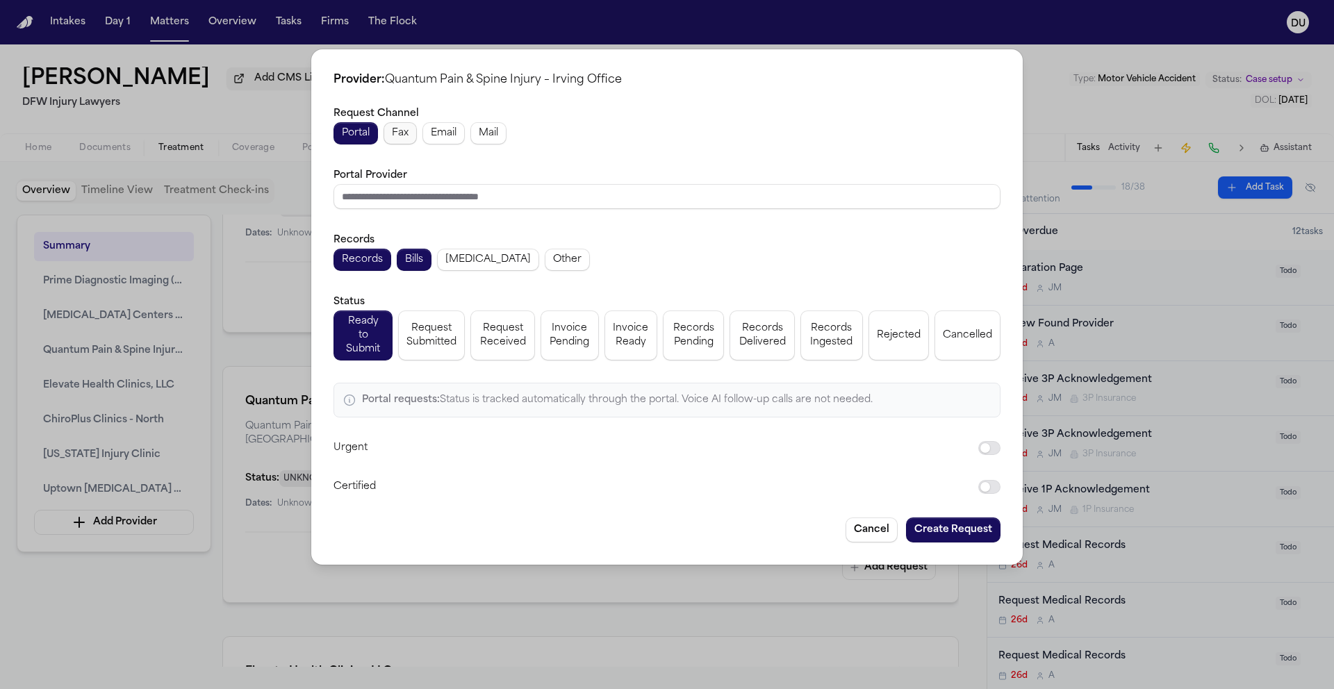
click at [398, 140] on span "Fax" at bounding box center [400, 133] width 17 height 14
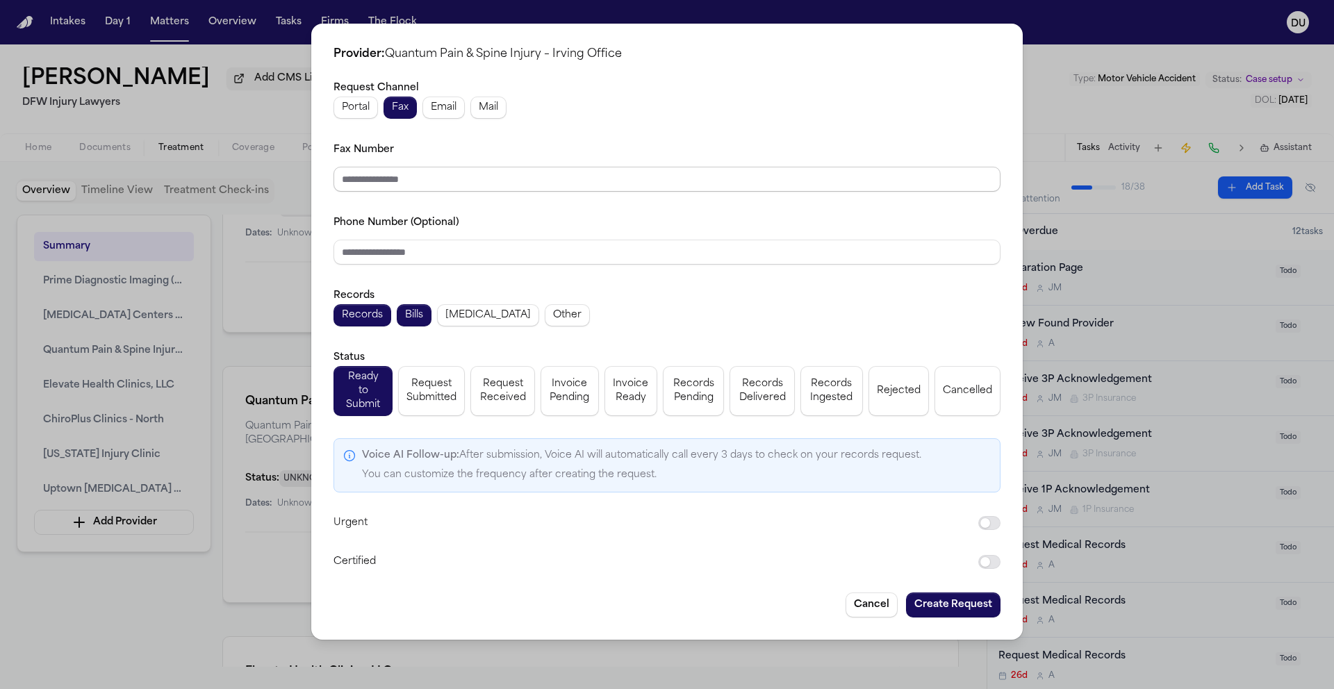
click at [708, 189] on input "Fax Number" at bounding box center [666, 179] width 667 height 25
type input "**********"
click at [959, 598] on button "Create Request" at bounding box center [953, 604] width 94 height 25
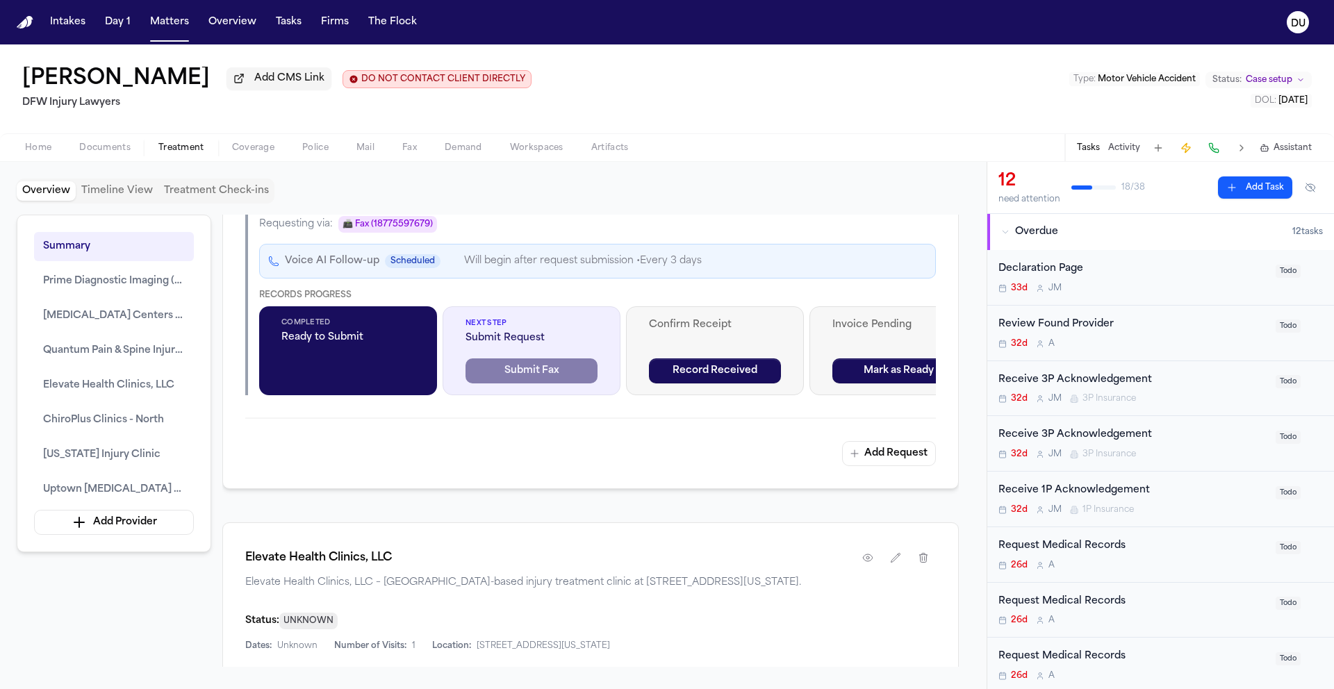
scroll to position [1711, 0]
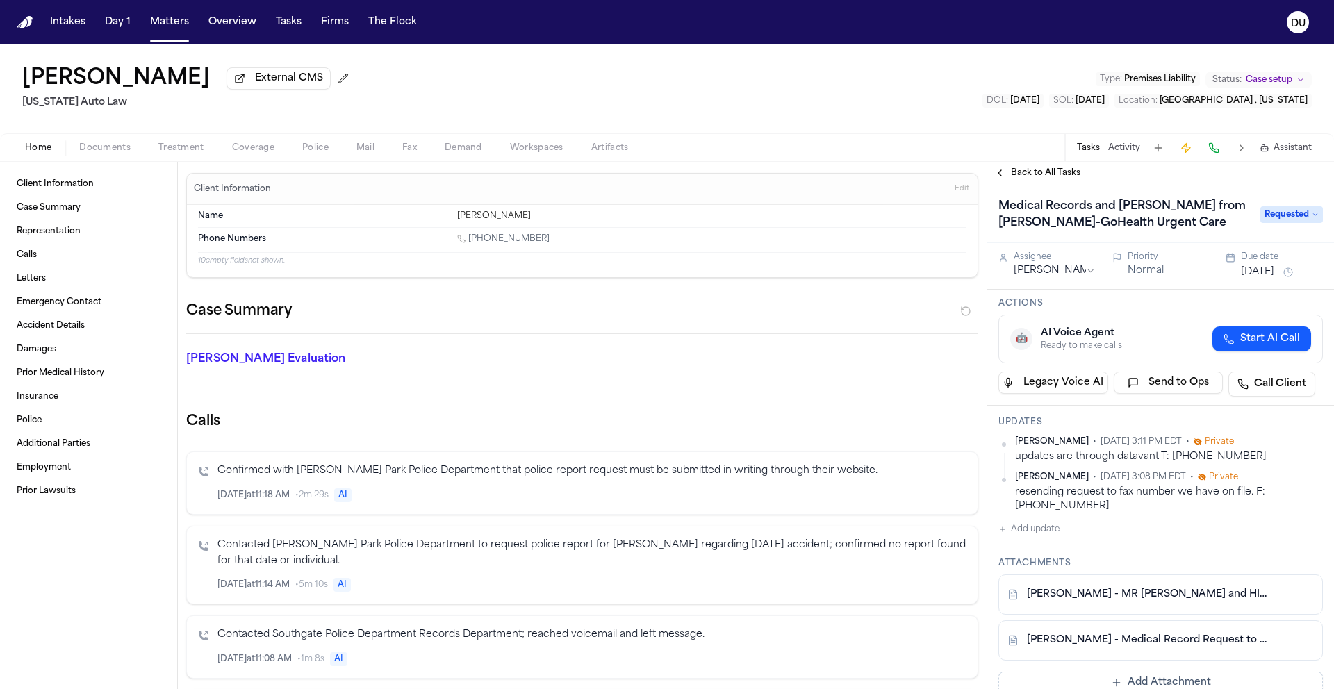
scroll to position [69, 0]
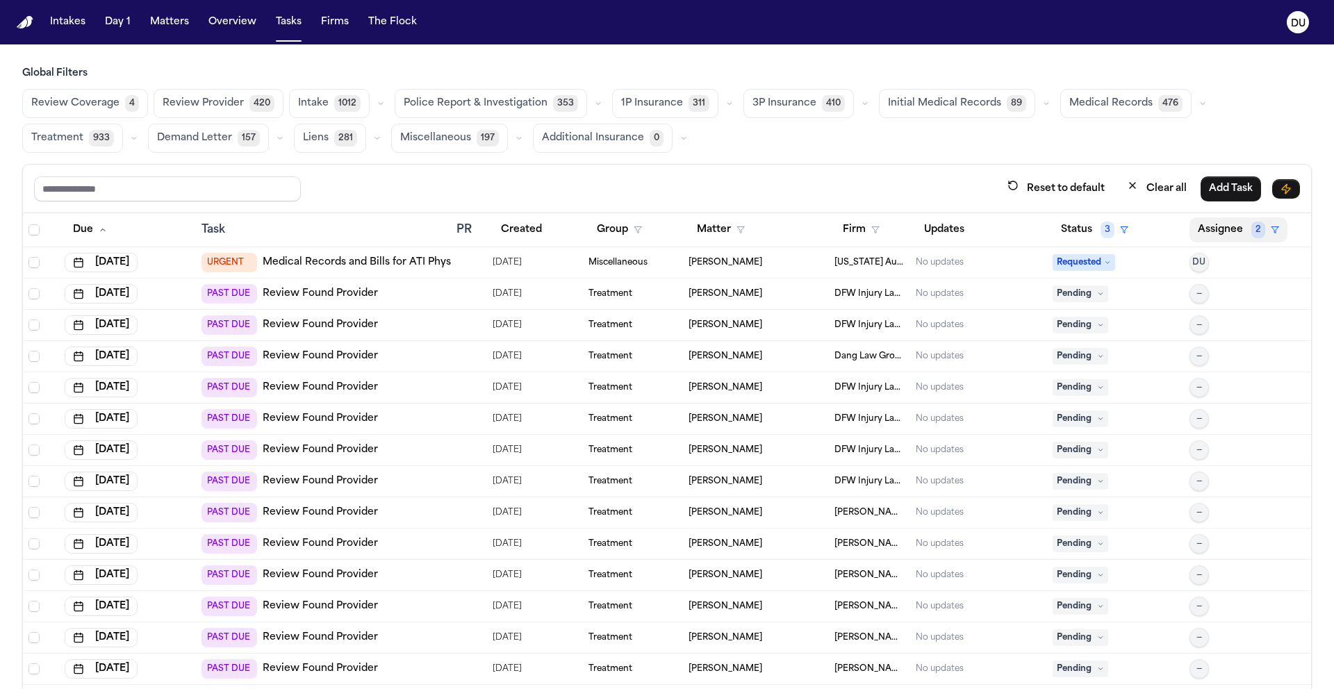
click at [1194, 231] on button "Assignee 2" at bounding box center [1238, 229] width 98 height 25
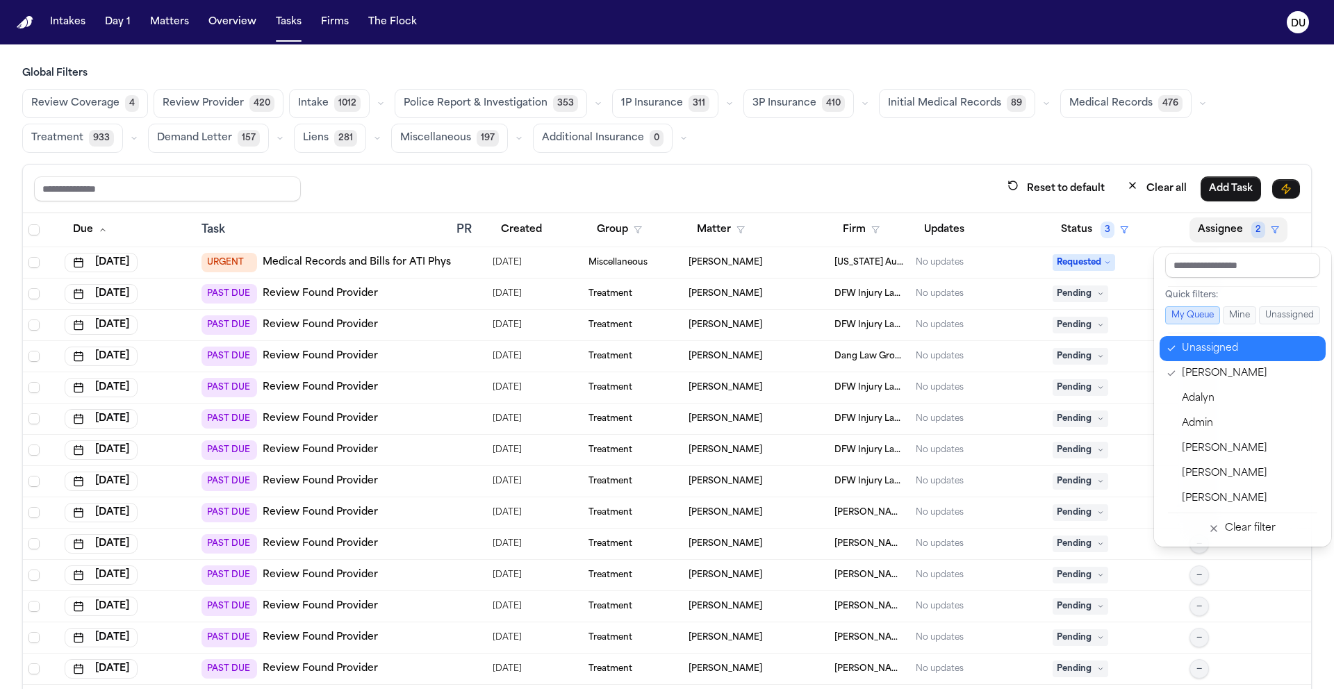
click at [1204, 351] on div "Unassigned" at bounding box center [1248, 348] width 135 height 17
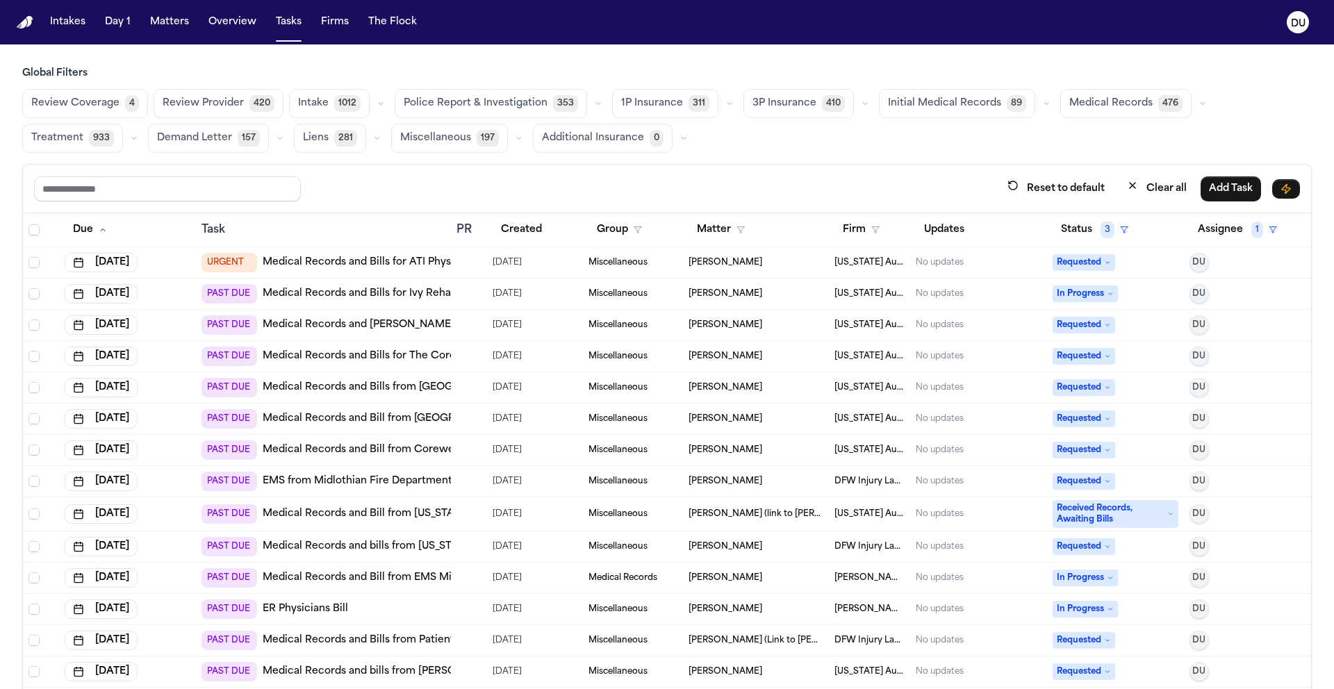
click at [411, 264] on link "Medical Records and Bills for ATI Physical Therapy [GEOGRAPHIC_DATA]" at bounding box center [443, 263] width 360 height 14
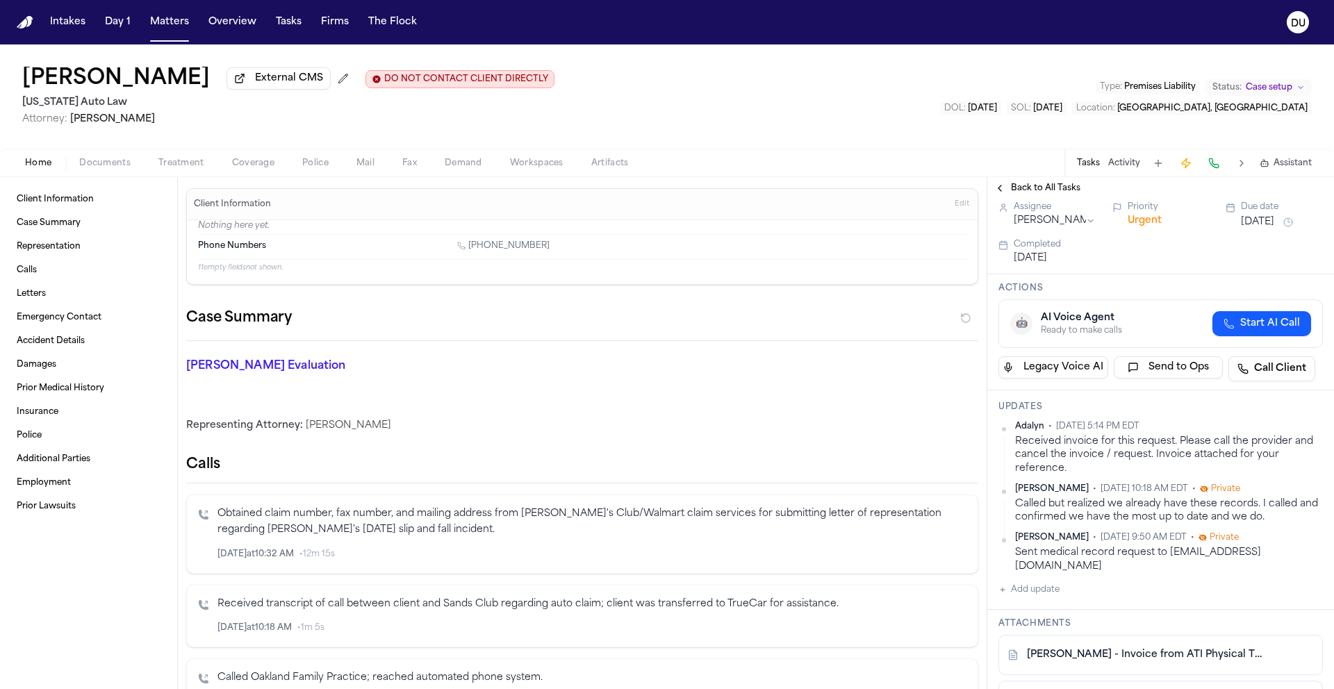
scroll to position [79, 0]
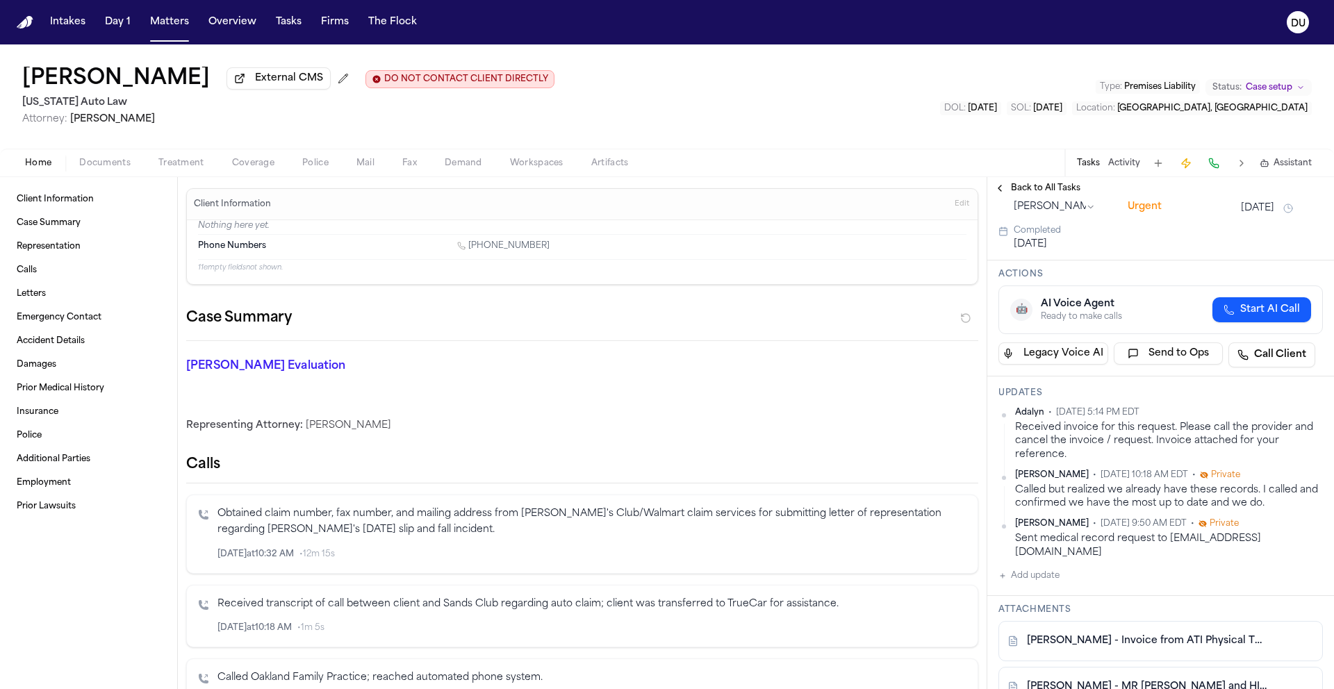
click at [1036, 579] on button "Add update" at bounding box center [1028, 575] width 61 height 17
click at [1086, 597] on textarea "Add your update" at bounding box center [1168, 587] width 297 height 28
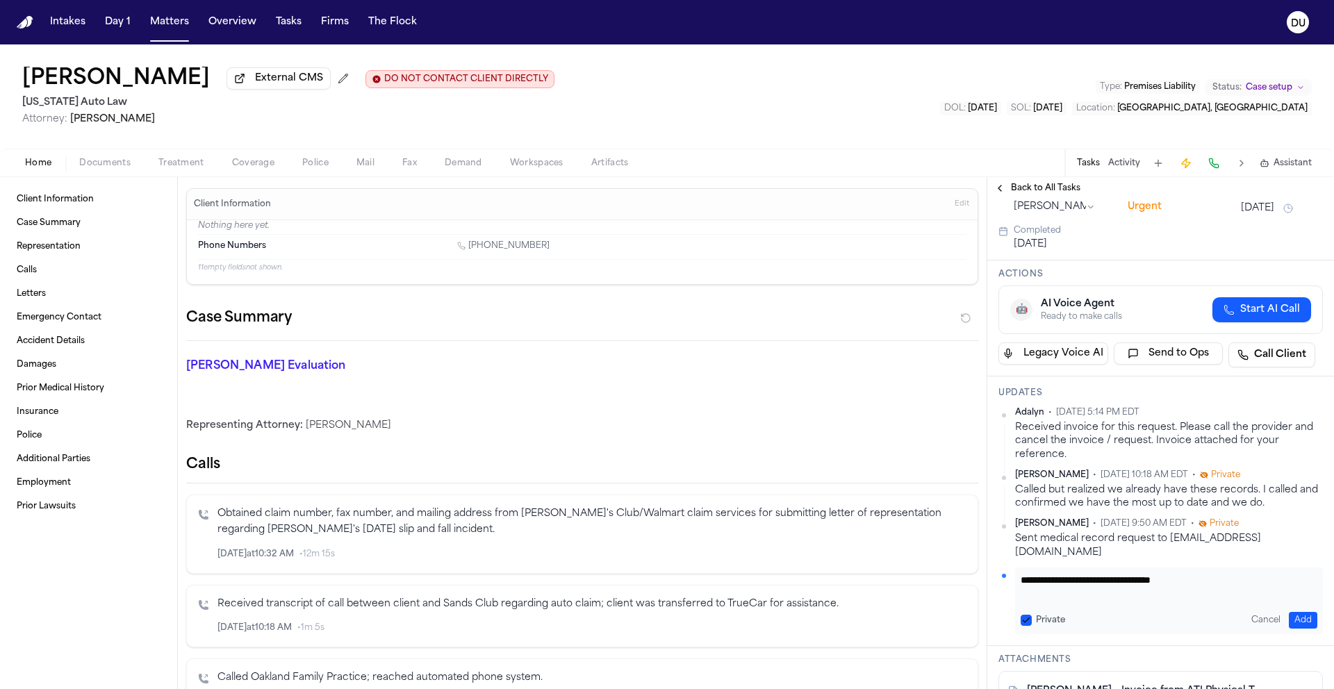
type textarea "**********"
click at [1291, 624] on button "Add" at bounding box center [1302, 620] width 28 height 17
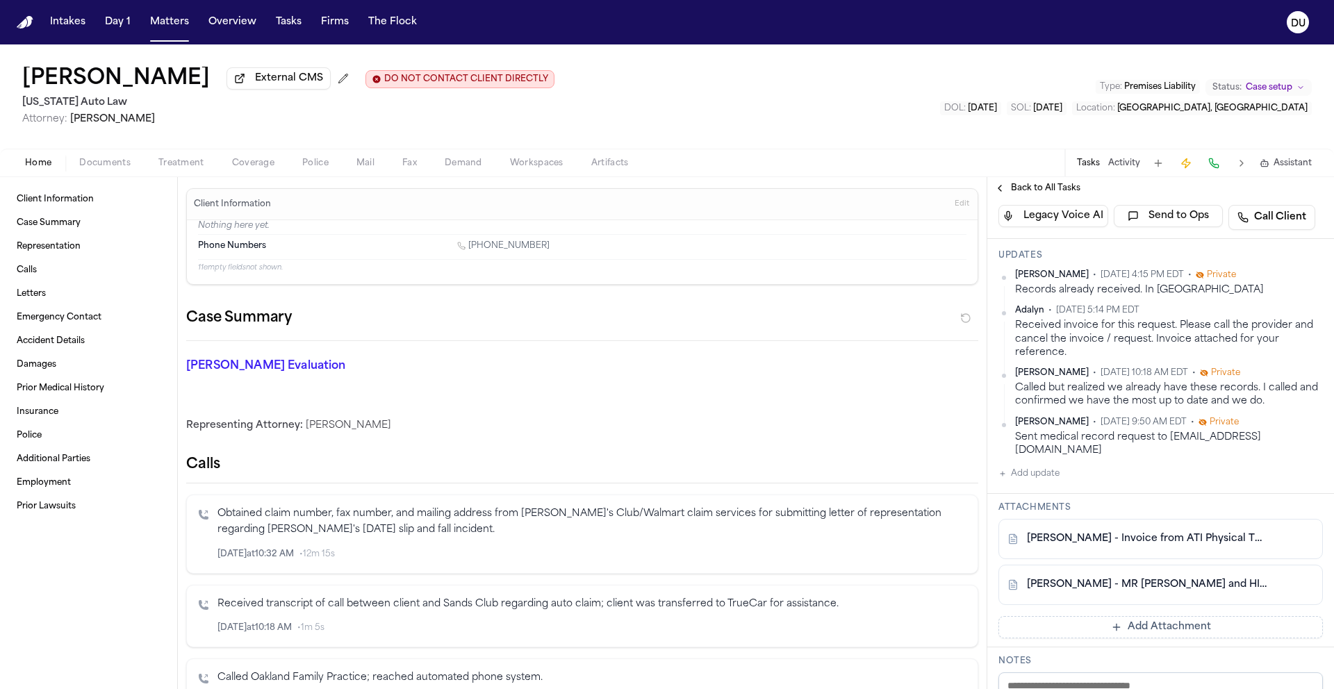
scroll to position [0, 0]
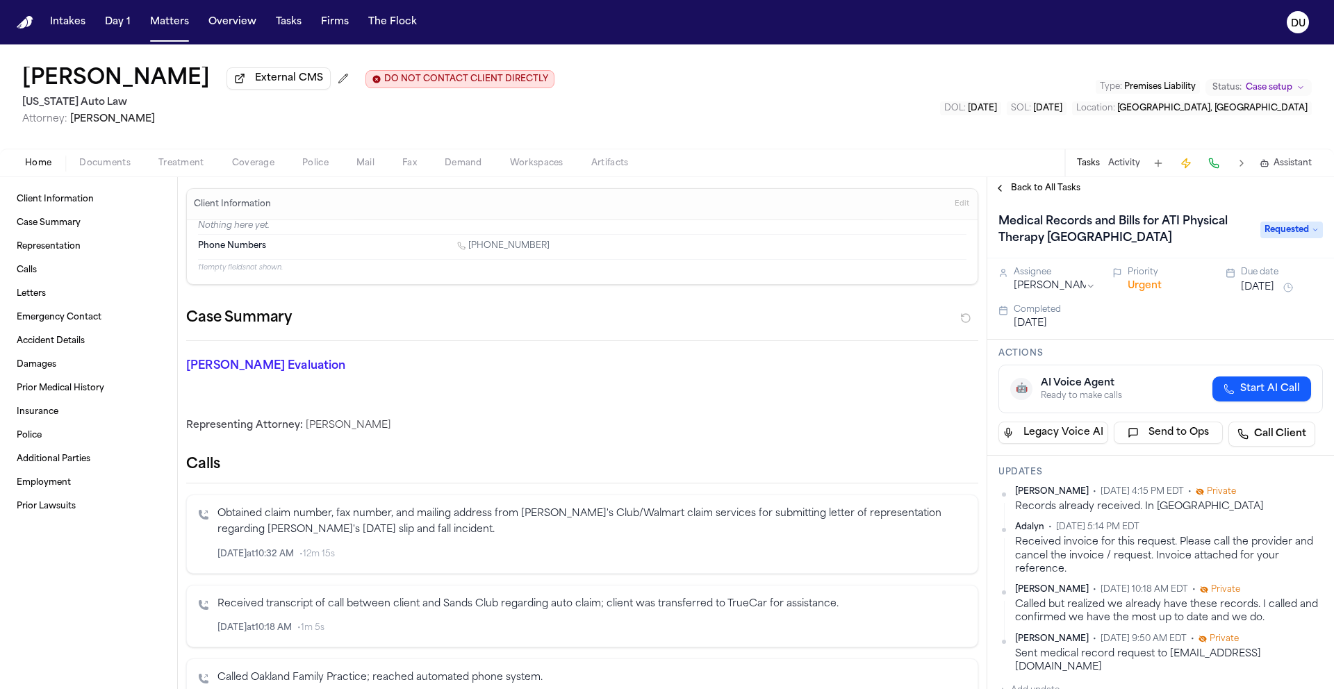
click at [1293, 230] on span "Requested" at bounding box center [1291, 230] width 63 height 17
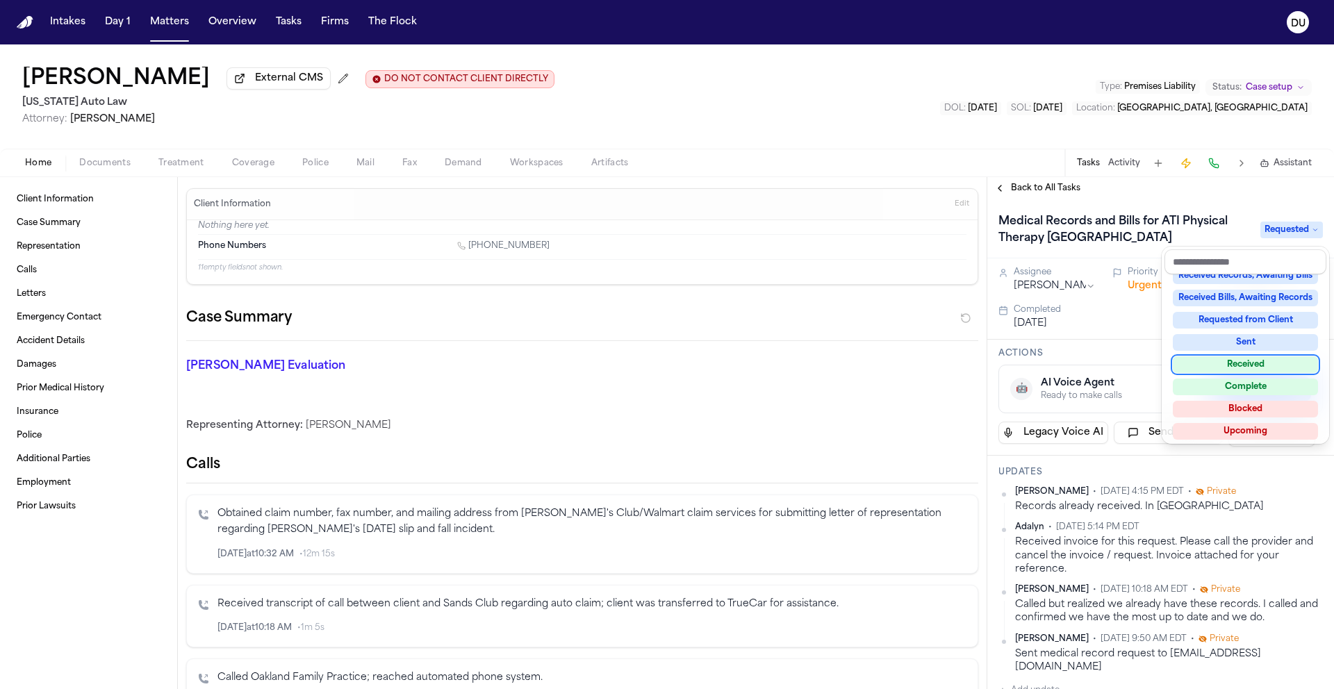
click at [1247, 361] on div "Received" at bounding box center [1244, 364] width 145 height 17
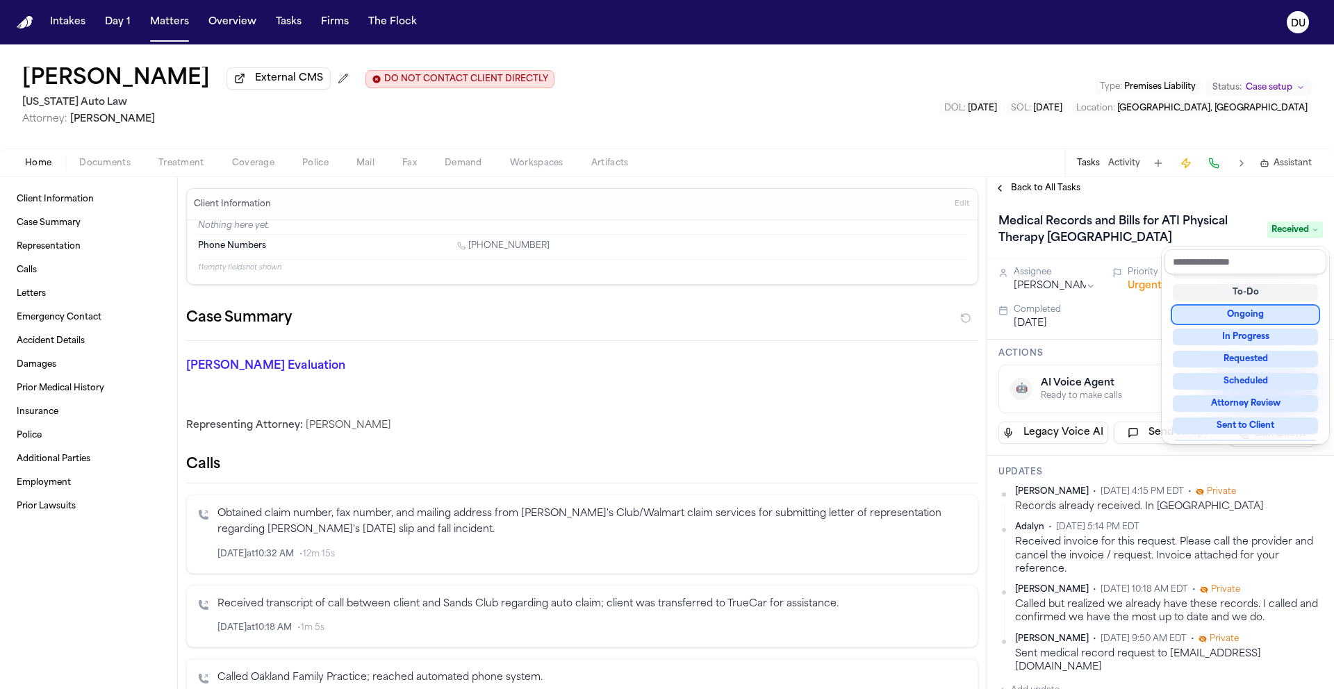
click at [1011, 190] on div "Back to All Tasks Medical Records and Bills for ATI Physical Therapy Rosehill R…" at bounding box center [1160, 433] width 347 height 512
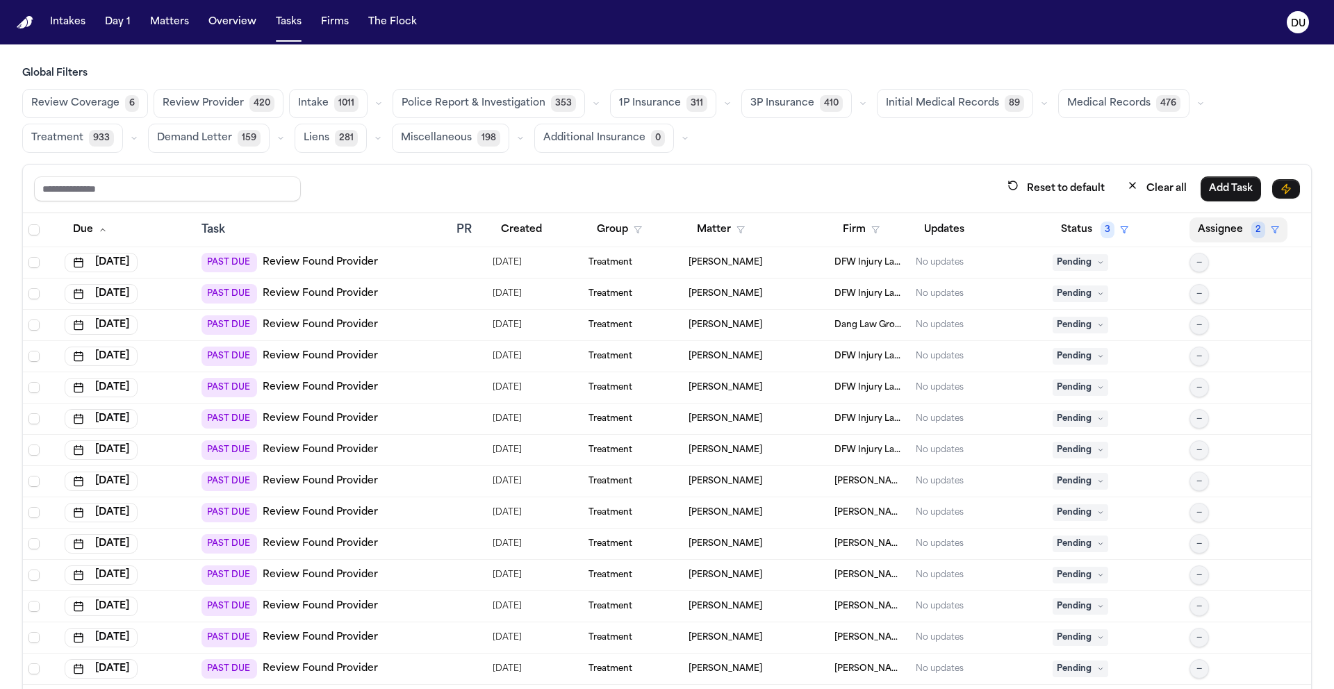
click at [1233, 235] on button "Assignee 2" at bounding box center [1238, 229] width 98 height 25
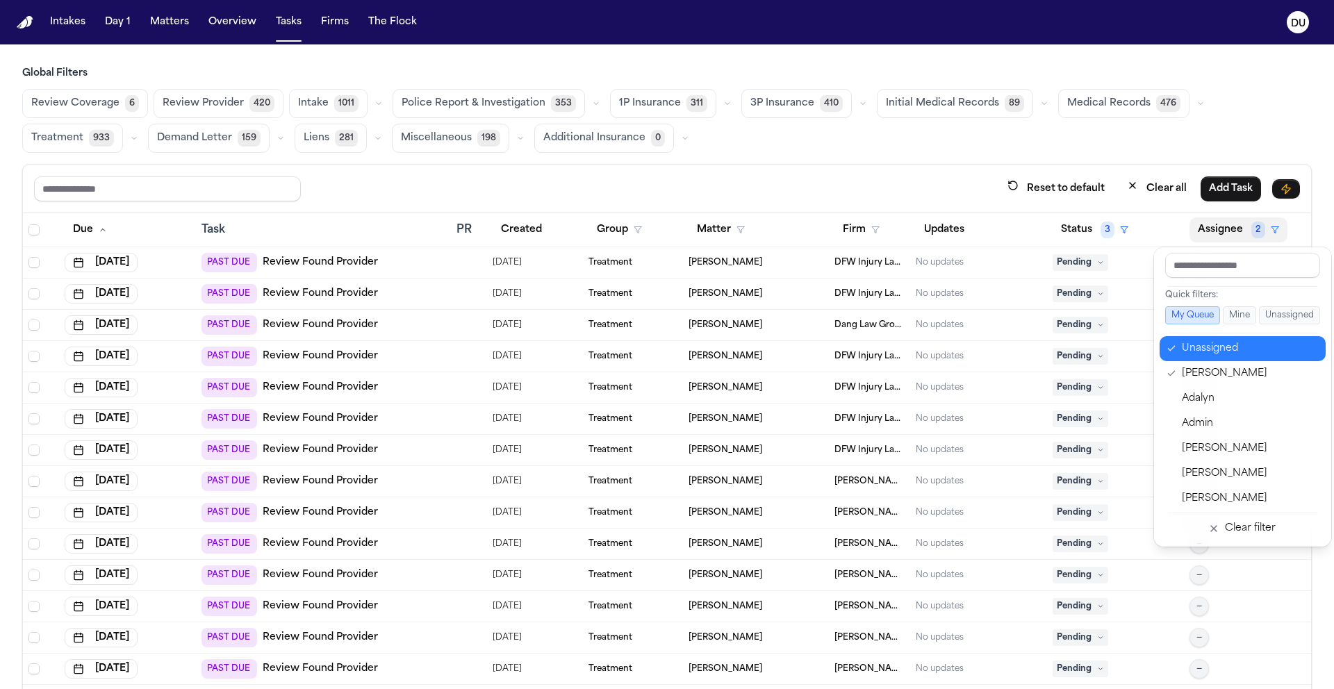
click at [1175, 351] on icon "button" at bounding box center [1171, 348] width 10 height 11
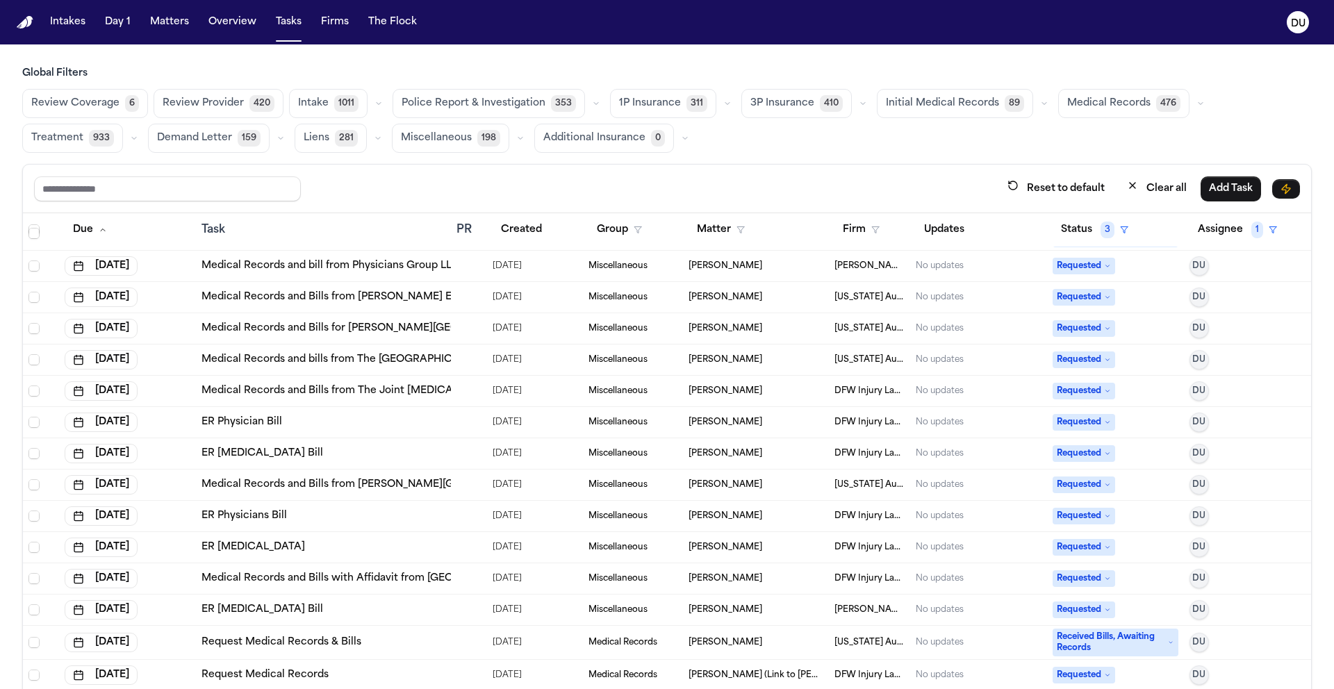
scroll to position [718, 0]
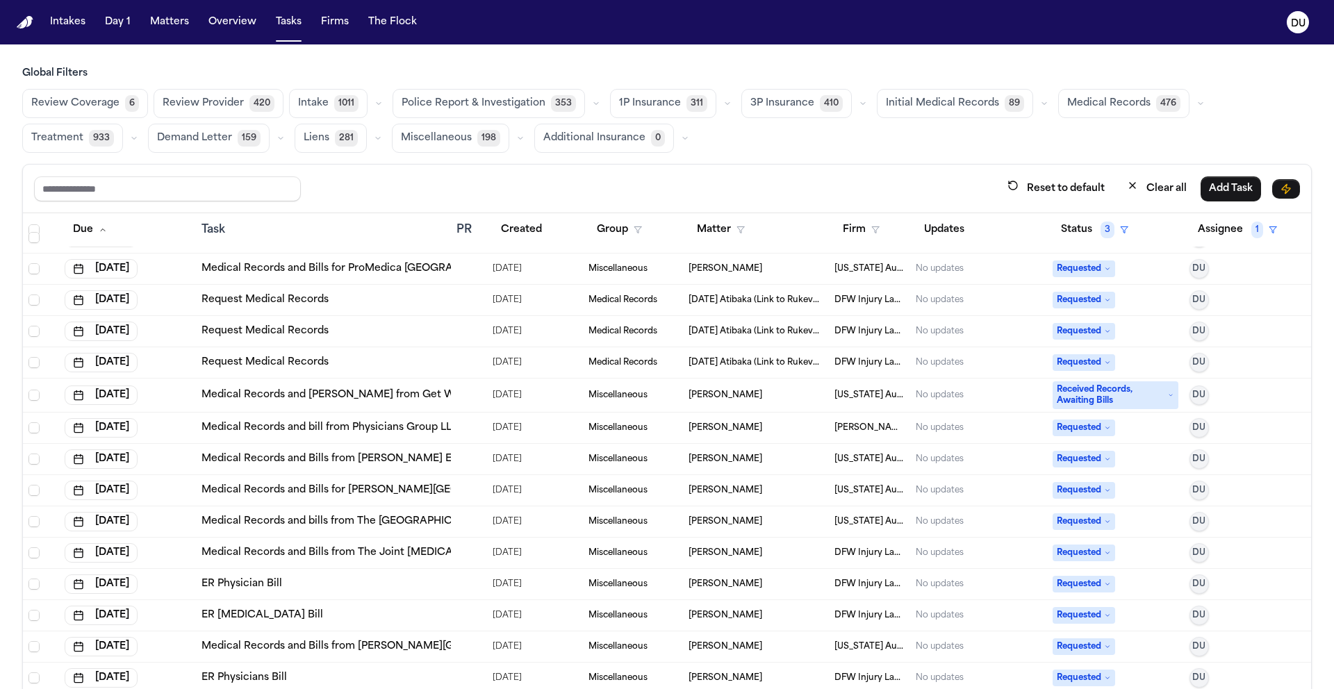
click at [361, 427] on link "Medical Records and bill from Physicians Group LLC" at bounding box center [330, 428] width 258 height 14
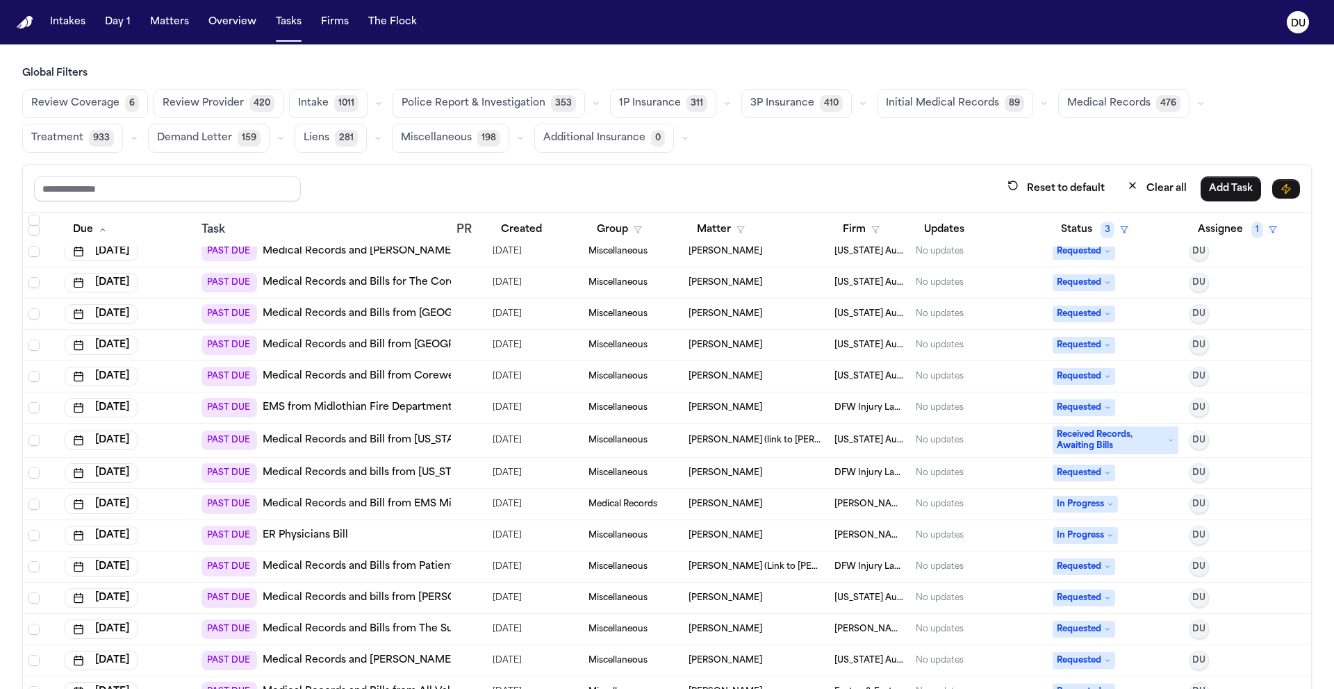
scroll to position [0, 0]
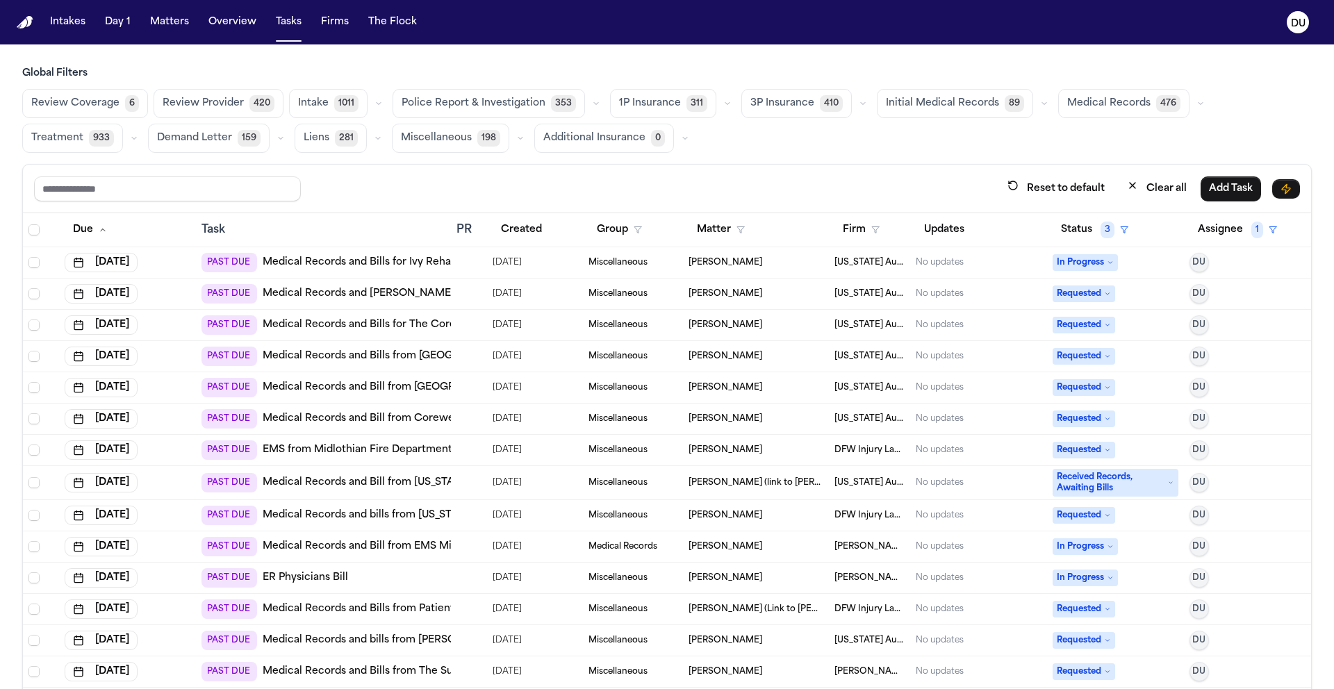
click at [383, 353] on link "Medical Records and Bills from [GEOGRAPHIC_DATA][PERSON_NAME]" at bounding box center [438, 356] width 350 height 14
click at [856, 230] on button "Firm" at bounding box center [860, 229] width 53 height 25
click at [871, 315] on button "DFW Injury Lawyers" at bounding box center [909, 327] width 159 height 25
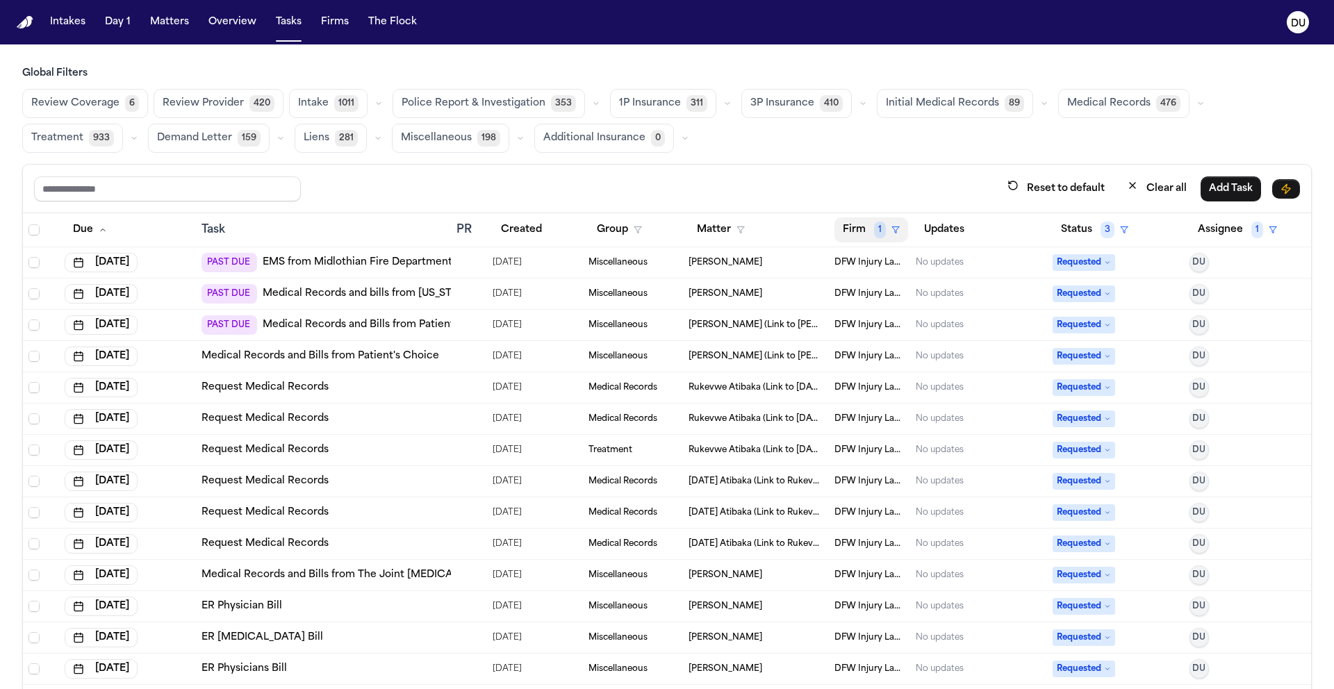
click at [857, 230] on button "Firm 1" at bounding box center [871, 229] width 74 height 25
click at [868, 333] on icon "button" at bounding box center [866, 334] width 6 height 6
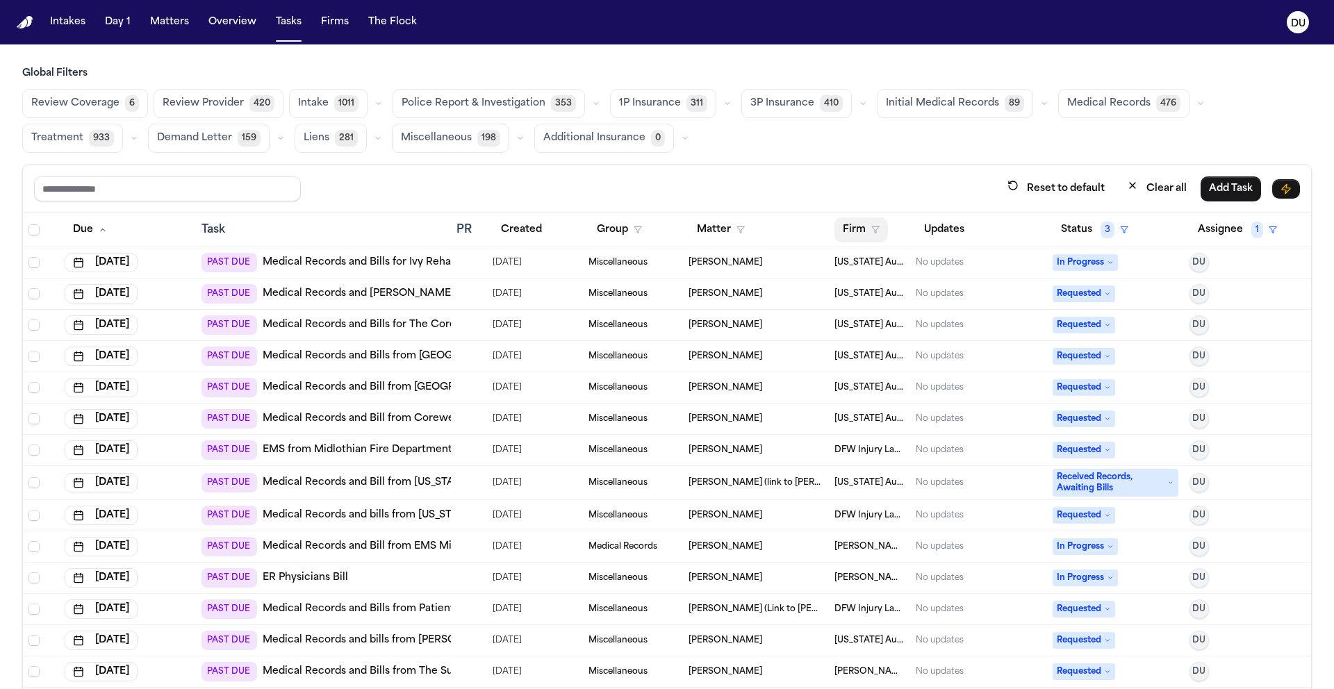
click at [850, 235] on button "Firm" at bounding box center [860, 229] width 53 height 25
click at [874, 301] on div "[US_STATE] Auto Law" at bounding box center [909, 302] width 142 height 17
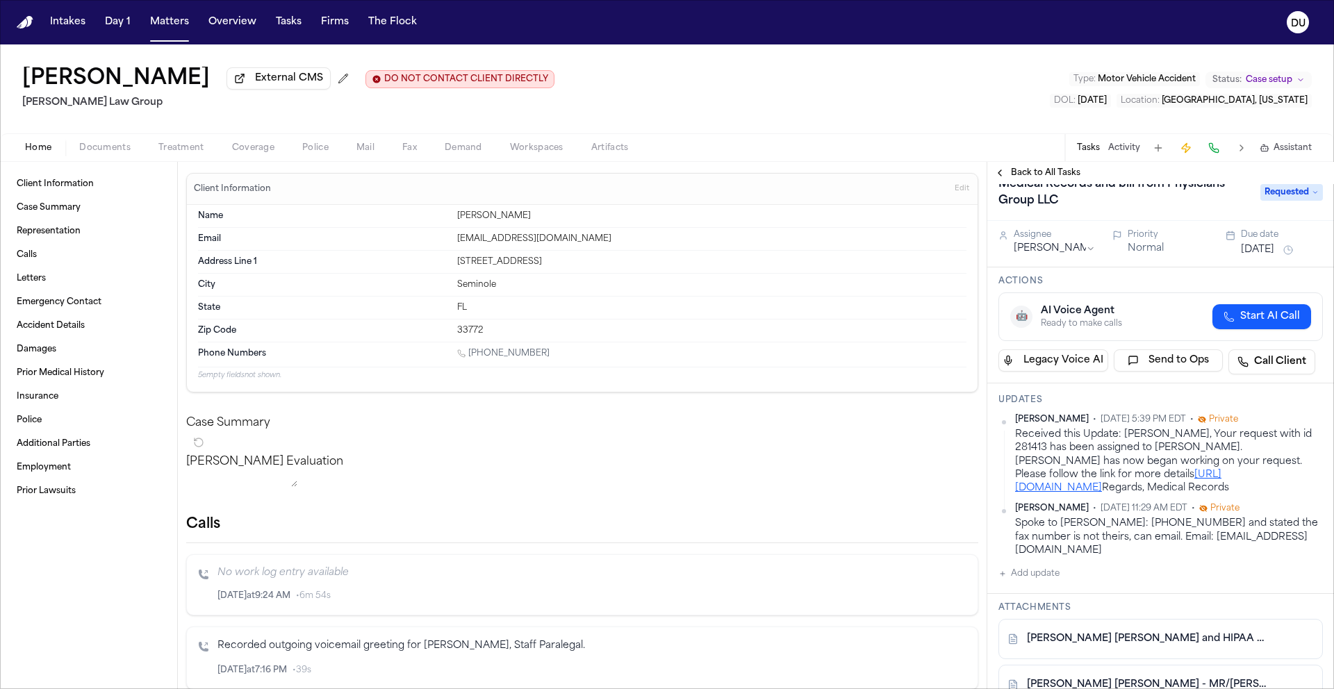
scroll to position [42, 0]
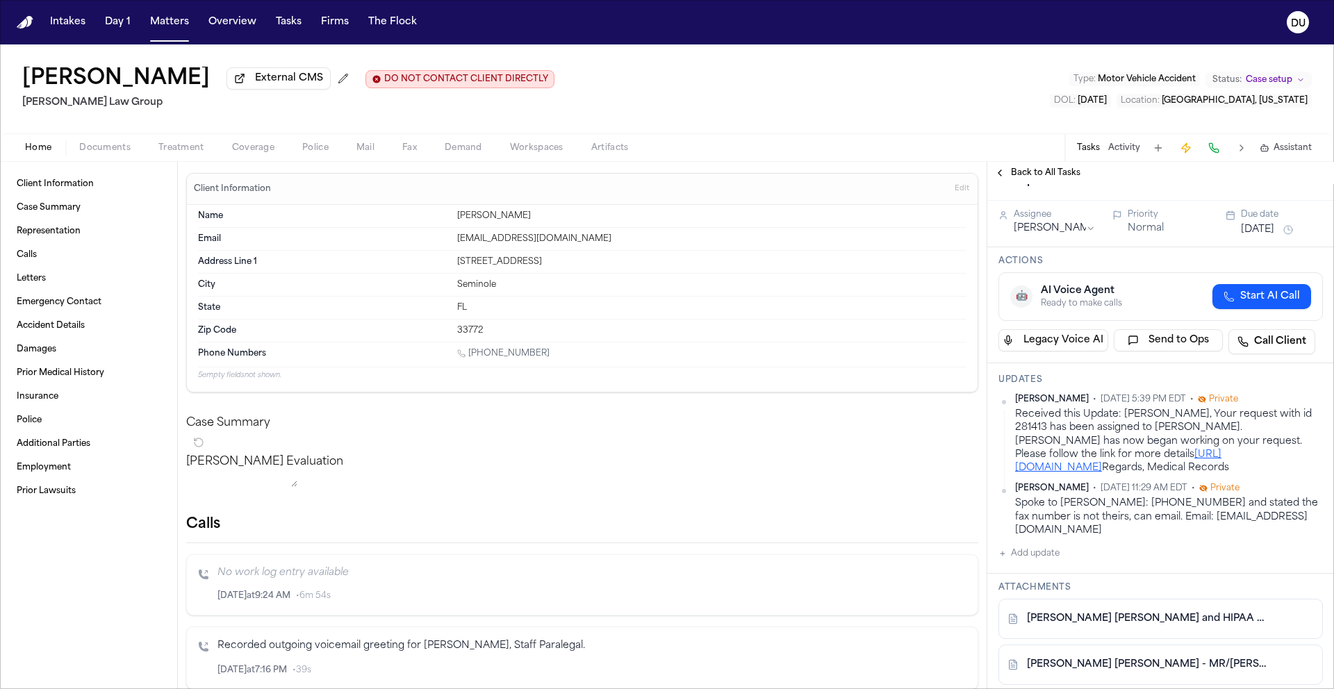
click at [1146, 470] on link "[URL][DOMAIN_NAME]" at bounding box center [1118, 461] width 206 height 24
drag, startPoint x: 1168, startPoint y: 430, endPoint x: 1240, endPoint y: 429, distance: 72.2
click at [1240, 429] on div "Received this Update: [PERSON_NAME], Your request with id 281413 has been assig…" at bounding box center [1169, 441] width 308 height 67
copy div "[PERSON_NAME]"
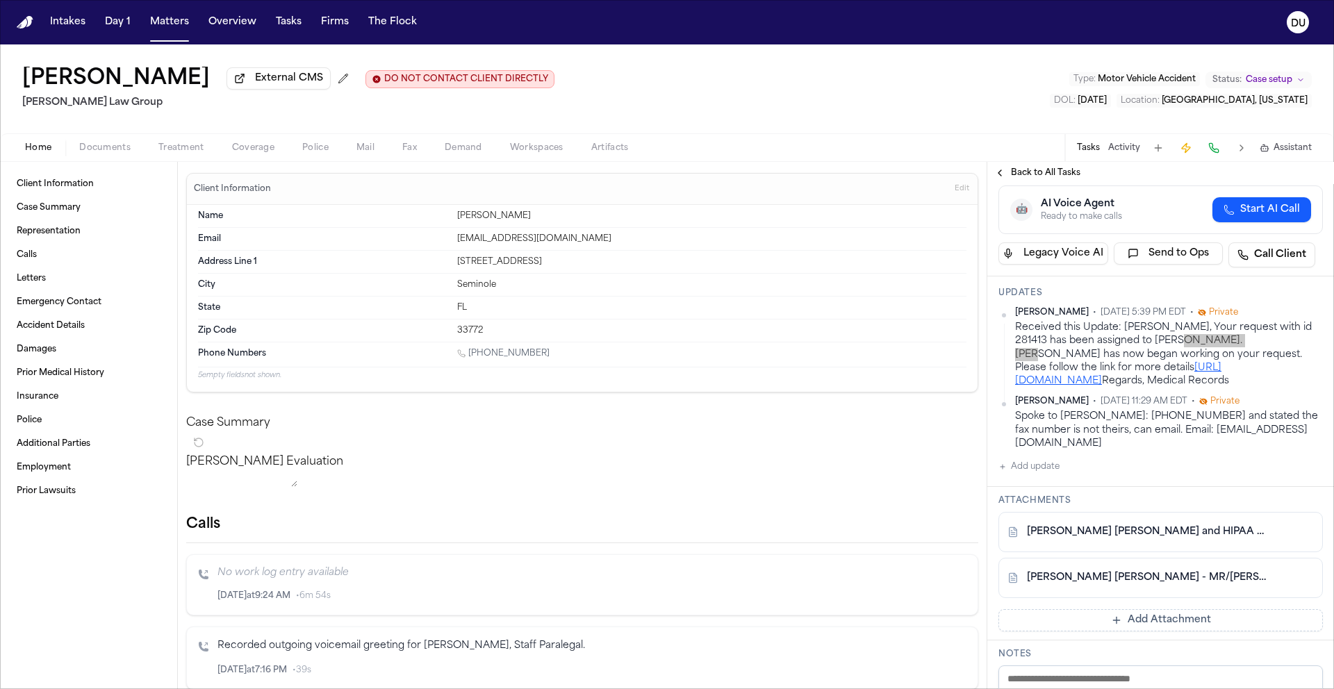
scroll to position [126, 0]
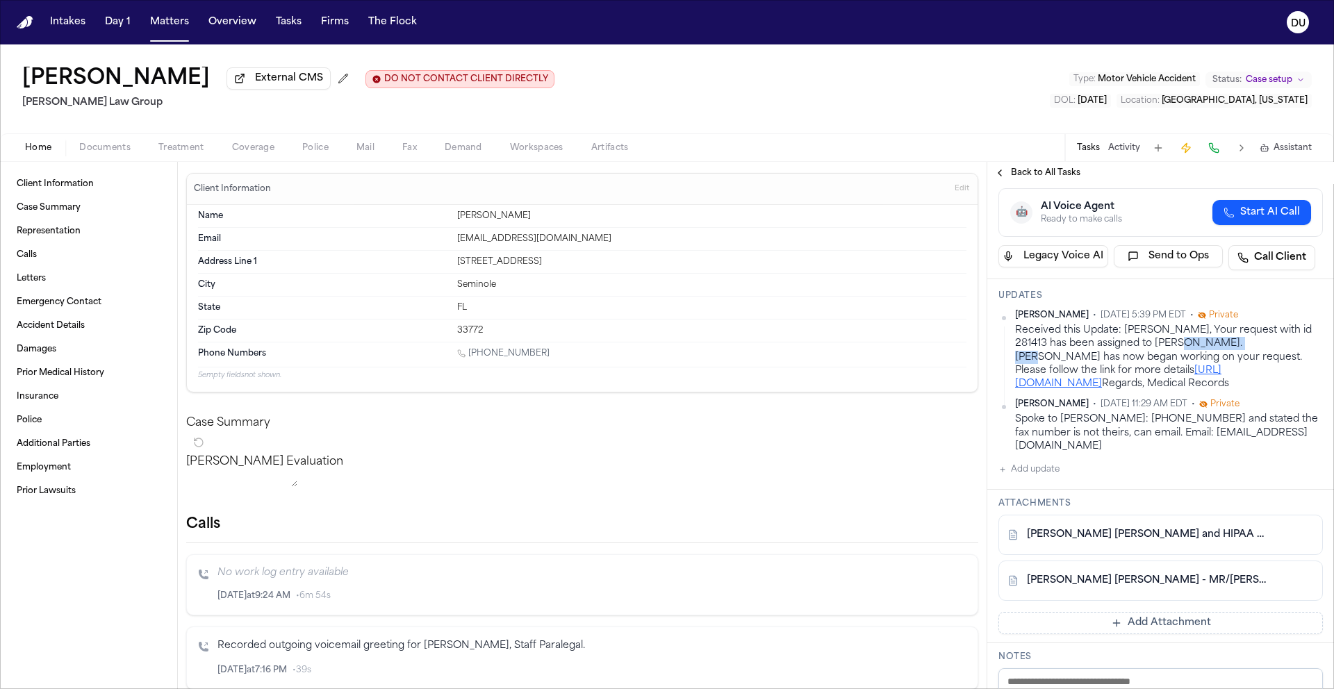
click at [1152, 588] on link "[PERSON_NAME] [PERSON_NAME] - MR/[PERSON_NAME] Request and HIPAA Auth to Physic…" at bounding box center [1147, 581] width 240 height 14
click at [1017, 478] on button "Add update" at bounding box center [1028, 469] width 61 height 17
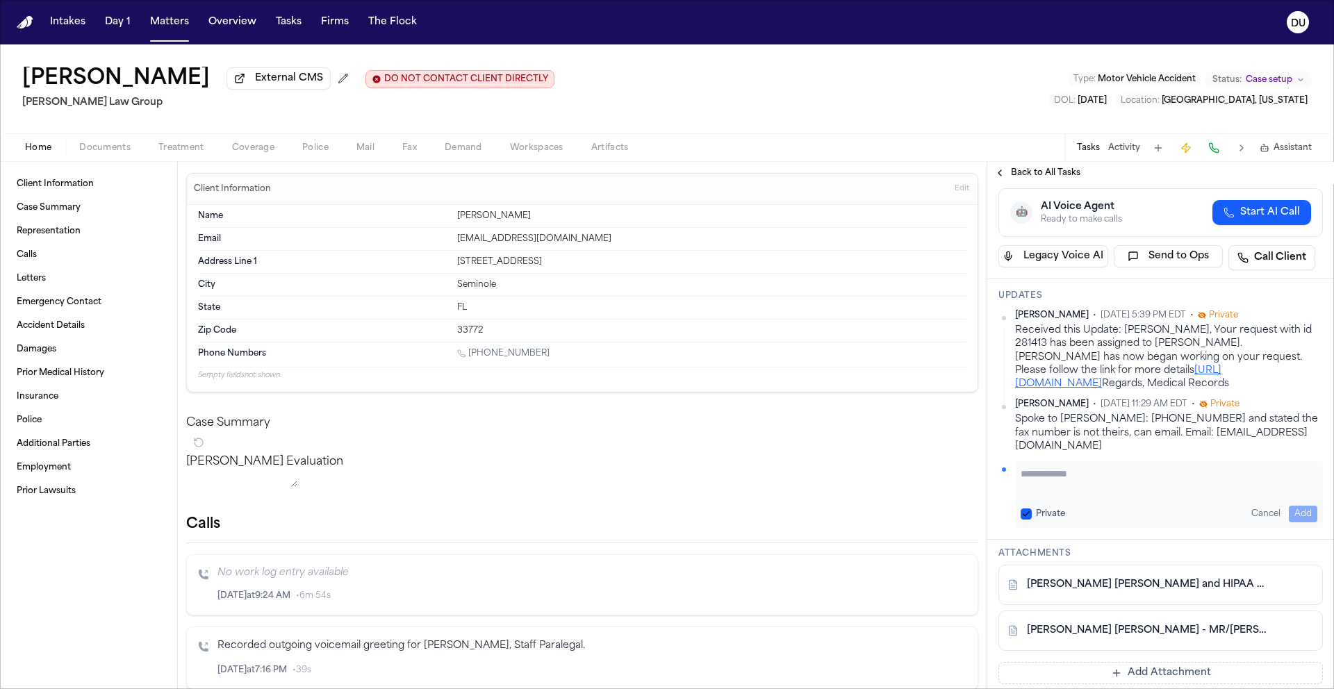
click at [1086, 495] on textarea "Add your update" at bounding box center [1168, 481] width 297 height 28
type textarea "**********"
click at [1291, 522] on button "Add" at bounding box center [1302, 514] width 28 height 17
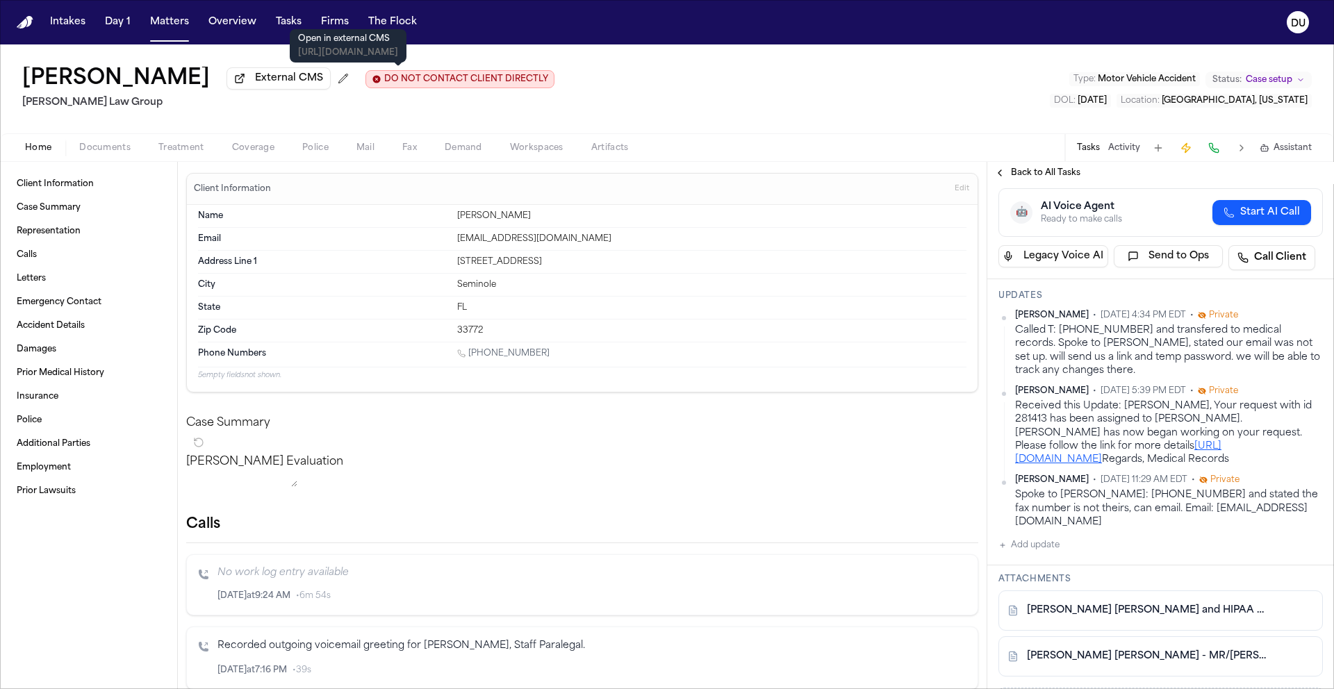
click at [323, 84] on span "External CMS" at bounding box center [289, 79] width 68 height 14
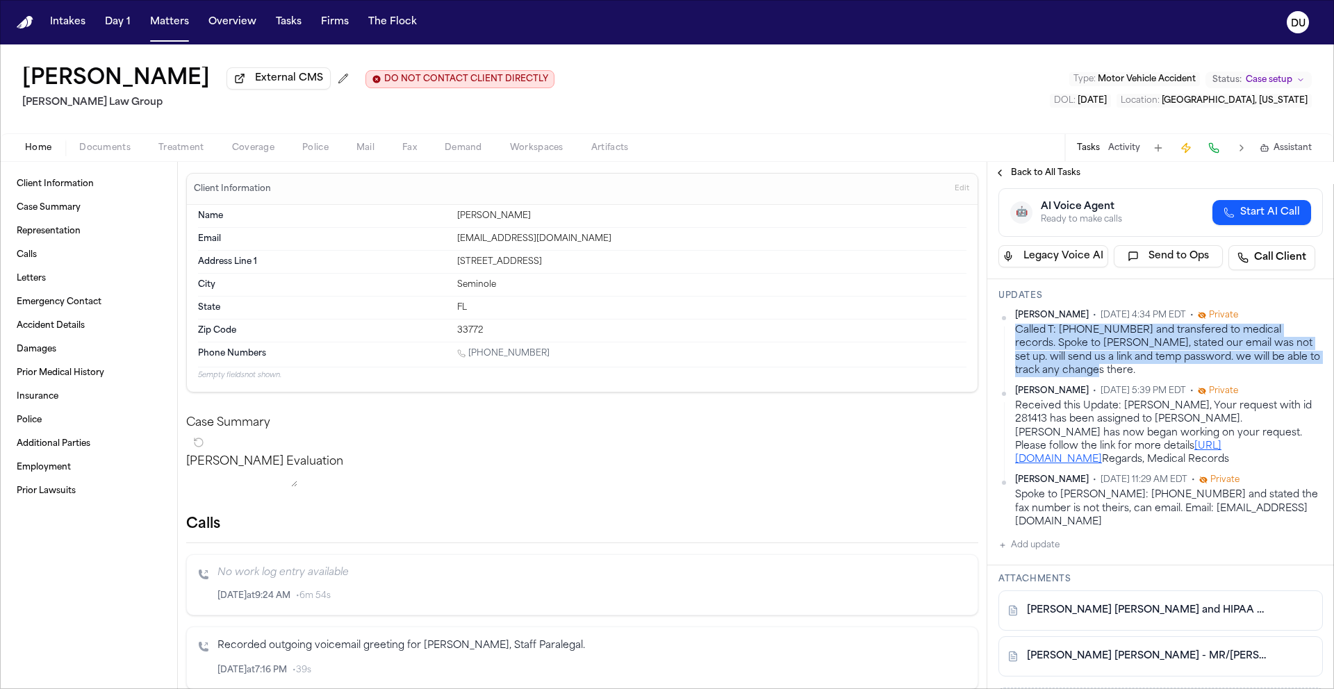
drag, startPoint x: 1092, startPoint y: 374, endPoint x: 1013, endPoint y: 334, distance: 88.5
click at [1013, 334] on div "Daniela Uribe • Sep 8, 2025 4:34 PM EDT • Private Called T: 727-531-1130 and tr…" at bounding box center [1160, 343] width 324 height 67
copy div "Called T: 727-531-1130 and transfered to medical records. Spoke to Jessica, sta…"
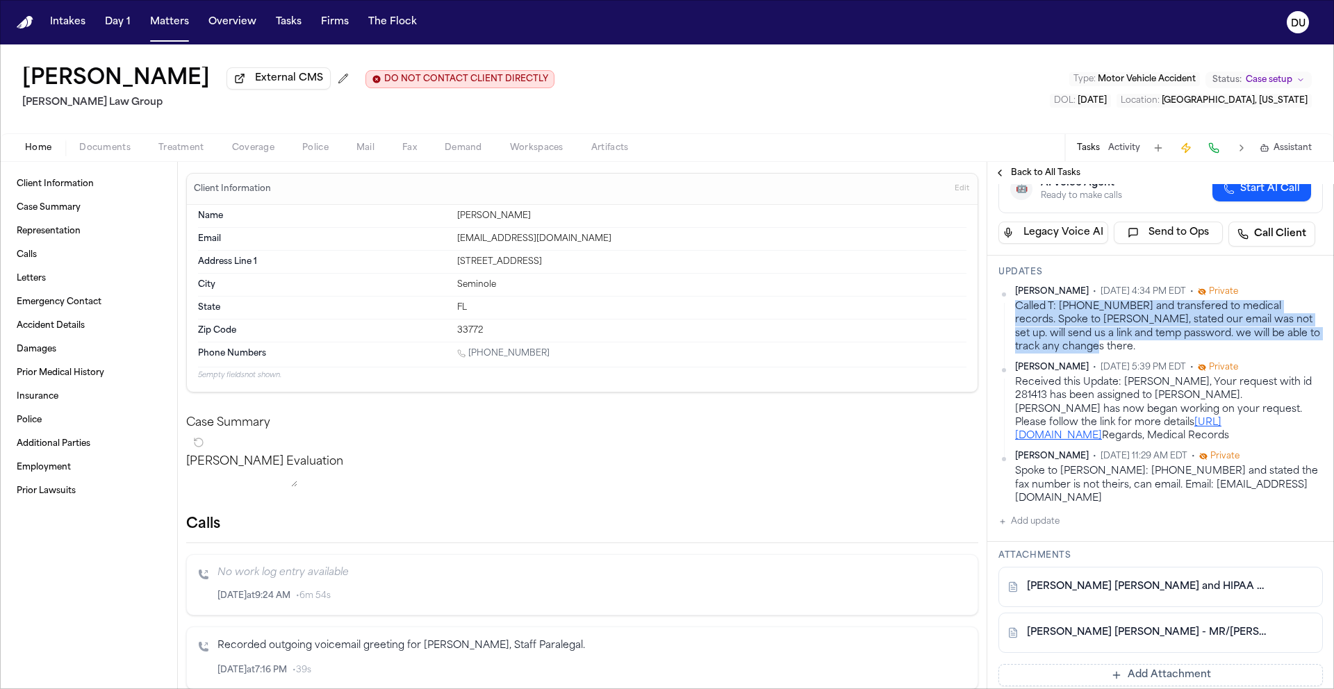
scroll to position [151, 0]
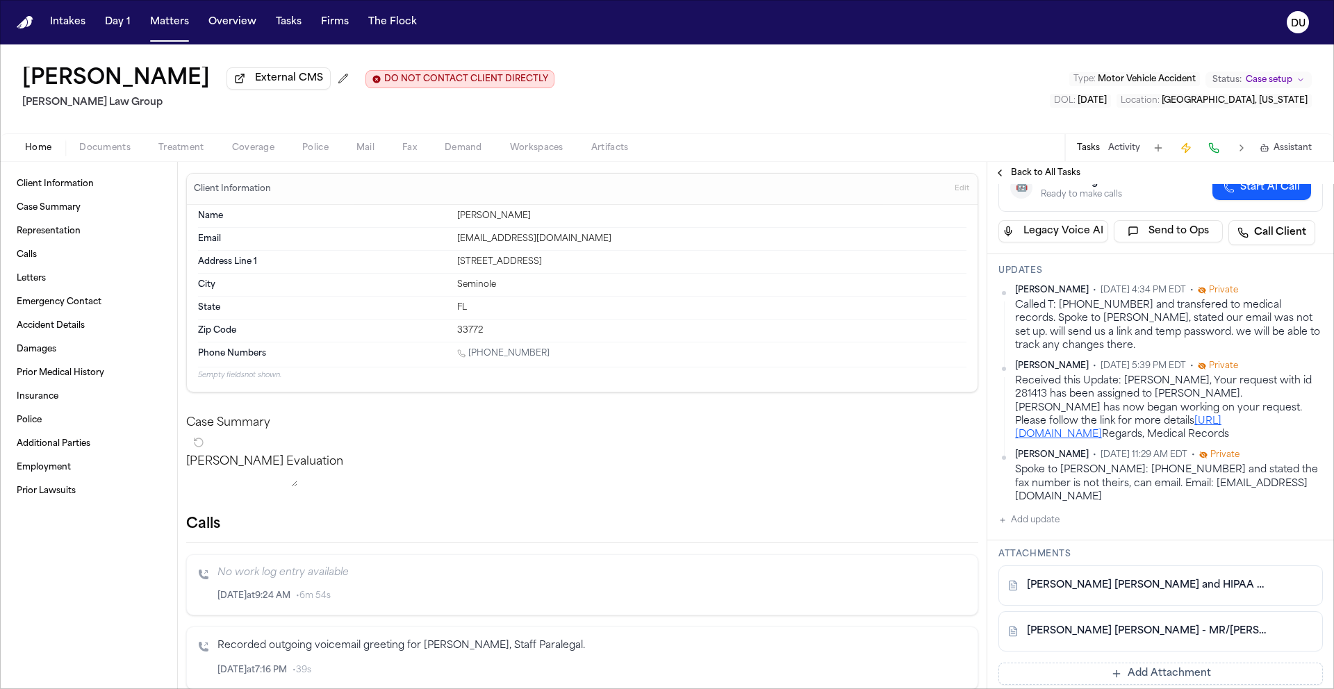
click at [1145, 405] on div "Received this Update: Michelle Landazbal, Your request with id 281413 has been …" at bounding box center [1169, 407] width 308 height 67
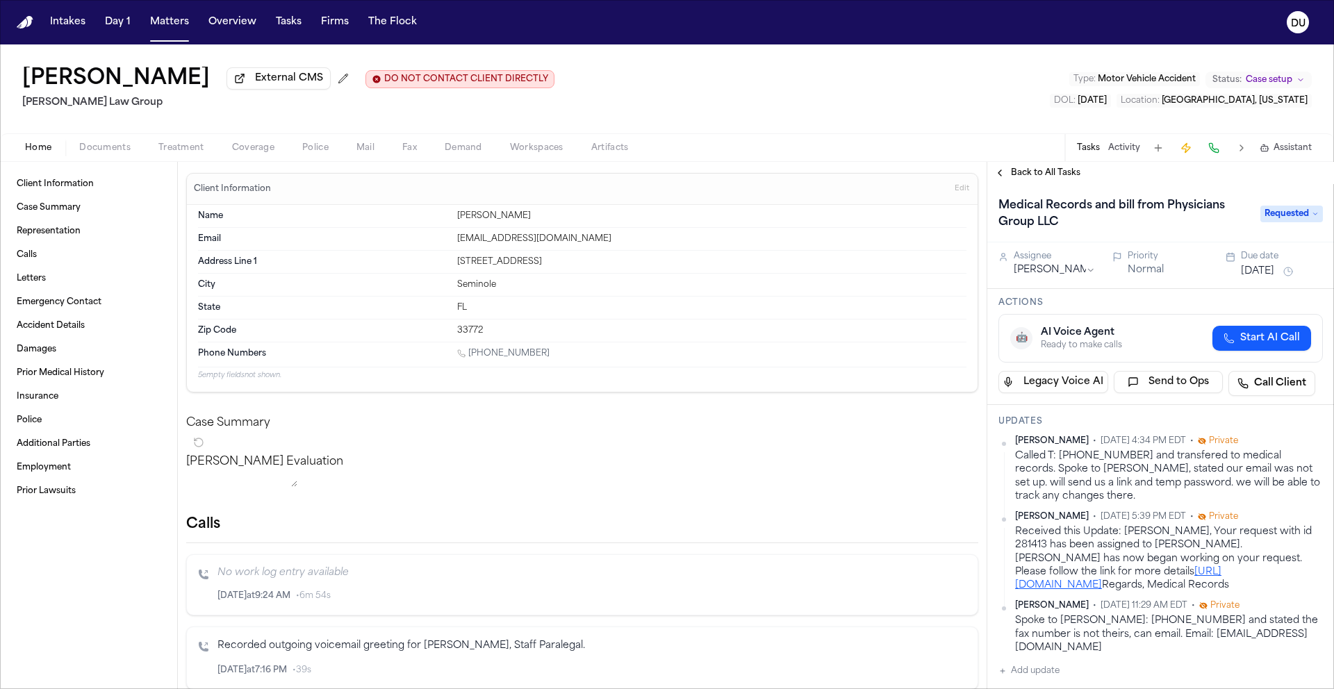
scroll to position [0, 0]
click at [1272, 217] on span "Requested" at bounding box center [1291, 214] width 63 height 17
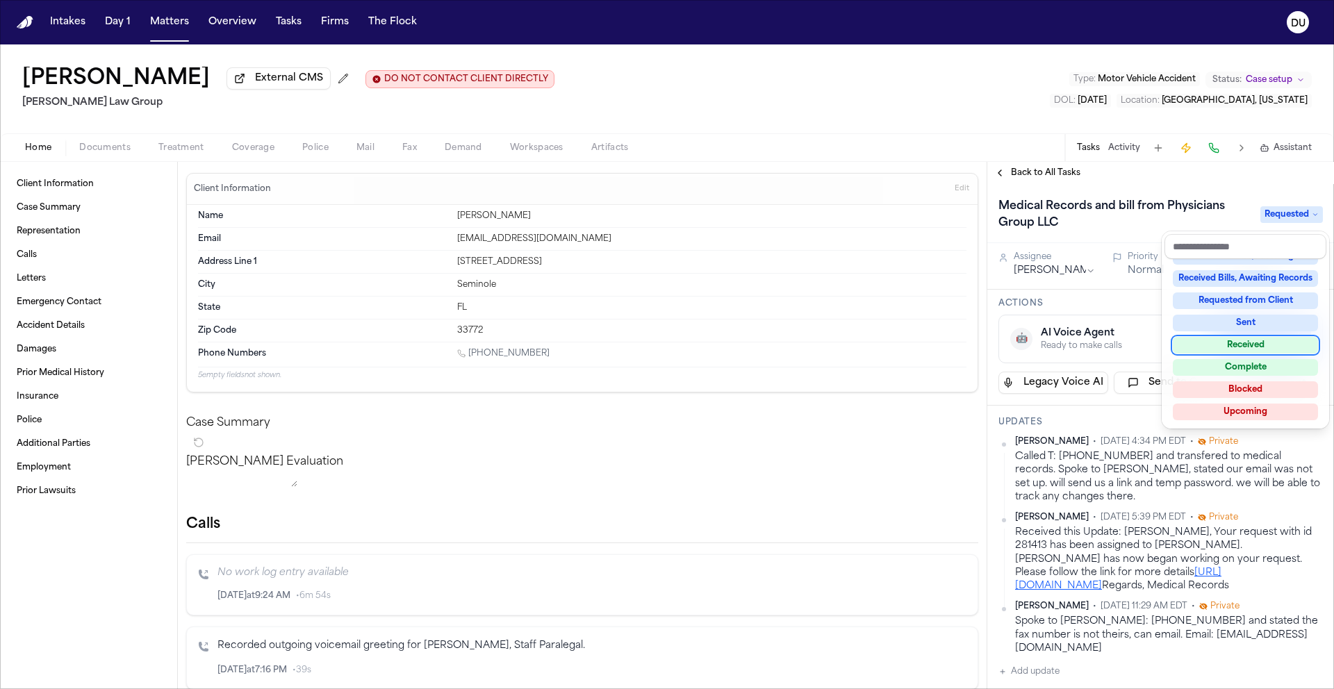
click at [1241, 345] on div "Received" at bounding box center [1244, 345] width 145 height 17
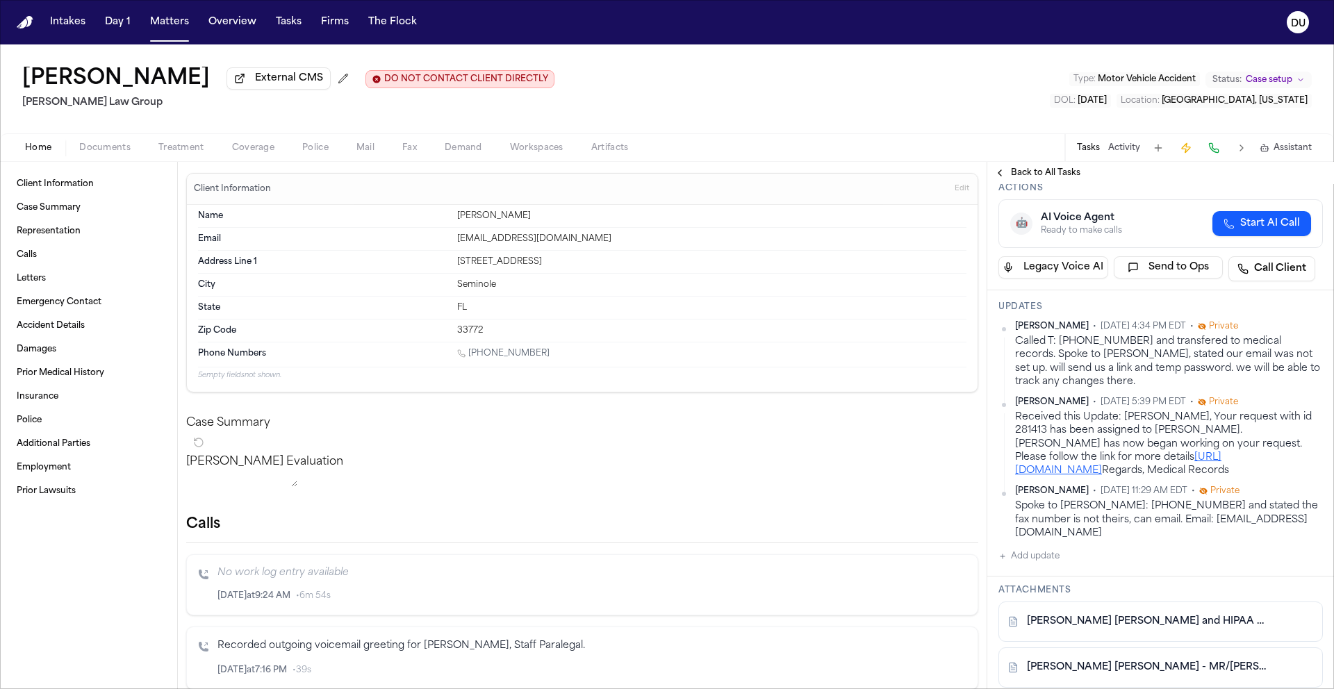
scroll to position [480, 0]
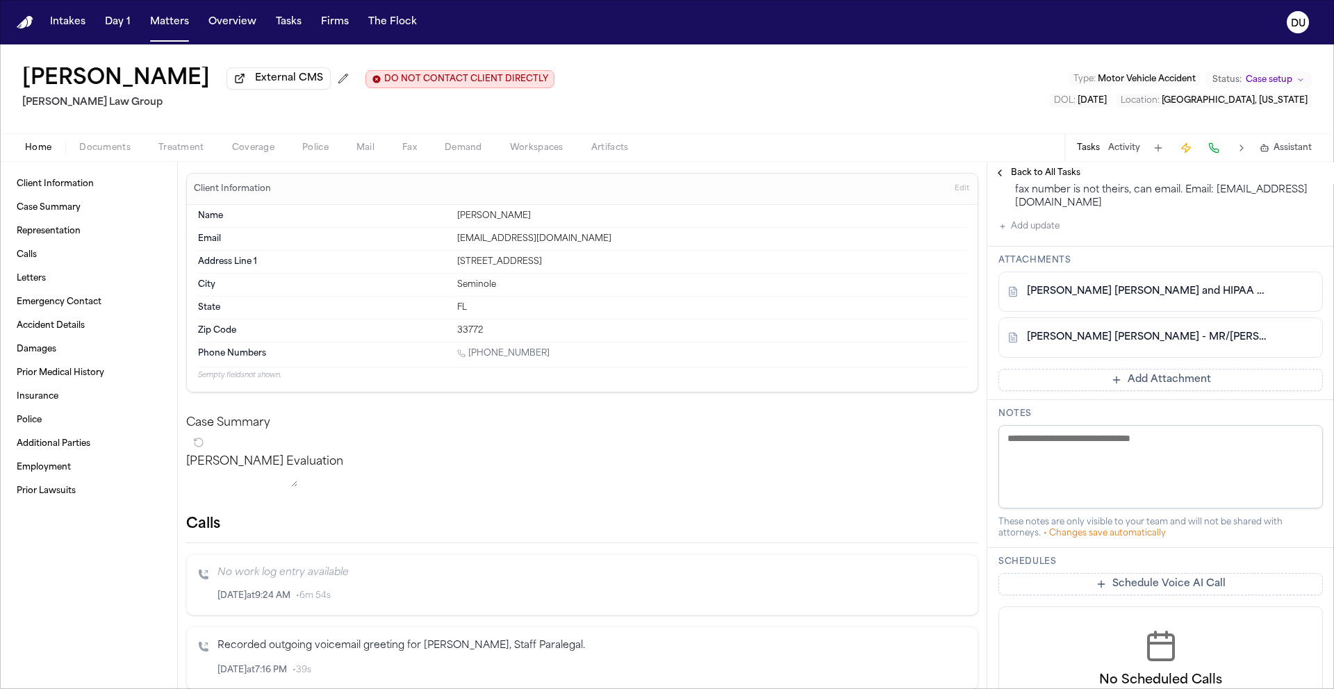
click at [1030, 235] on button "Add update" at bounding box center [1028, 226] width 61 height 17
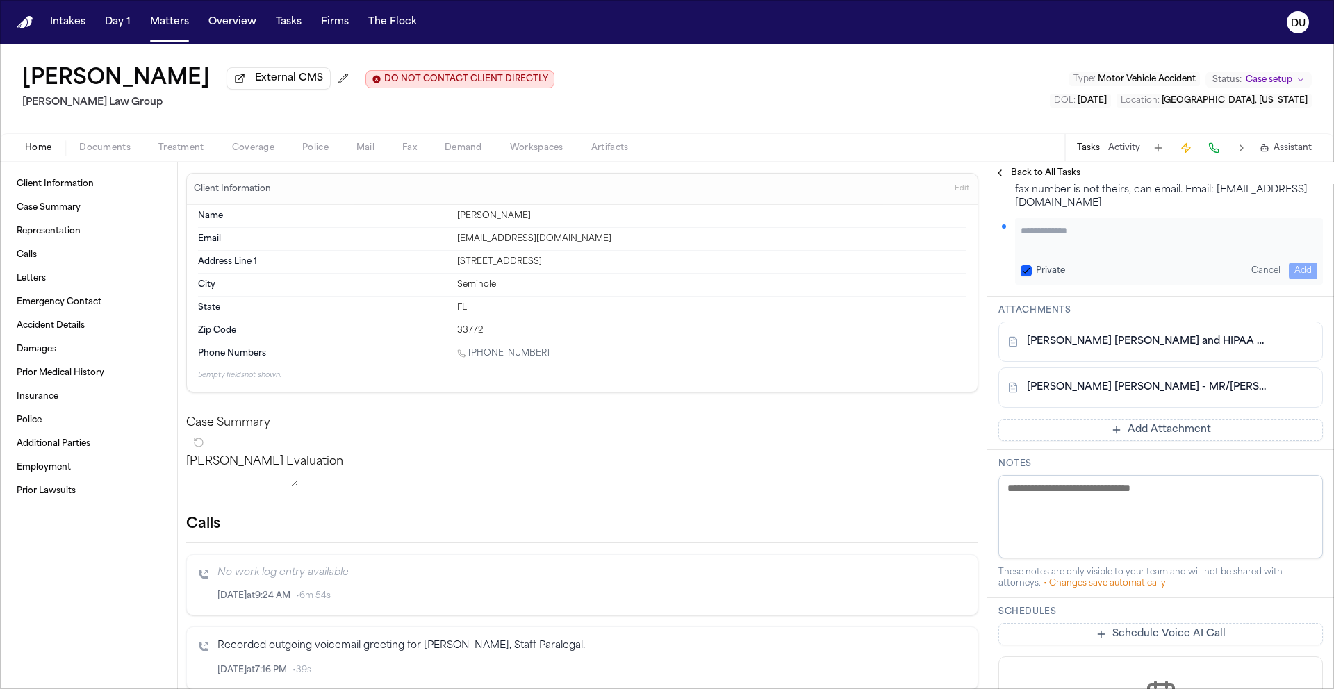
click at [1062, 251] on textarea "Add your update" at bounding box center [1168, 238] width 297 height 28
type textarea "**********"
click at [1296, 279] on button "Add" at bounding box center [1302, 271] width 28 height 17
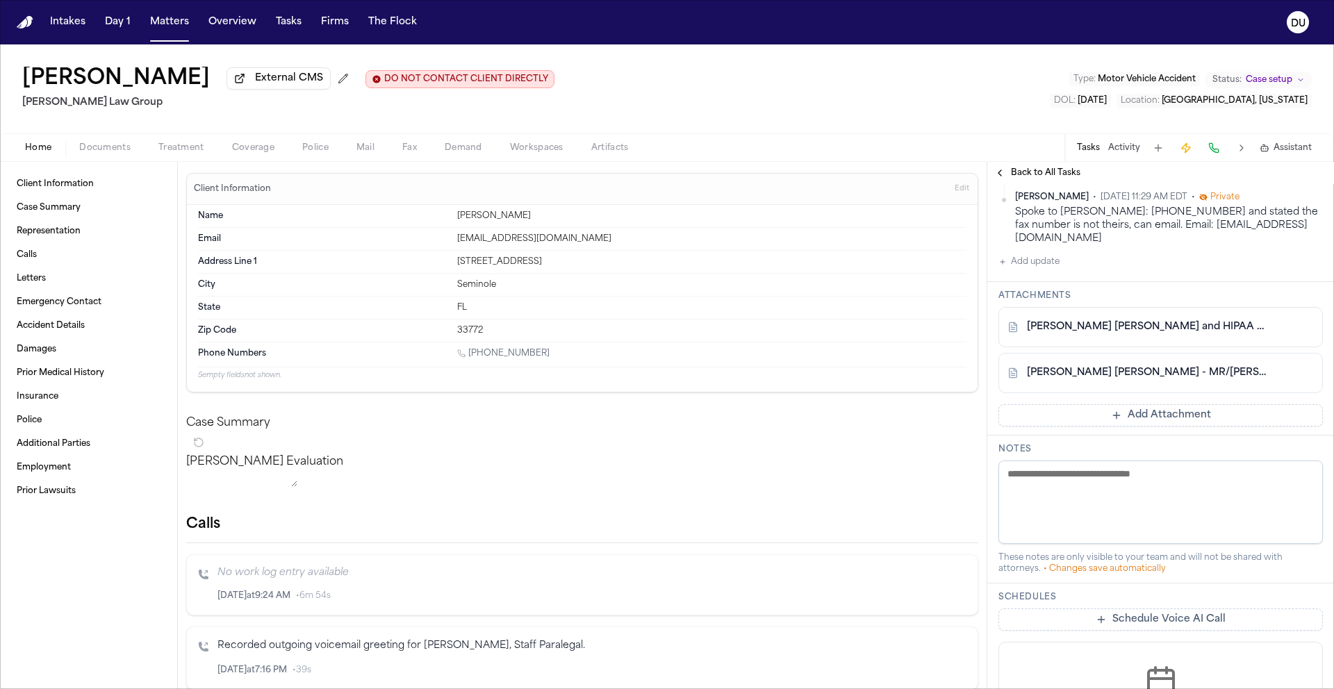
scroll to position [515, 0]
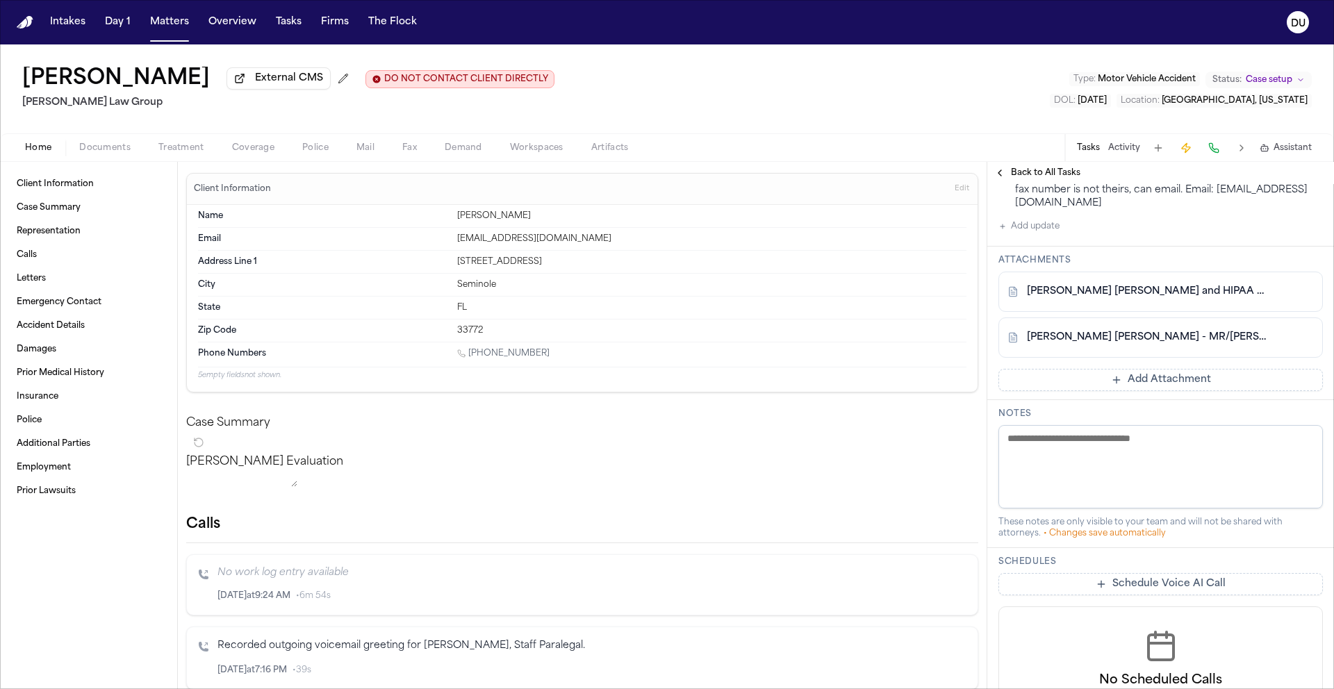
click at [1113, 391] on button "Add Attachment" at bounding box center [1160, 380] width 324 height 22
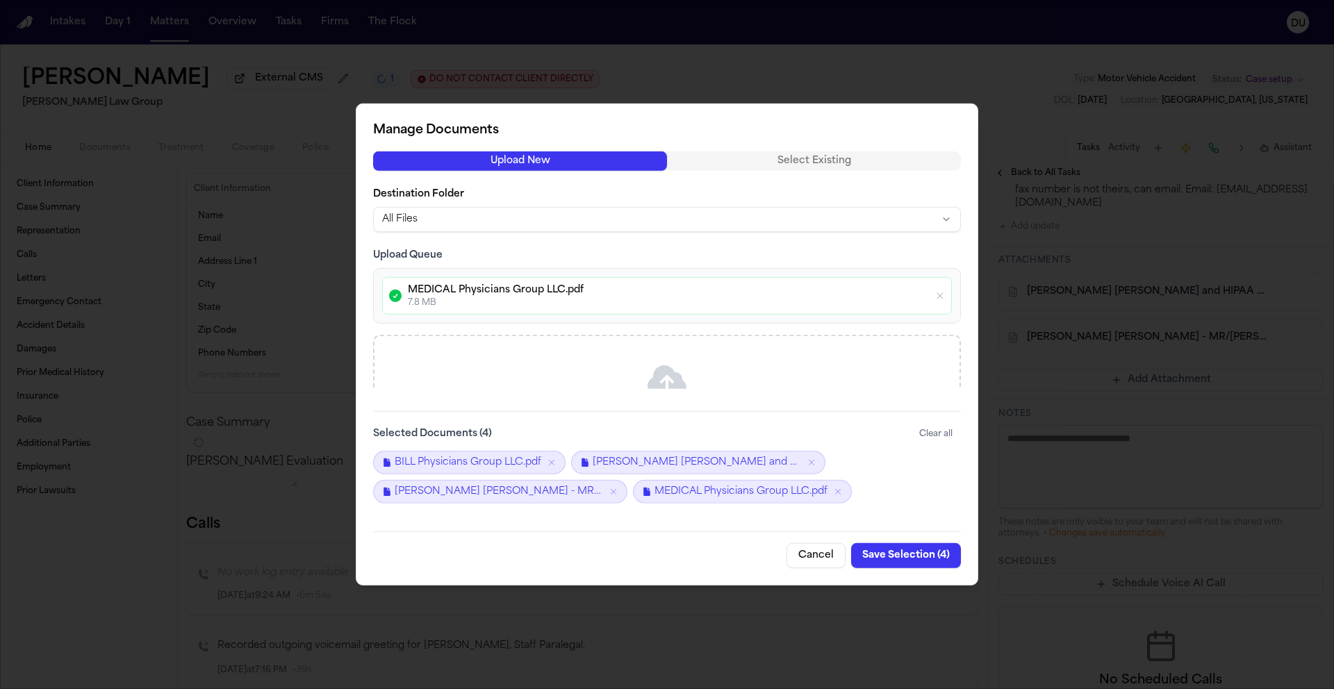
click at [899, 557] on button "Save Selection ( 4 )" at bounding box center [906, 555] width 110 height 25
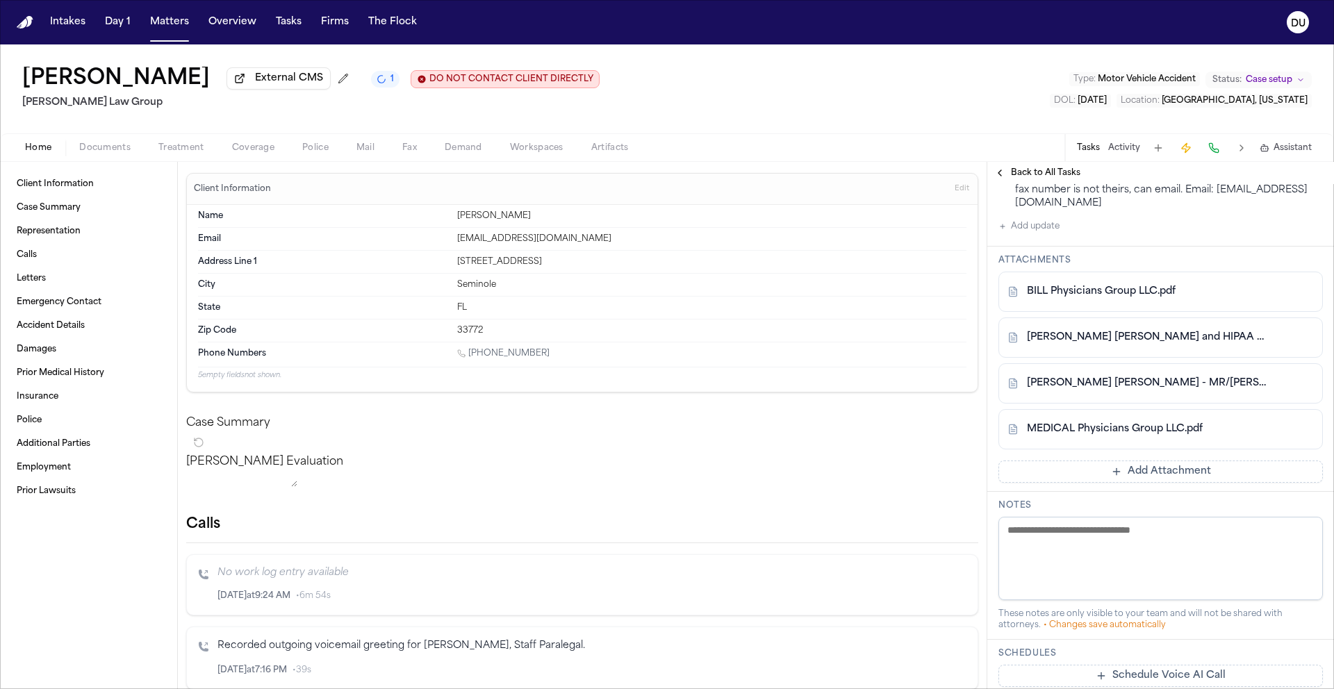
scroll to position [0, 0]
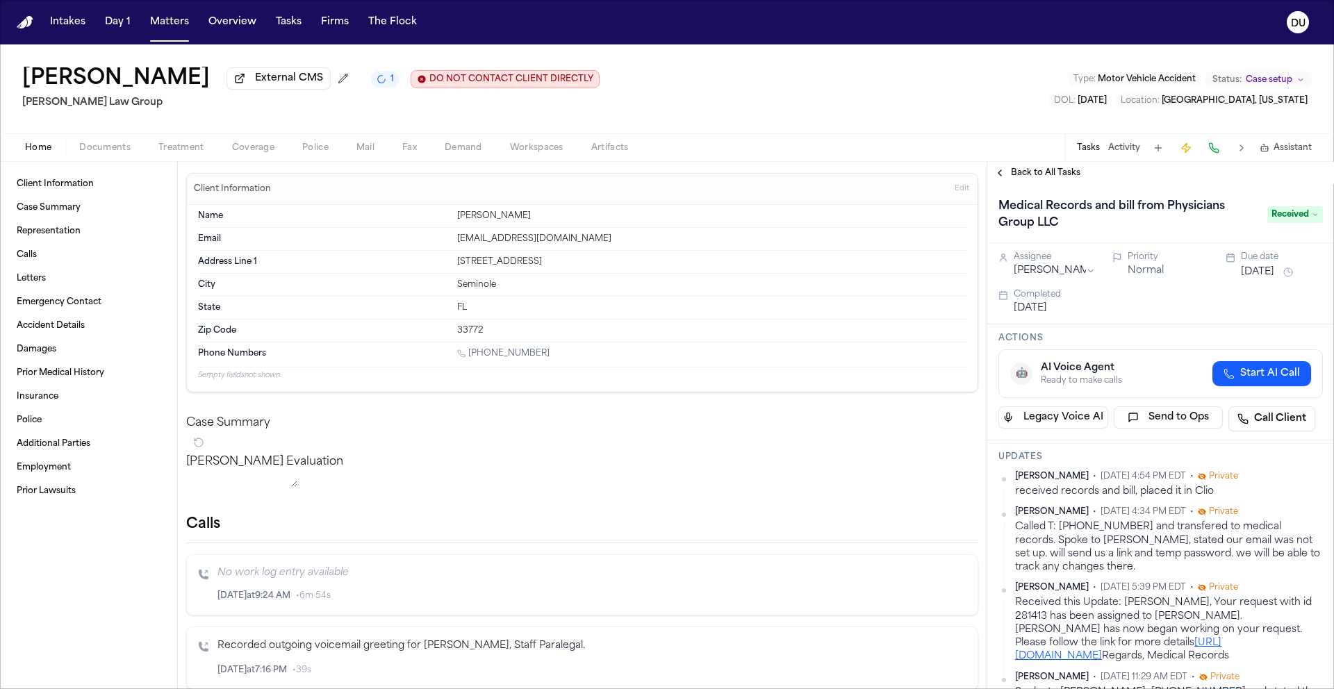
click at [1011, 174] on span "Back to All Tasks" at bounding box center [1045, 172] width 69 height 11
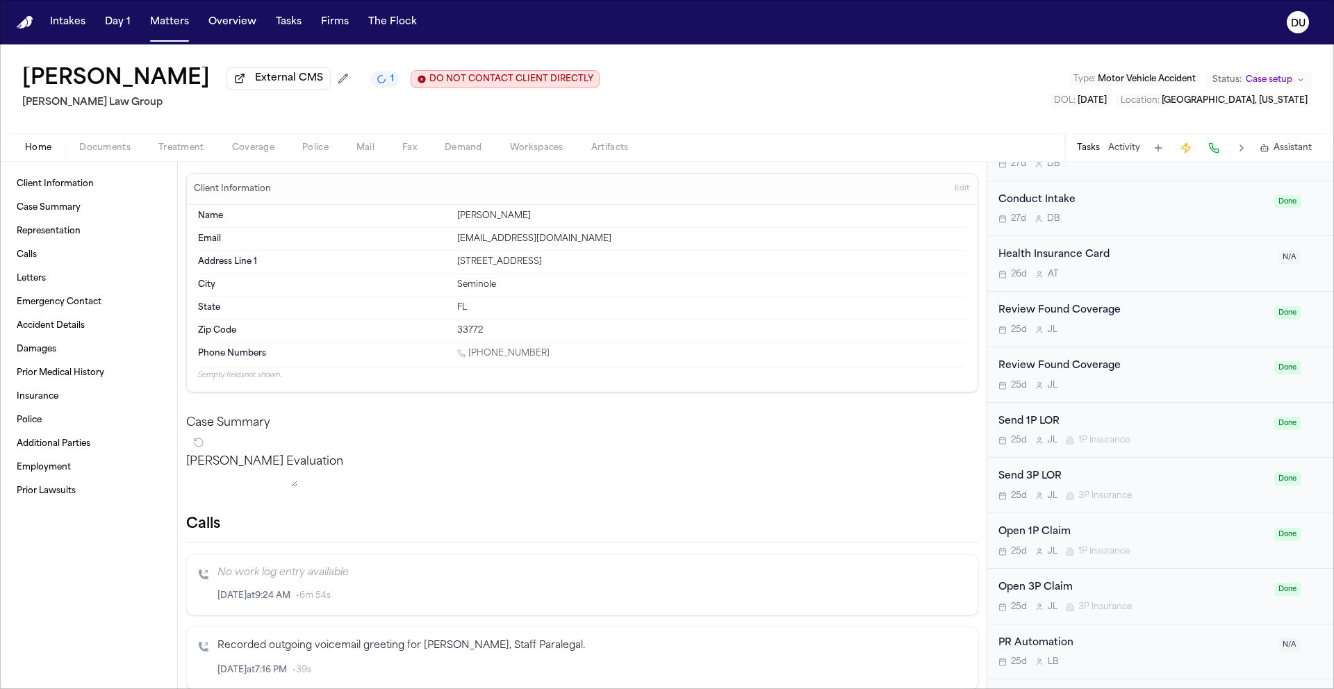
scroll to position [854, 0]
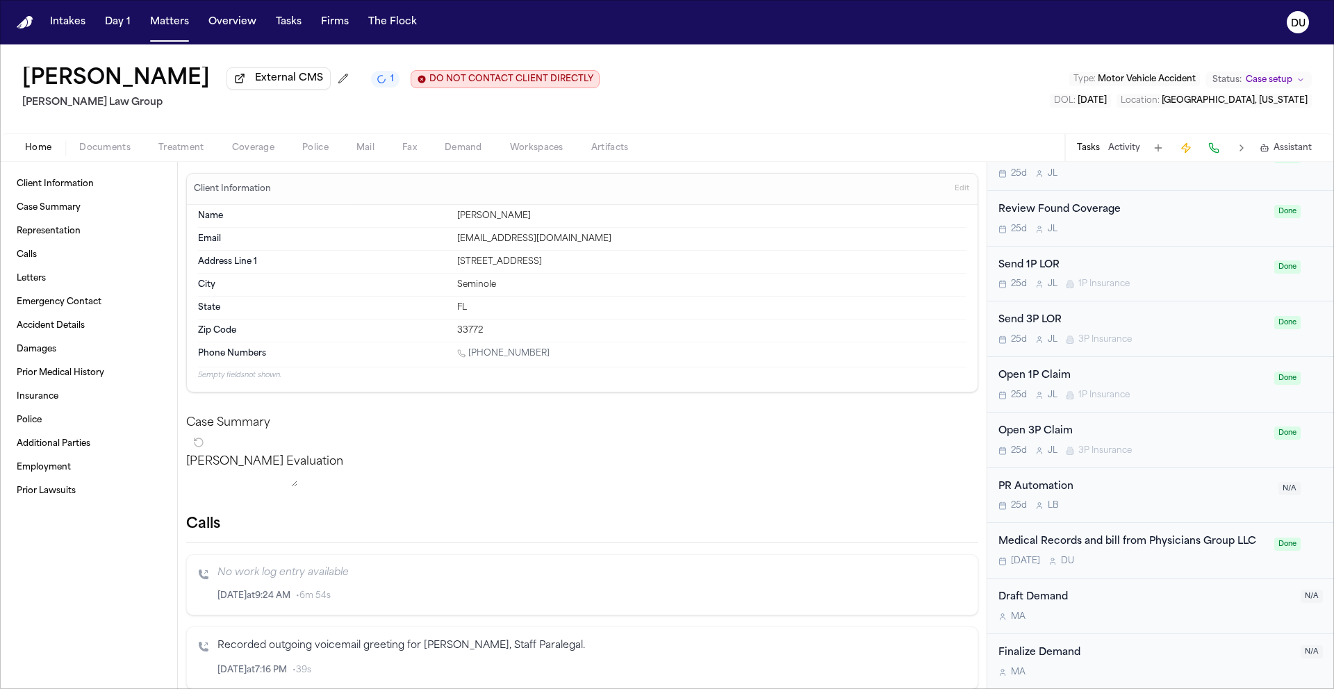
click at [25, 24] on img "Home" at bounding box center [25, 22] width 17 height 13
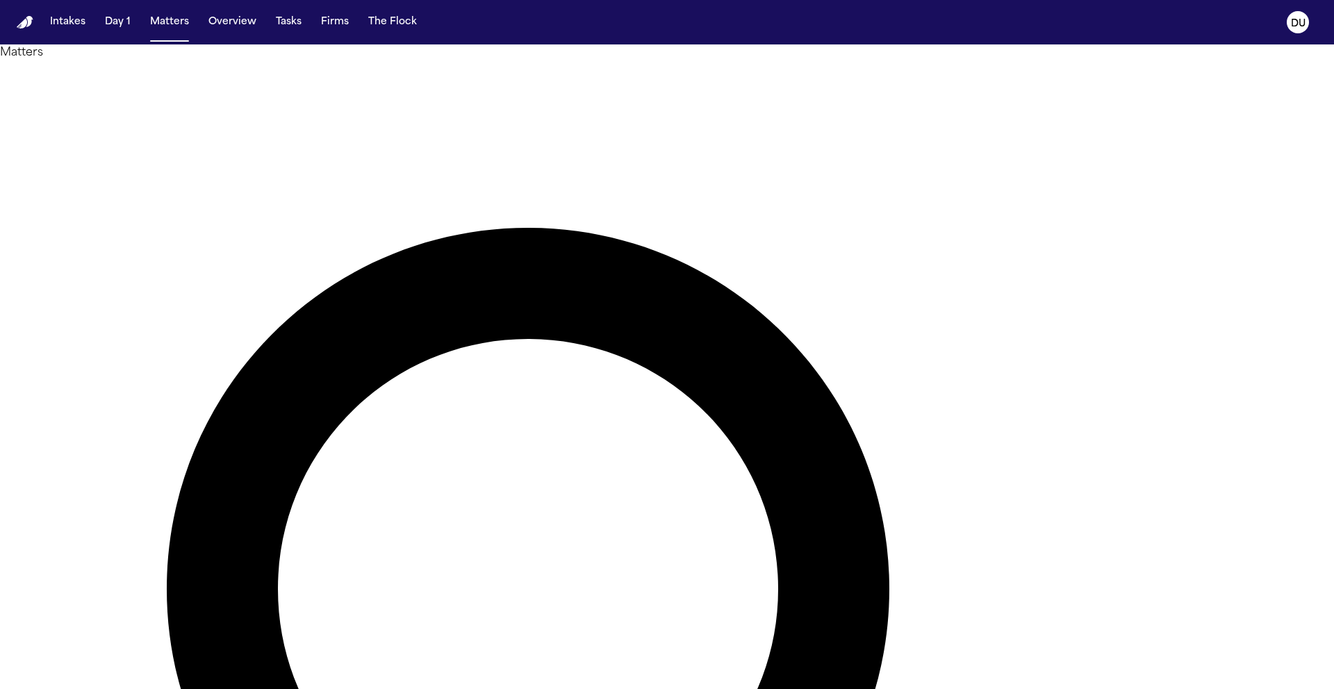
click at [25, 23] on img "Home" at bounding box center [25, 22] width 17 height 13
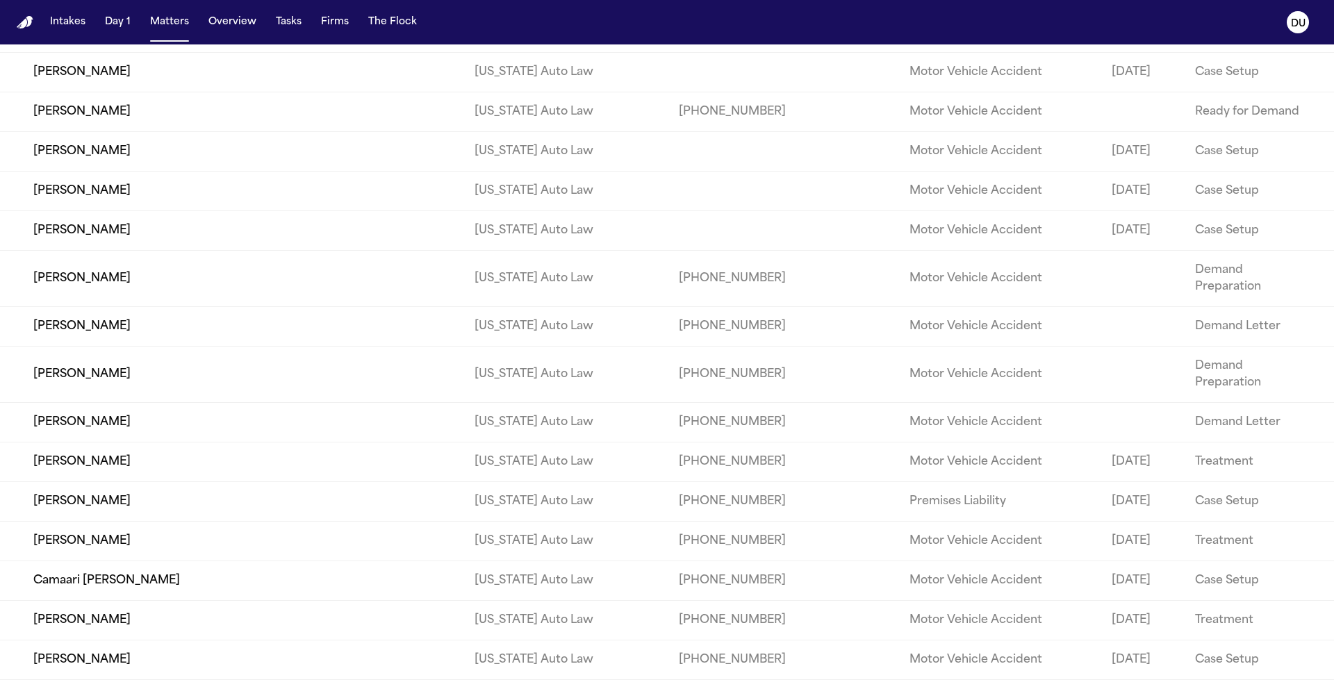
scroll to position [56951, 0]
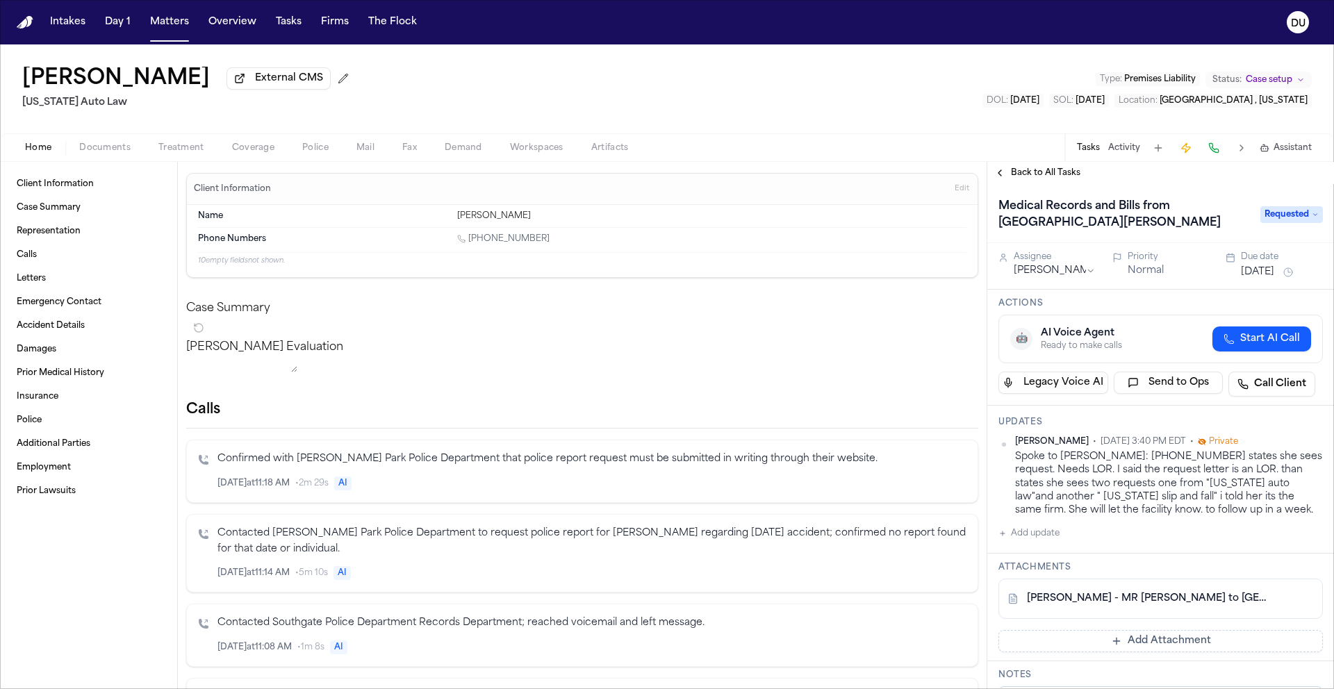
click at [1039, 174] on span "Back to All Tasks" at bounding box center [1045, 172] width 69 height 11
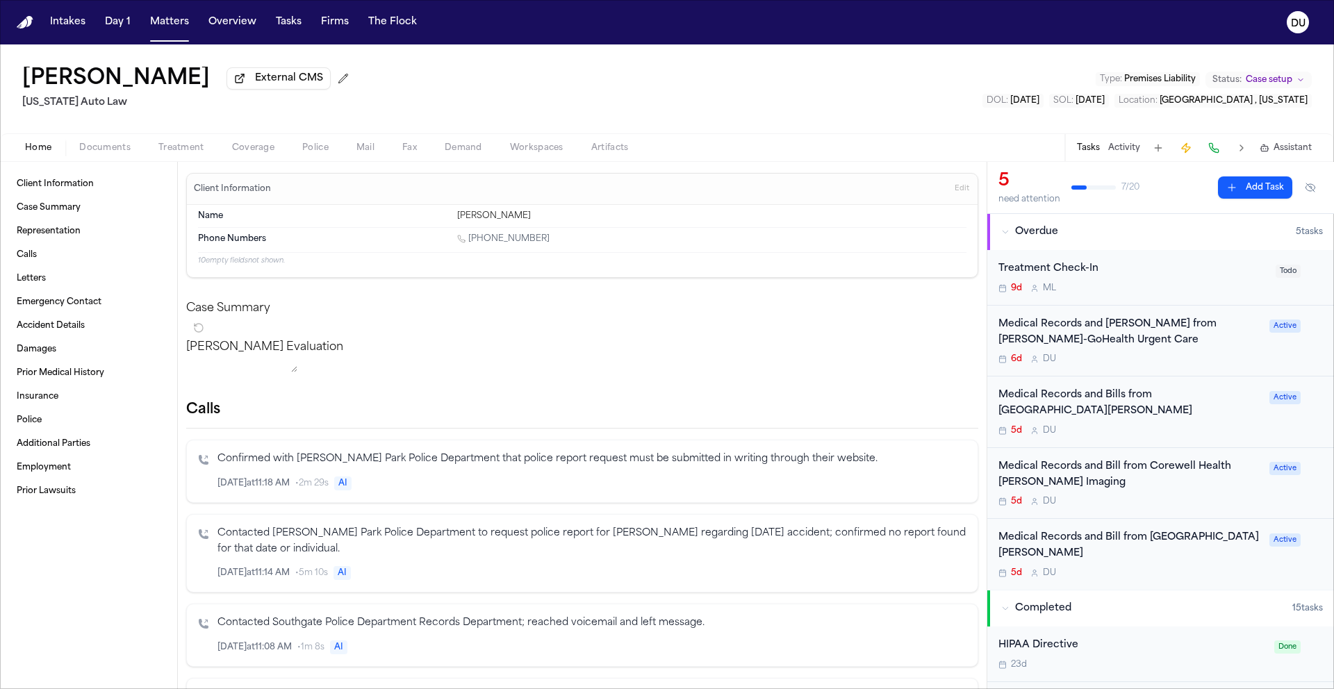
click at [30, 20] on img "Home" at bounding box center [25, 22] width 17 height 13
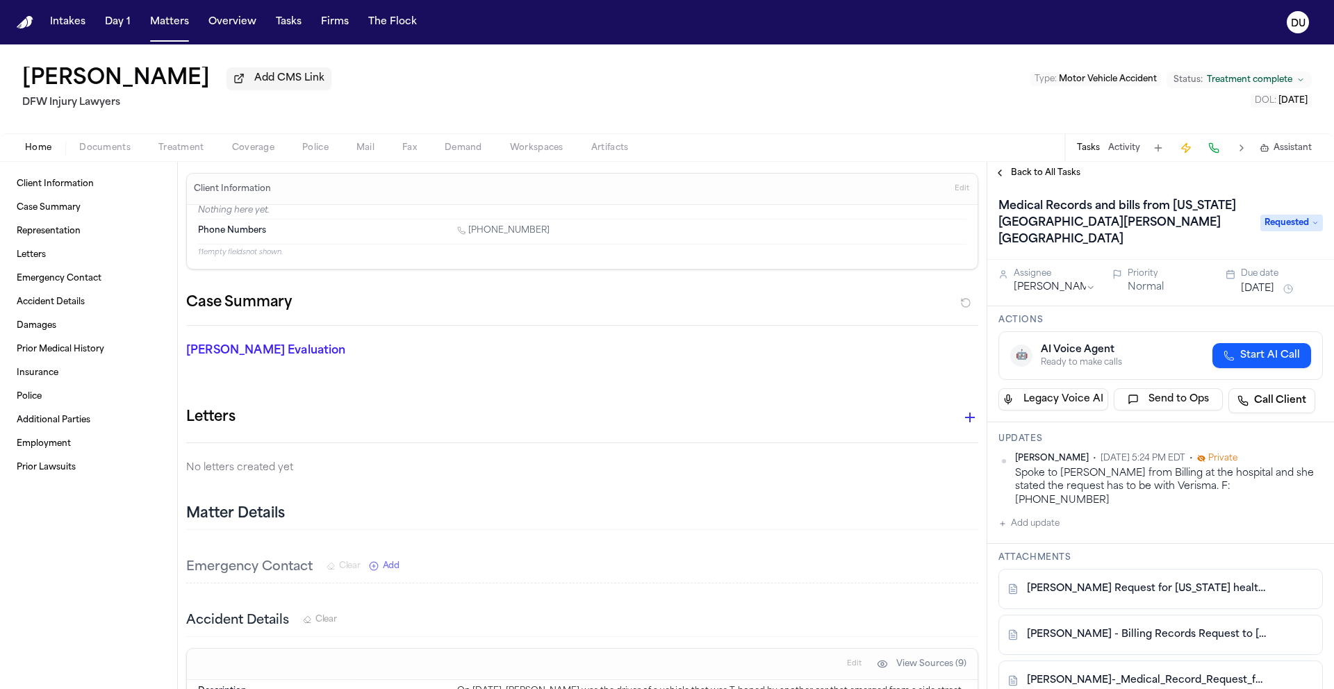
click at [26, 24] on img "Home" at bounding box center [25, 22] width 17 height 13
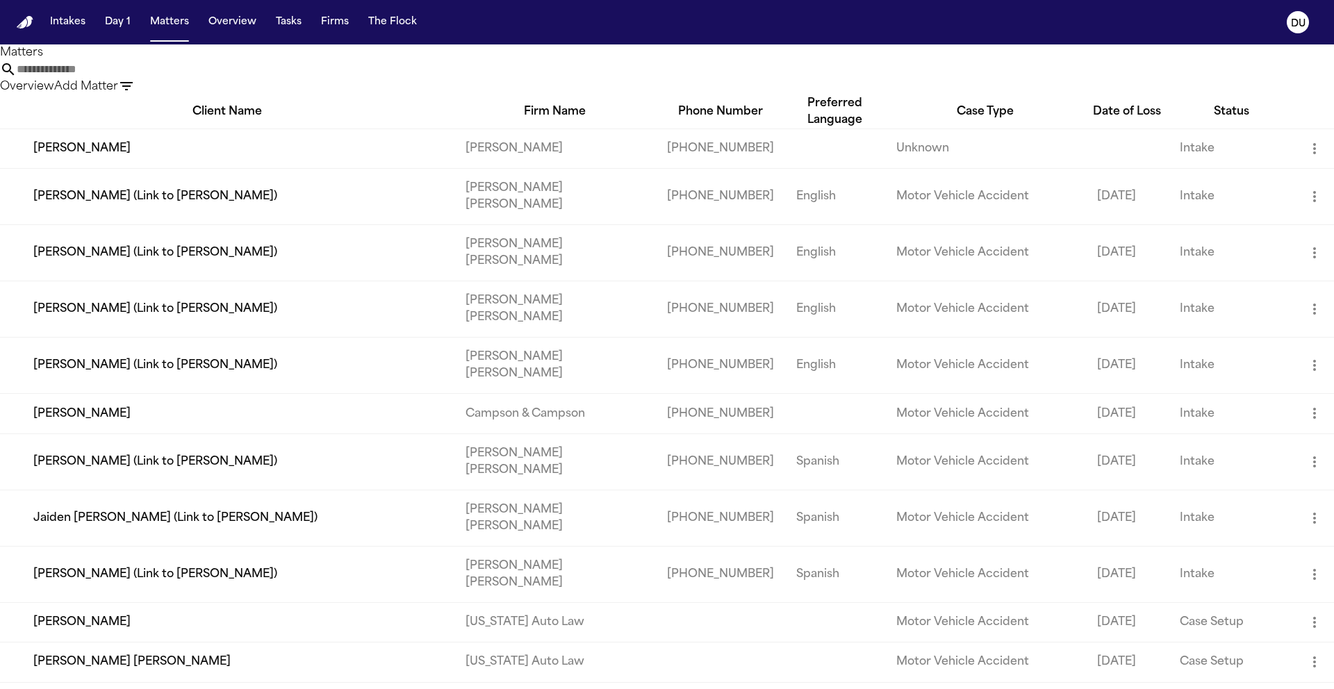
click at [128, 69] on input "text" at bounding box center [72, 69] width 111 height 17
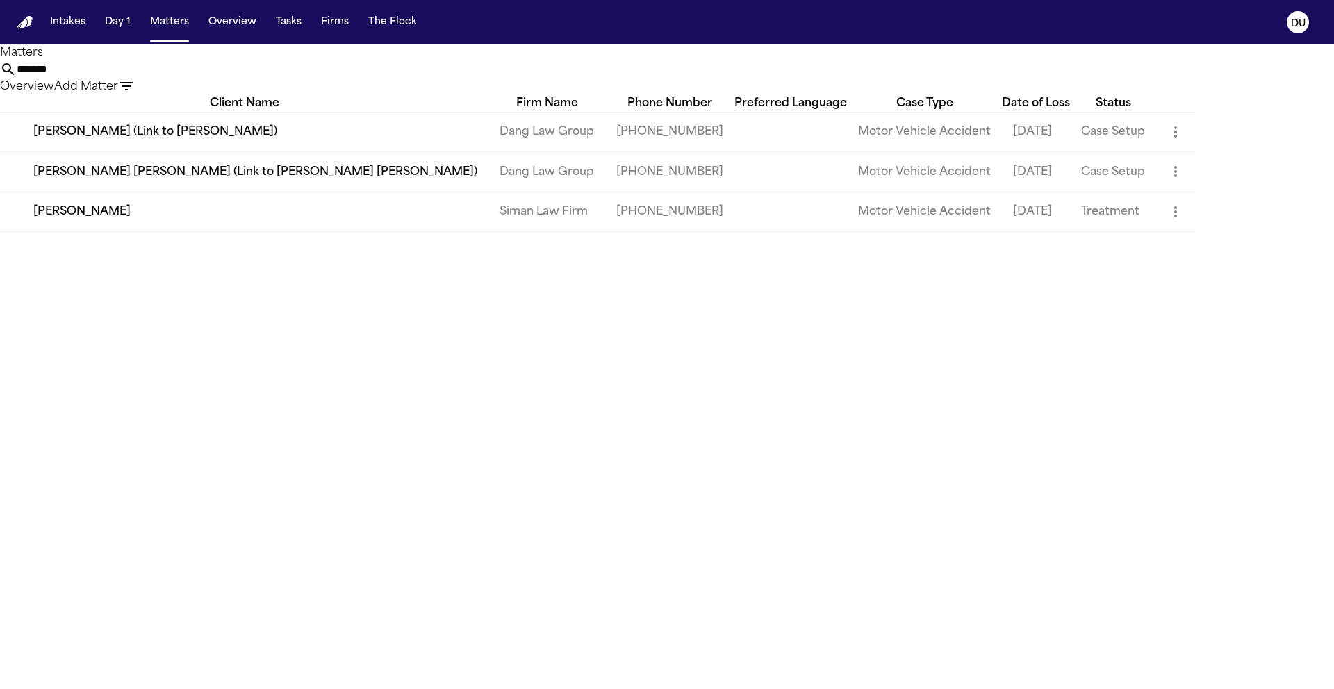
type input "*******"
click at [319, 227] on td "[PERSON_NAME]" at bounding box center [244, 212] width 488 height 40
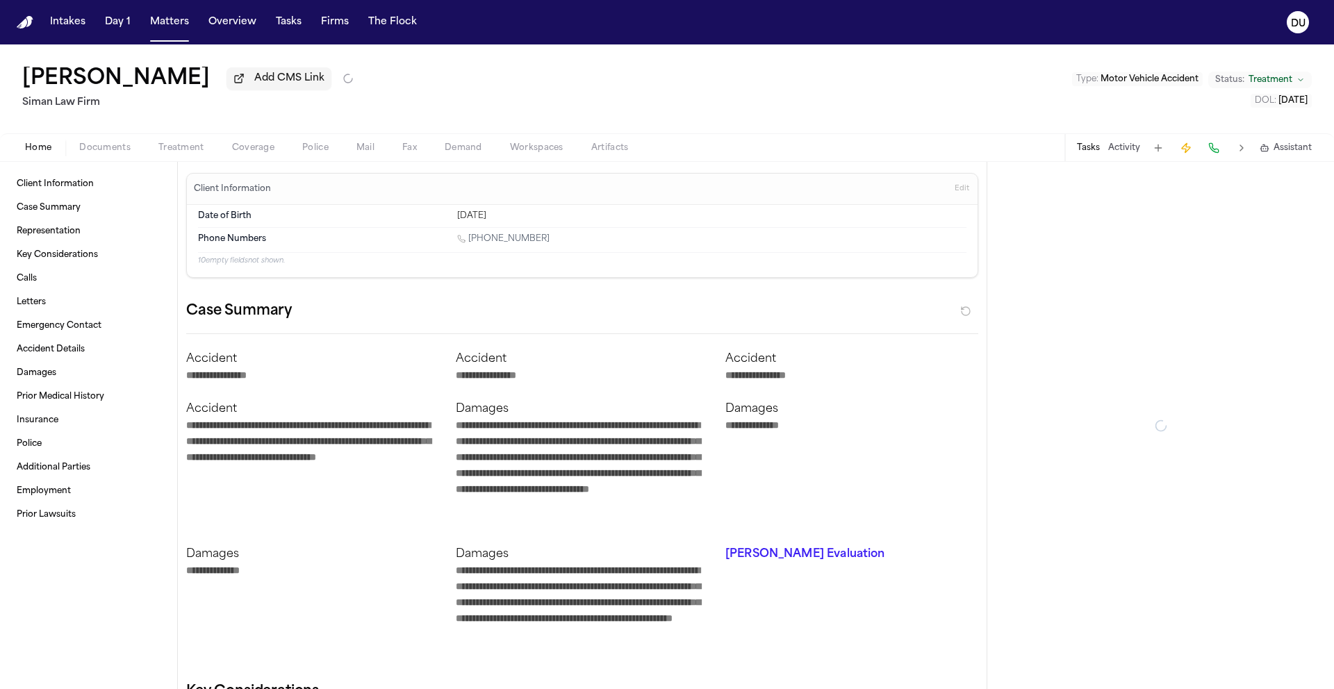
type textarea "*"
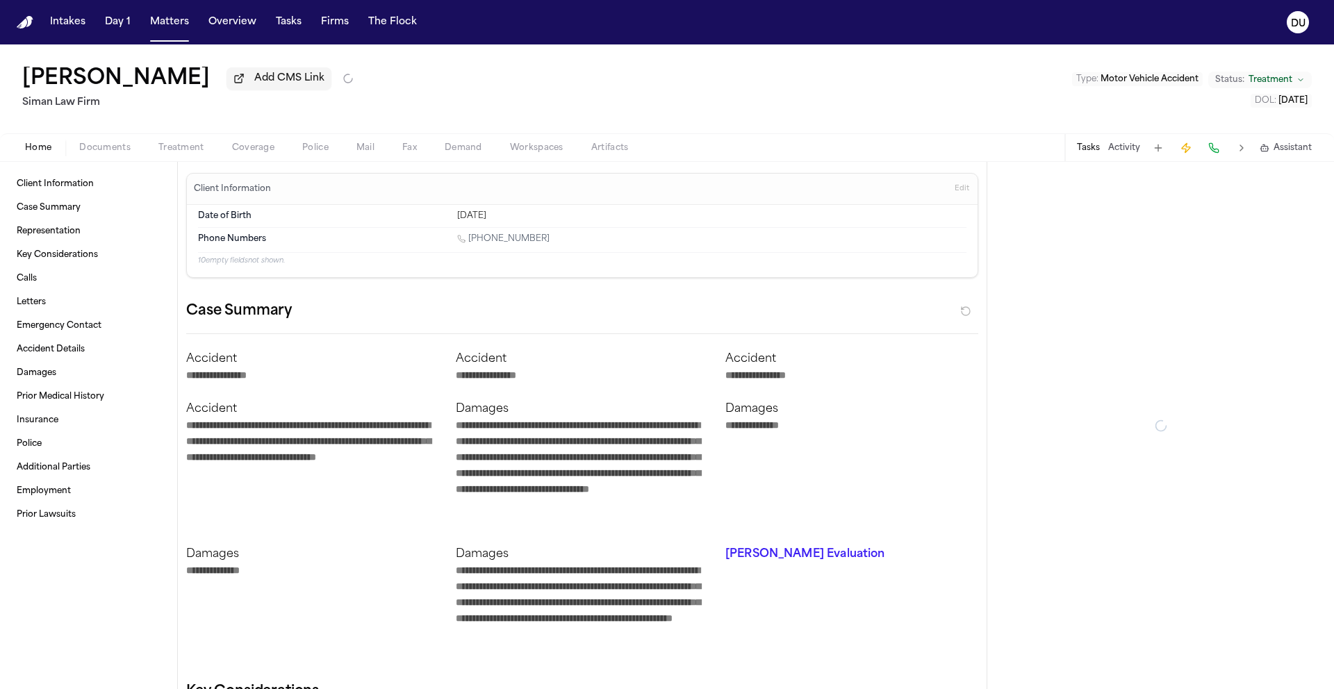
type textarea "*"
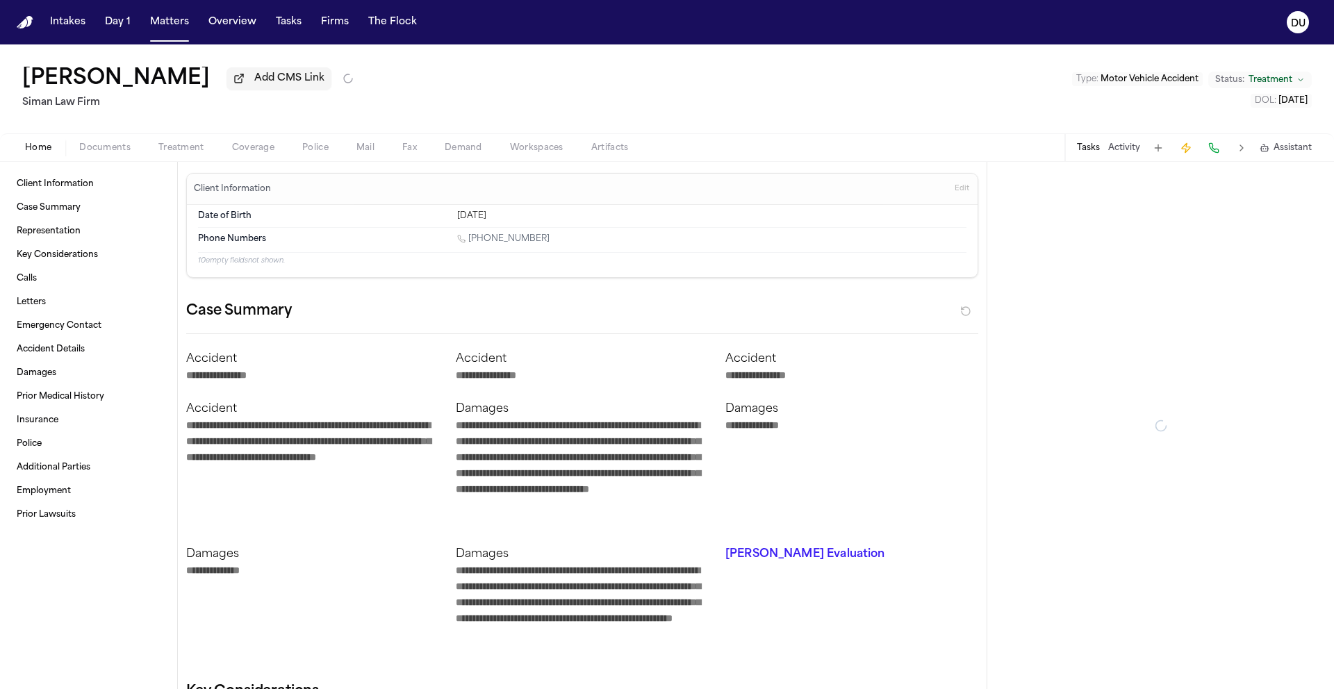
type textarea "*"
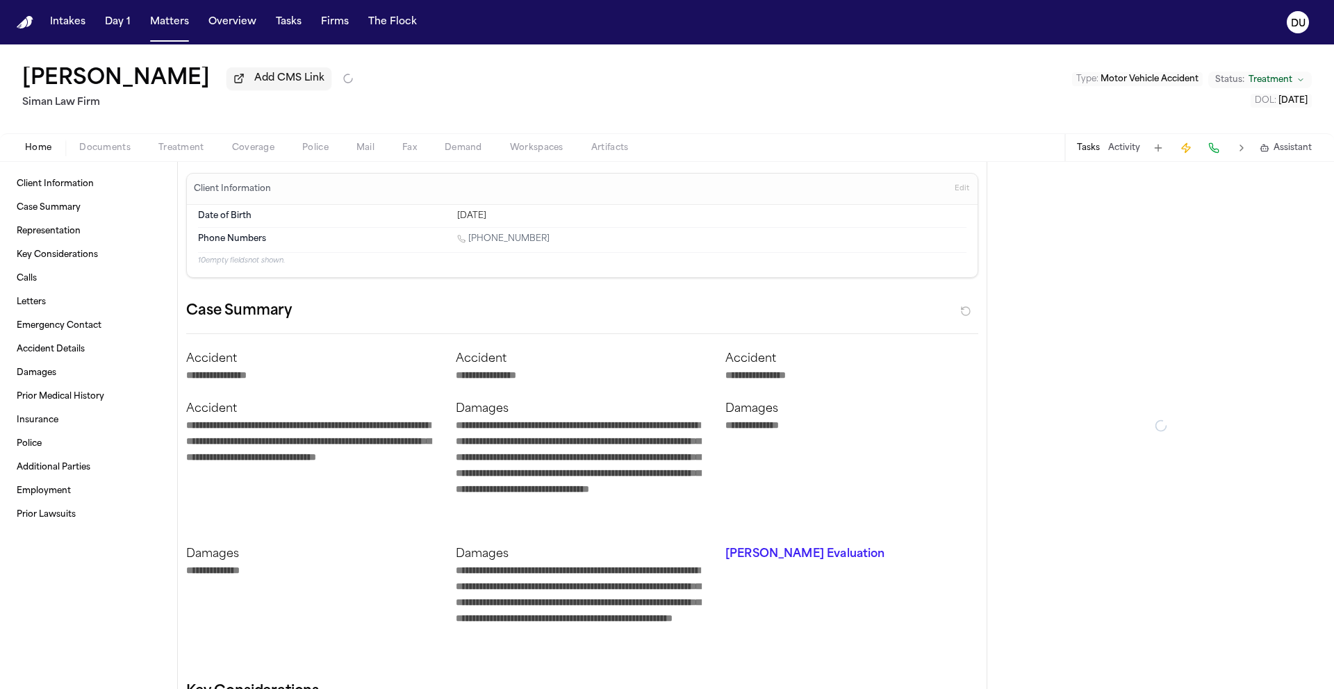
type textarea "*"
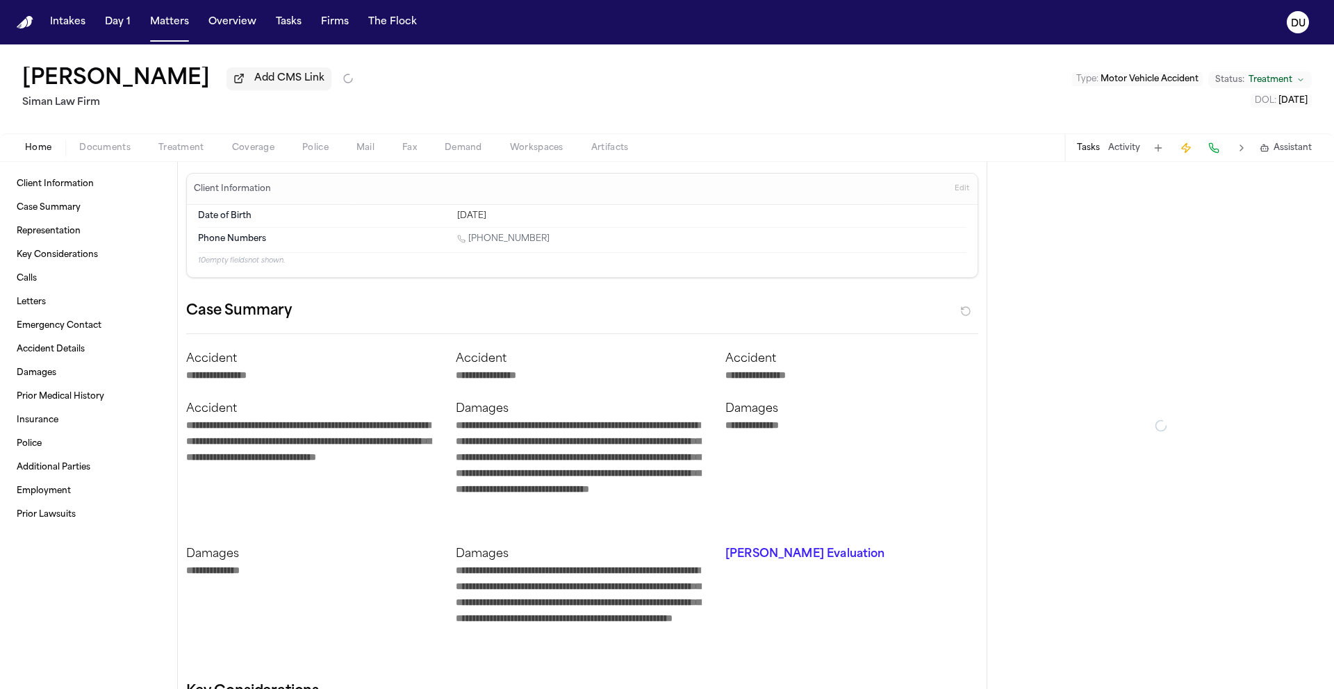
type textarea "*"
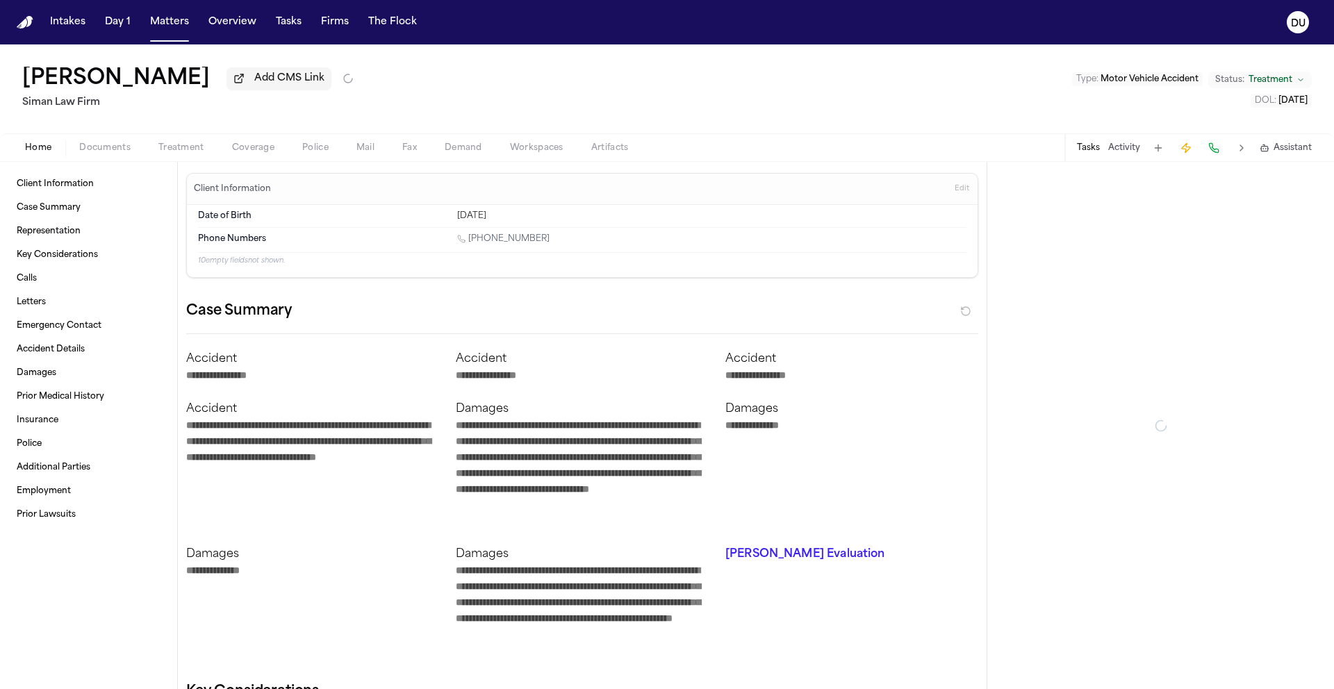
type textarea "*"
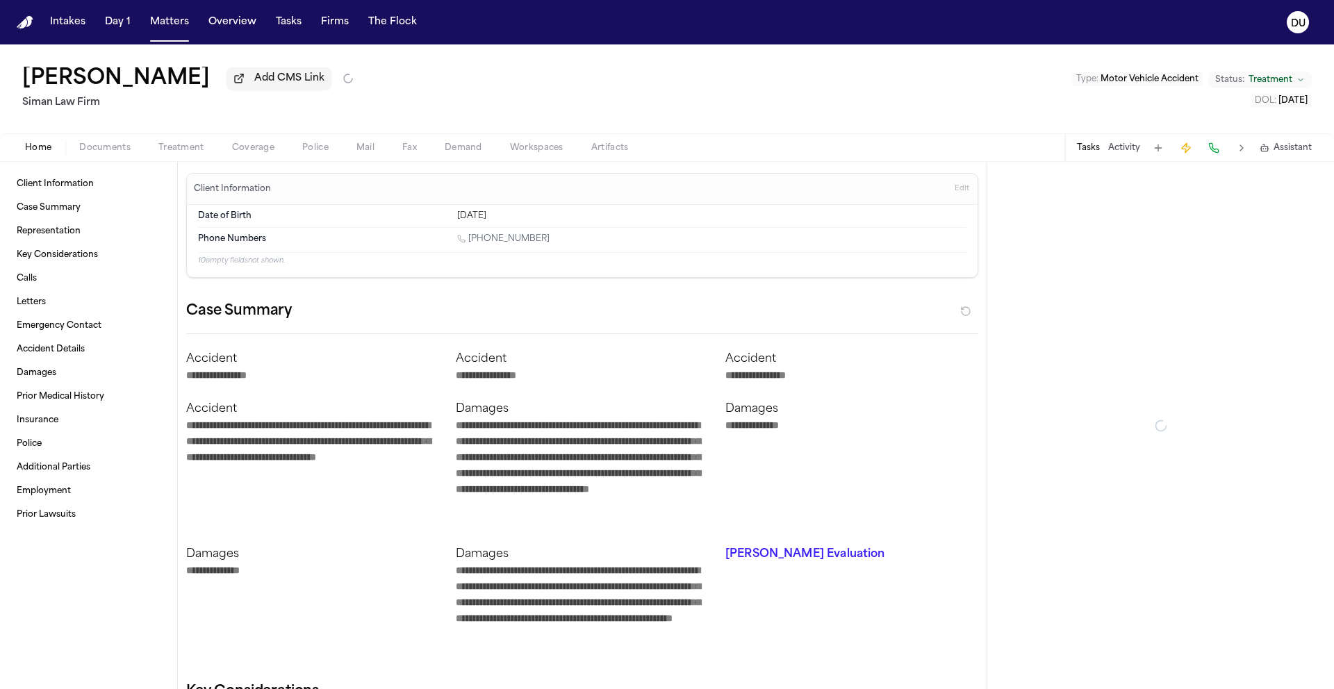
type textarea "*"
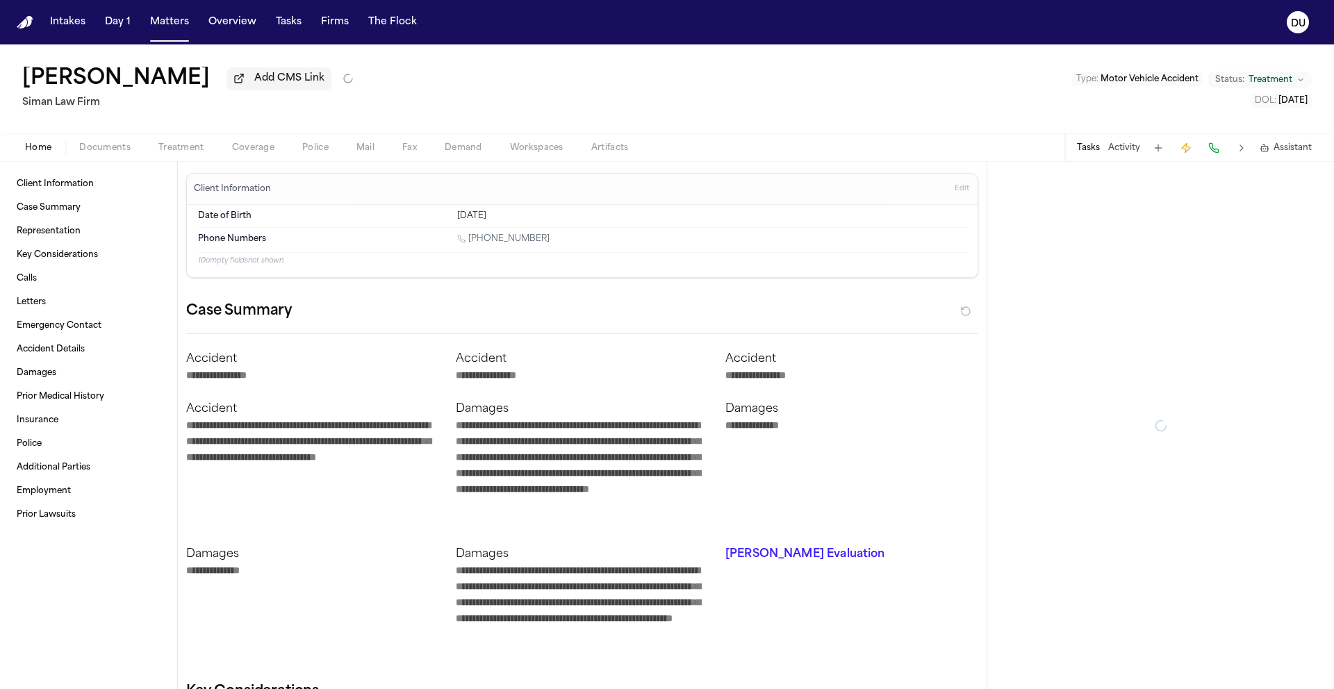
type textarea "*"
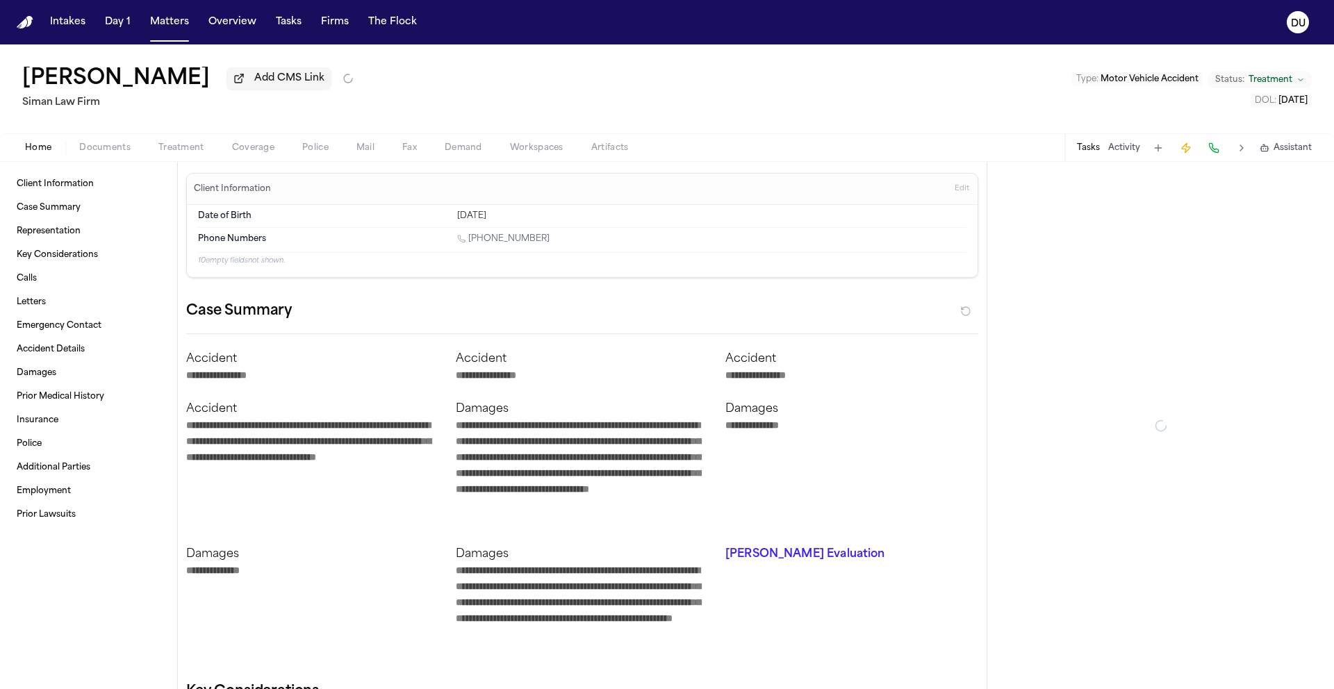
type textarea "*"
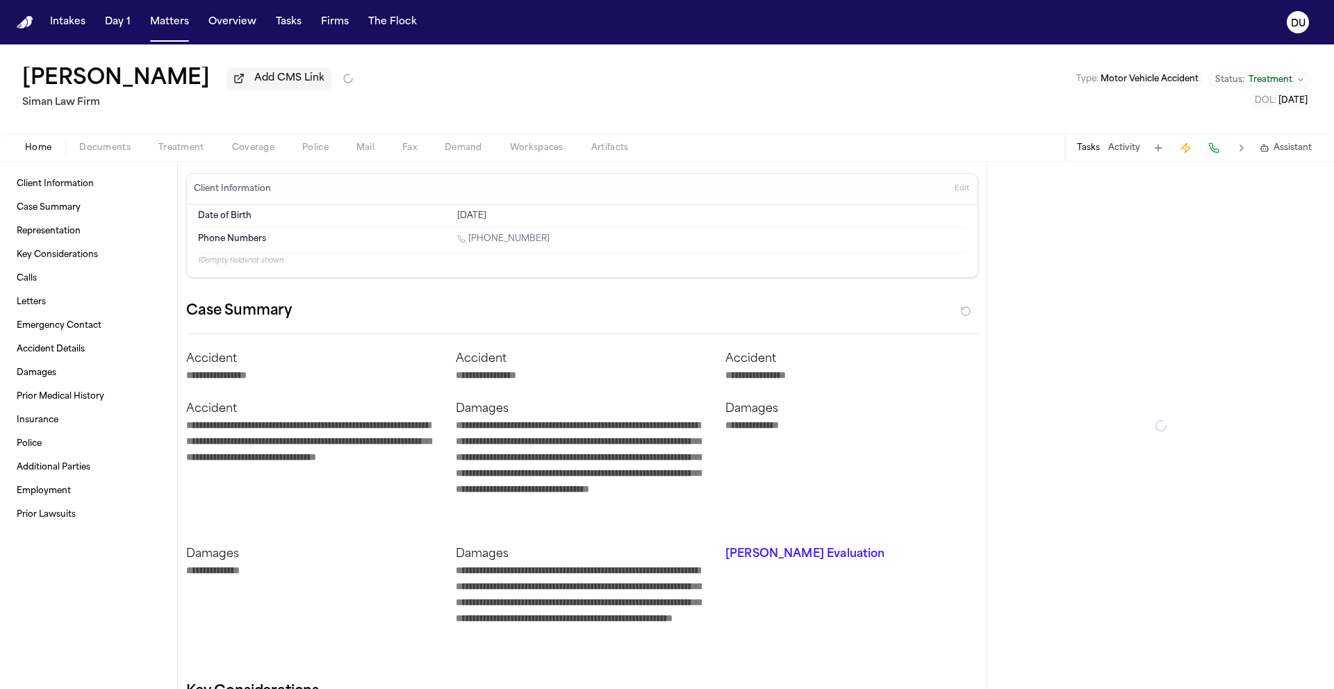
type textarea "*"
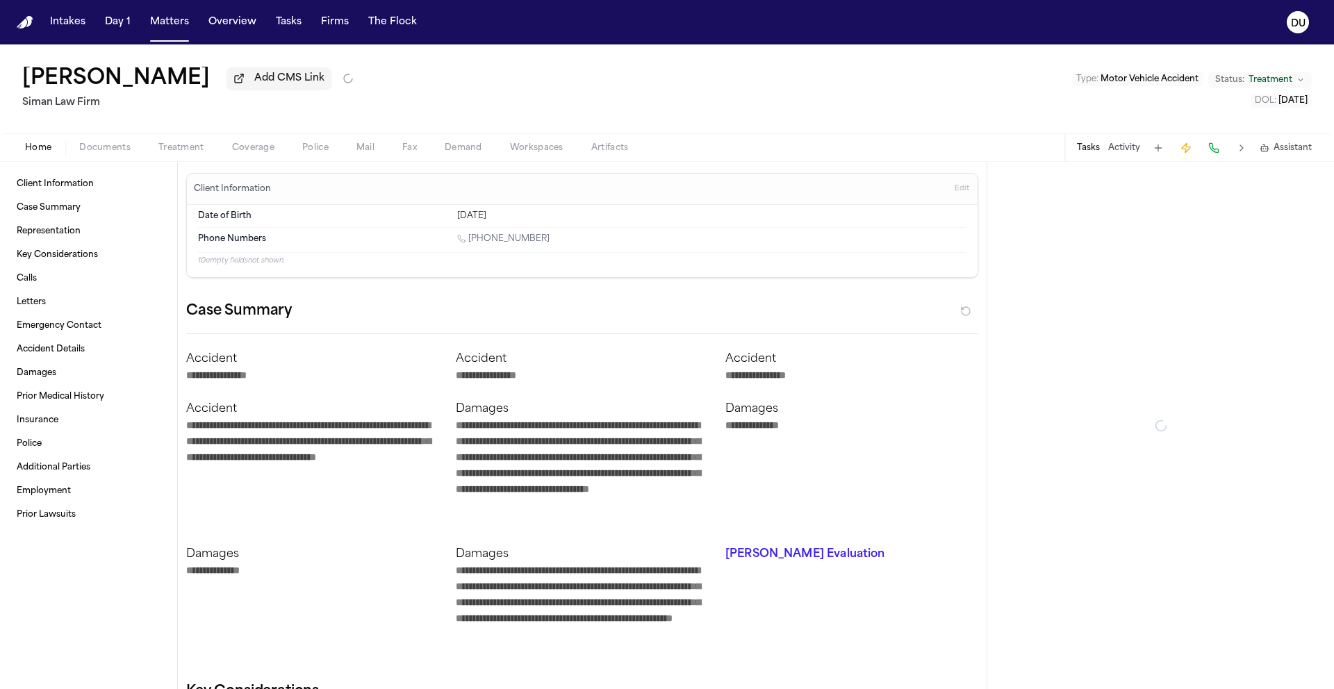
type textarea "*"
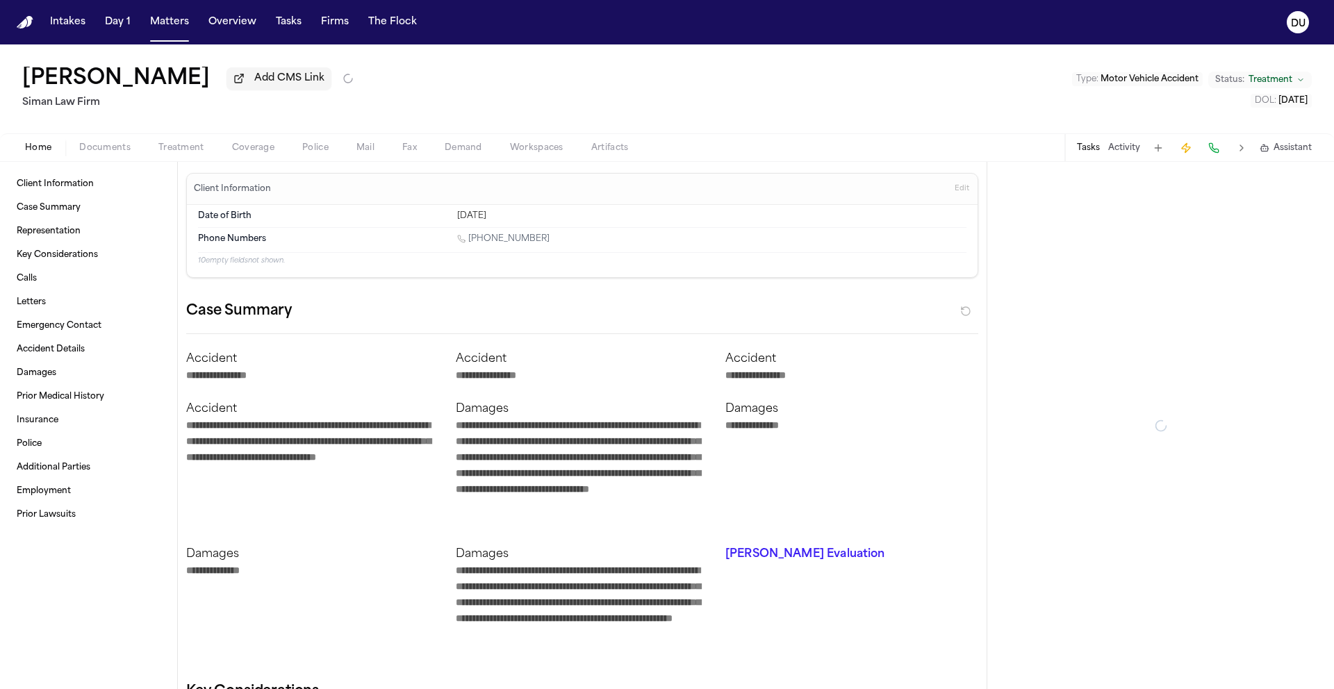
type textarea "*"
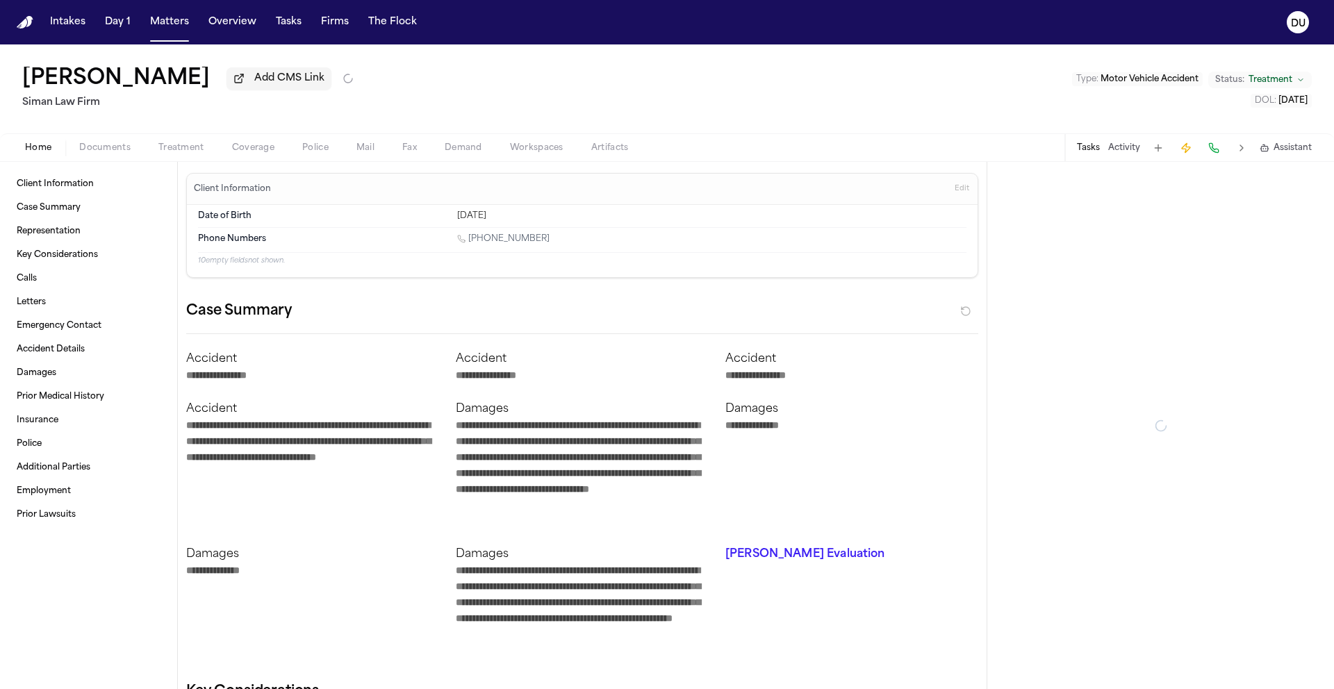
type textarea "*"
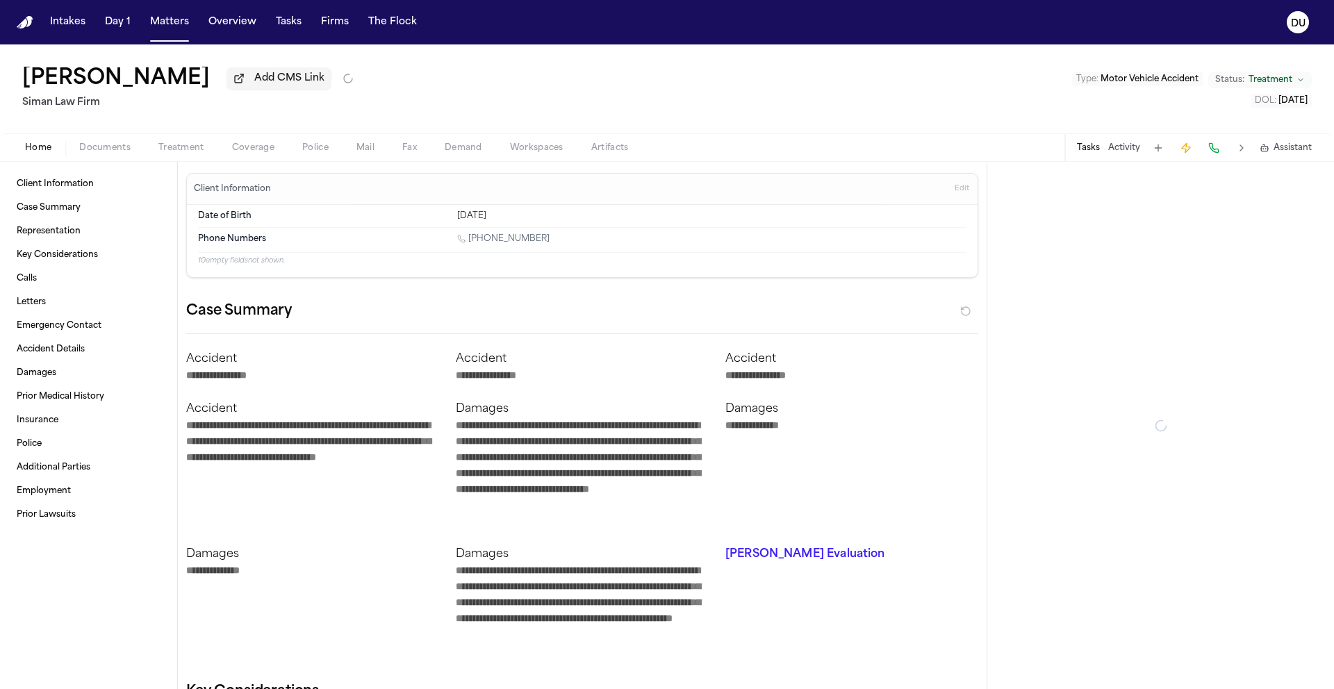
type textarea "*"
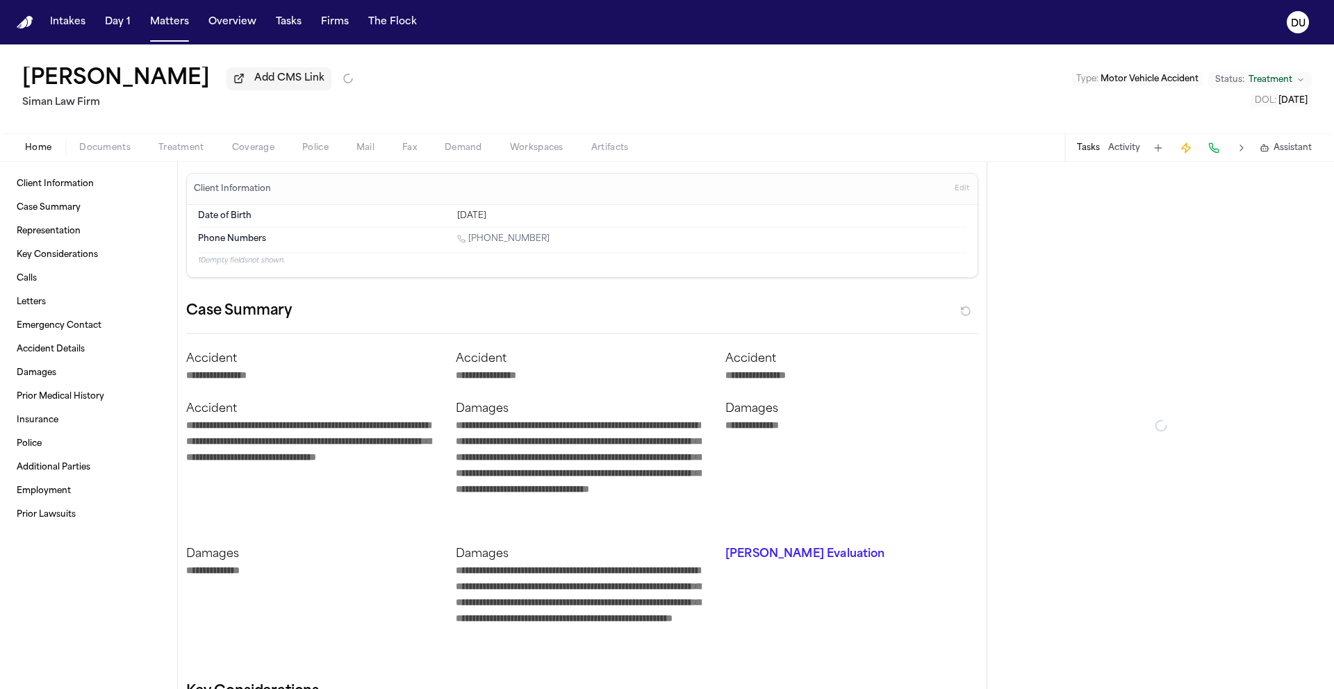
type textarea "*"
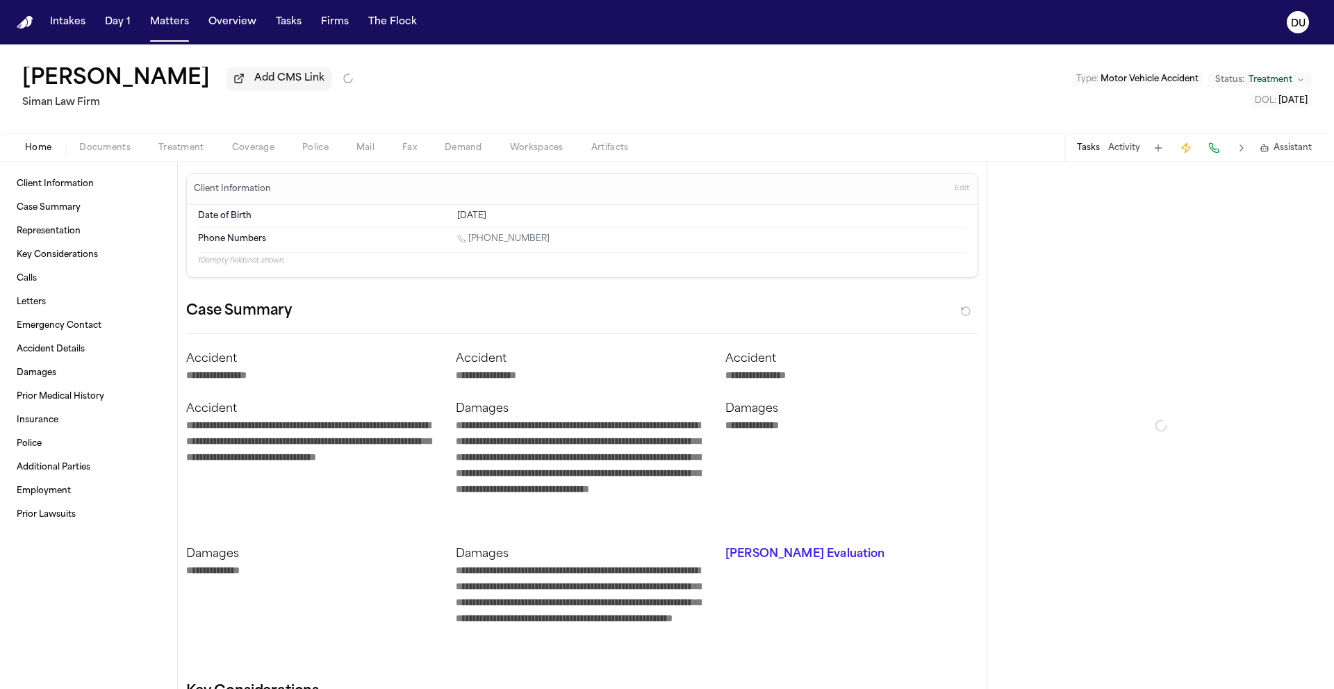
type textarea "*"
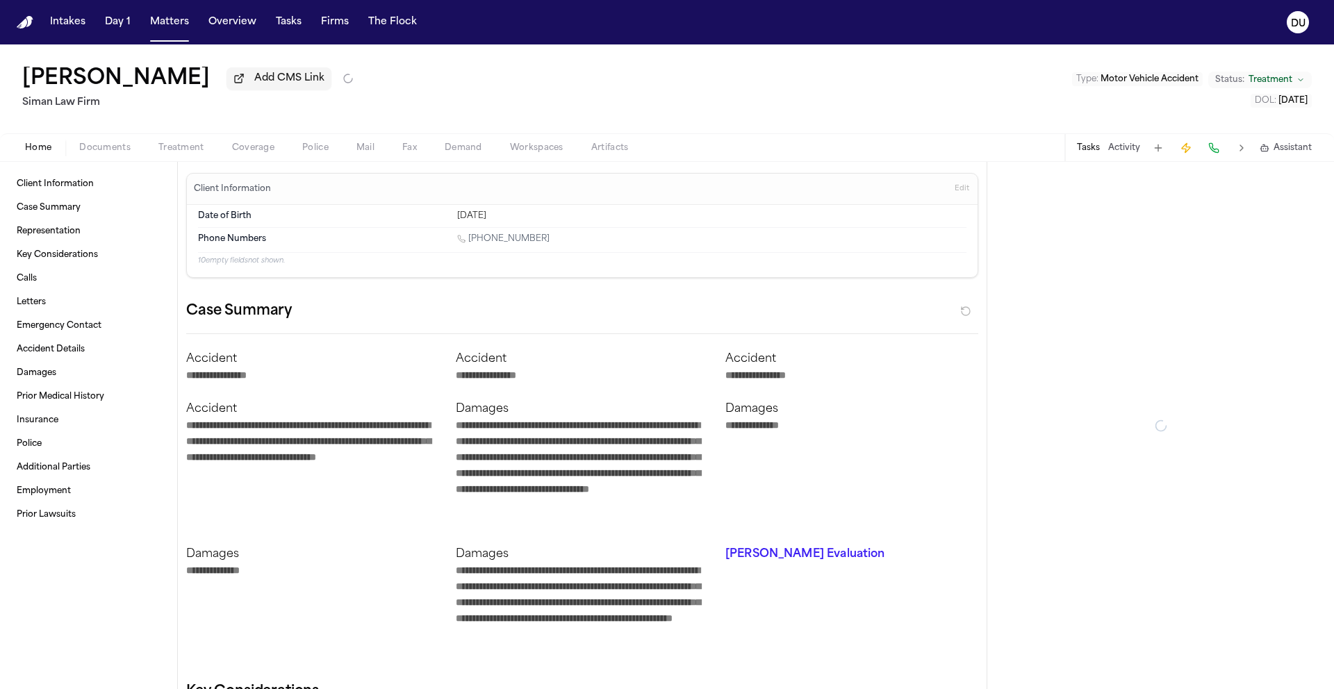
type textarea "*"
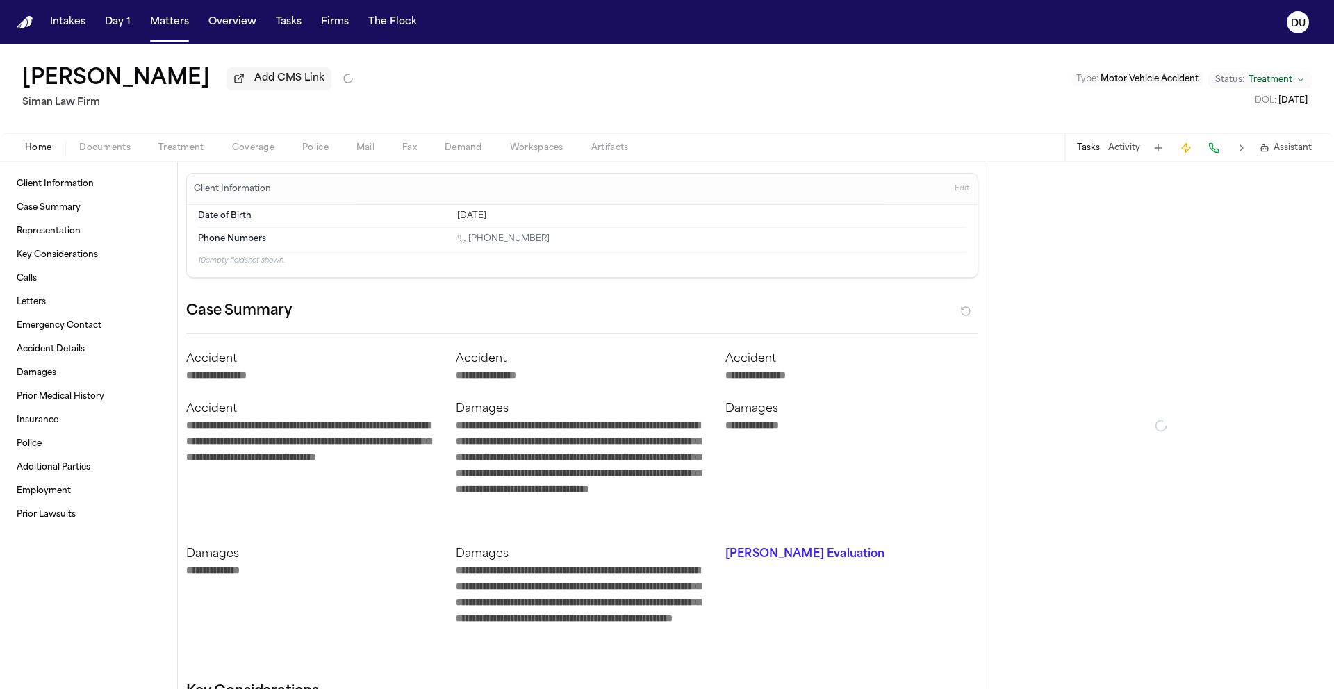
type textarea "*"
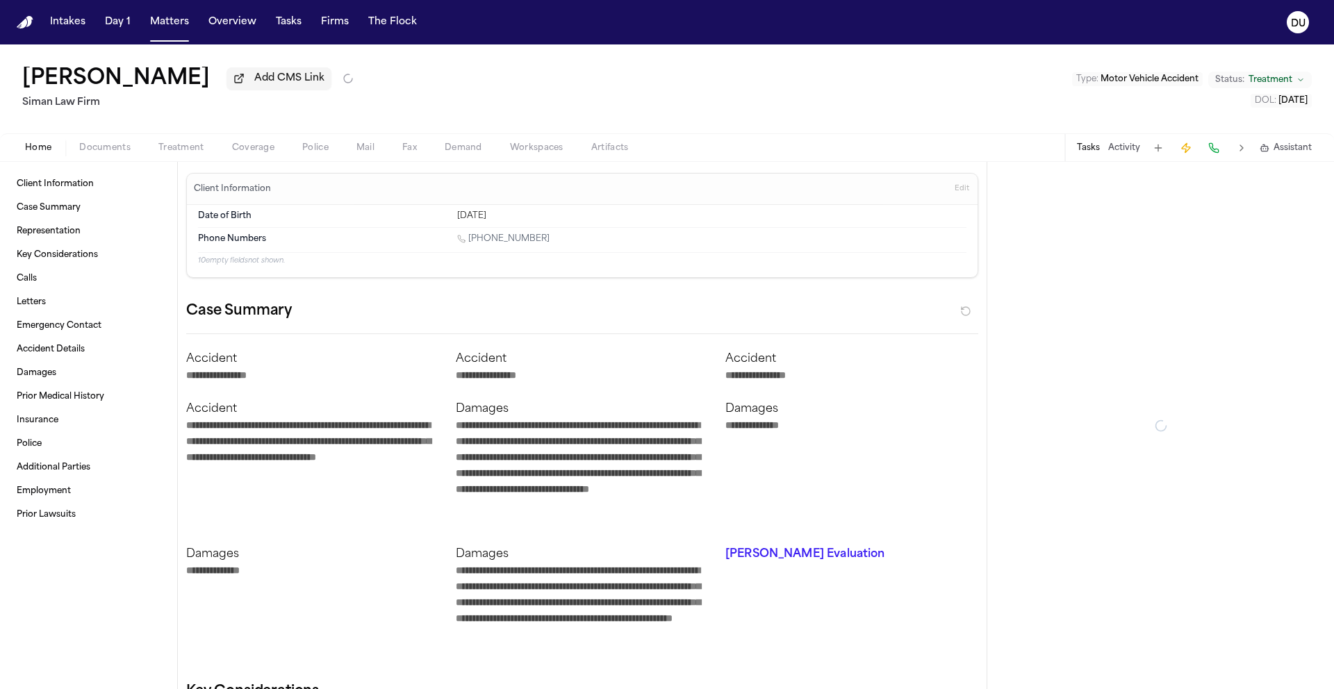
type textarea "*"
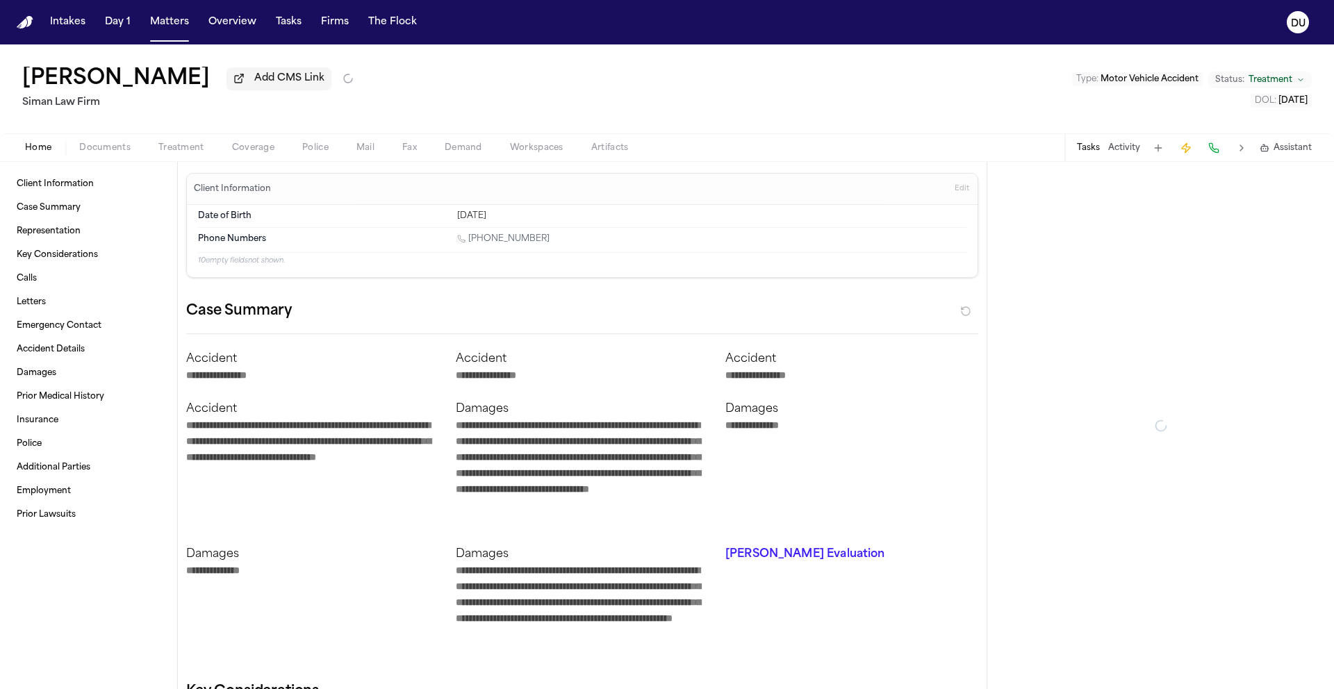
type textarea "*"
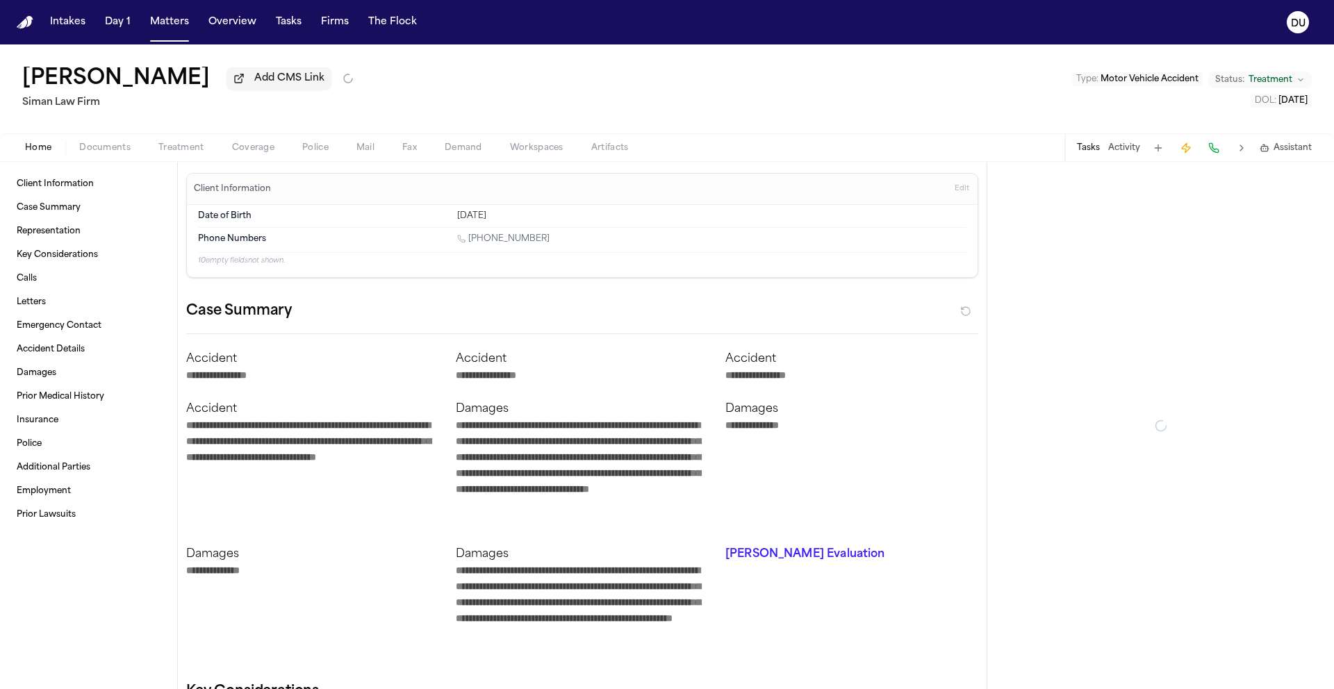
type textarea "*"
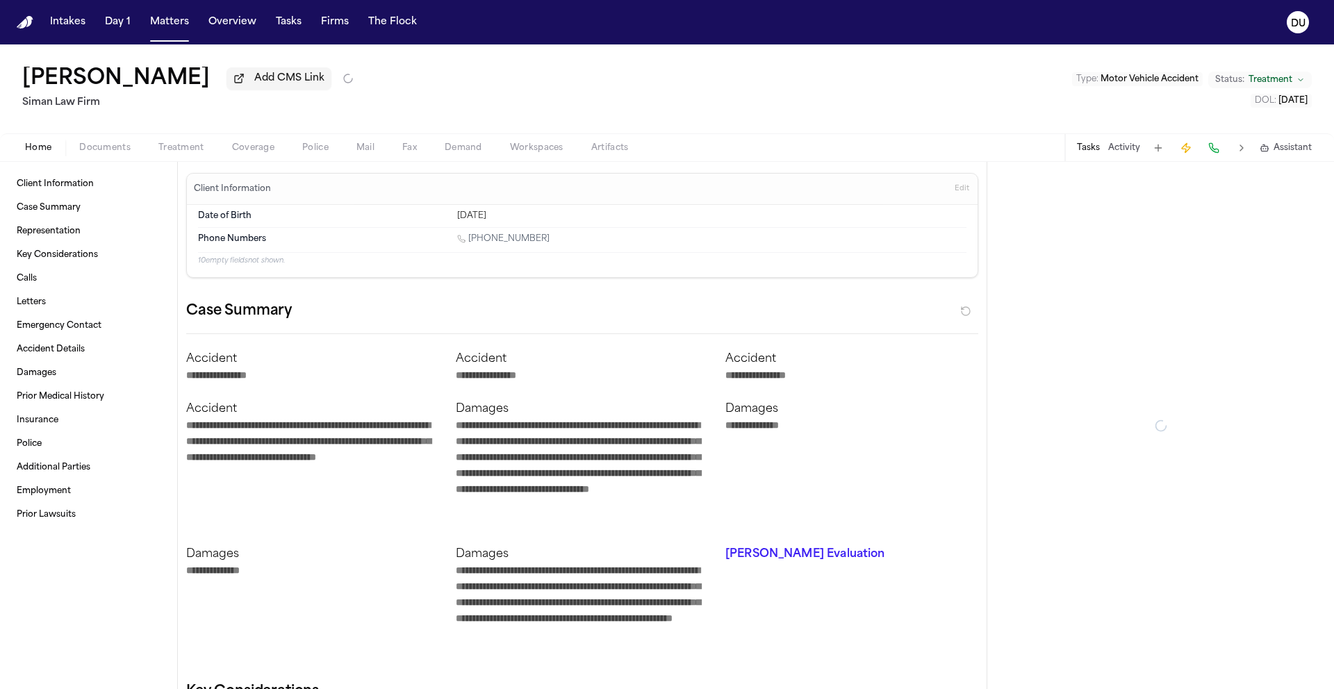
type textarea "*"
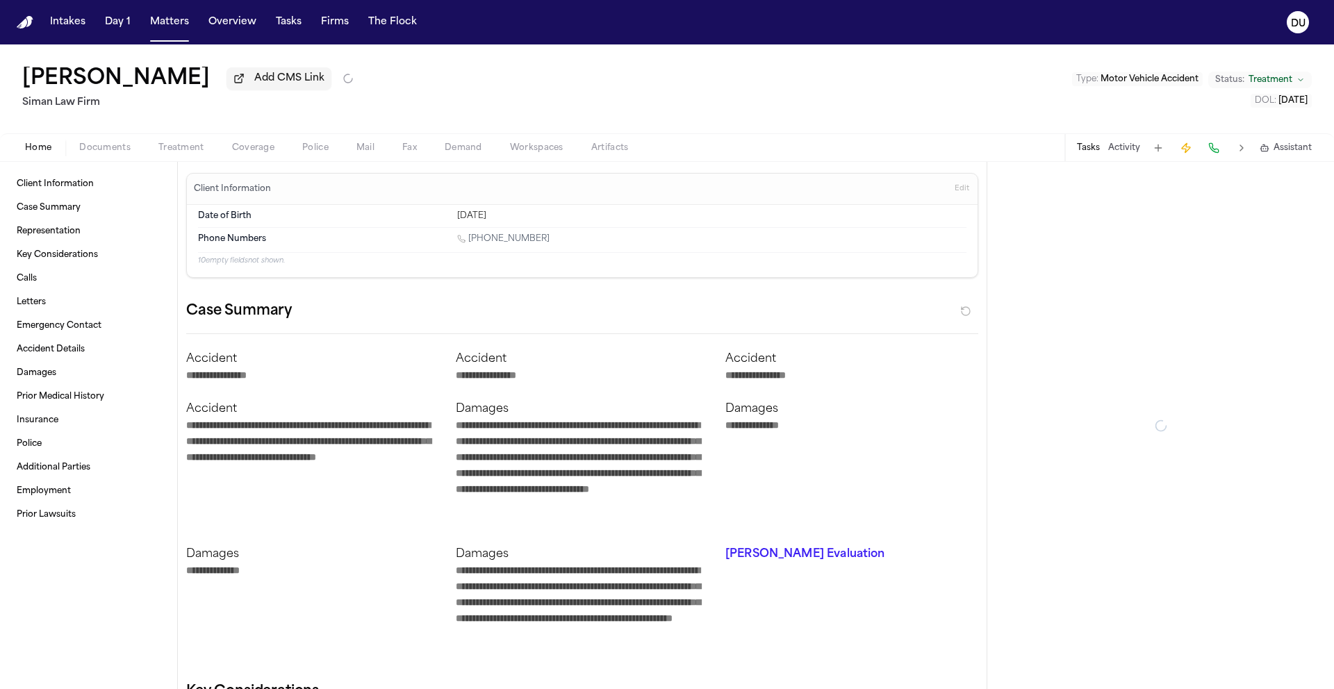
type textarea "*"
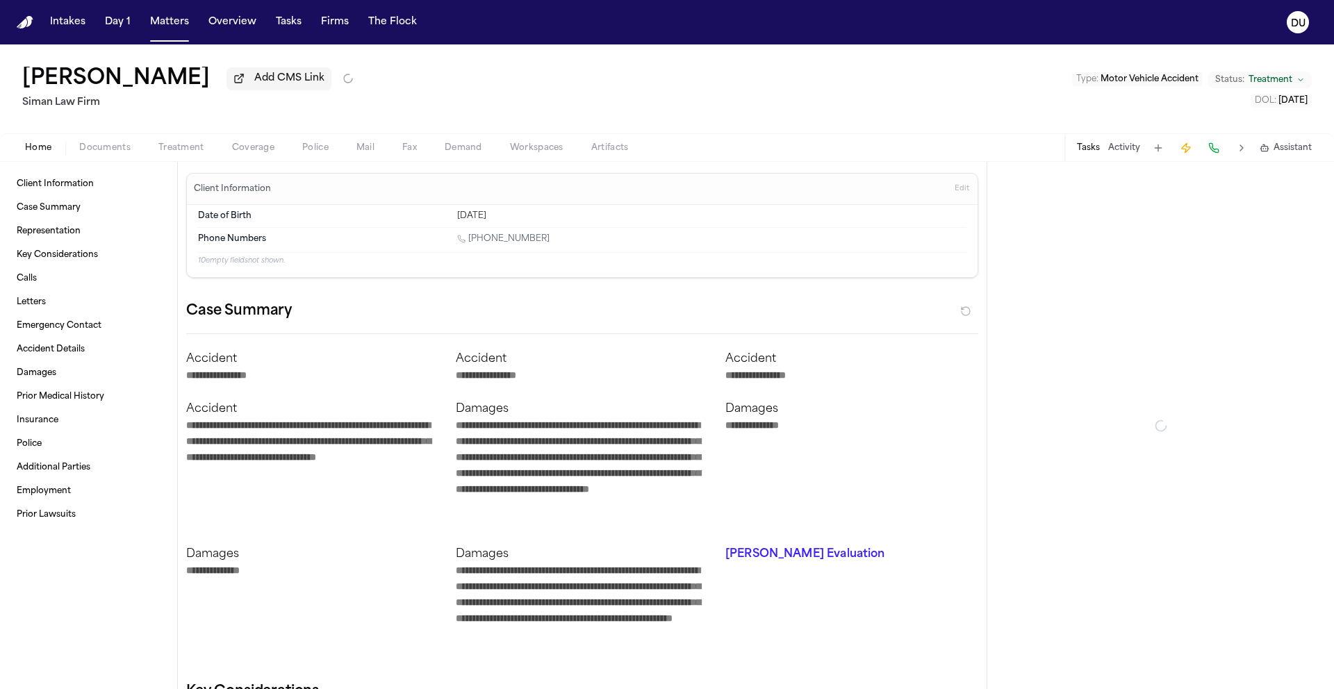
type textarea "*"
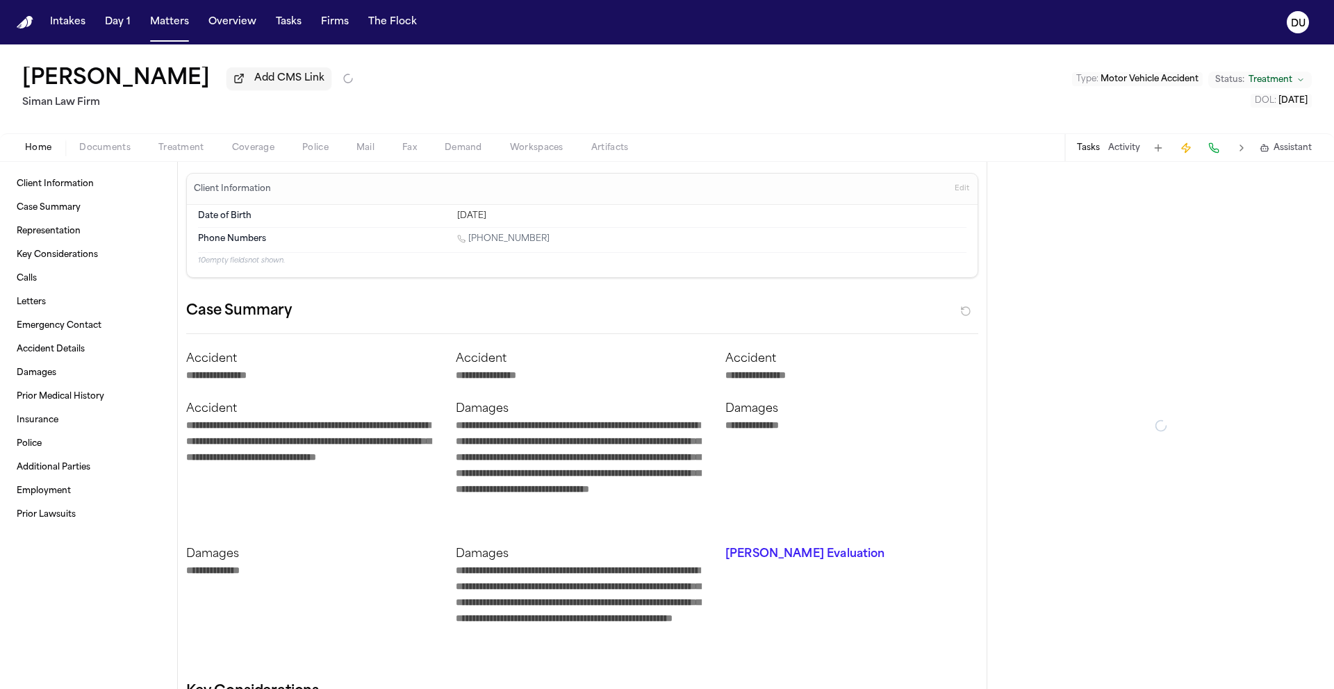
type textarea "*"
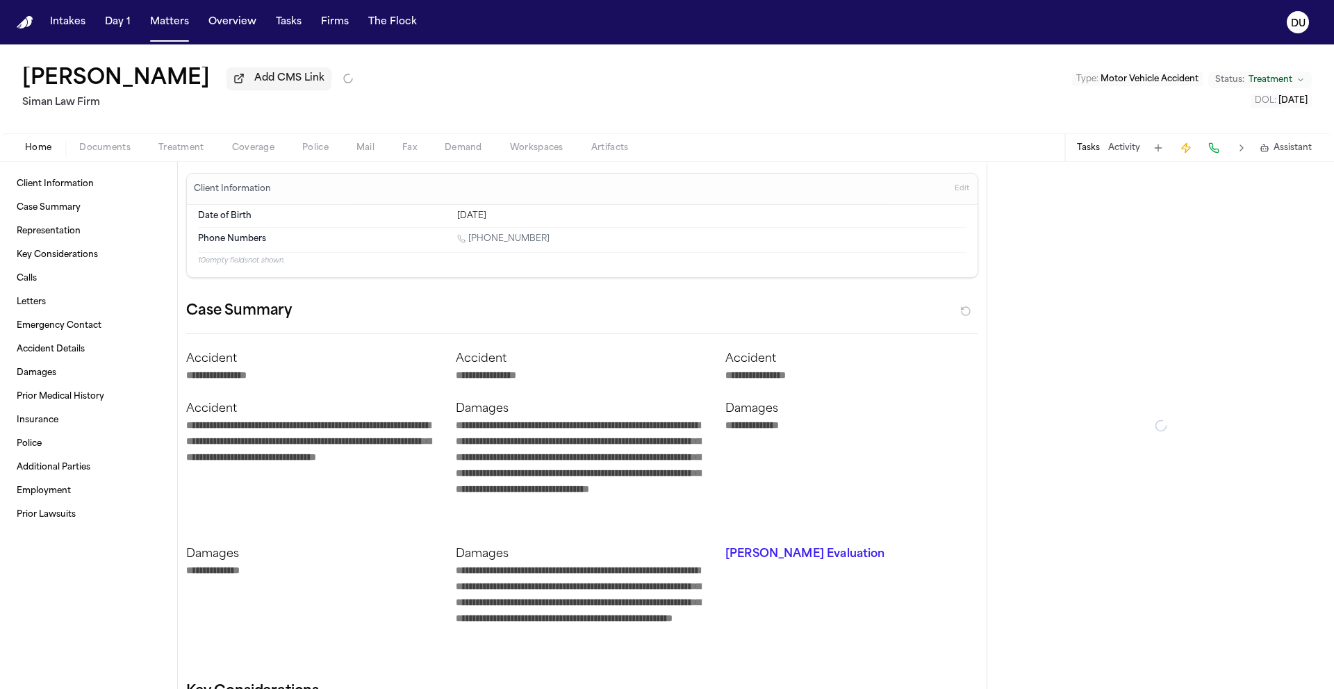
type textarea "*"
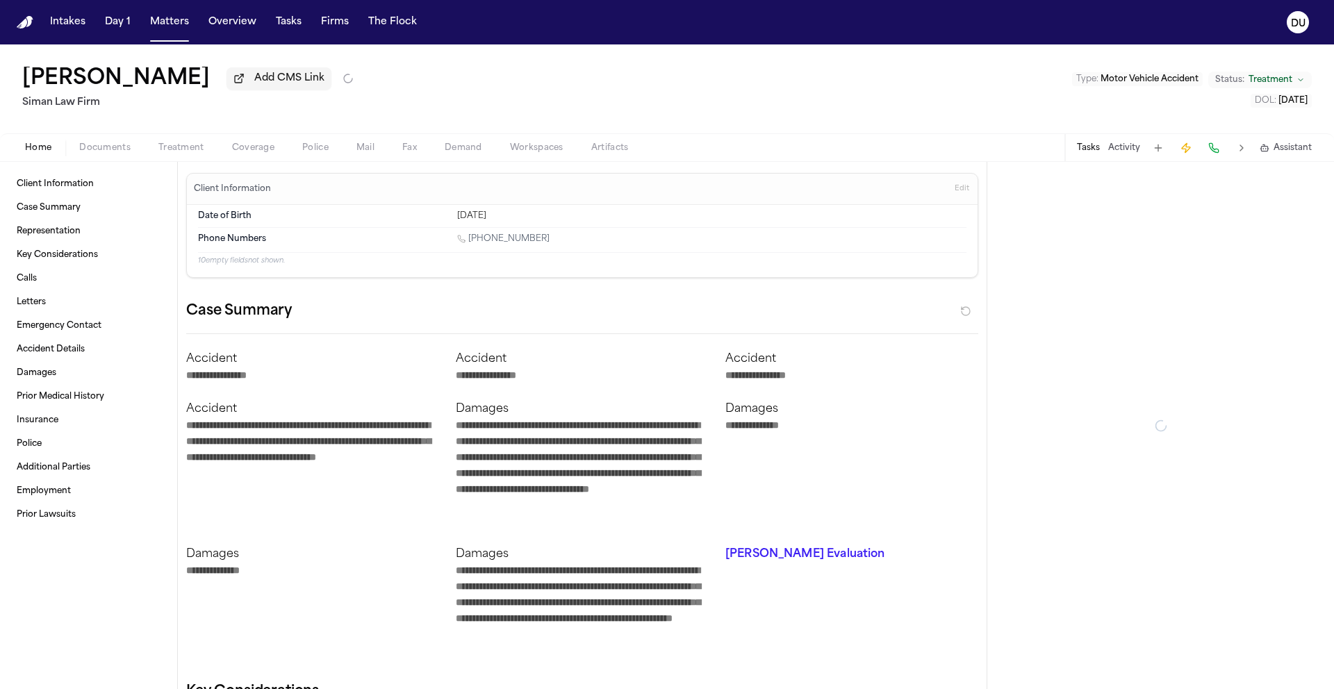
type textarea "*"
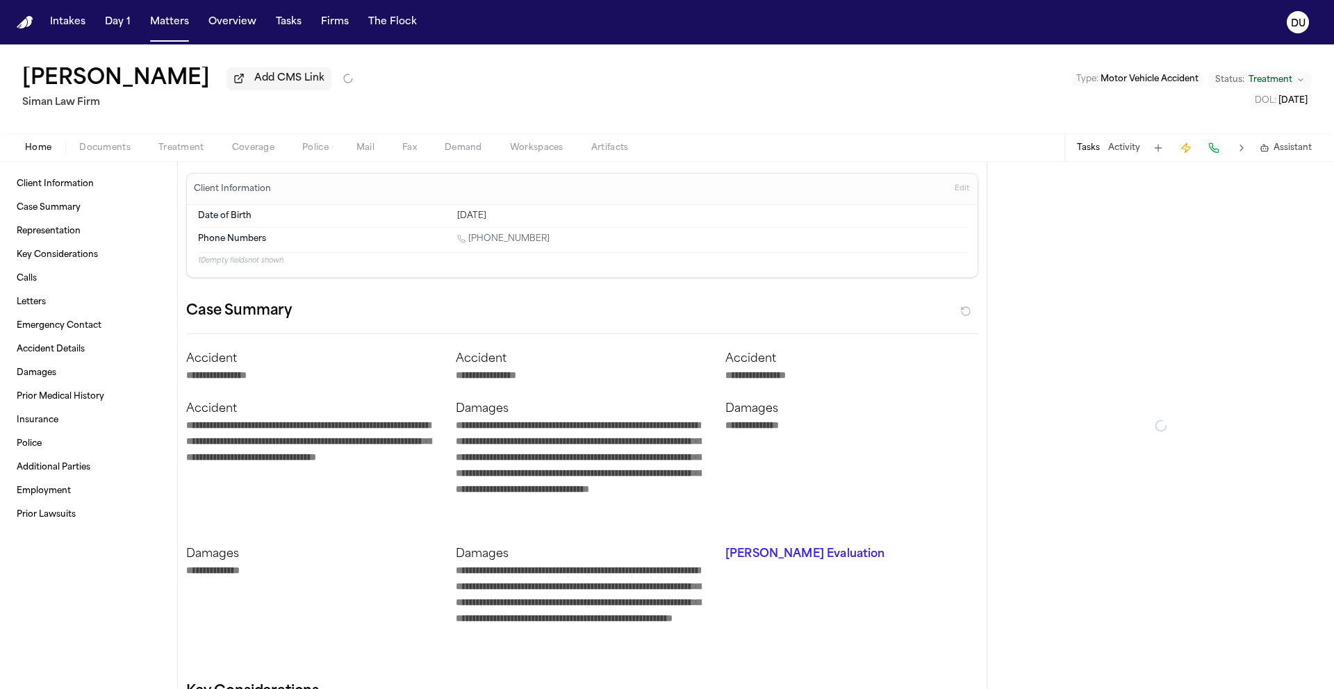
type textarea "*"
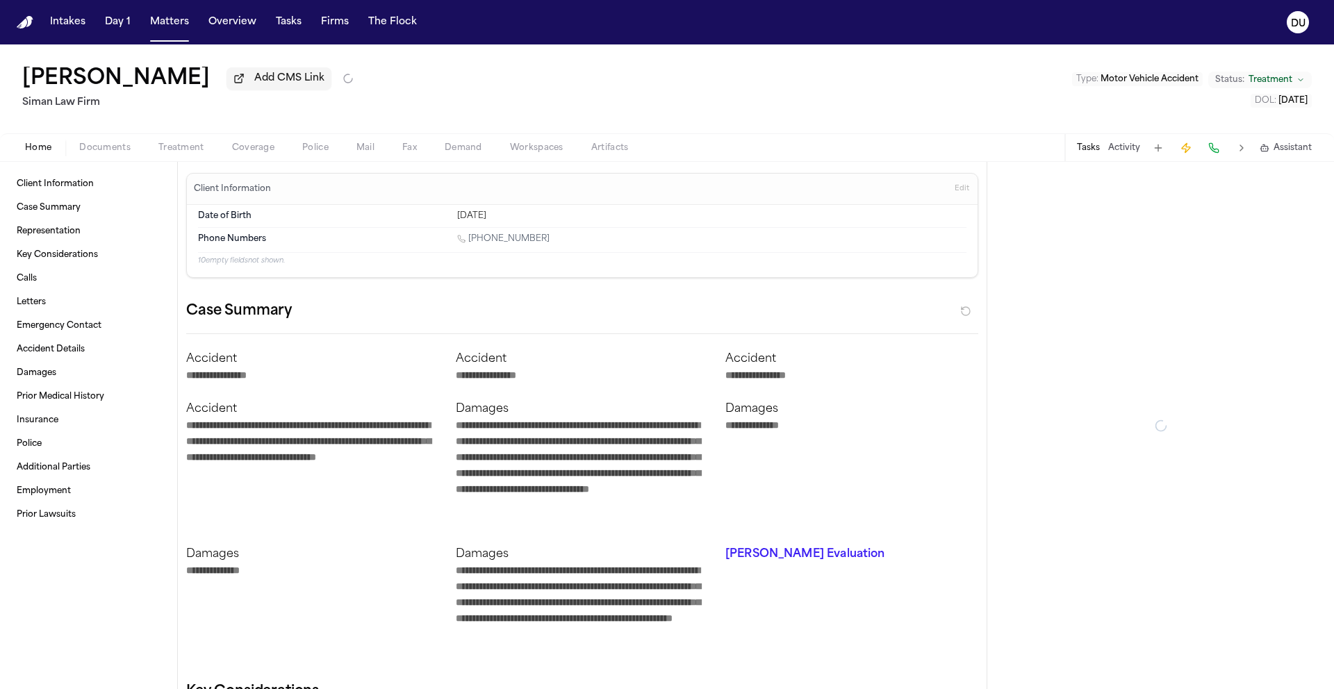
type textarea "*"
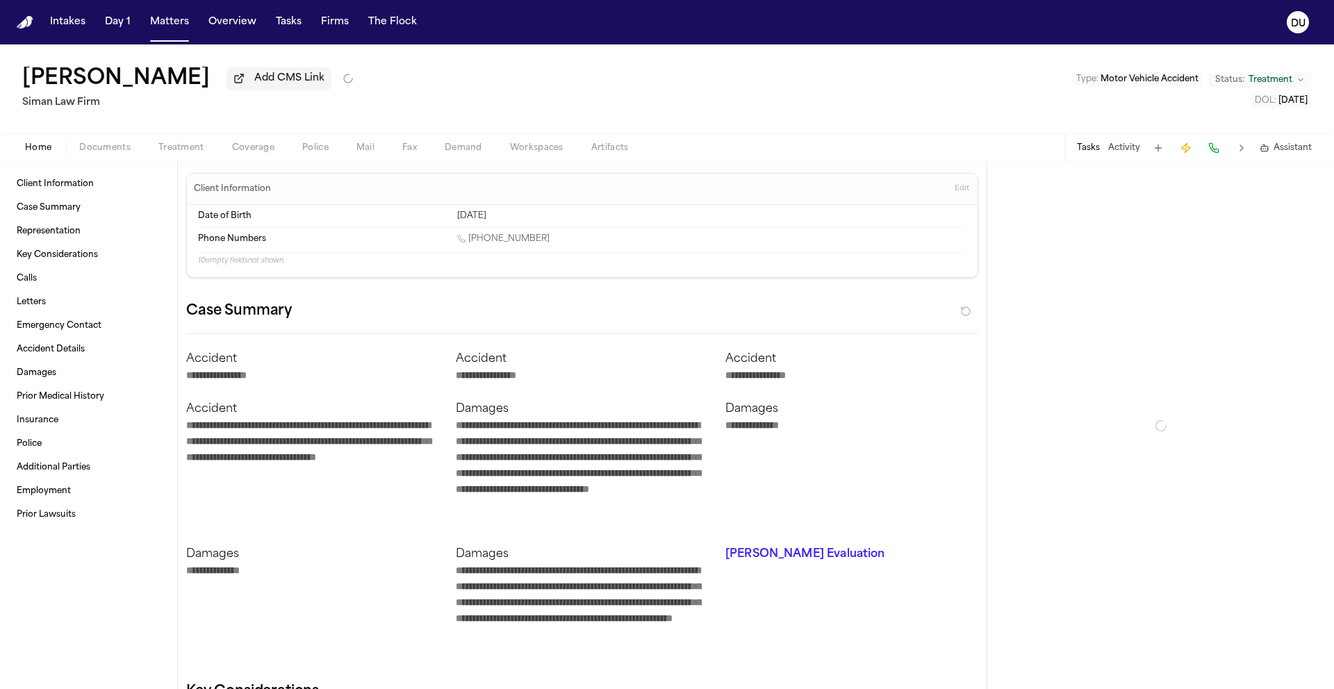
type textarea "*"
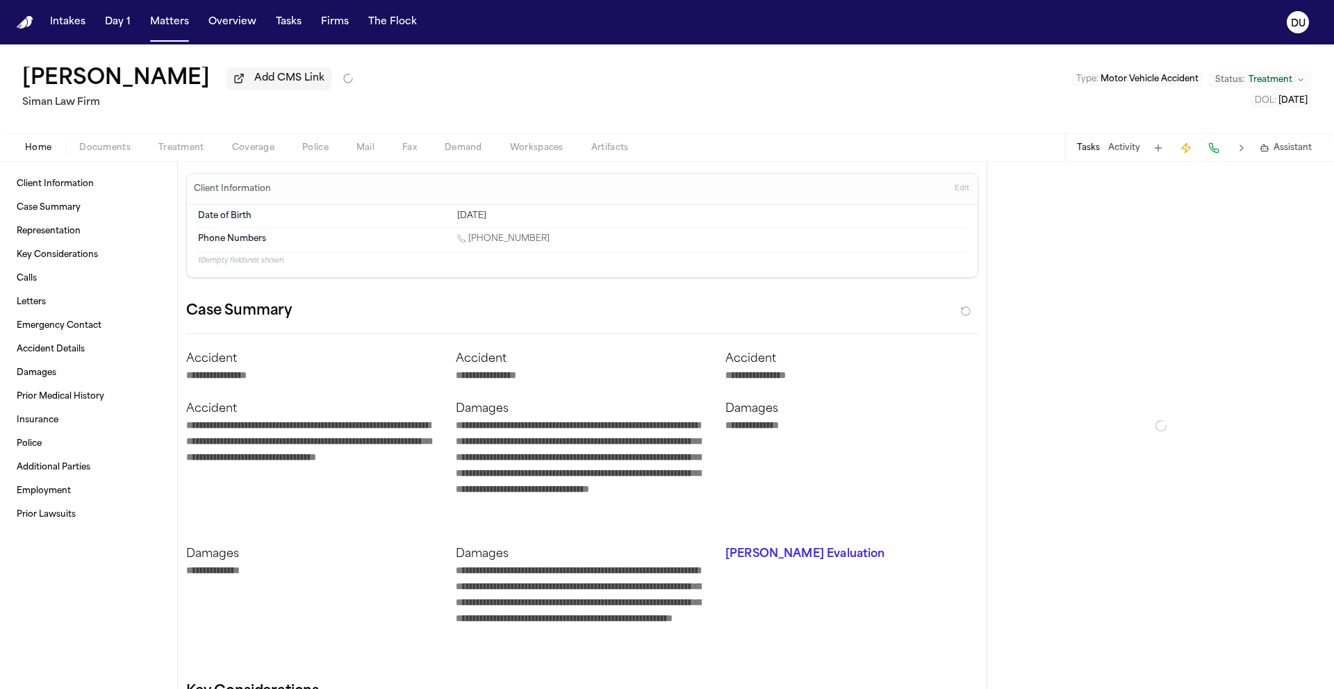
type textarea "*"
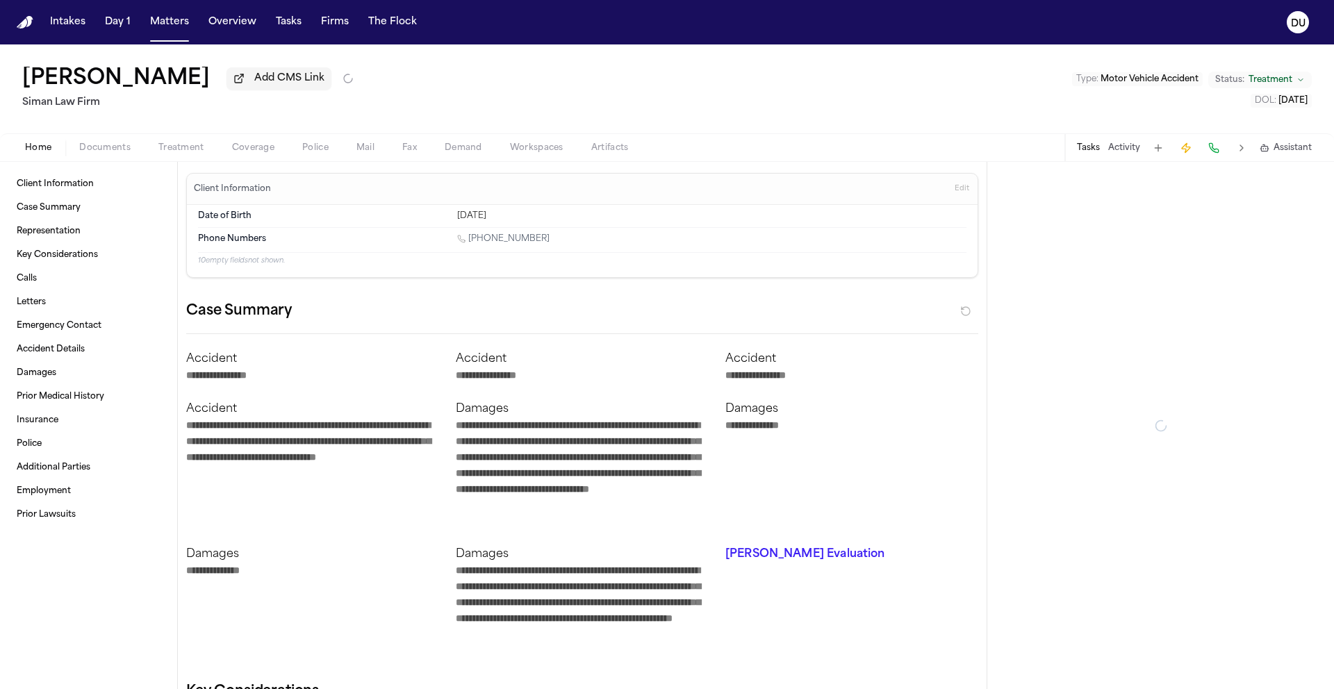
type textarea "*"
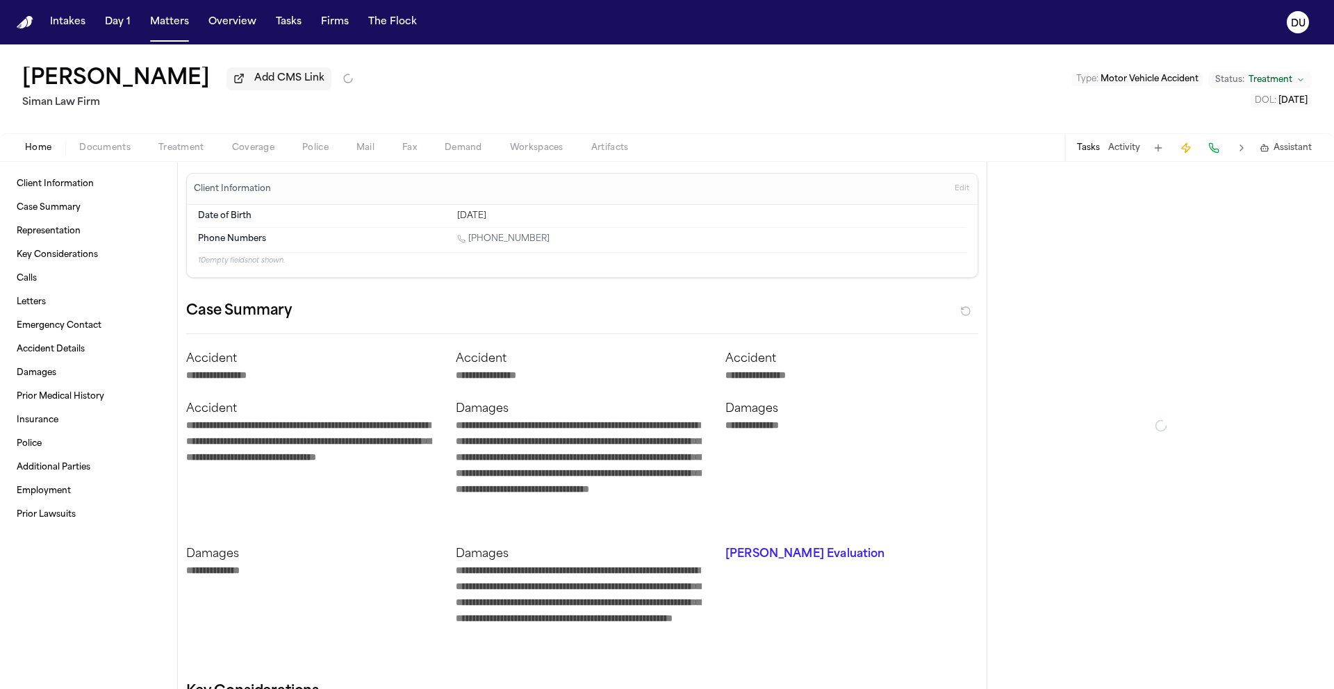
type textarea "*"
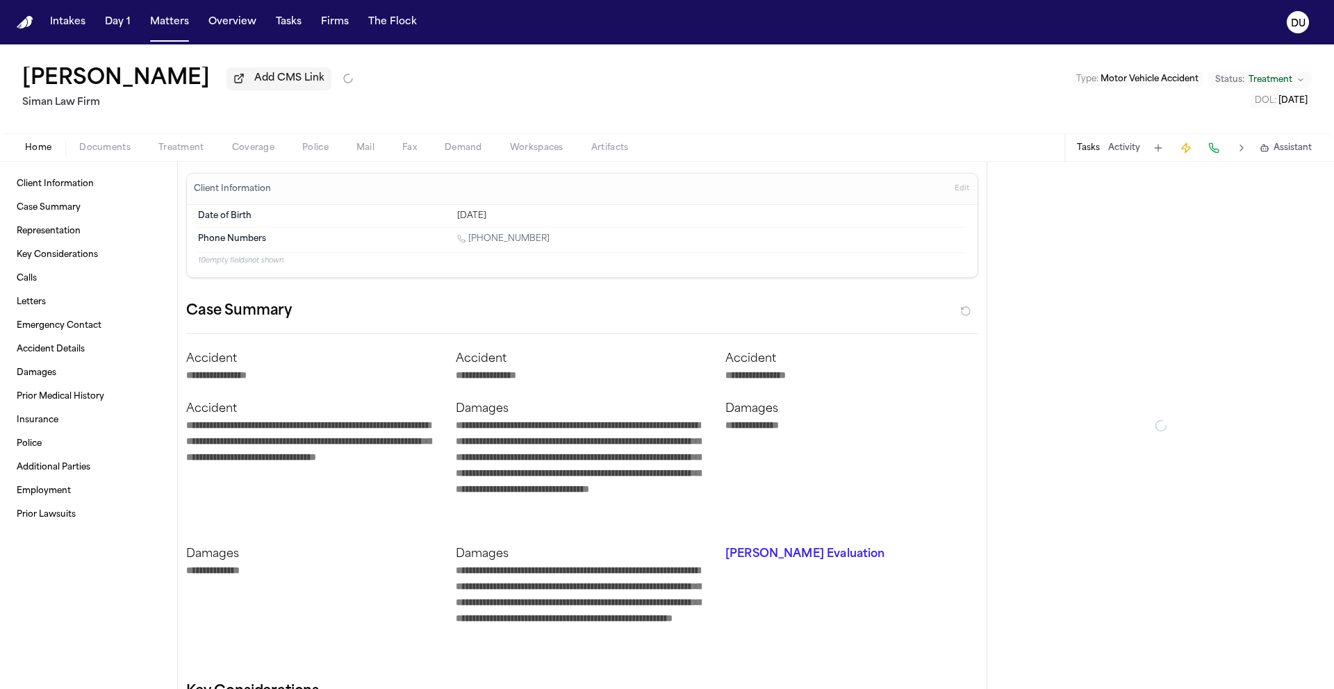
type textarea "*"
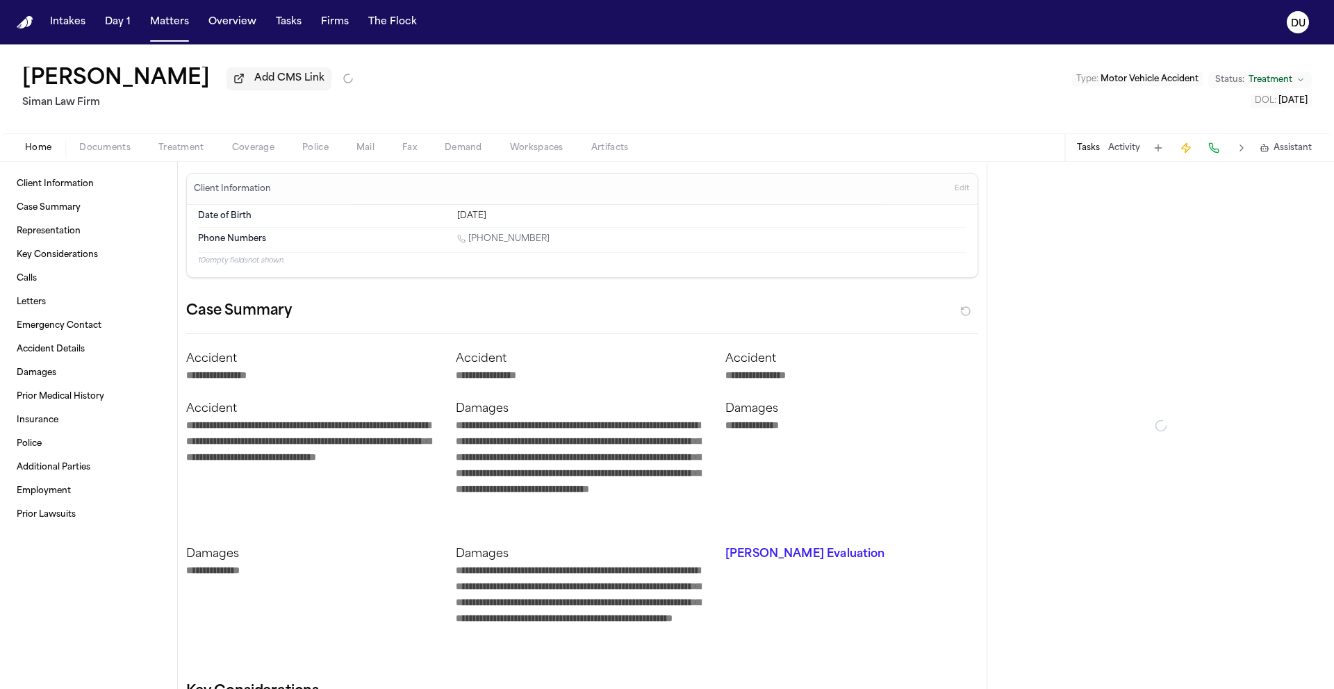
type textarea "*"
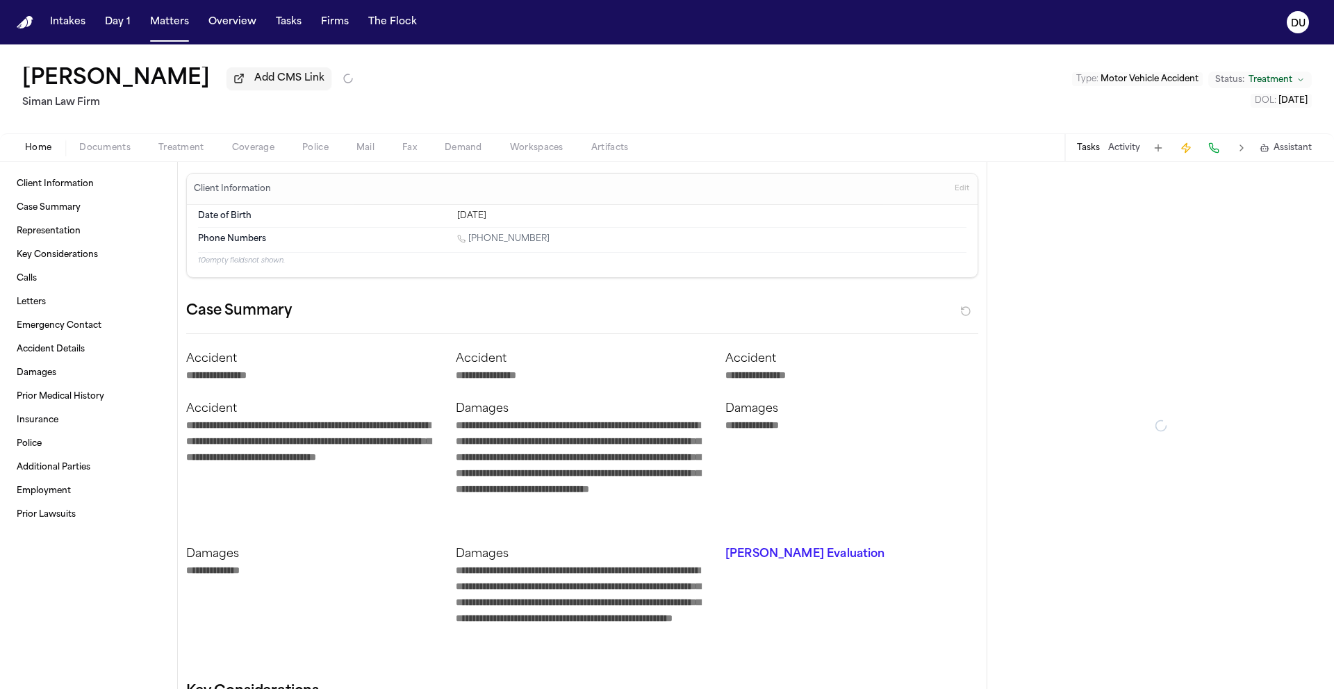
type textarea "*"
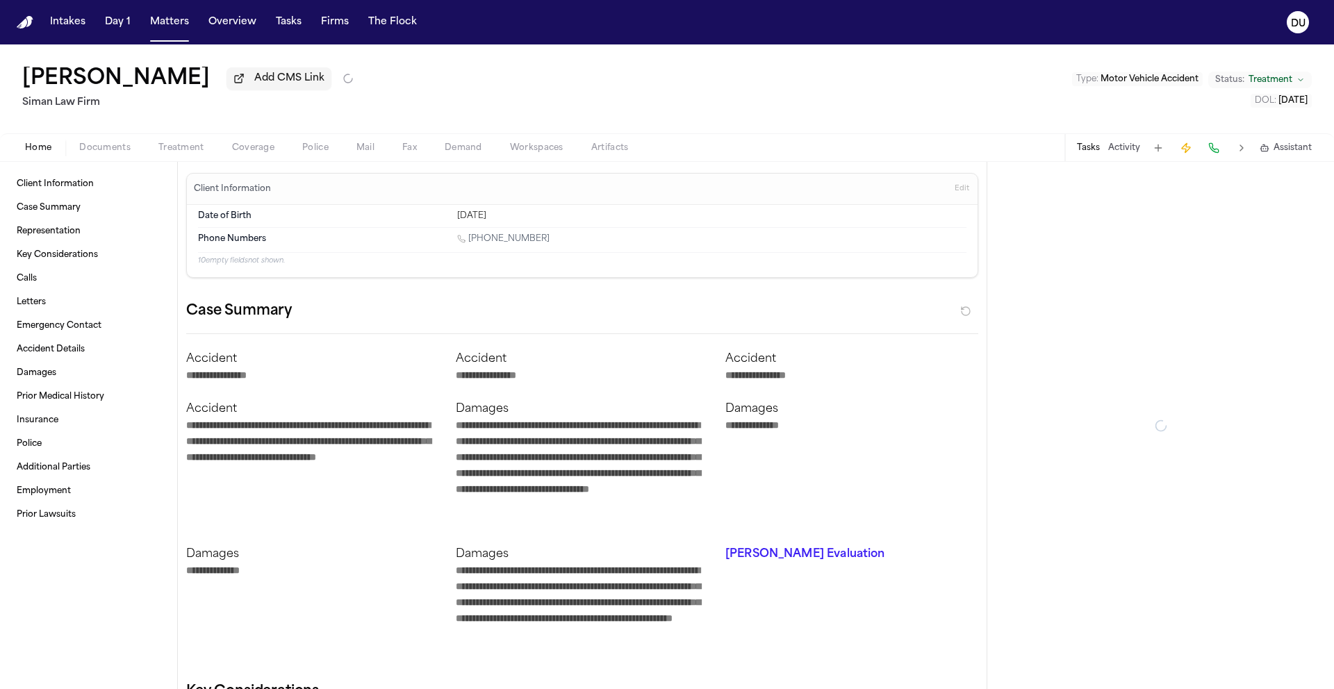
type textarea "*"
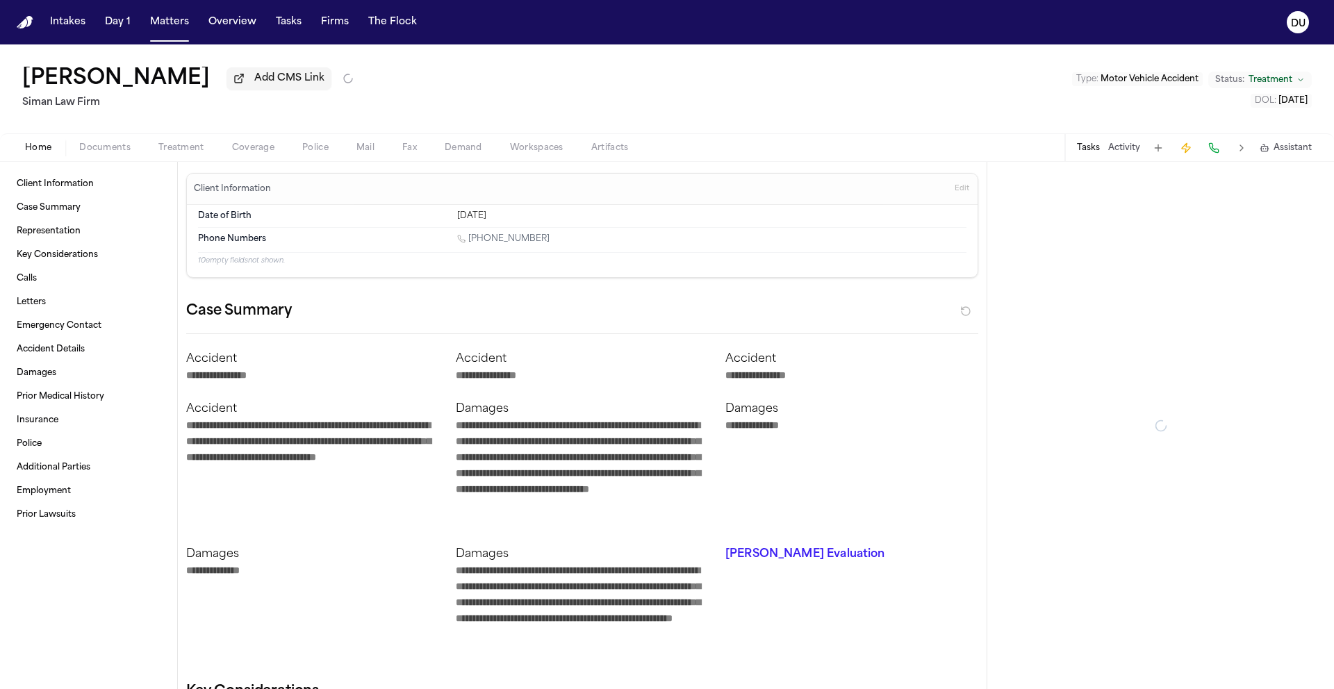
type textarea "*"
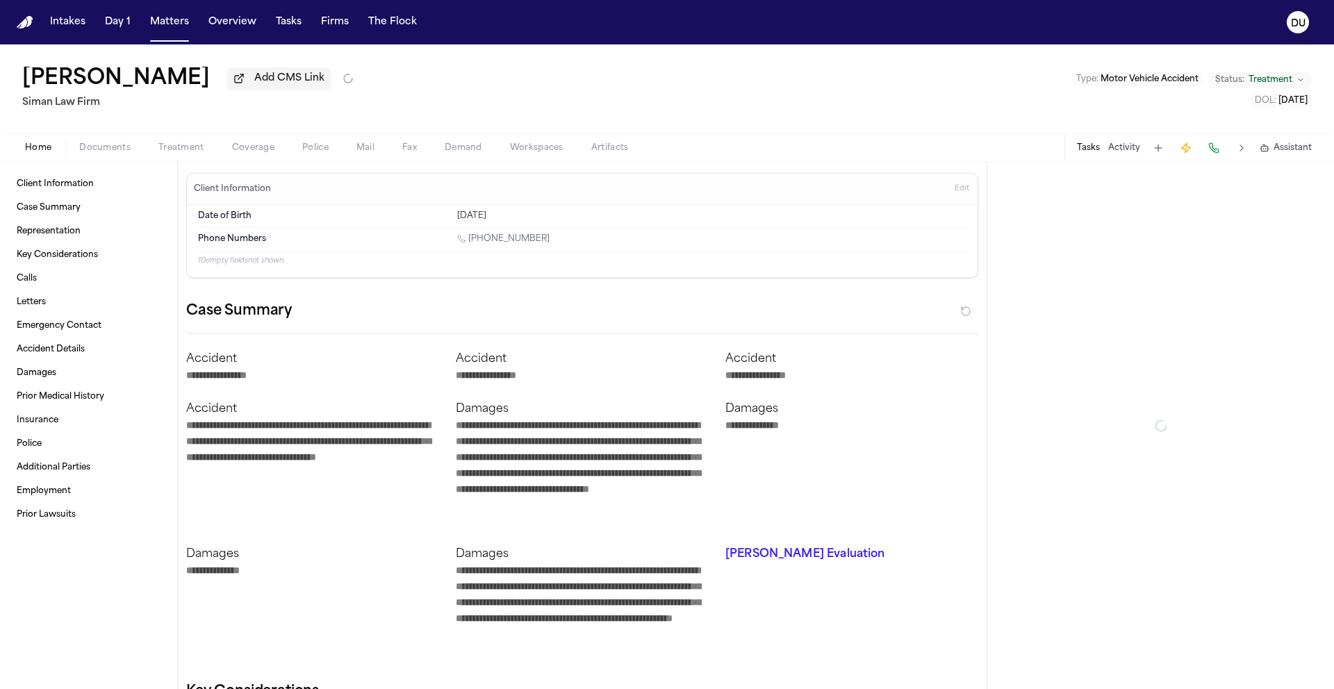
type textarea "*"
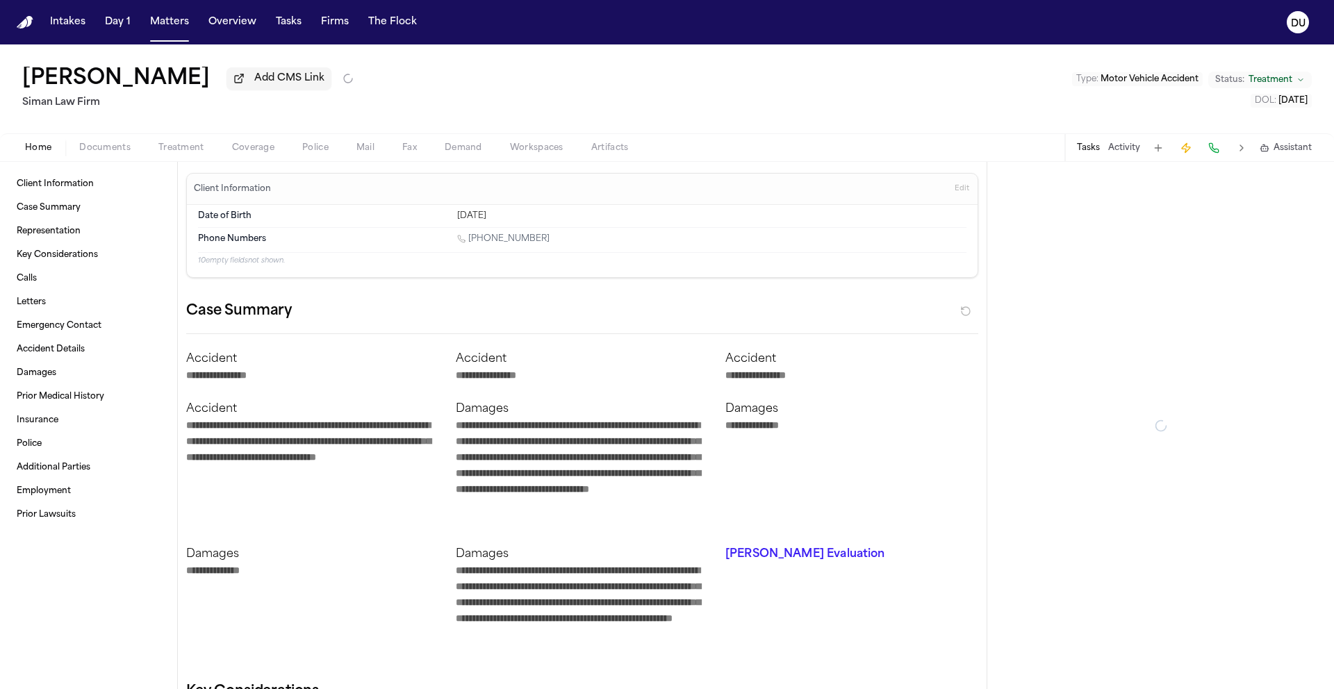
type textarea "*"
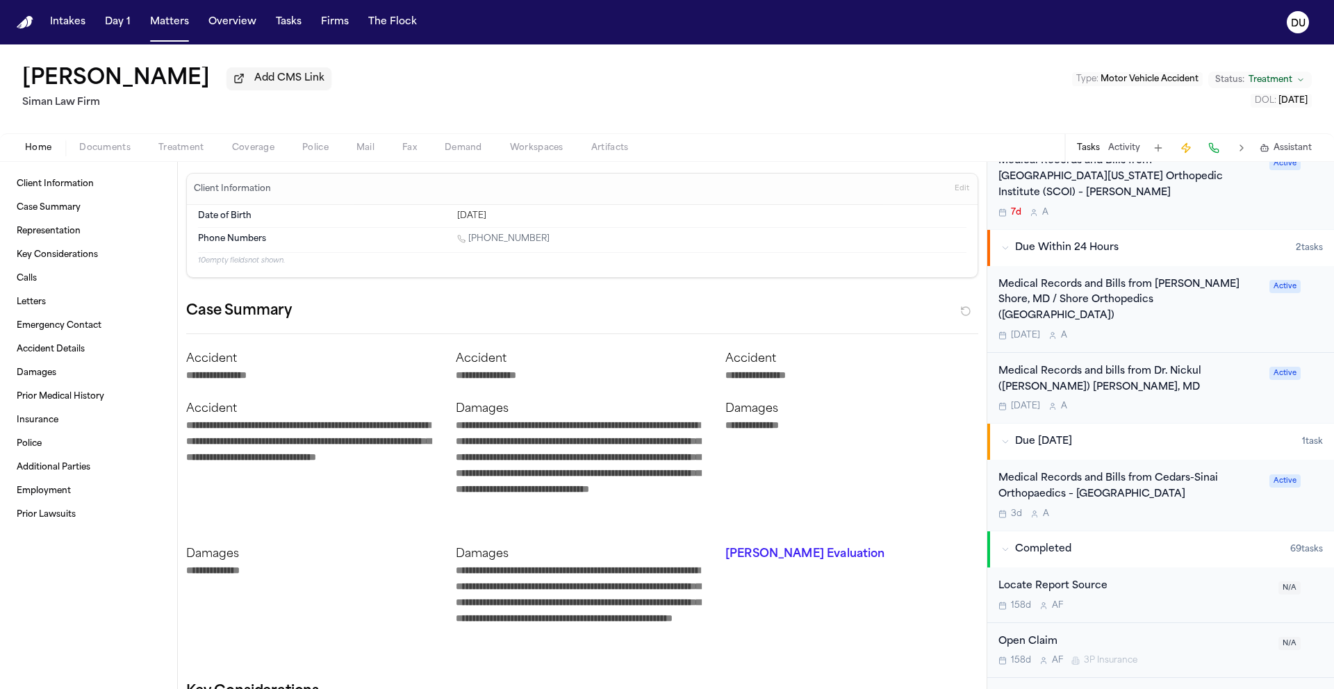
scroll to position [754, 0]
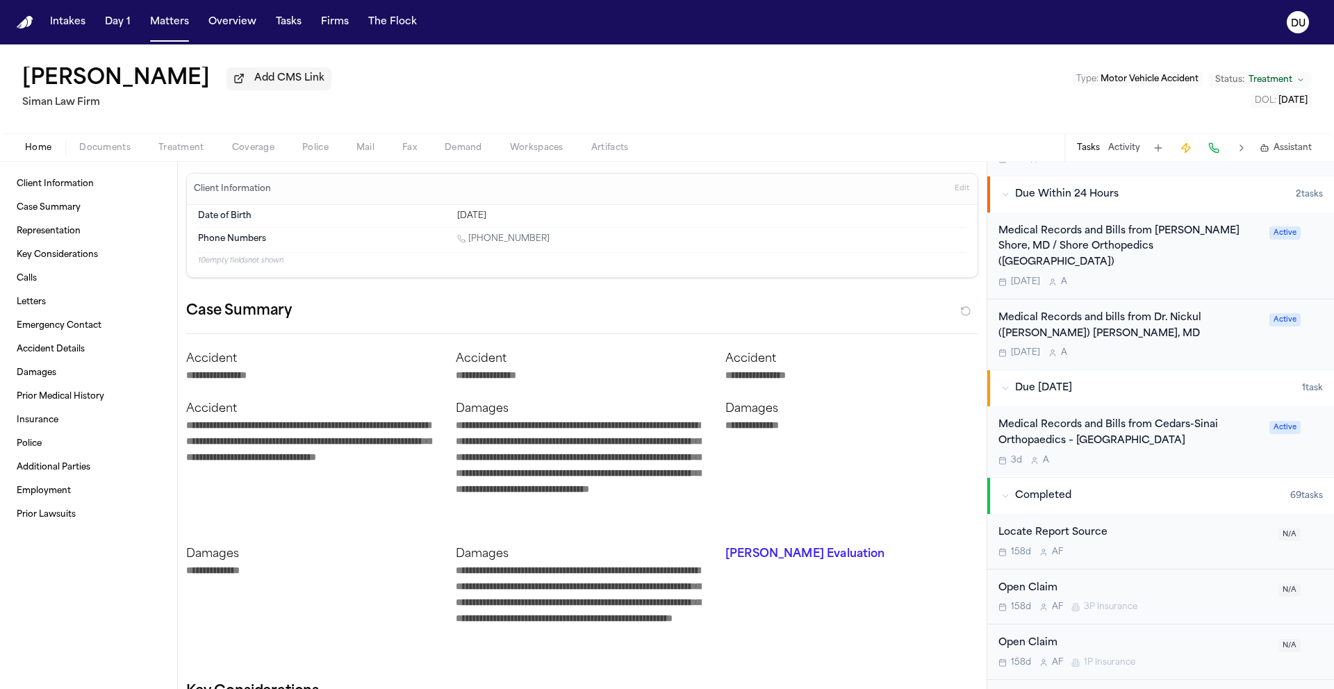
click at [1072, 417] on div "Medical Records and Bills from Cedars-Sinai Orthopaedics – [GEOGRAPHIC_DATA]" at bounding box center [1129, 433] width 263 height 32
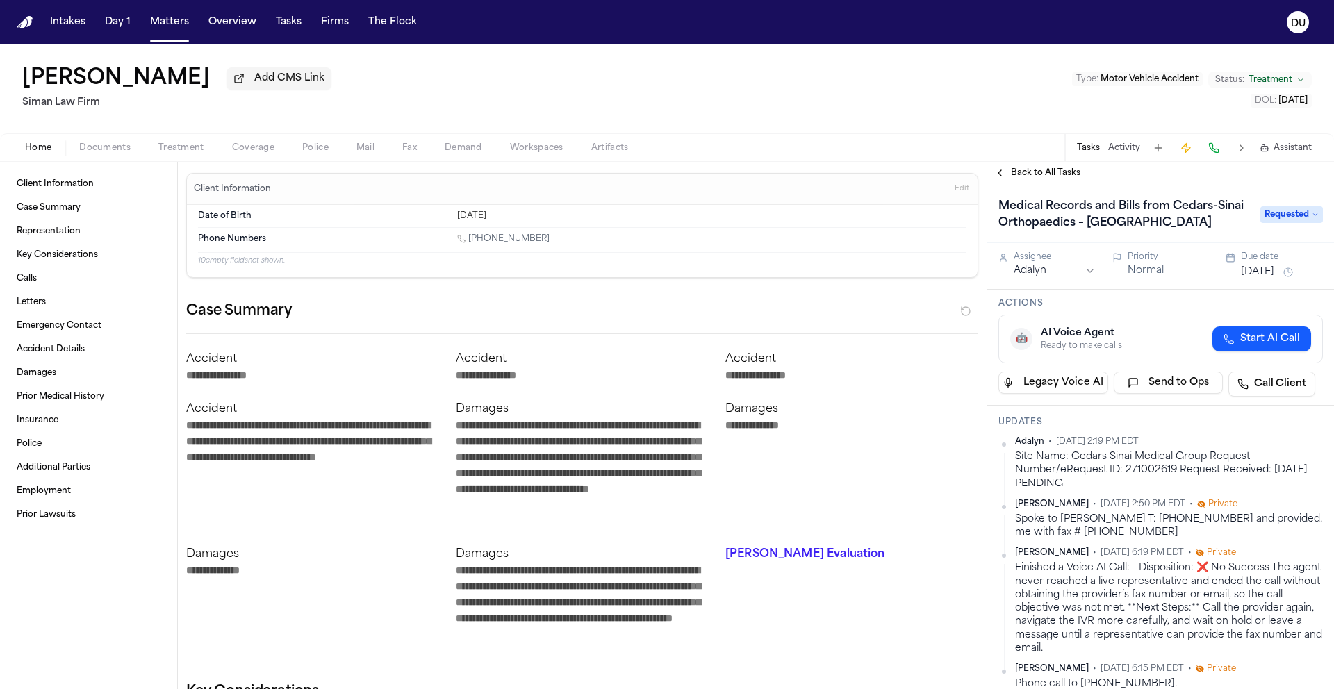
click at [1304, 223] on span "Requested" at bounding box center [1291, 214] width 63 height 17
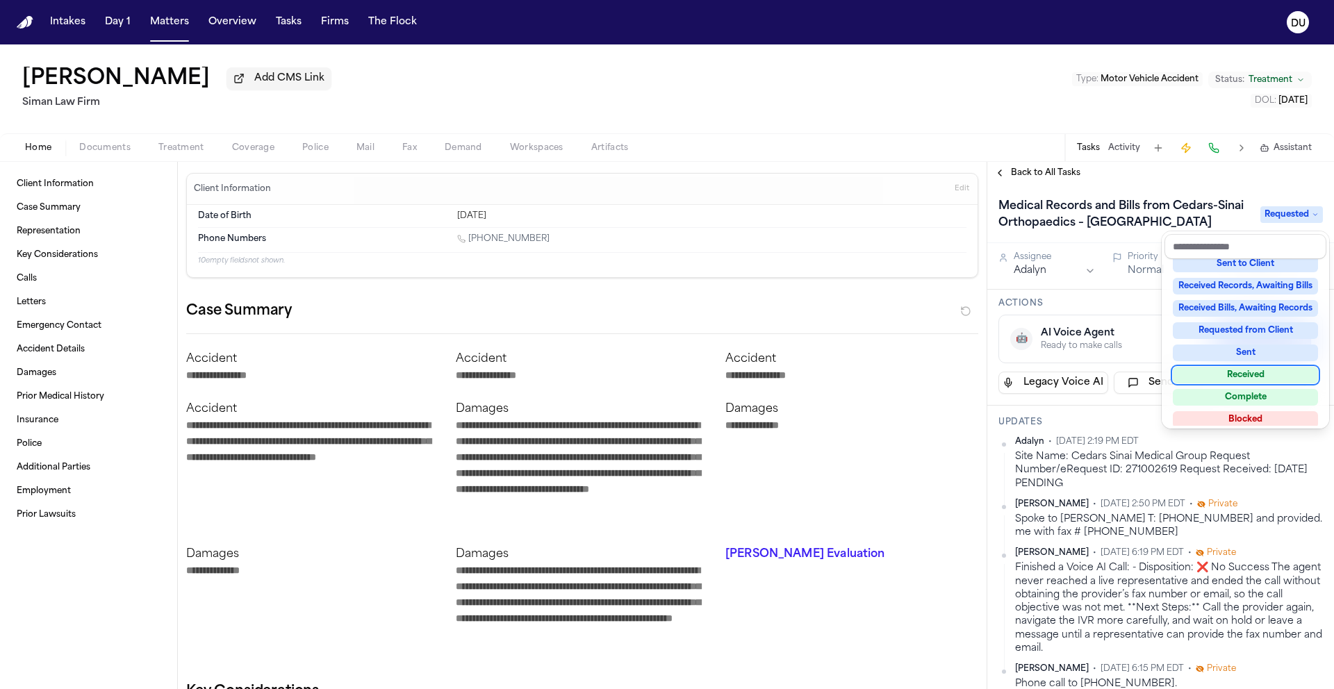
click at [1231, 371] on div "Received" at bounding box center [1244, 375] width 145 height 17
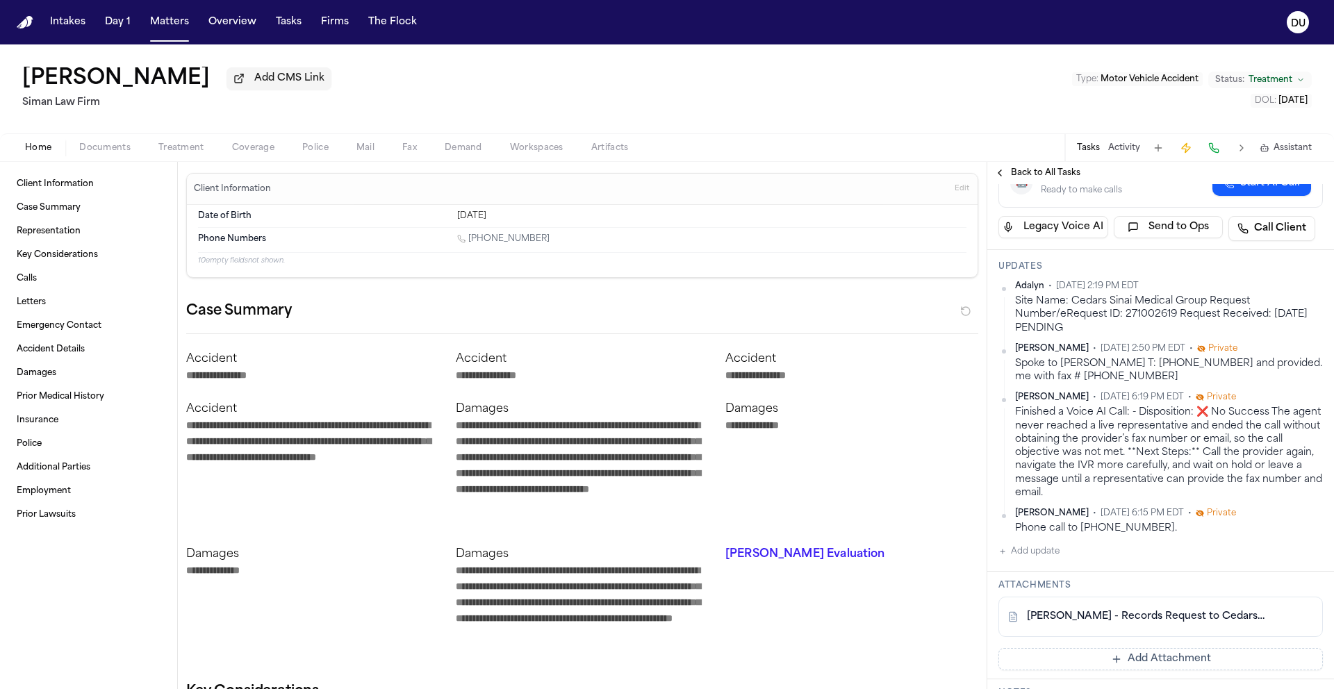
scroll to position [192, 0]
click at [1016, 555] on button "Add update" at bounding box center [1028, 549] width 61 height 17
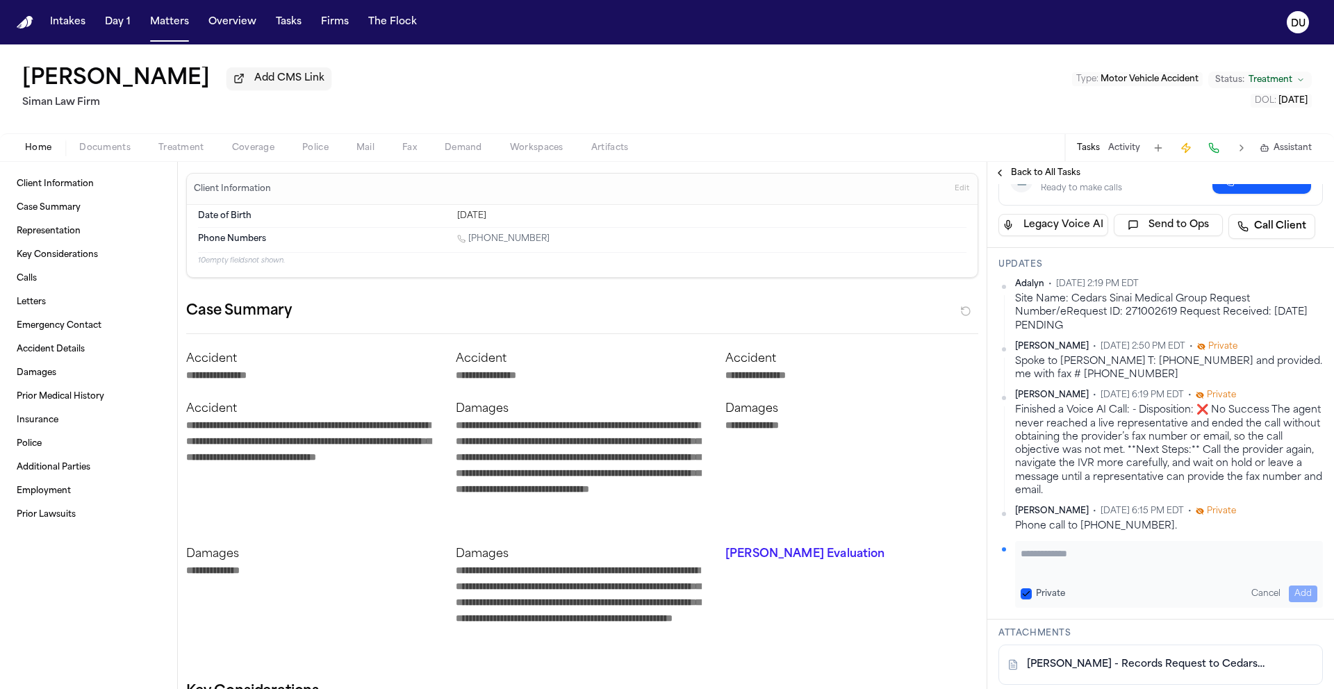
click at [1068, 560] on textarea "Add your update" at bounding box center [1168, 561] width 297 height 28
click at [1288, 595] on button "Add" at bounding box center [1302, 593] width 28 height 17
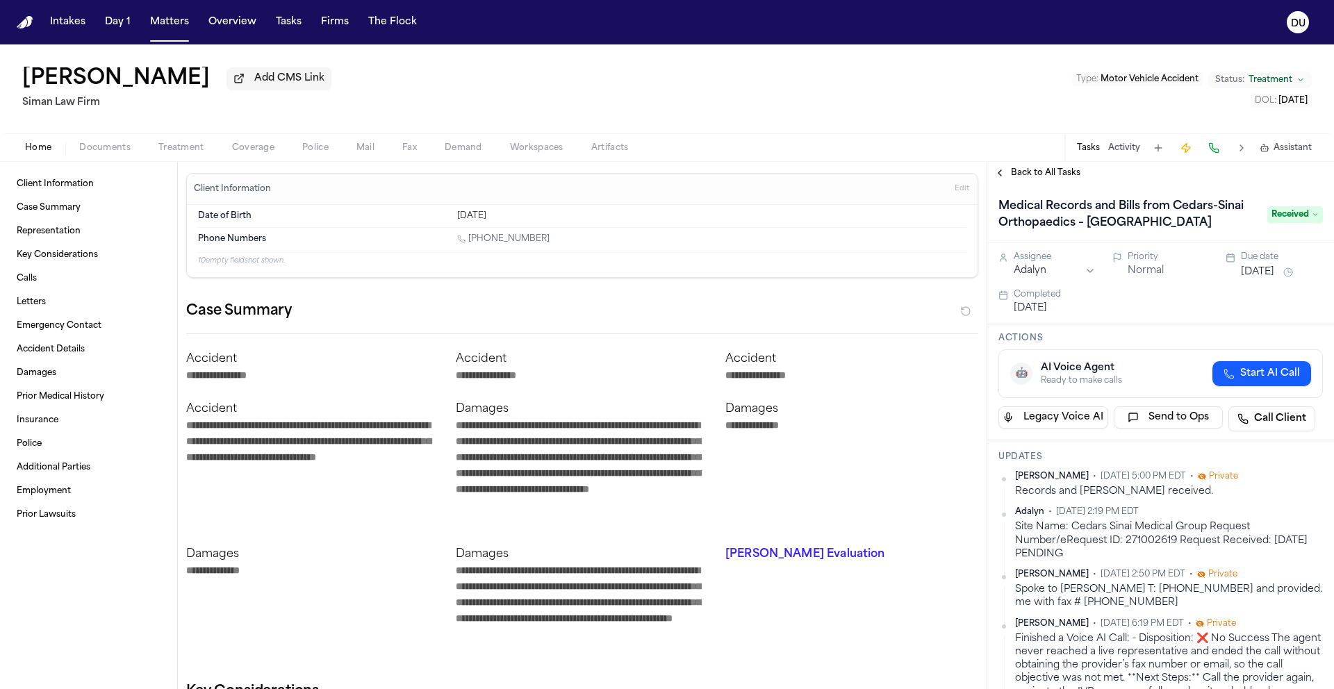
scroll to position [465, 0]
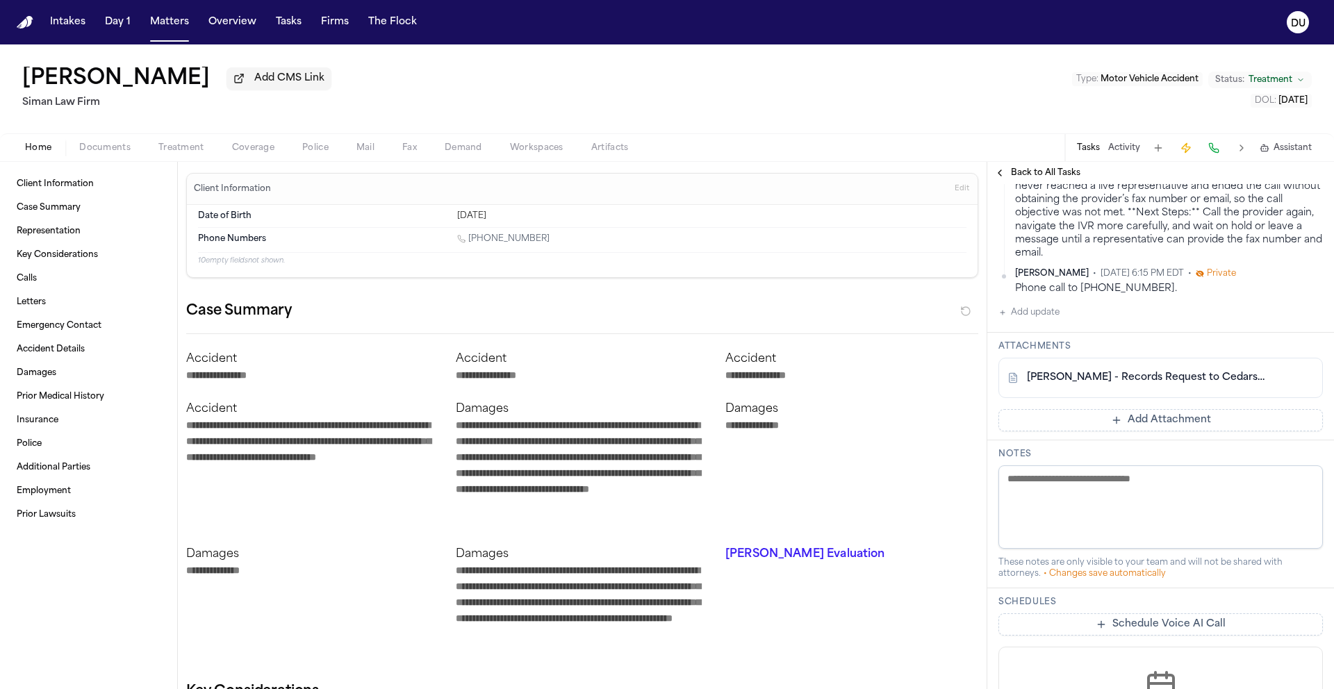
click at [1077, 417] on button "Add Attachment" at bounding box center [1160, 420] width 324 height 22
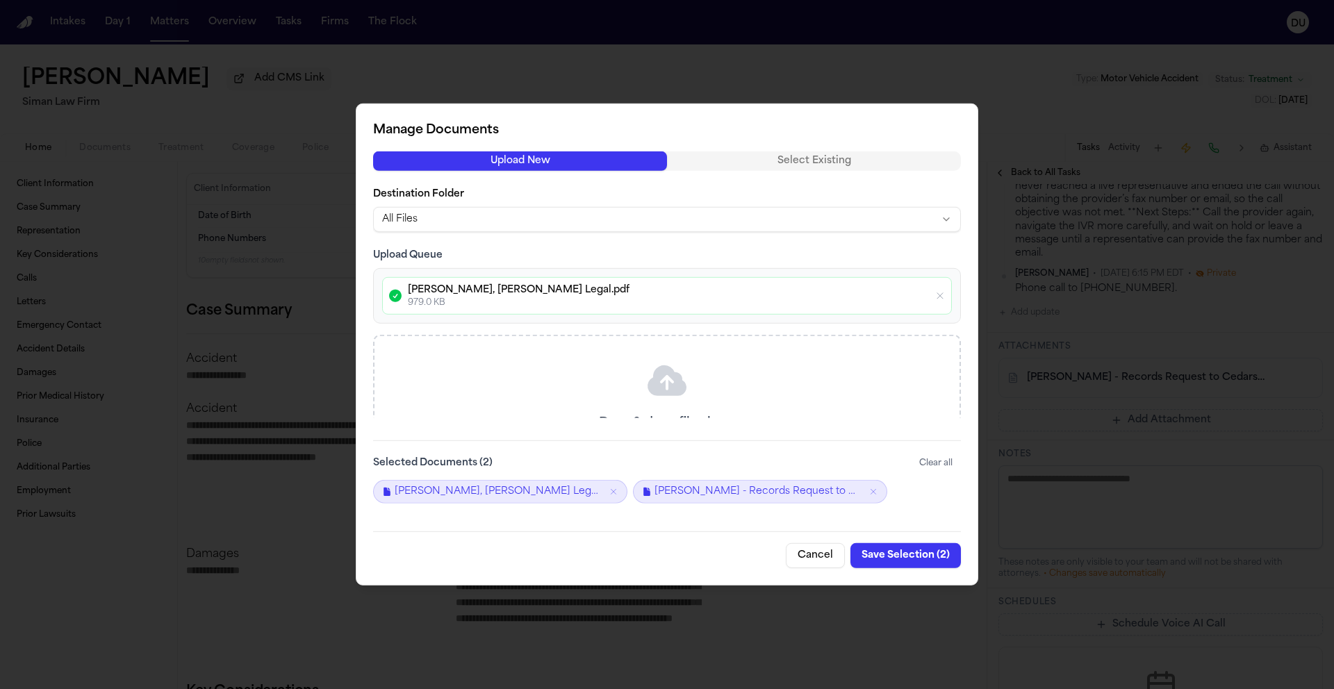
click at [922, 558] on button "Save Selection ( 2 )" at bounding box center [905, 555] width 110 height 25
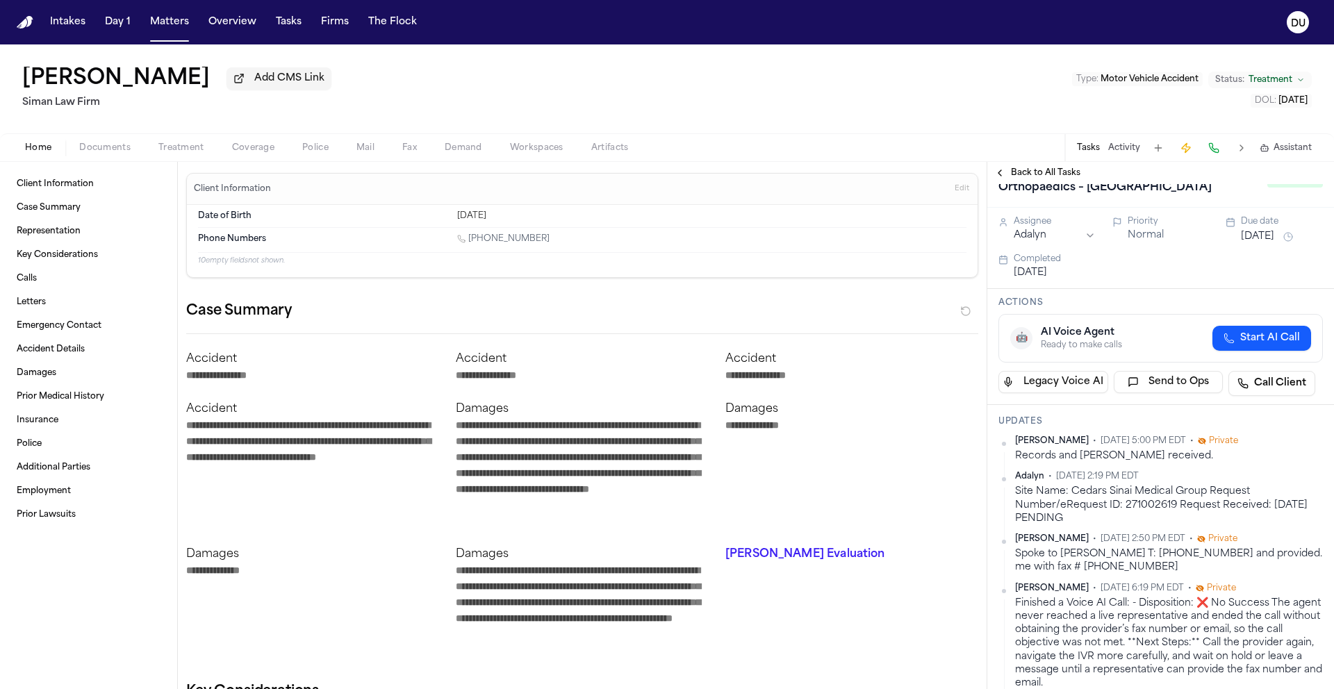
scroll to position [0, 0]
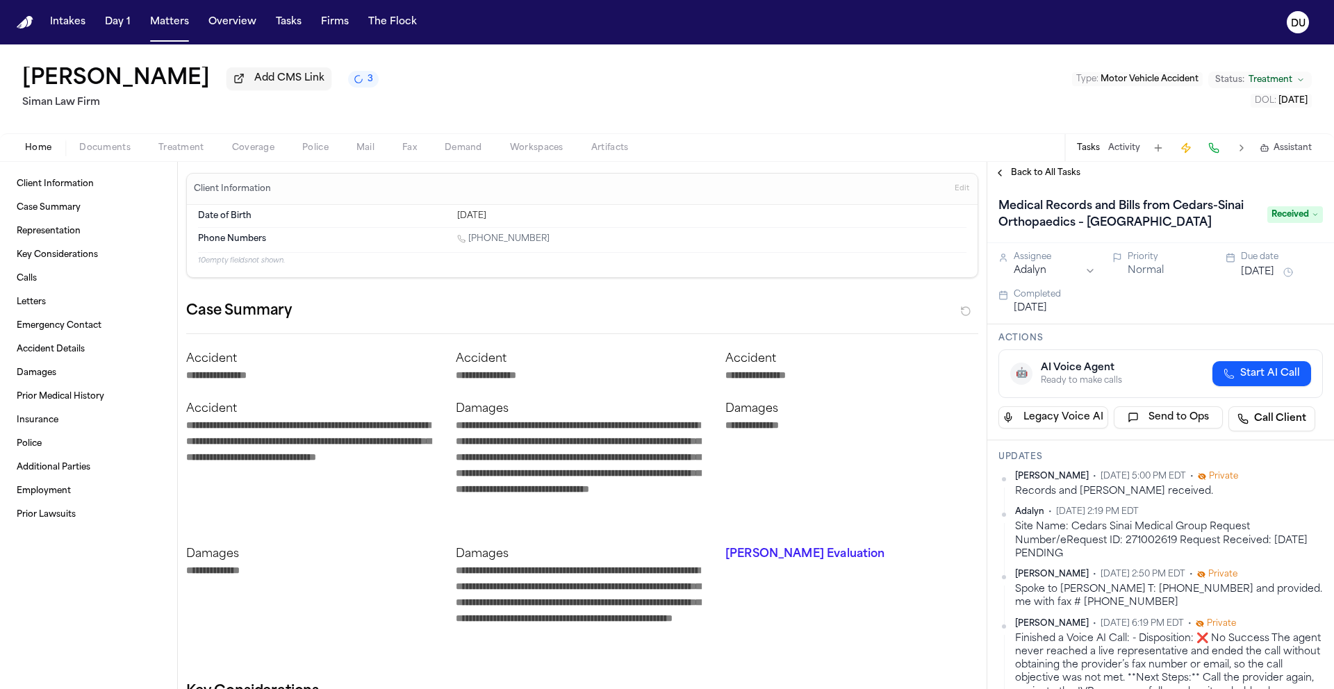
click at [1031, 178] on span "Back to All Tasks" at bounding box center [1045, 172] width 69 height 11
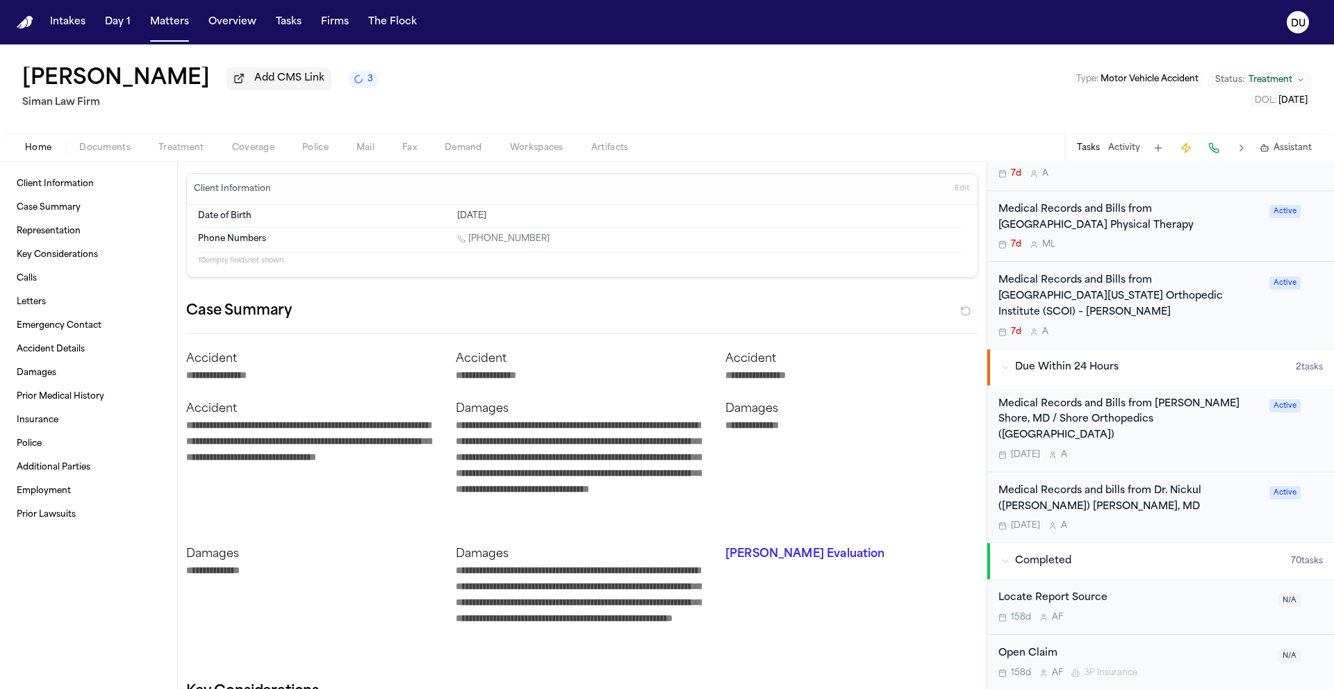
scroll to position [590, 0]
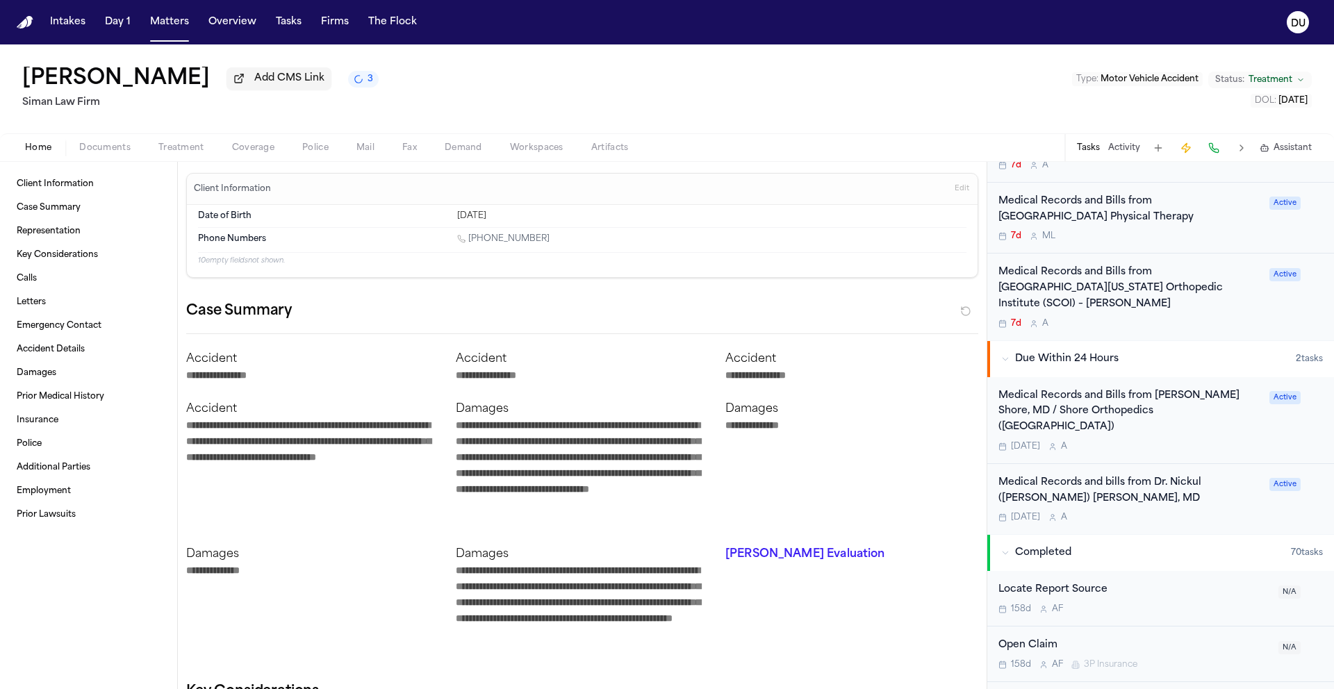
click at [1113, 475] on div "Medical Records and bills from Dr. Nickul ([PERSON_NAME]) [PERSON_NAME], MD" at bounding box center [1129, 491] width 263 height 32
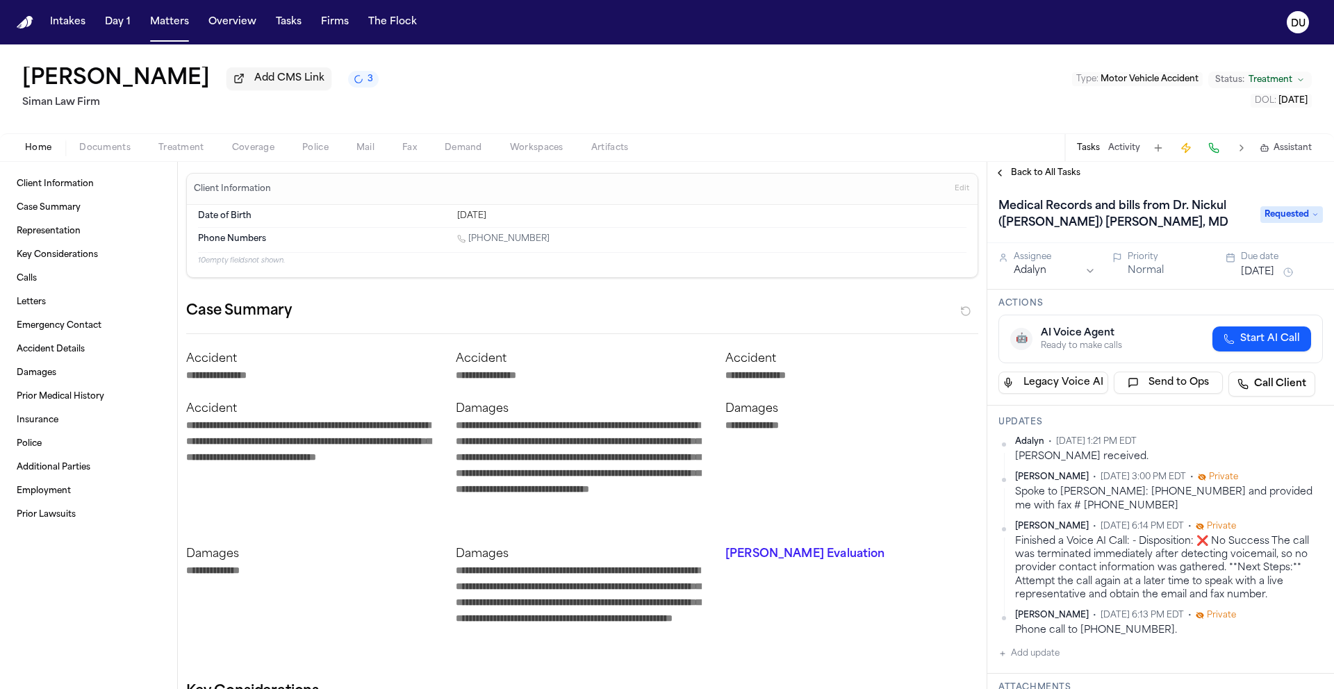
click at [1049, 176] on span "Back to All Tasks" at bounding box center [1045, 172] width 69 height 11
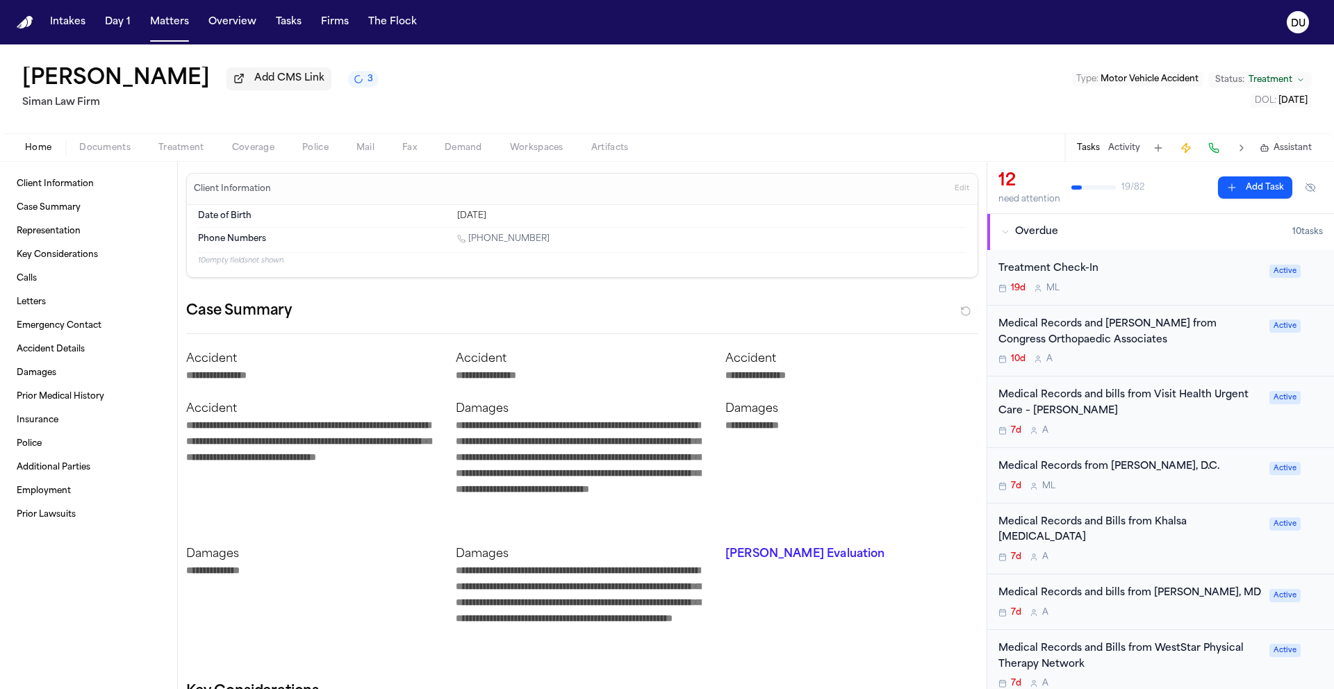
click at [1051, 345] on div "Medical Records and [PERSON_NAME] from Congress Orthopaedic Associates" at bounding box center [1129, 333] width 263 height 32
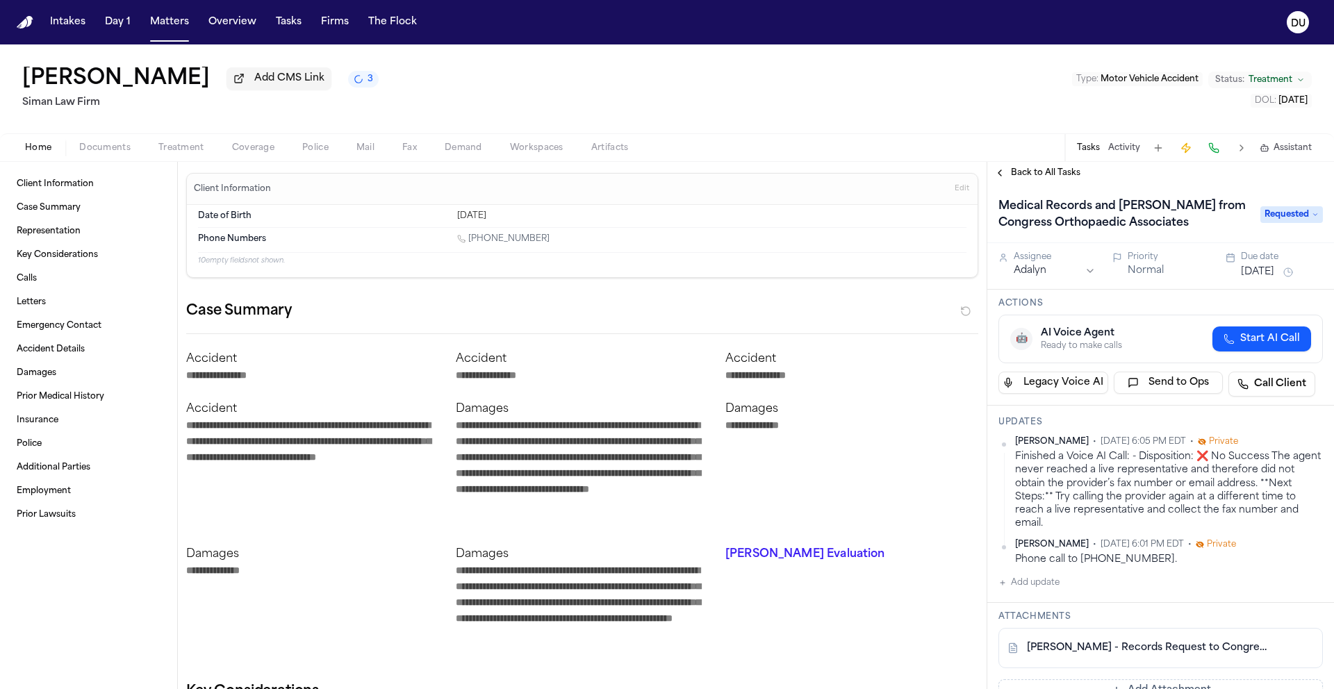
click at [1052, 178] on span "Back to All Tasks" at bounding box center [1045, 172] width 69 height 11
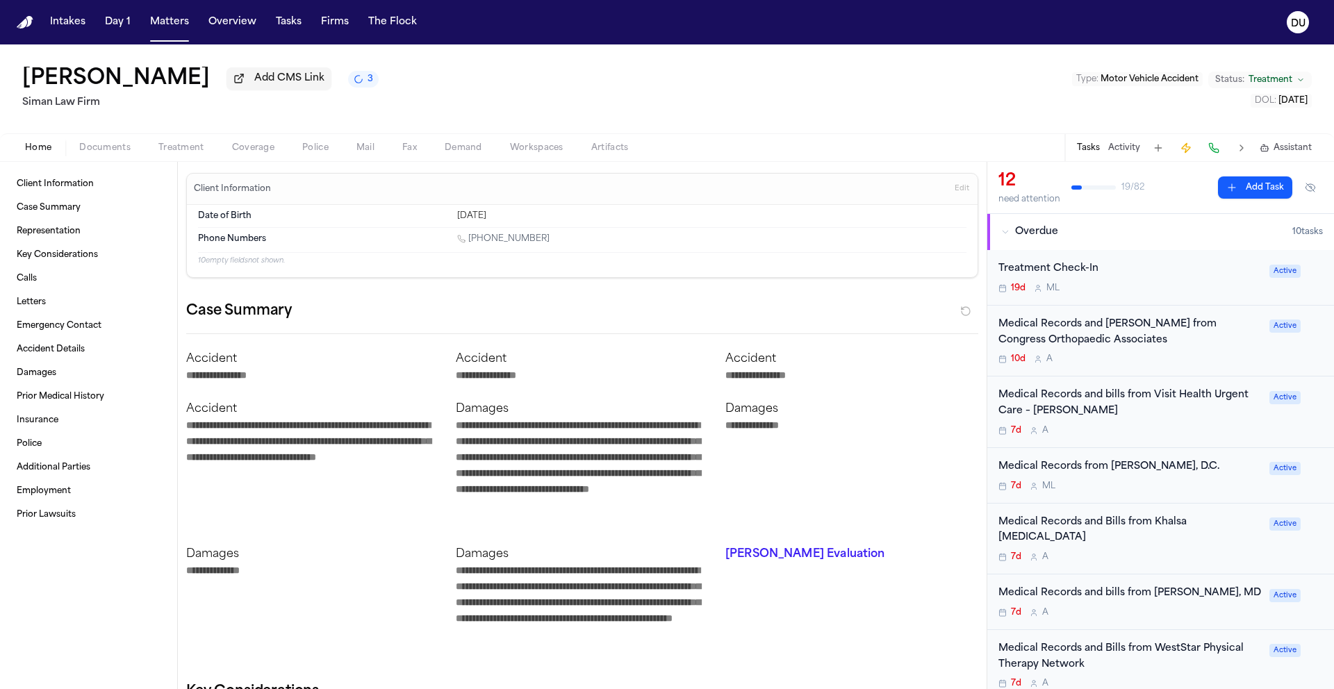
click at [1065, 413] on div "Medical Records and bills from Visit Health Urgent Care – [PERSON_NAME]" at bounding box center [1129, 404] width 263 height 32
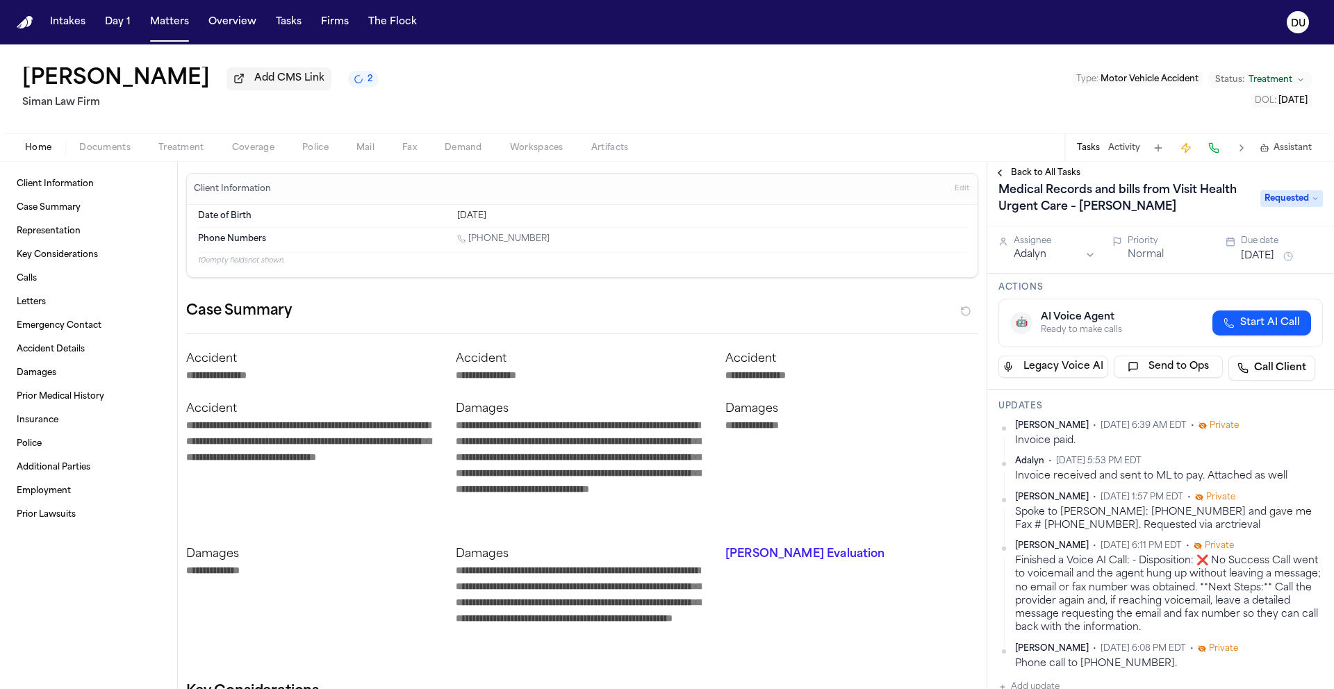
scroll to position [58, 0]
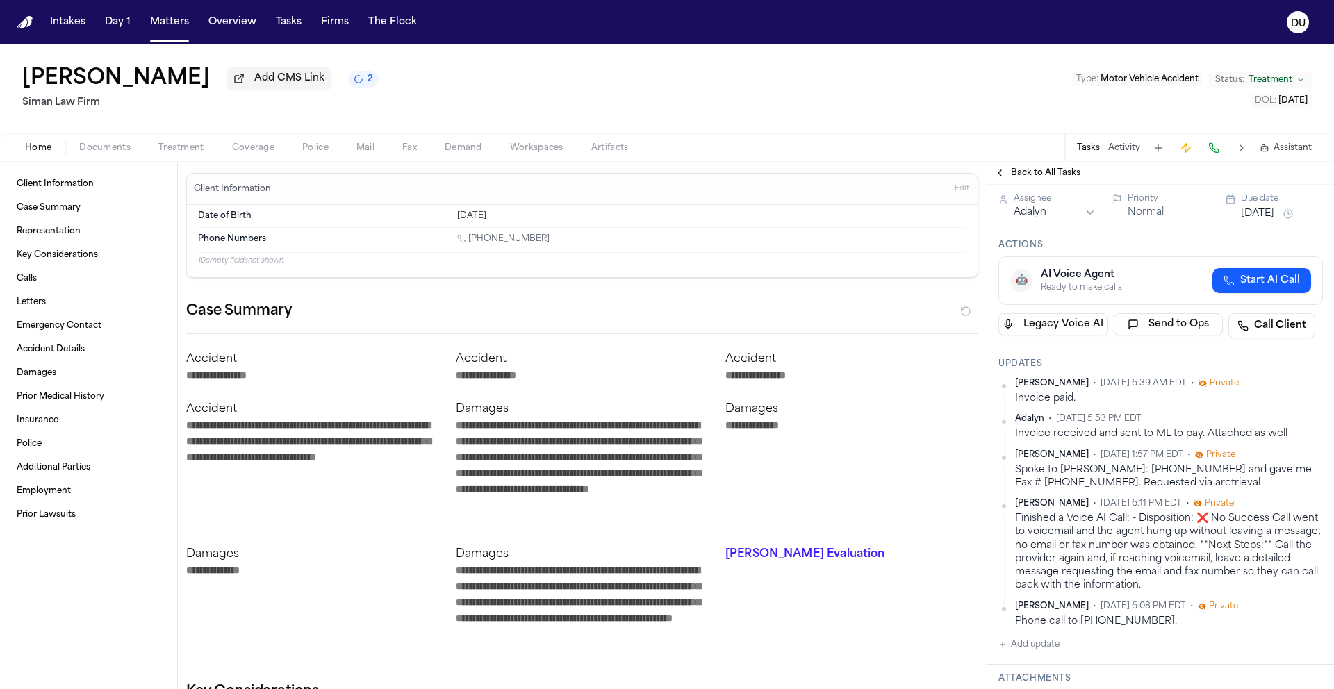
click at [1023, 172] on span "Back to All Tasks" at bounding box center [1045, 172] width 69 height 11
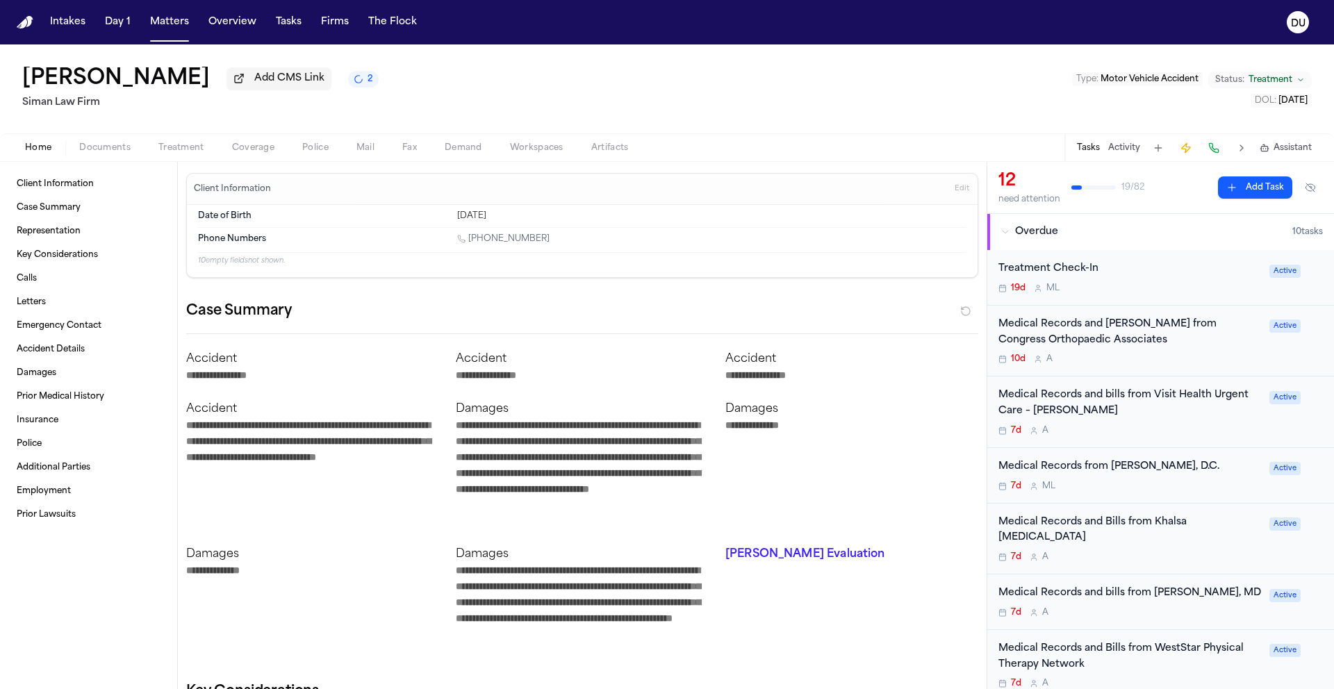
click at [1097, 474] on div "Medical Records from [PERSON_NAME], D.C." at bounding box center [1129, 467] width 263 height 16
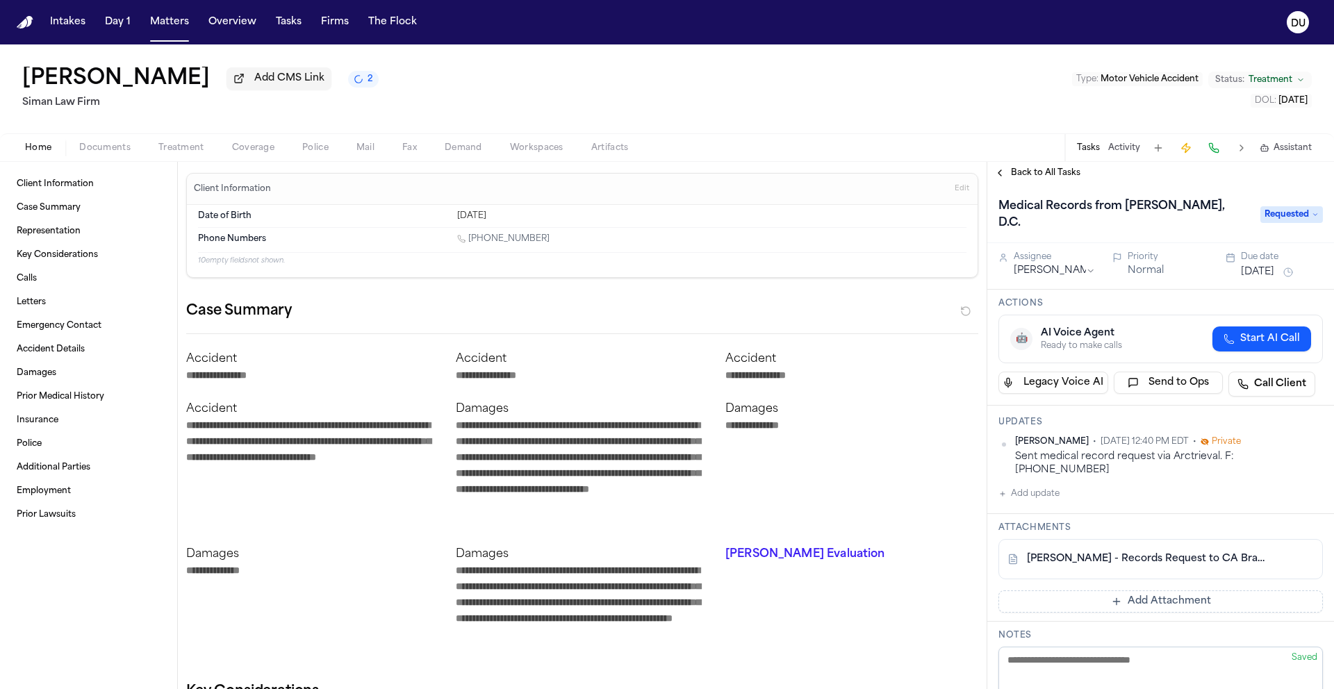
click at [1031, 178] on span "Back to All Tasks" at bounding box center [1045, 172] width 69 height 11
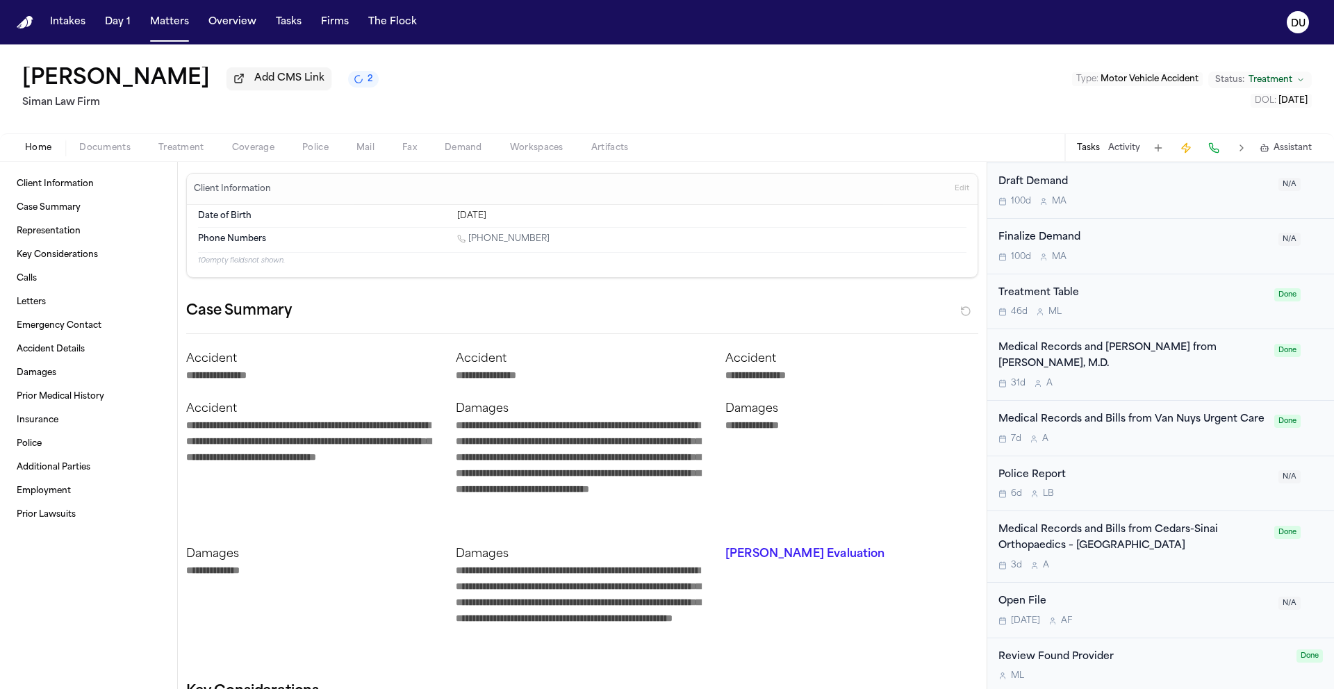
scroll to position [1492, 0]
click at [1174, 416] on div "Medical Records and Bills from Van Nuys Urgent Care" at bounding box center [1131, 424] width 267 height 16
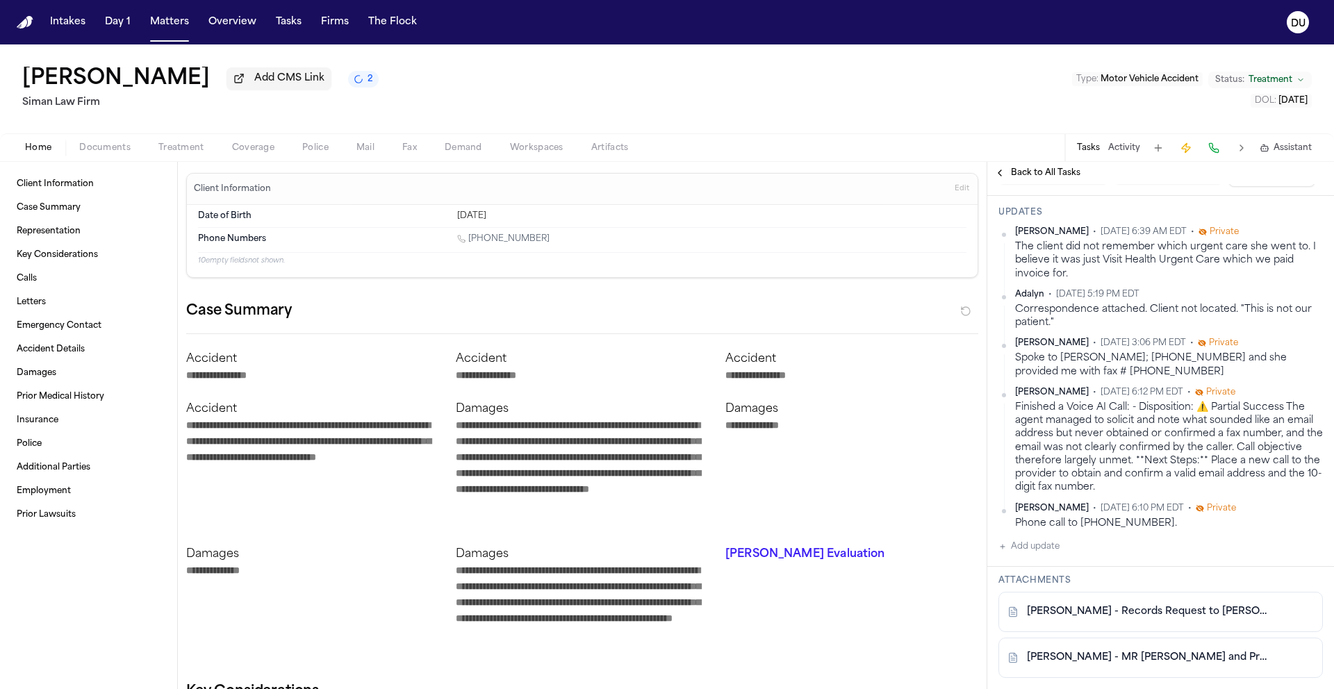
scroll to position [248, 0]
click at [1008, 178] on button "Back to All Tasks" at bounding box center [1037, 172] width 100 height 11
